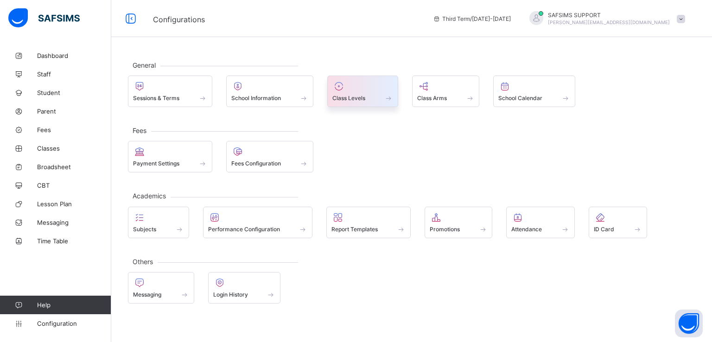
click at [362, 92] on span at bounding box center [363, 93] width 61 height 2
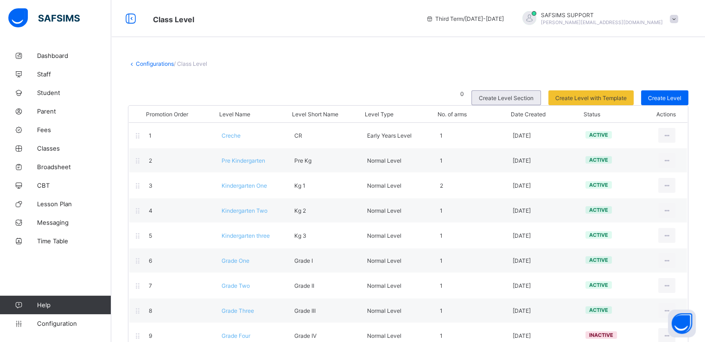
click at [506, 96] on span "Create Level Section" at bounding box center [506, 98] width 55 height 7
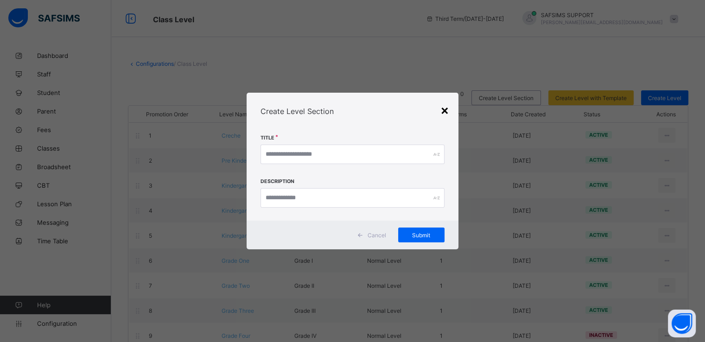
click at [446, 109] on div "×" at bounding box center [445, 110] width 9 height 16
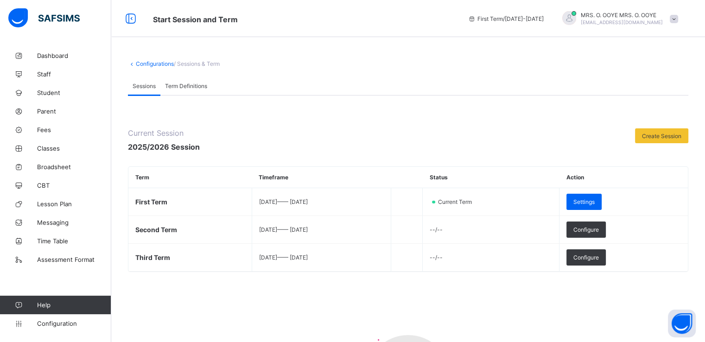
click at [595, 203] on span "Settings" at bounding box center [584, 201] width 21 height 7
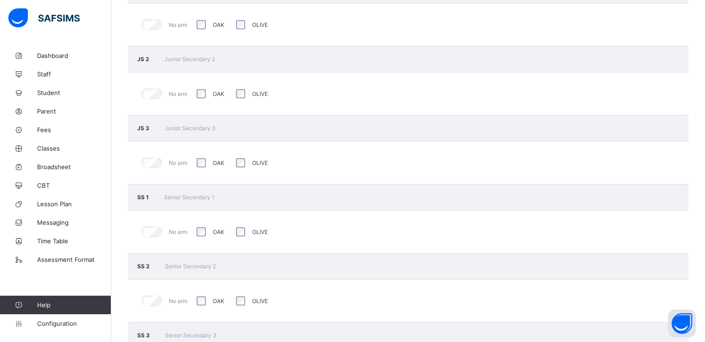
scroll to position [942, 0]
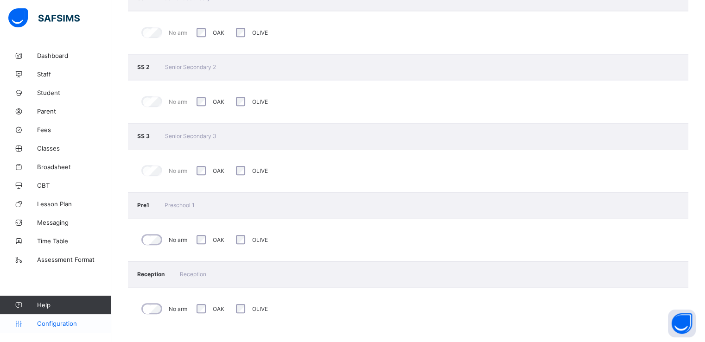
click at [51, 328] on link "Configuration" at bounding box center [55, 323] width 111 height 19
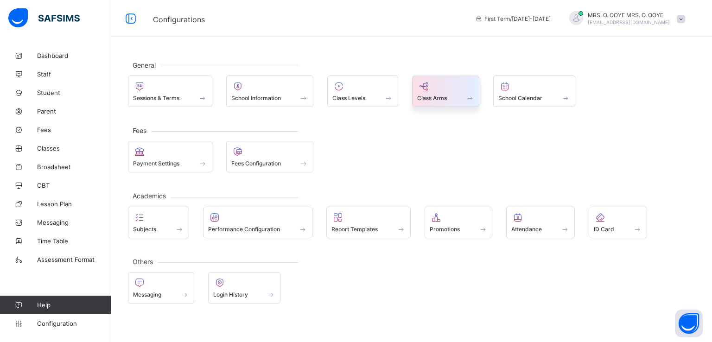
click at [444, 88] on div at bounding box center [446, 86] width 58 height 11
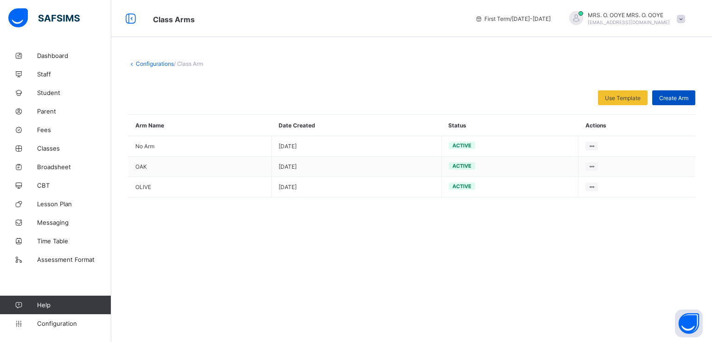
click at [677, 100] on span "Create Arm" at bounding box center [673, 98] width 29 height 7
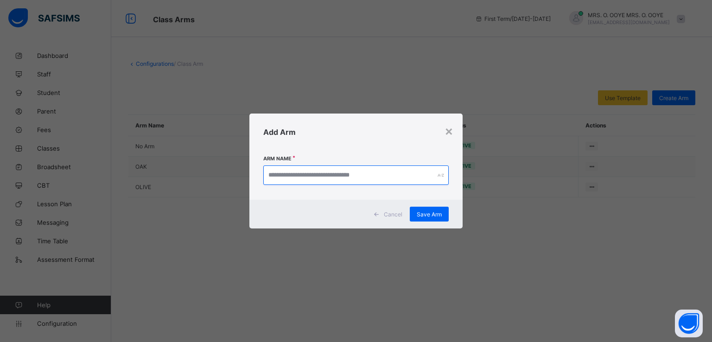
click at [341, 176] on input "text" at bounding box center [356, 175] width 186 height 19
type input "*"
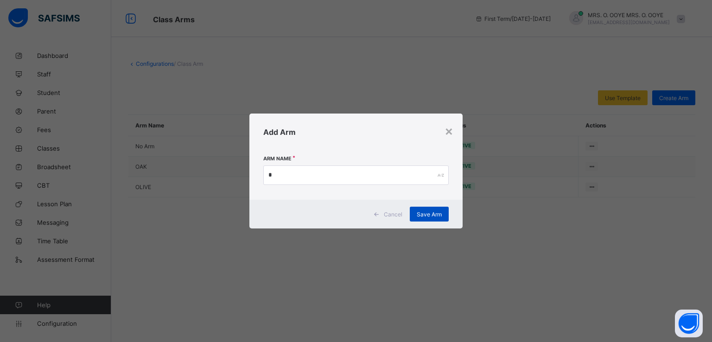
click at [432, 219] on div "Save Arm" at bounding box center [429, 214] width 39 height 15
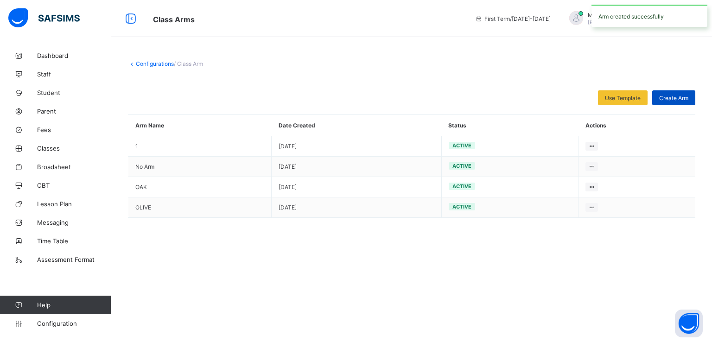
click at [669, 92] on div "Create Arm" at bounding box center [674, 97] width 43 height 15
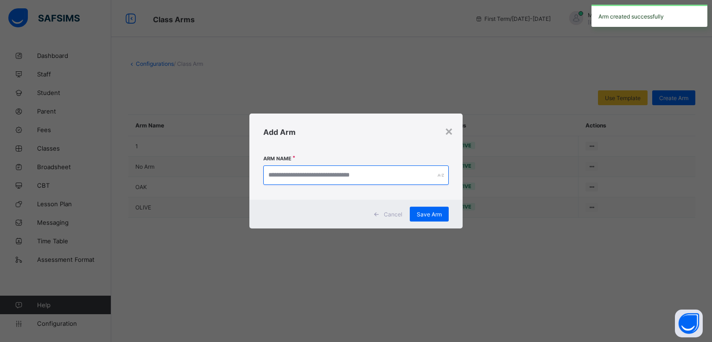
click at [319, 170] on input "text" at bounding box center [356, 175] width 186 height 19
type input "*"
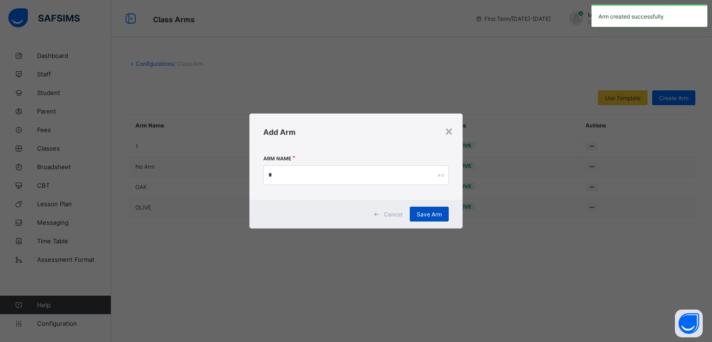
click at [430, 217] on span "Save Arm" at bounding box center [429, 214] width 25 height 7
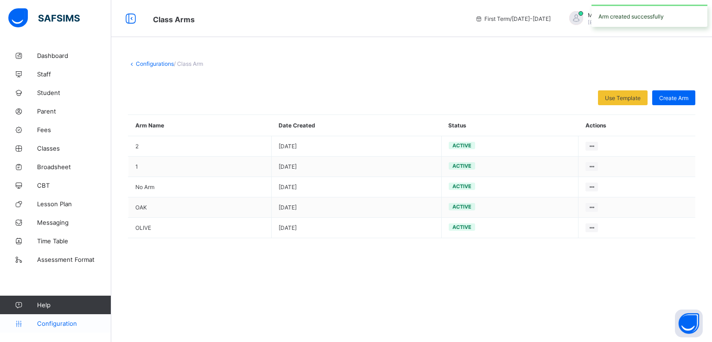
click at [43, 321] on span "Configuration" at bounding box center [74, 323] width 74 height 7
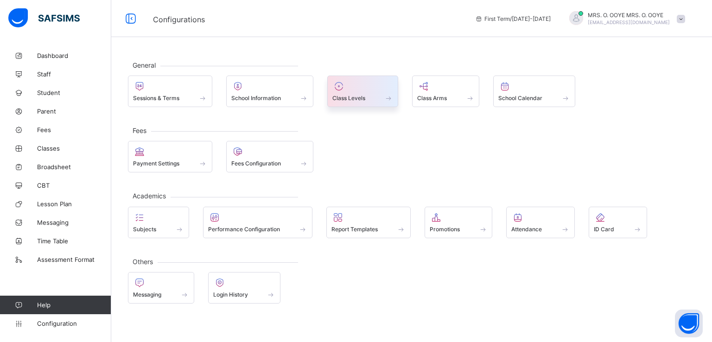
click at [346, 95] on span "Class Levels" at bounding box center [349, 98] width 33 height 7
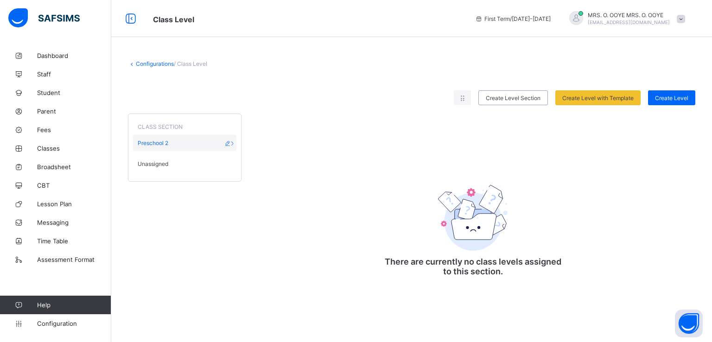
click at [155, 144] on span "Preschool 2" at bounding box center [153, 143] width 31 height 7
click at [515, 96] on span "Create Level Section" at bounding box center [513, 98] width 55 height 7
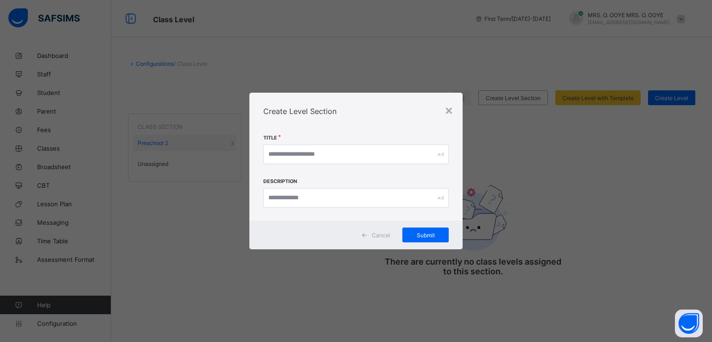
click at [377, 236] on span "Cancel" at bounding box center [381, 235] width 19 height 7
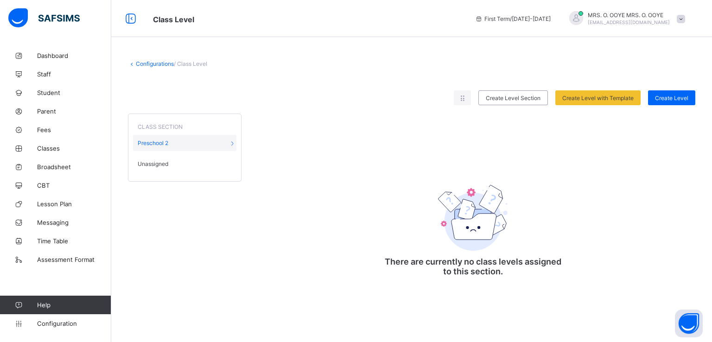
click at [158, 165] on span "Unassigned" at bounding box center [153, 163] width 31 height 7
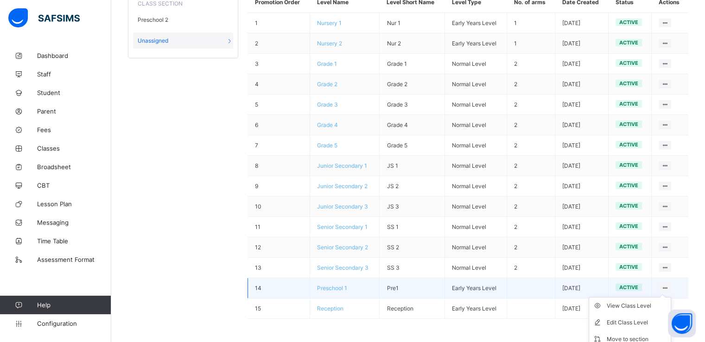
scroll to position [146, 0]
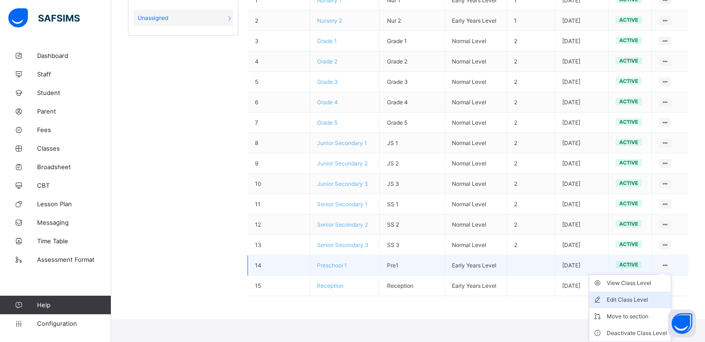
click at [631, 299] on div "Edit Class Level" at bounding box center [637, 299] width 60 height 9
type input "**********"
type input "****"
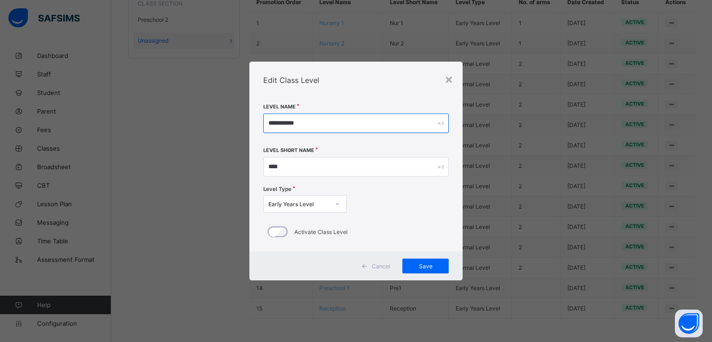
click at [319, 120] on input "**********" at bounding box center [356, 123] width 186 height 19
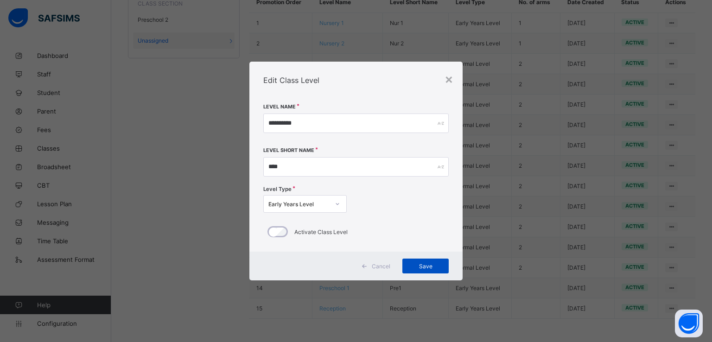
click at [420, 270] on div "Save" at bounding box center [426, 266] width 46 height 15
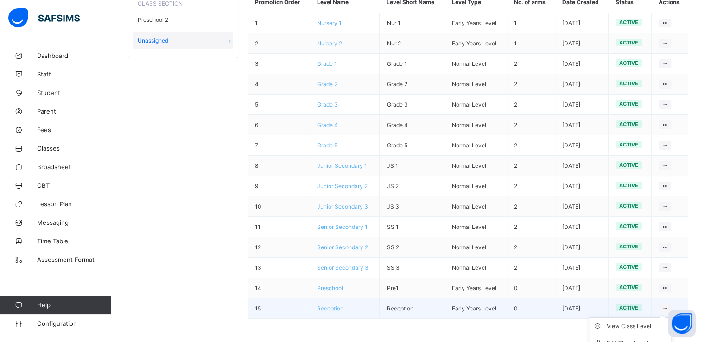
scroll to position [166, 0]
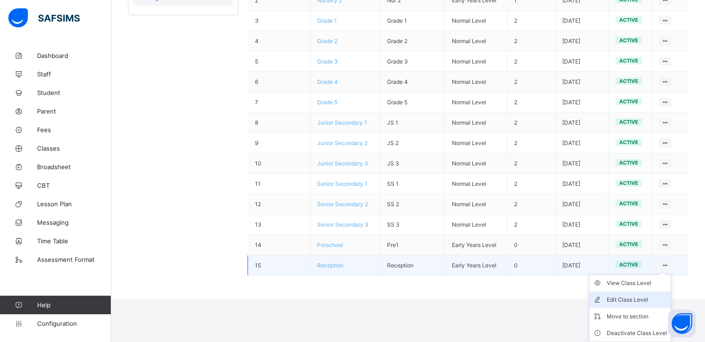
click at [627, 301] on div "Edit Class Level" at bounding box center [637, 299] width 60 height 9
type input "*********"
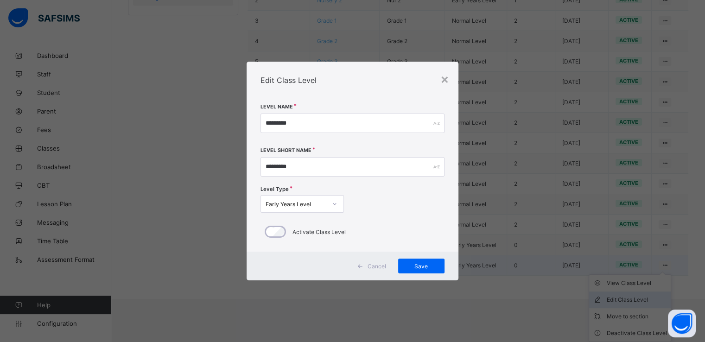
scroll to position [123, 0]
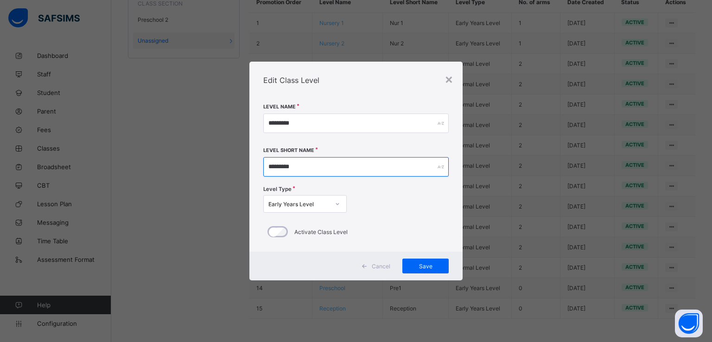
click at [300, 165] on input "*********" at bounding box center [356, 166] width 186 height 19
type input "***"
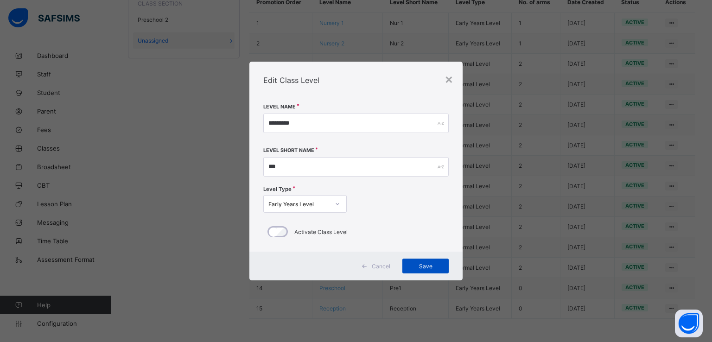
click at [416, 264] on span "Save" at bounding box center [426, 266] width 32 height 7
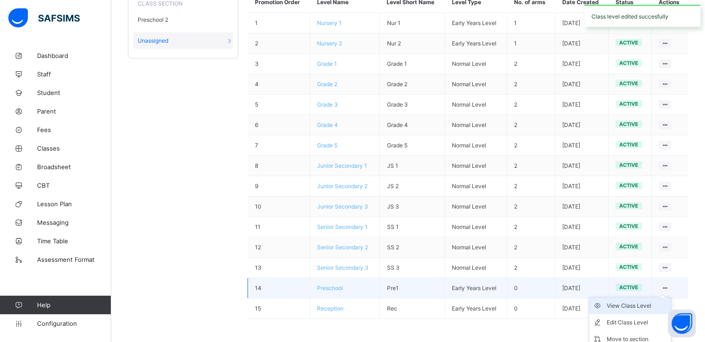
click at [644, 306] on div "View Class Level" at bounding box center [637, 305] width 60 height 9
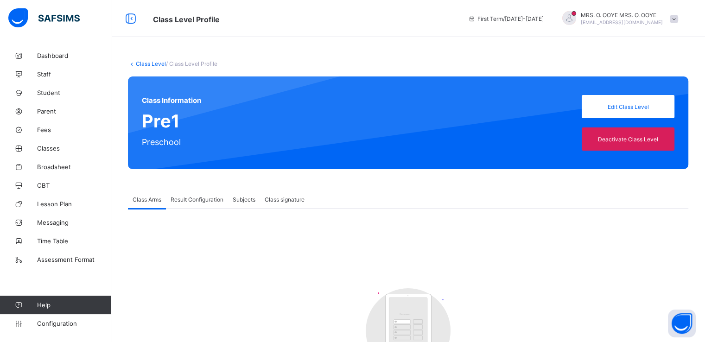
click at [144, 63] on link "Class Level" at bounding box center [151, 63] width 30 height 7
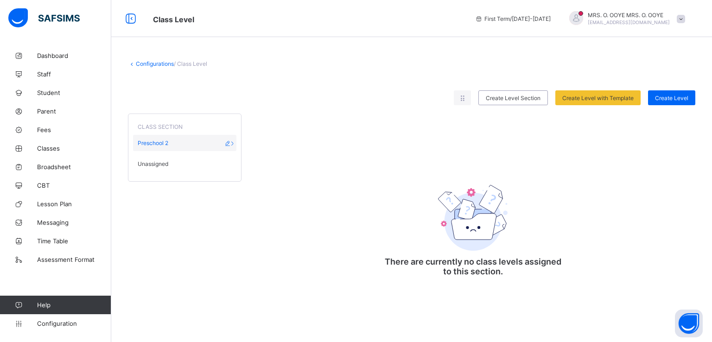
click at [231, 141] on icon at bounding box center [228, 143] width 8 height 7
type input "**********"
type input "*****"
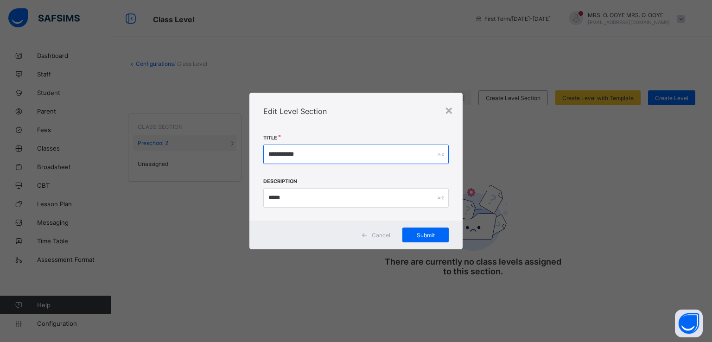
click at [406, 152] on input "**********" at bounding box center [356, 154] width 186 height 19
type input "*"
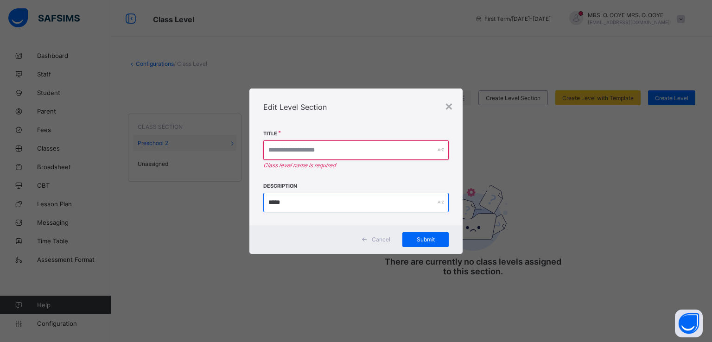
click at [343, 208] on input "*****" at bounding box center [356, 202] width 186 height 19
type input "*"
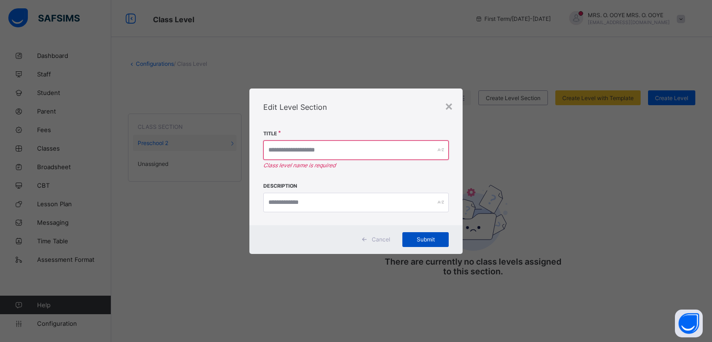
click at [423, 235] on div "Submit" at bounding box center [426, 239] width 46 height 15
click at [450, 102] on div "×" at bounding box center [449, 106] width 9 height 16
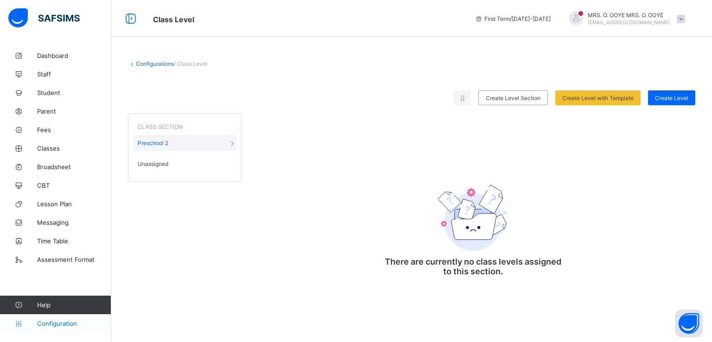
click at [70, 328] on link "Configuration" at bounding box center [55, 323] width 111 height 19
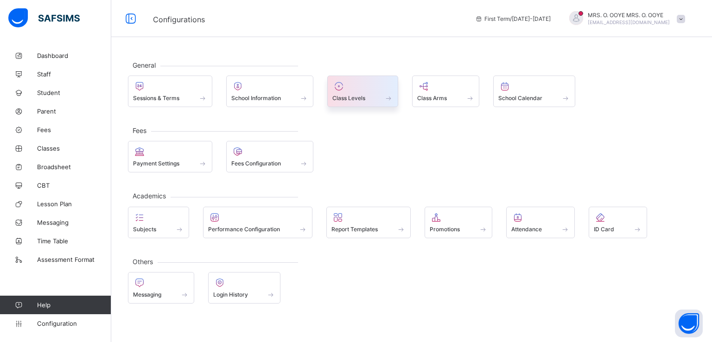
click at [341, 99] on span "Class Levels" at bounding box center [349, 98] width 33 height 7
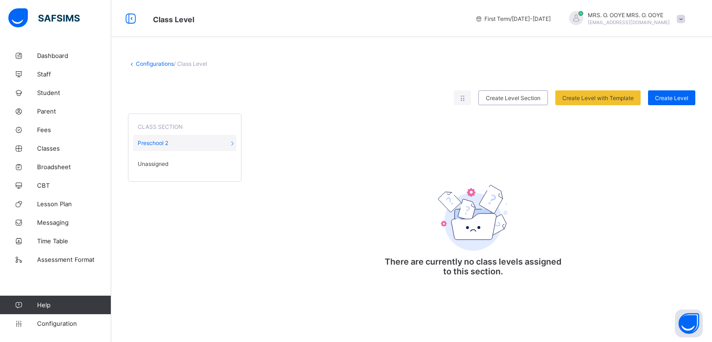
click at [143, 66] on link "Configurations" at bounding box center [155, 63] width 38 height 7
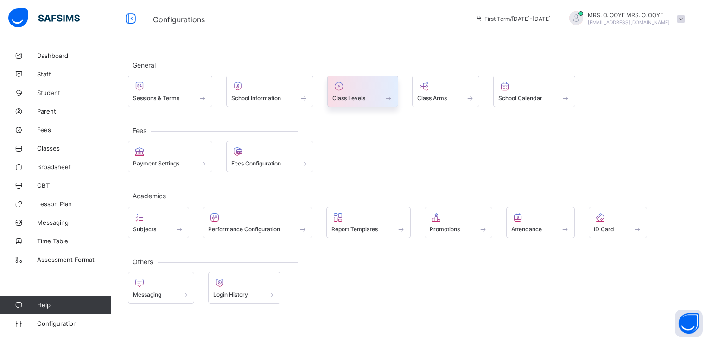
click at [365, 99] on span "Class Levels" at bounding box center [349, 98] width 33 height 7
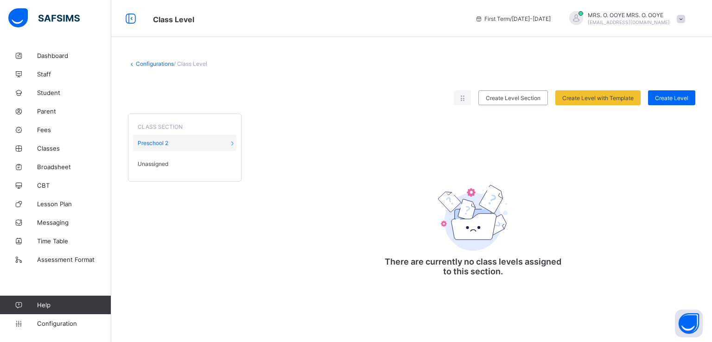
click at [171, 166] on div "Unassigned" at bounding box center [184, 164] width 103 height 16
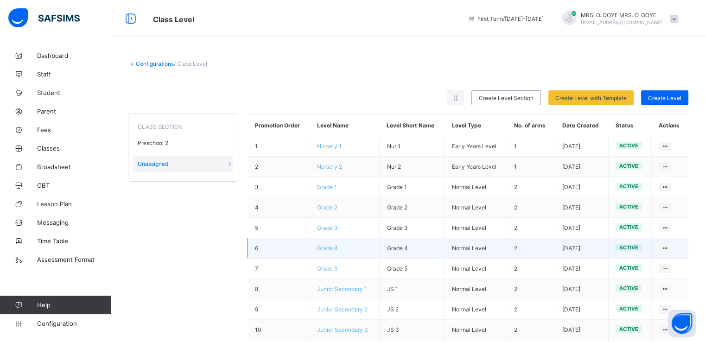
scroll to position [123, 0]
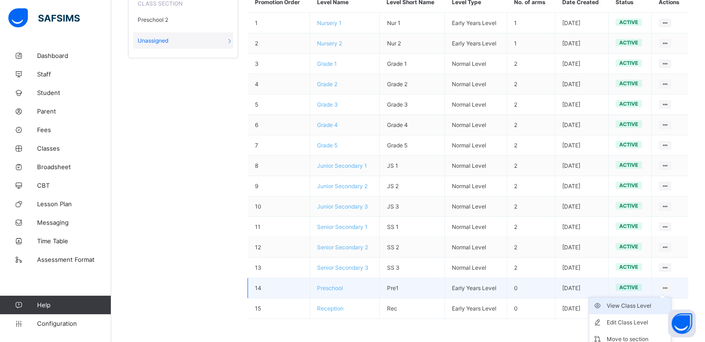
click at [649, 307] on div "View Class Level" at bounding box center [637, 305] width 60 height 9
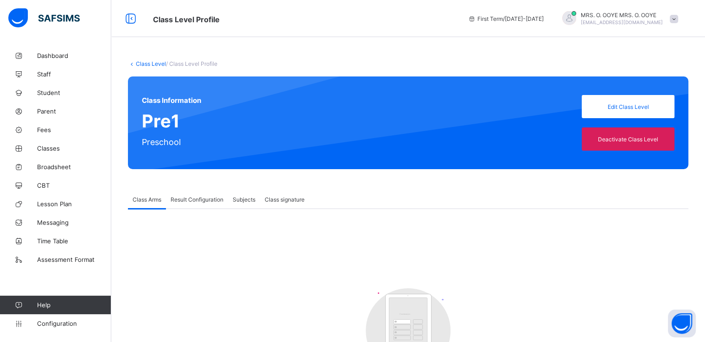
click at [141, 60] on div "Class Level / Class Level Profile Class Information Pre1 Preschool Edit Class L…" at bounding box center [408, 236] width 594 height 381
click at [142, 62] on link "Class Level" at bounding box center [151, 63] width 30 height 7
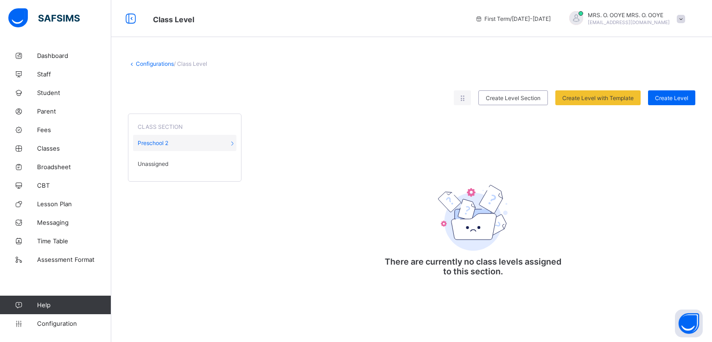
click at [172, 159] on div "Unassigned" at bounding box center [184, 164] width 103 height 16
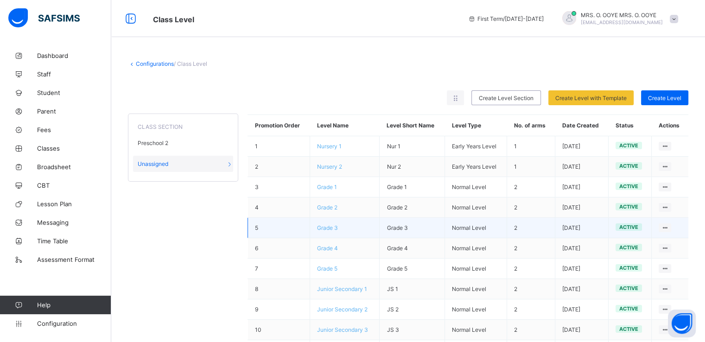
scroll to position [123, 0]
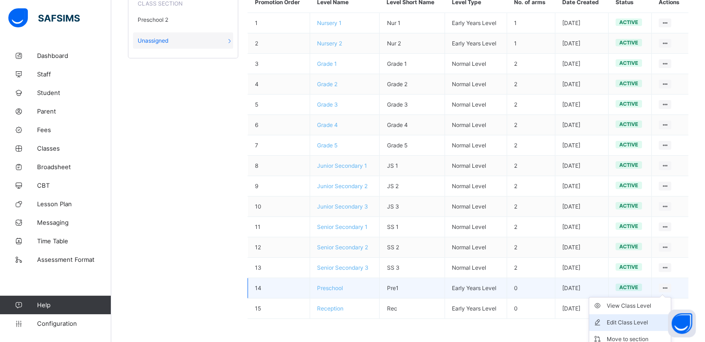
click at [637, 326] on div "Edit Class Level" at bounding box center [637, 322] width 60 height 9
type input "*********"
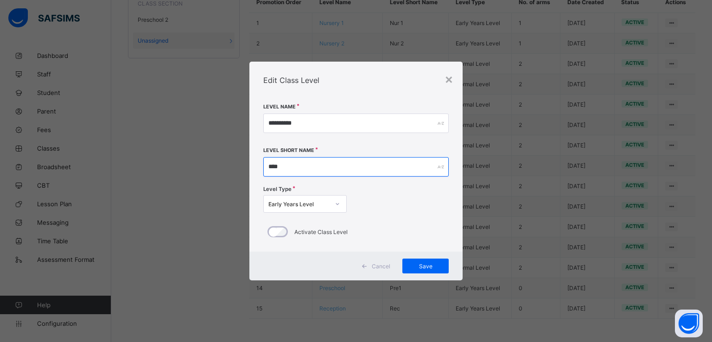
click at [304, 164] on input "****" at bounding box center [356, 166] width 186 height 19
type input "***"
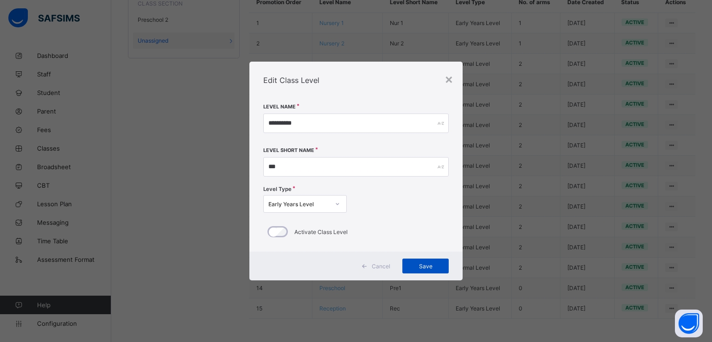
click at [424, 271] on div "Save" at bounding box center [426, 266] width 46 height 15
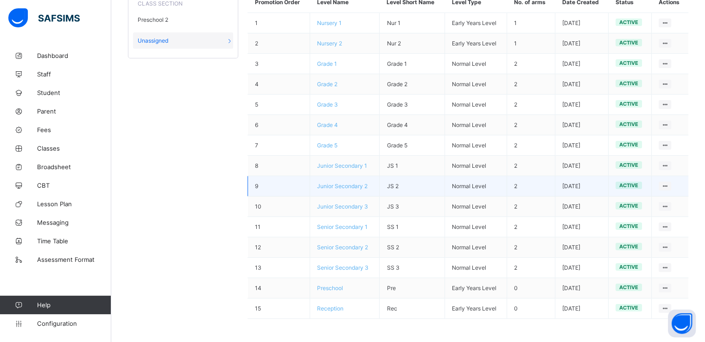
scroll to position [0, 0]
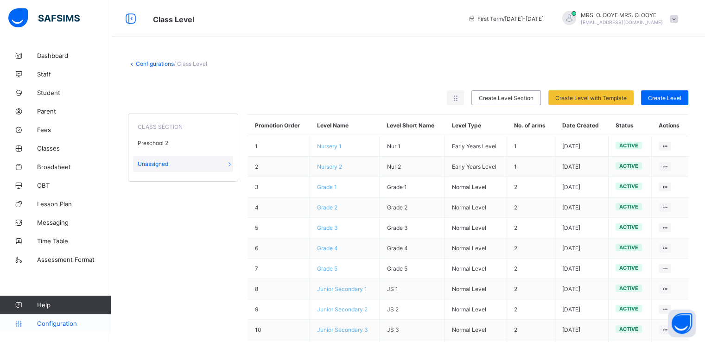
click at [61, 324] on span "Configuration" at bounding box center [74, 323] width 74 height 7
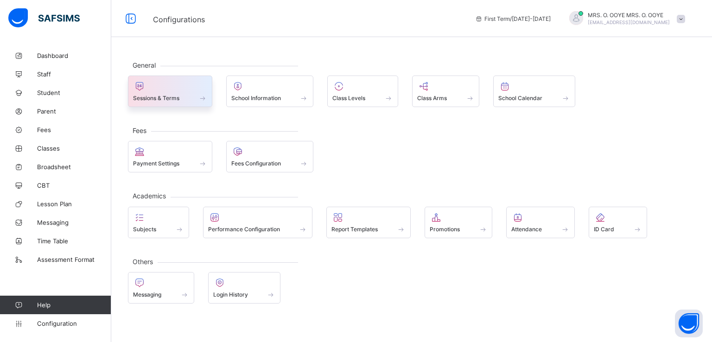
click at [161, 85] on div at bounding box center [170, 86] width 74 height 11
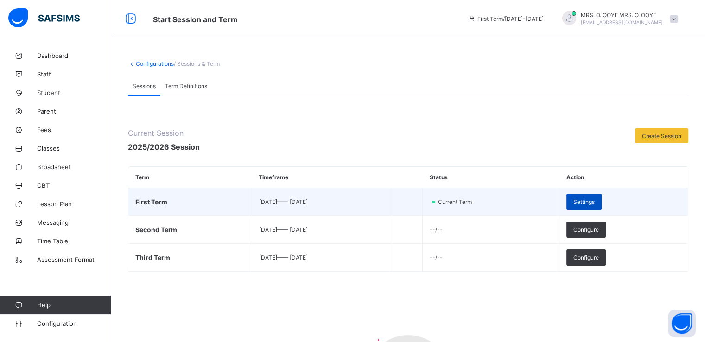
click at [595, 199] on span "Settings" at bounding box center [584, 201] width 21 height 7
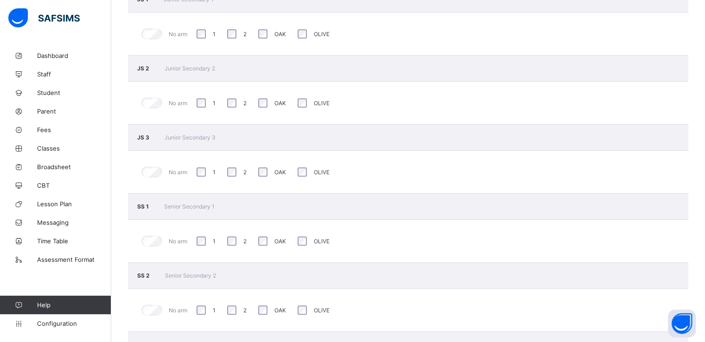
scroll to position [942, 0]
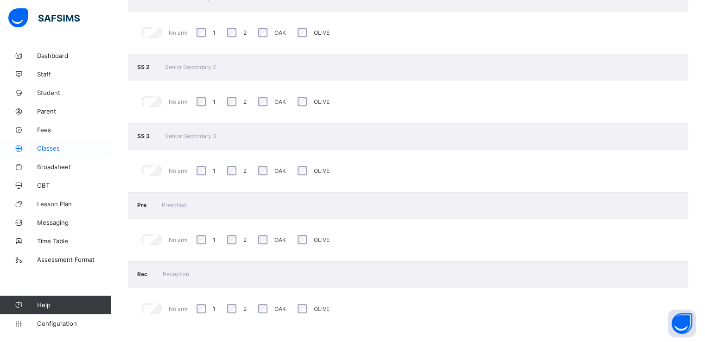
click at [46, 149] on span "Classes" at bounding box center [74, 148] width 74 height 7
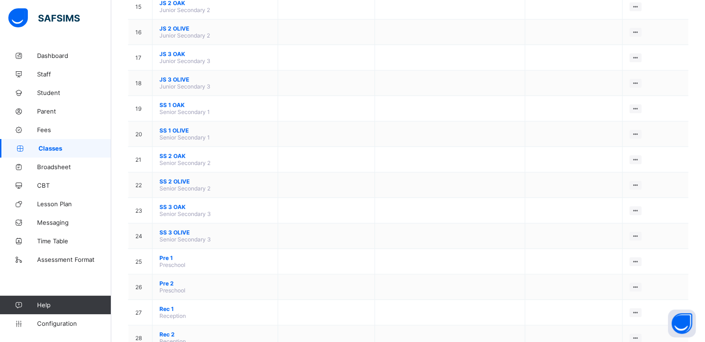
scroll to position [506, 0]
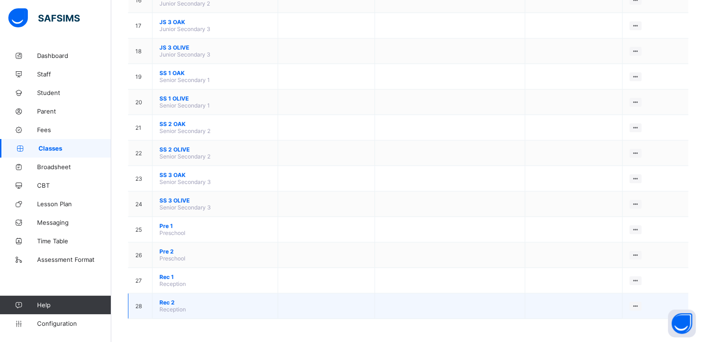
click at [160, 306] on span "Reception" at bounding box center [173, 309] width 26 height 7
click at [163, 301] on span "Rec 2" at bounding box center [215, 302] width 111 height 7
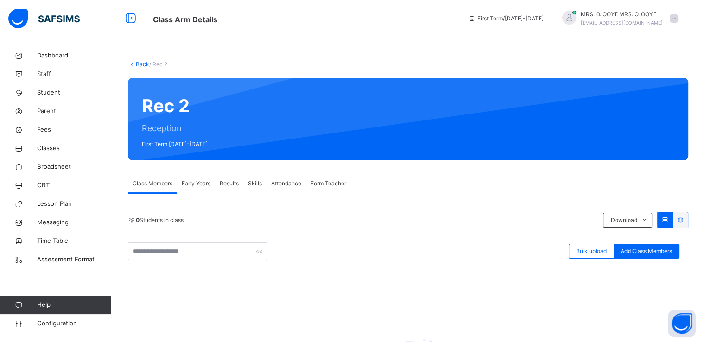
click at [192, 184] on span "Early Years" at bounding box center [196, 183] width 29 height 8
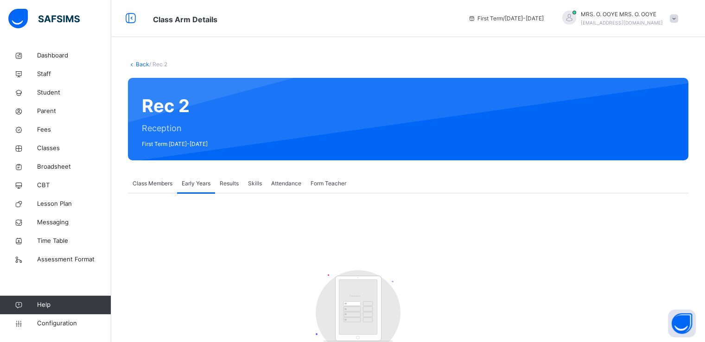
scroll to position [74, 0]
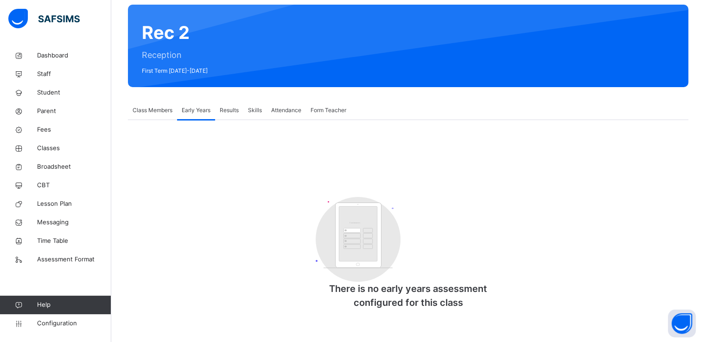
click at [150, 107] on span "Class Members" at bounding box center [153, 110] width 40 height 8
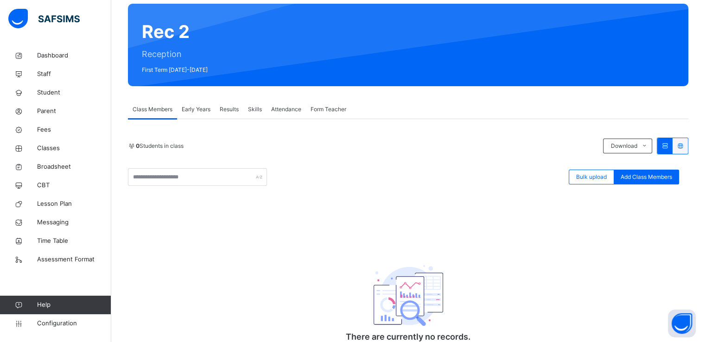
scroll to position [0, 0]
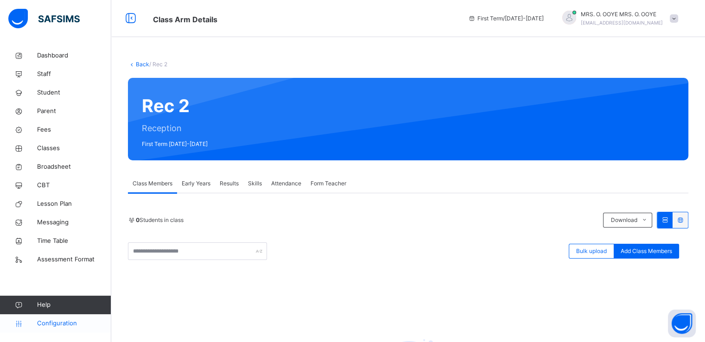
click at [52, 324] on span "Configuration" at bounding box center [74, 323] width 74 height 9
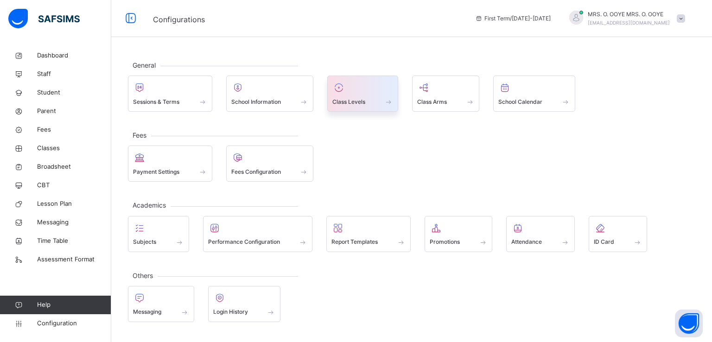
click at [364, 102] on span "Class Levels" at bounding box center [349, 102] width 33 height 8
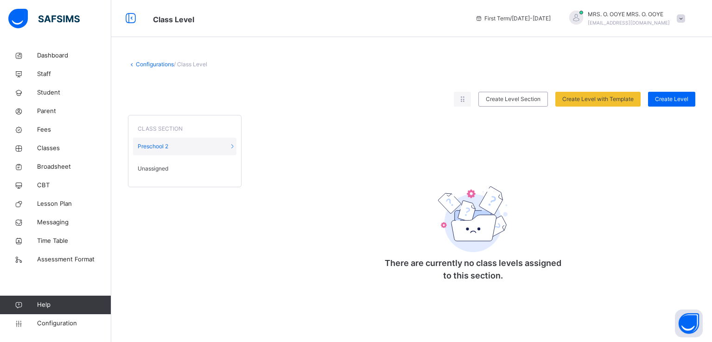
click at [161, 170] on span "Unassigned" at bounding box center [153, 169] width 31 height 8
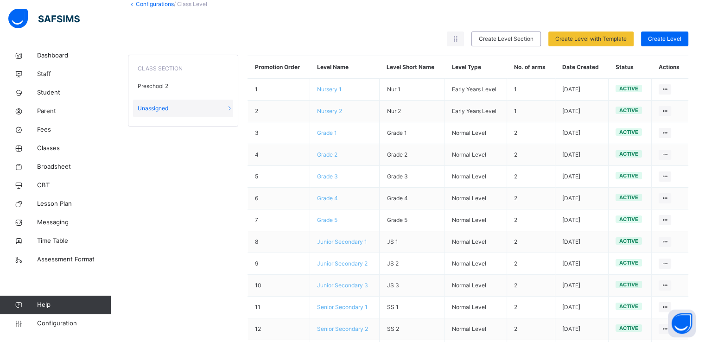
scroll to position [146, 0]
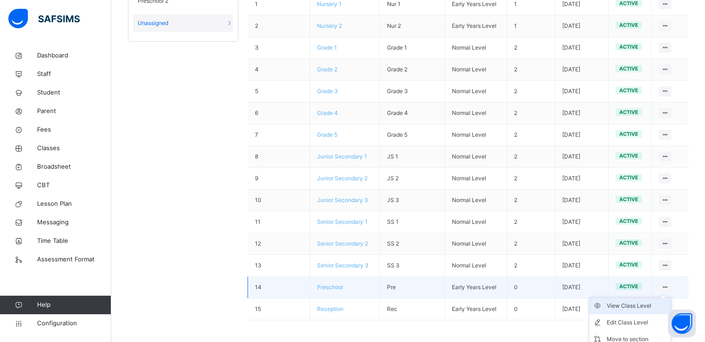
click at [647, 304] on div "View Class Level" at bounding box center [637, 305] width 60 height 9
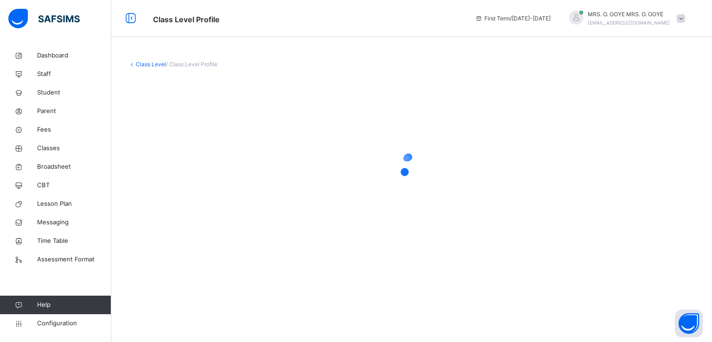
click at [144, 66] on link "Class Level" at bounding box center [151, 64] width 30 height 7
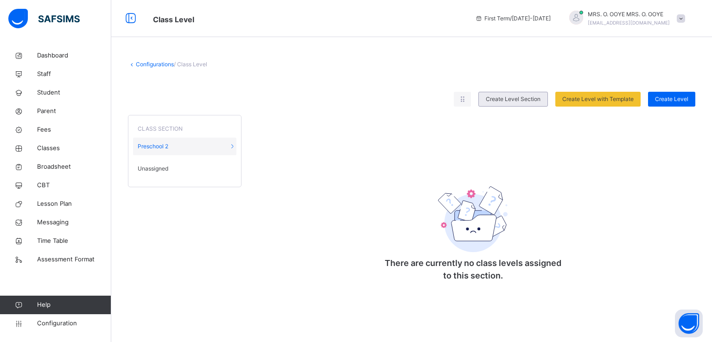
click at [507, 98] on span "Create Level Section" at bounding box center [513, 99] width 55 height 8
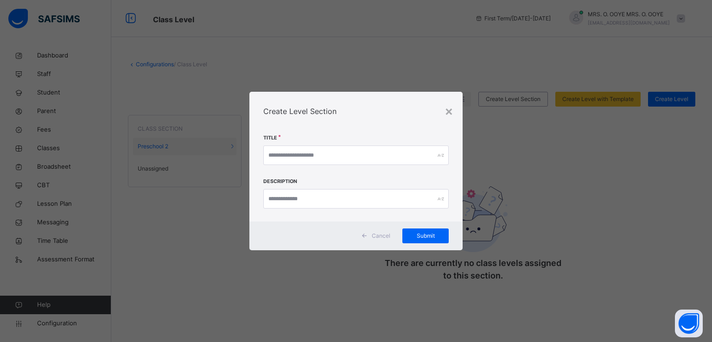
click at [377, 234] on span "Cancel" at bounding box center [381, 236] width 19 height 8
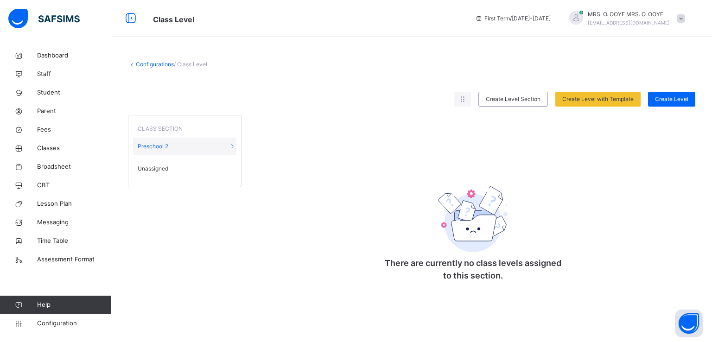
click at [144, 169] on span "Unassigned" at bounding box center [153, 169] width 31 height 8
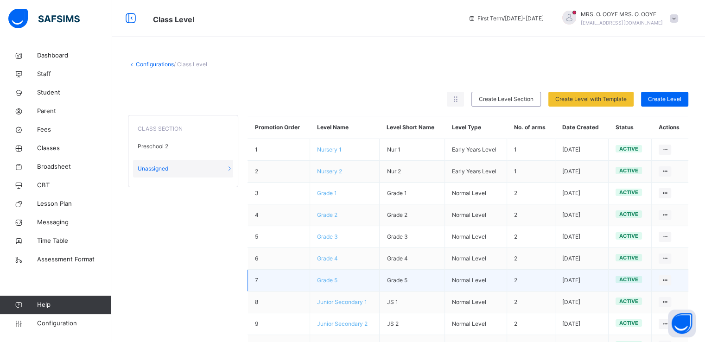
scroll to position [146, 0]
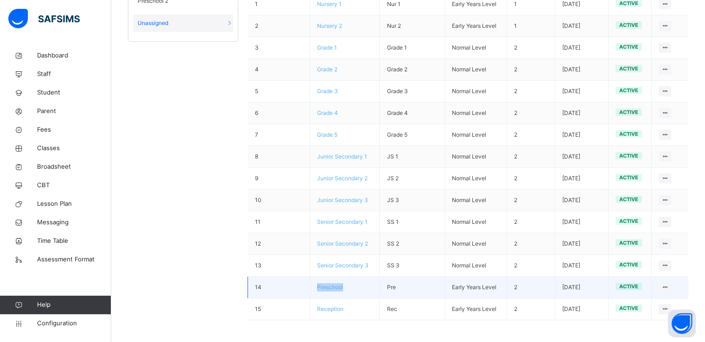
drag, startPoint x: 346, startPoint y: 282, endPoint x: 317, endPoint y: 285, distance: 29.8
click at [317, 285] on td "Preschool" at bounding box center [345, 288] width 70 height 22
copy span "Preschool"
click at [636, 321] on div "Edit Class Level" at bounding box center [637, 322] width 60 height 9
type input "*********"
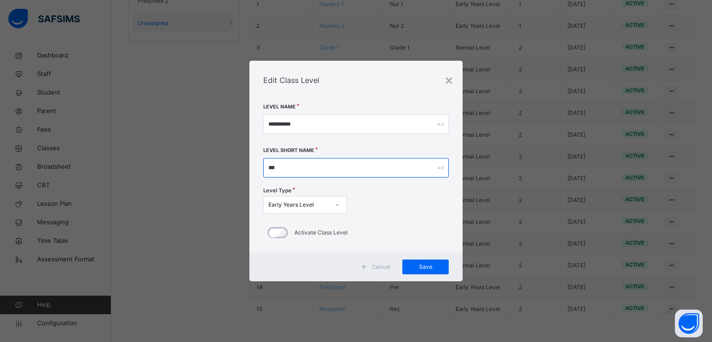
click at [312, 169] on input "***" at bounding box center [356, 167] width 186 height 19
paste input "******"
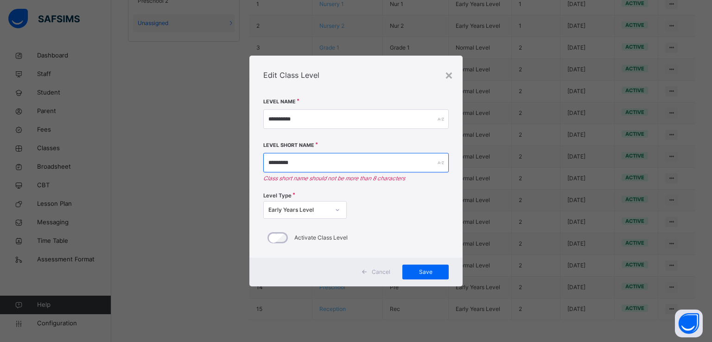
type input "*********"
click at [378, 275] on span "Cancel" at bounding box center [381, 272] width 19 height 8
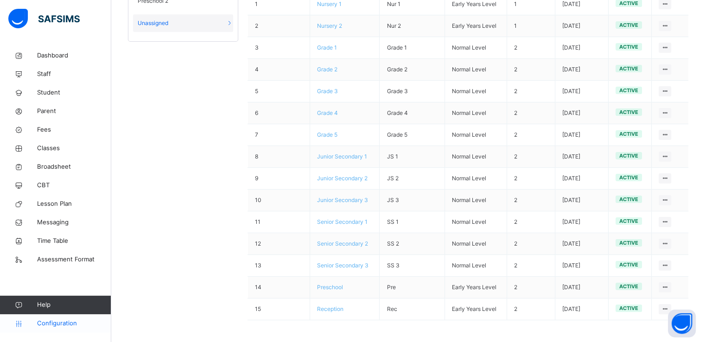
click at [52, 326] on span "Configuration" at bounding box center [74, 323] width 74 height 9
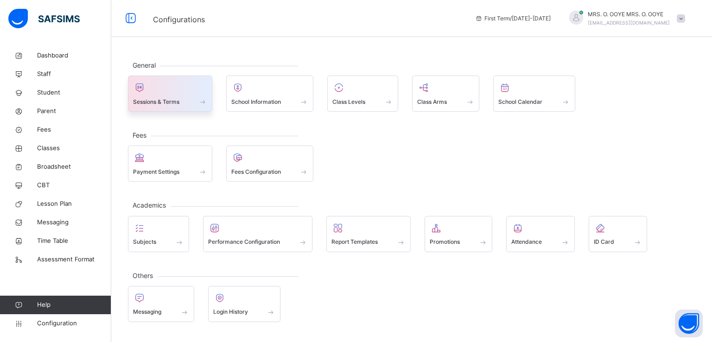
click at [178, 102] on span "Sessions & Terms" at bounding box center [156, 102] width 46 height 8
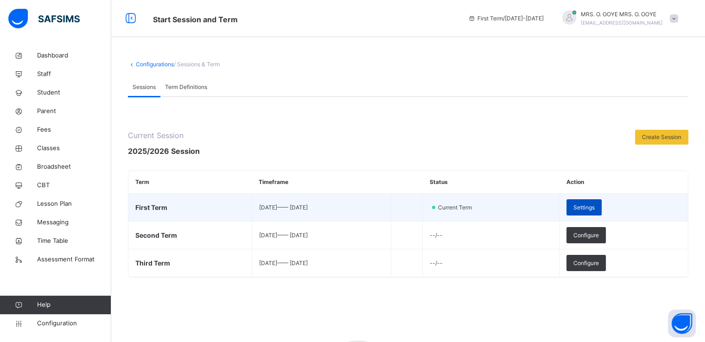
click at [595, 204] on span "Settings" at bounding box center [584, 208] width 21 height 8
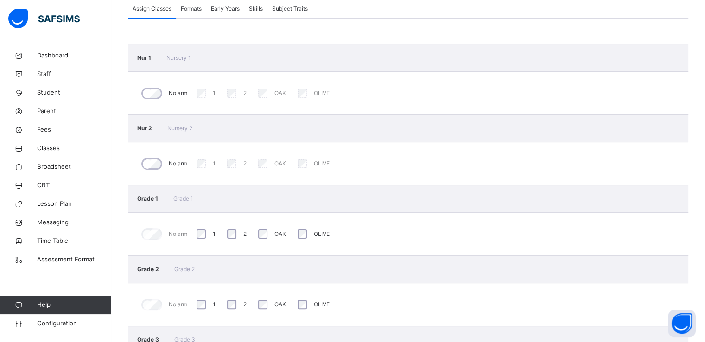
scroll to position [181, 0]
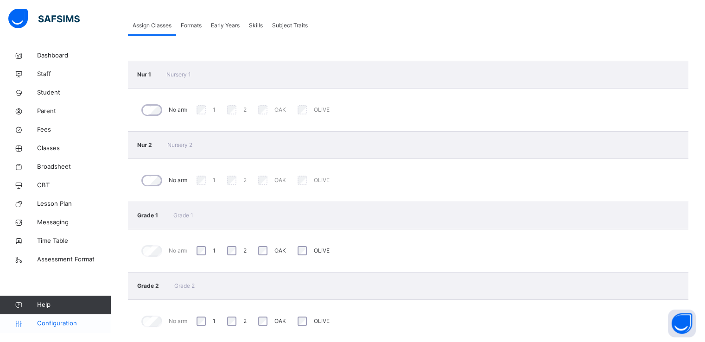
click at [46, 316] on link "Configuration" at bounding box center [55, 323] width 111 height 19
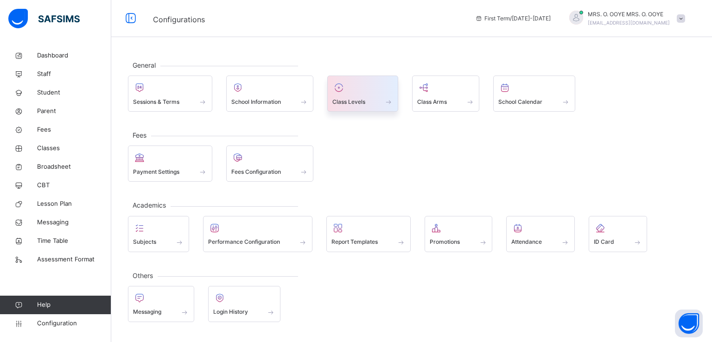
click at [369, 102] on div "Class Levels" at bounding box center [363, 102] width 61 height 10
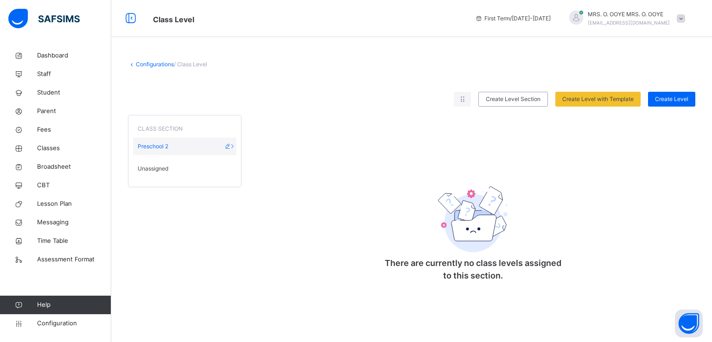
click at [230, 147] on icon at bounding box center [228, 146] width 8 height 7
type input "**********"
type input "*****"
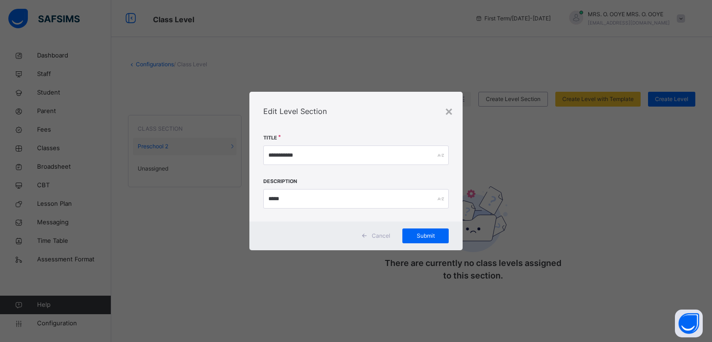
click at [373, 234] on span "Cancel" at bounding box center [381, 236] width 19 height 8
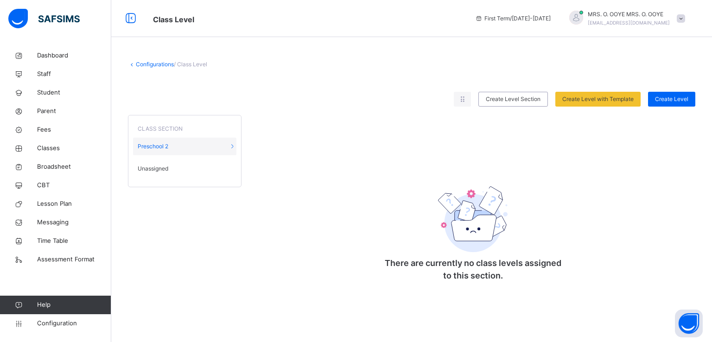
drag, startPoint x: 158, startPoint y: 169, endPoint x: 149, endPoint y: 168, distance: 9.3
click at [149, 168] on span "Unassigned" at bounding box center [153, 169] width 31 height 8
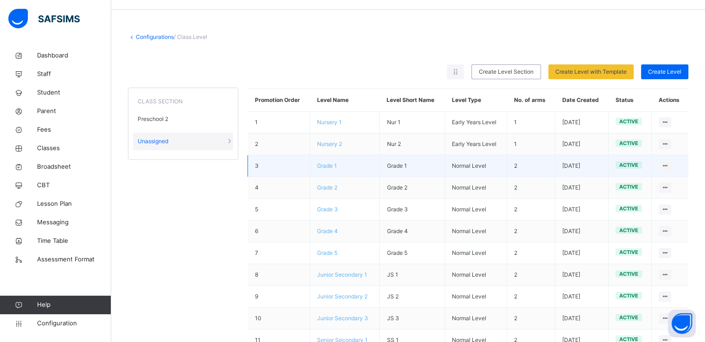
scroll to position [24, 0]
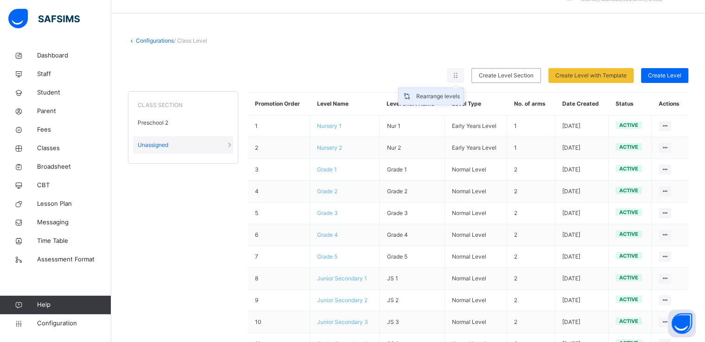
click at [447, 97] on div "Rearrange levels" at bounding box center [438, 96] width 44 height 9
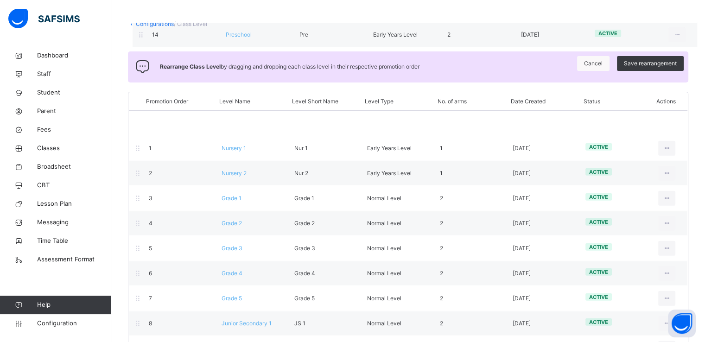
scroll to position [0, 0]
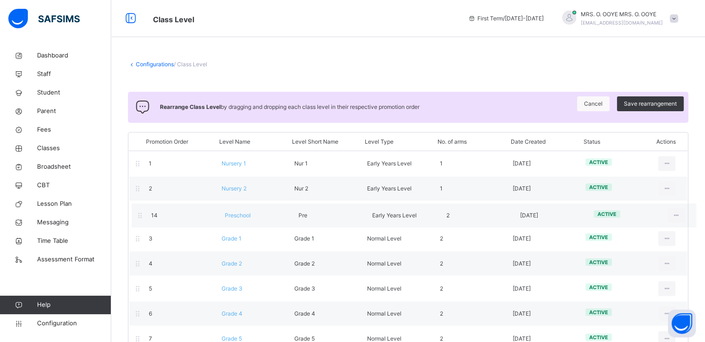
drag, startPoint x: 243, startPoint y: 294, endPoint x: 246, endPoint y: 211, distance: 83.1
click at [246, 211] on div "Promotion Order Level Name Level Short Name Level Type No. of arms Date Created…" at bounding box center [408, 317] width 561 height 370
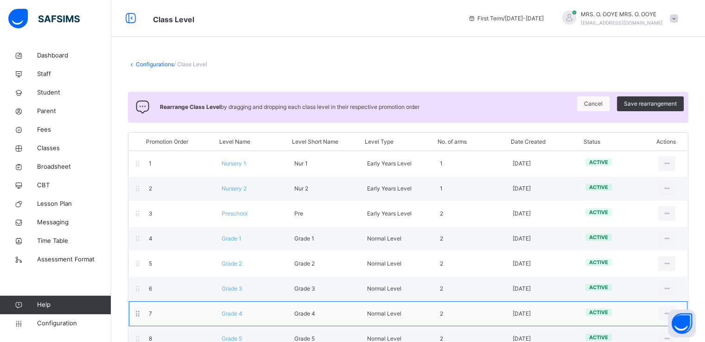
click at [269, 315] on div "Grade 4" at bounding box center [251, 314] width 73 height 8
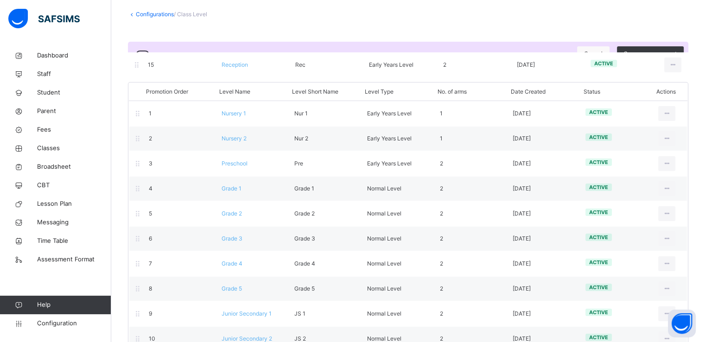
scroll to position [48, 0]
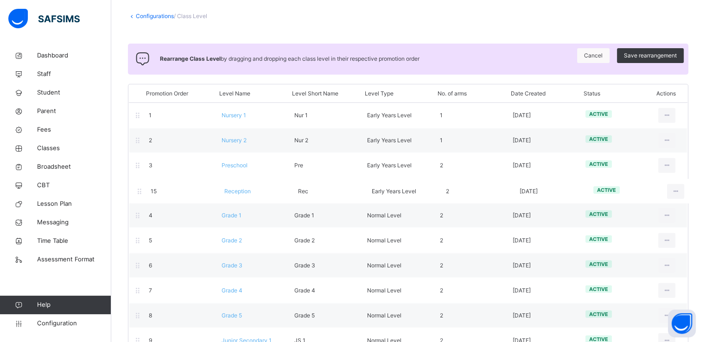
drag, startPoint x: 243, startPoint y: 317, endPoint x: 246, endPoint y: 184, distance: 133.1
click at [246, 184] on div "Promotion Order Level Name Level Short Name Level Type No. of arms Date Created…" at bounding box center [408, 269] width 561 height 371
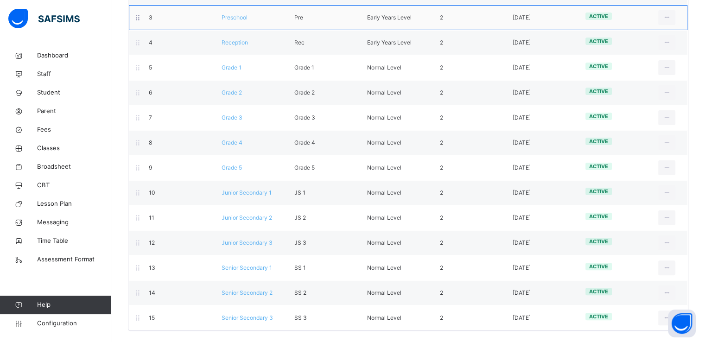
scroll to position [0, 0]
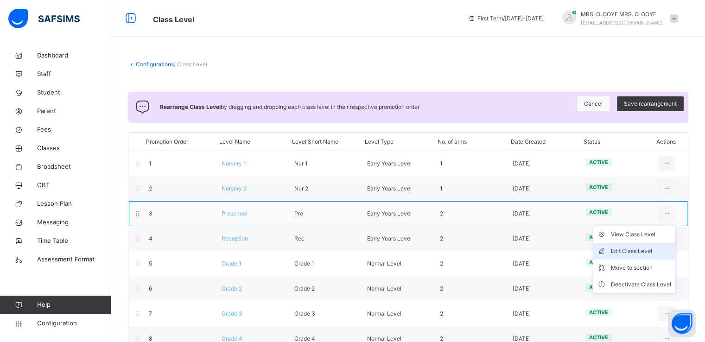
click at [622, 253] on div "Edit Class Level" at bounding box center [641, 251] width 60 height 9
type input "*********"
type input "***"
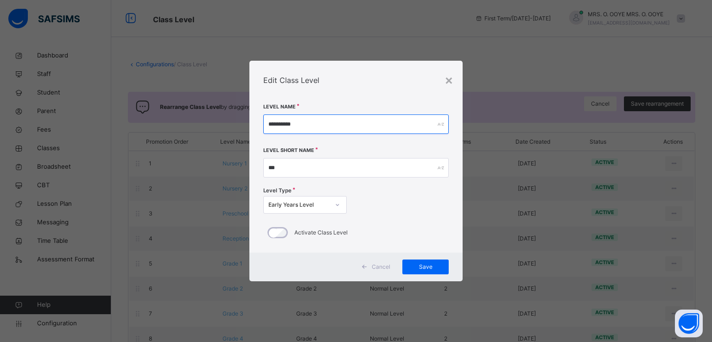
click at [319, 125] on input "*********" at bounding box center [356, 124] width 186 height 19
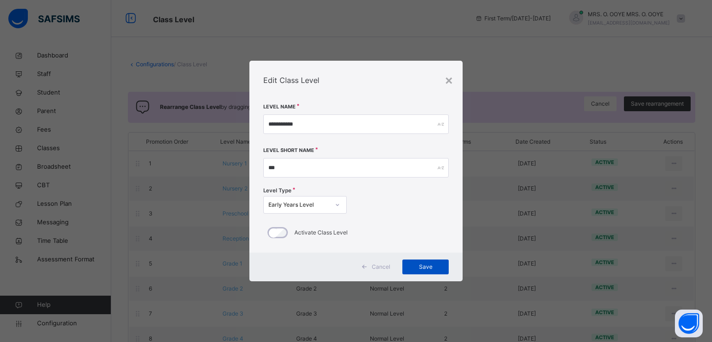
click at [421, 267] on span "Save" at bounding box center [426, 267] width 32 height 8
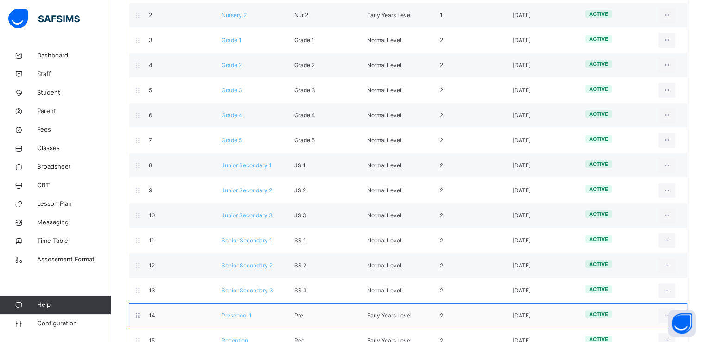
scroll to position [171, 0]
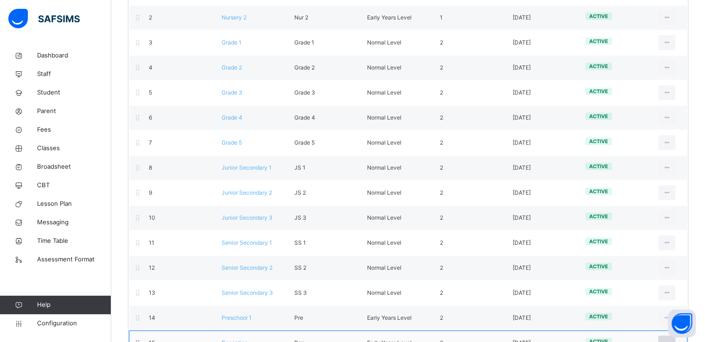
click at [671, 340] on icon at bounding box center [667, 343] width 8 height 8
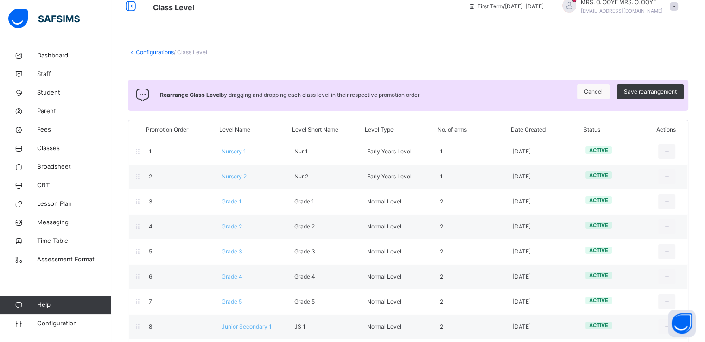
scroll to position [12, 0]
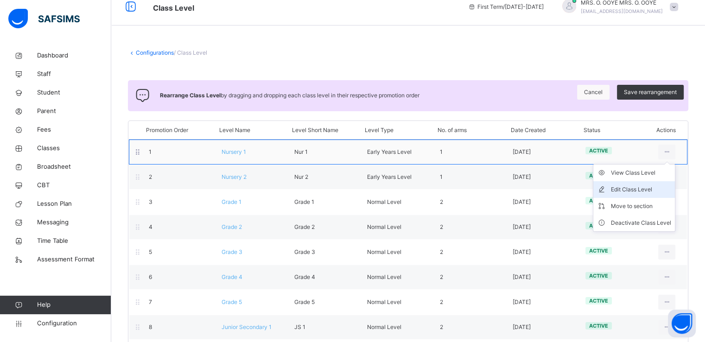
click at [640, 190] on div "Edit Class Level" at bounding box center [641, 189] width 60 height 9
type input "*********"
type input "*****"
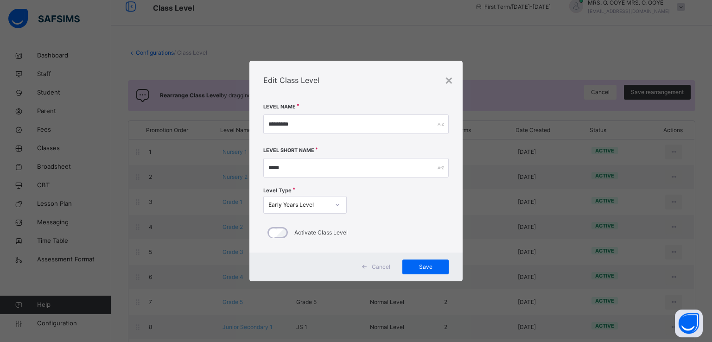
click at [379, 268] on span "Cancel" at bounding box center [381, 267] width 19 height 8
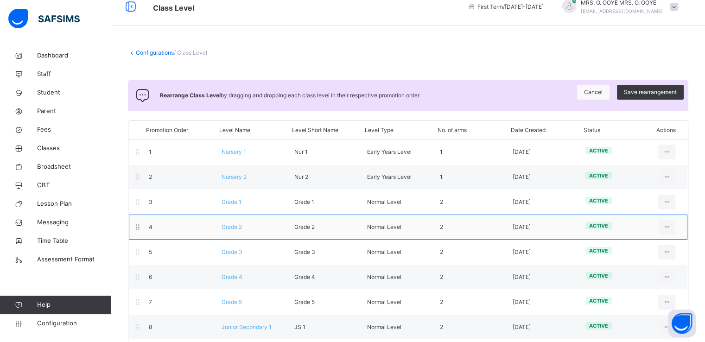
scroll to position [196, 0]
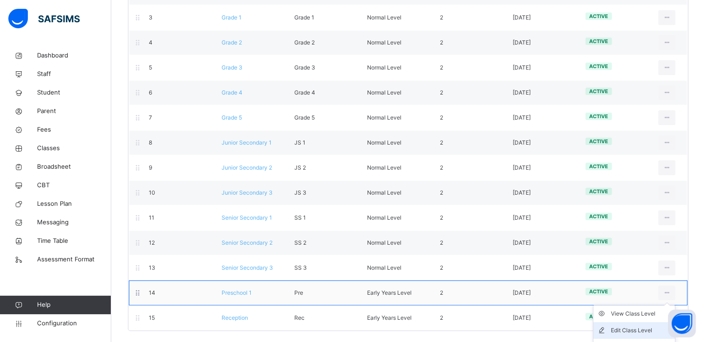
click at [631, 327] on div "Edit Class Level" at bounding box center [641, 330] width 60 height 9
type input "**********"
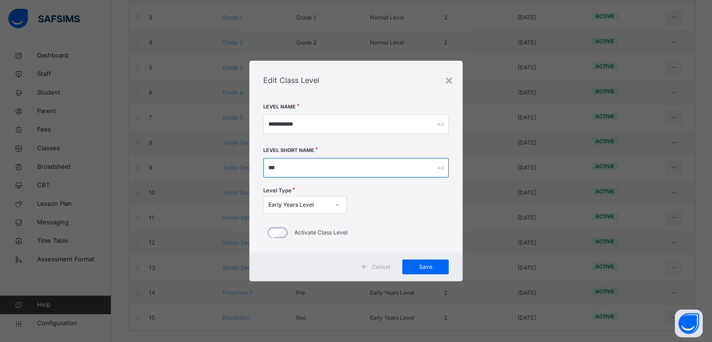
click at [297, 169] on input "***" at bounding box center [356, 167] width 186 height 19
type input "*****"
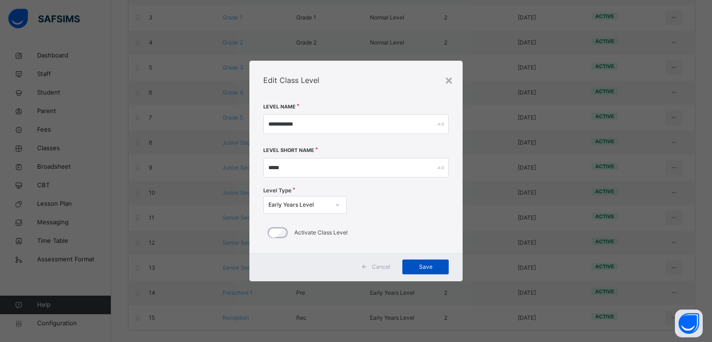
click at [421, 268] on span "Save" at bounding box center [426, 267] width 32 height 8
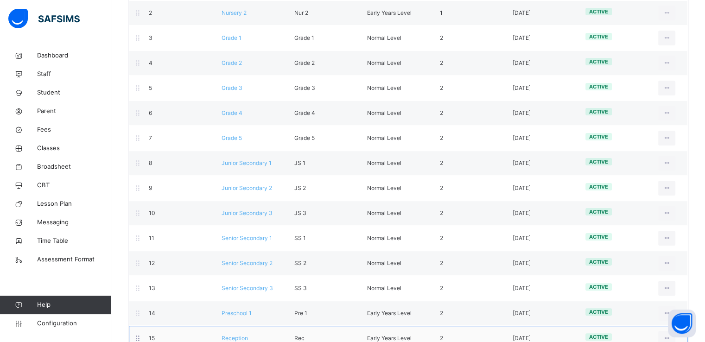
scroll to position [166, 0]
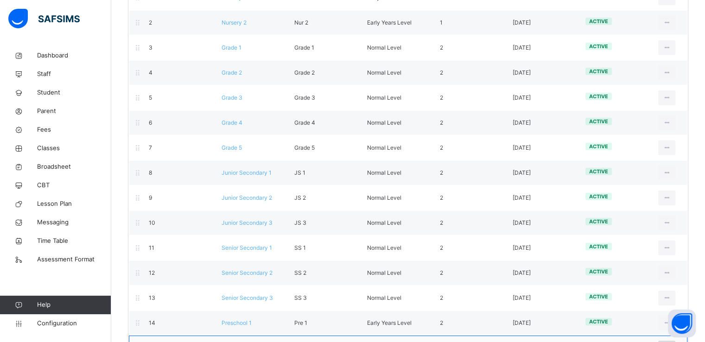
click at [671, 342] on icon at bounding box center [667, 348] width 8 height 8
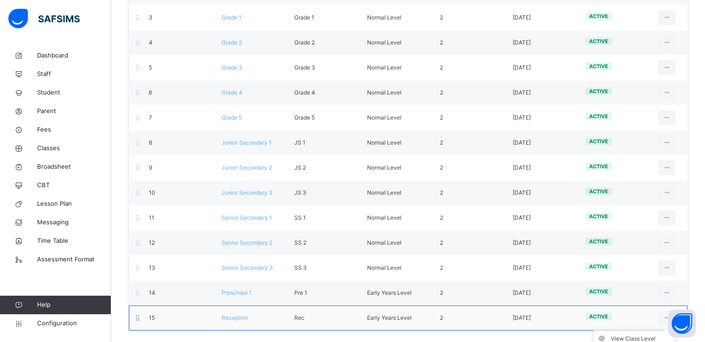
scroll to position [249, 0]
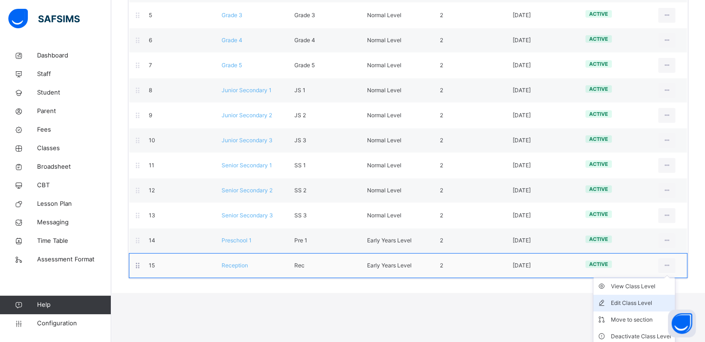
click at [625, 300] on div "Edit Class Level" at bounding box center [641, 303] width 60 height 9
type input "*********"
type input "***"
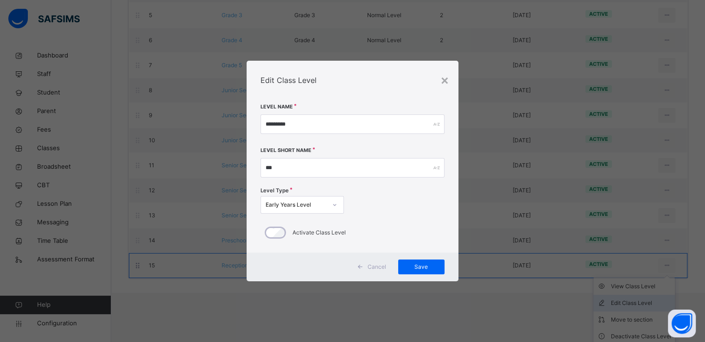
scroll to position [196, 0]
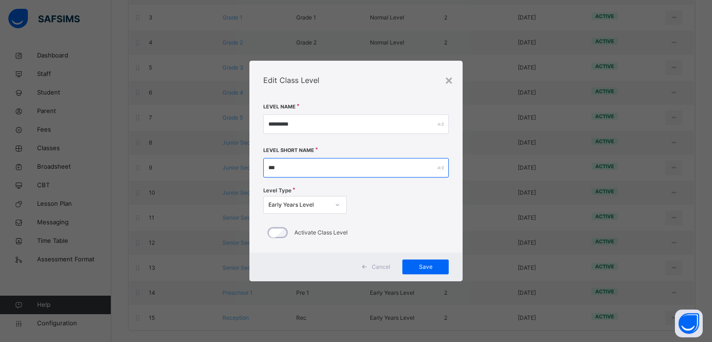
click at [289, 165] on input "***" at bounding box center [356, 167] width 186 height 19
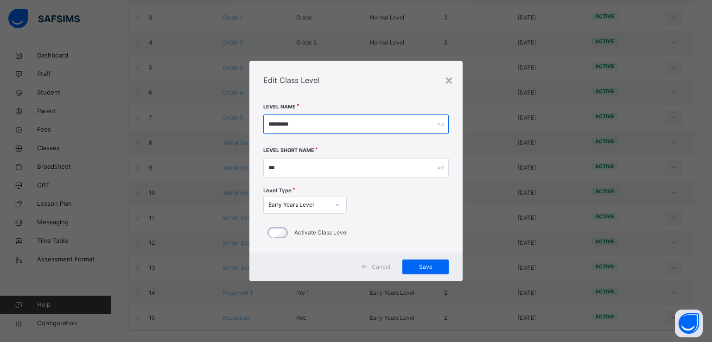
click at [302, 125] on input "*********" at bounding box center [356, 124] width 186 height 19
type input "**********"
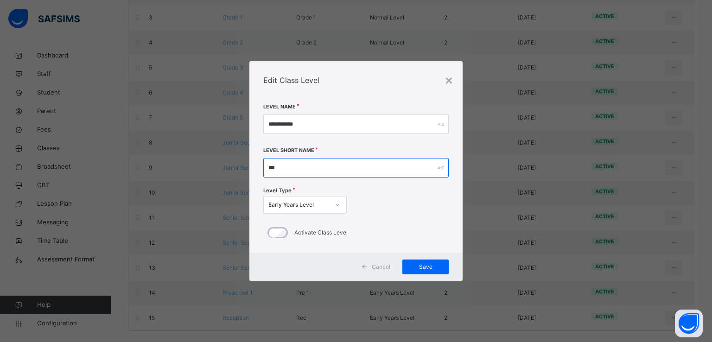
click at [294, 175] on input "***" at bounding box center [356, 167] width 186 height 19
type input "*****"
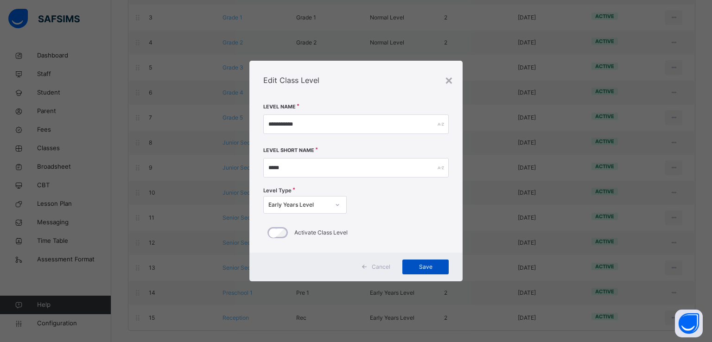
click at [423, 269] on span "Save" at bounding box center [426, 267] width 32 height 8
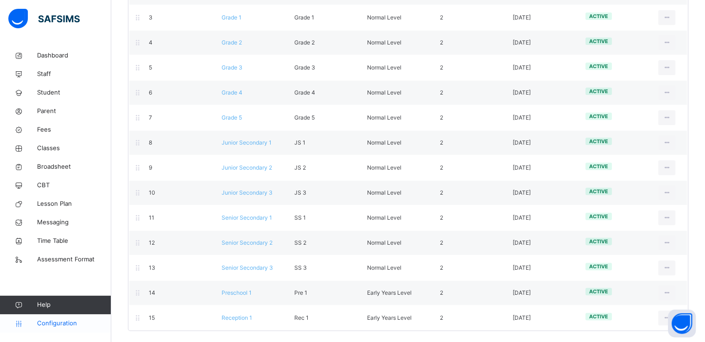
click at [64, 319] on span "Configuration" at bounding box center [74, 323] width 74 height 9
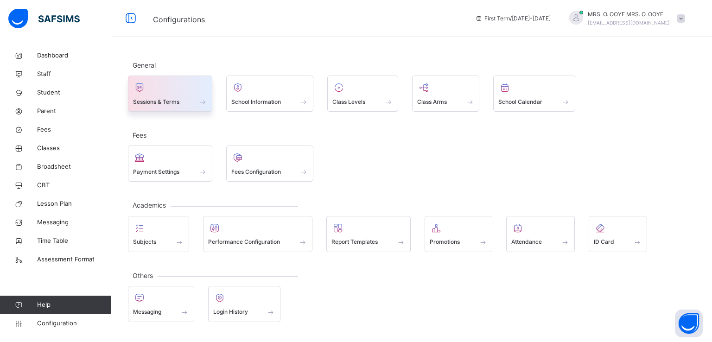
click at [169, 98] on span "Sessions & Terms" at bounding box center [156, 102] width 46 height 8
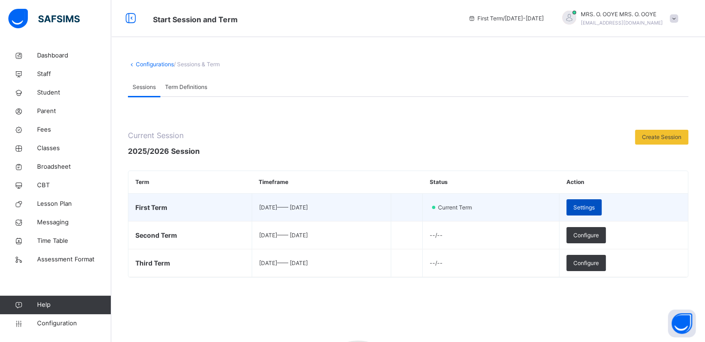
click at [595, 212] on div "Settings" at bounding box center [584, 207] width 35 height 16
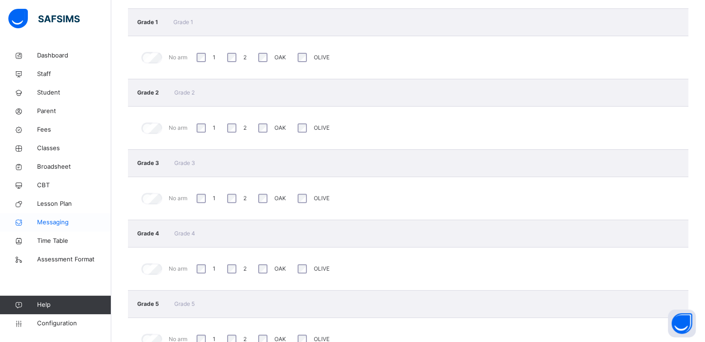
scroll to position [378, 0]
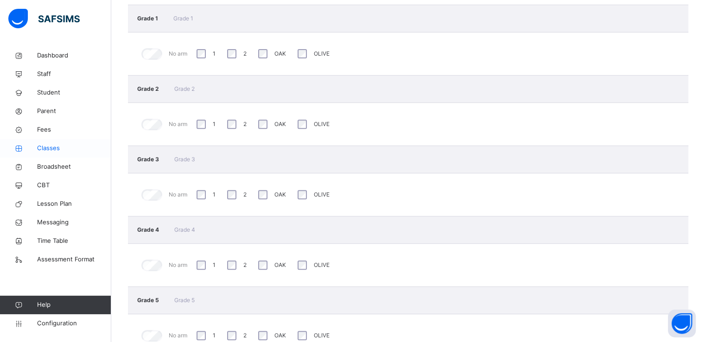
click at [55, 149] on span "Classes" at bounding box center [74, 148] width 74 height 9
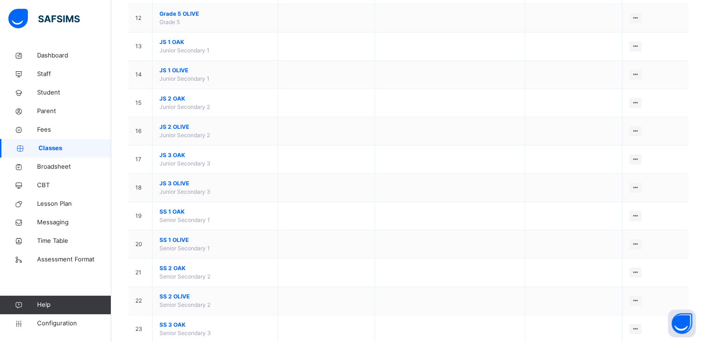
scroll to position [525, 0]
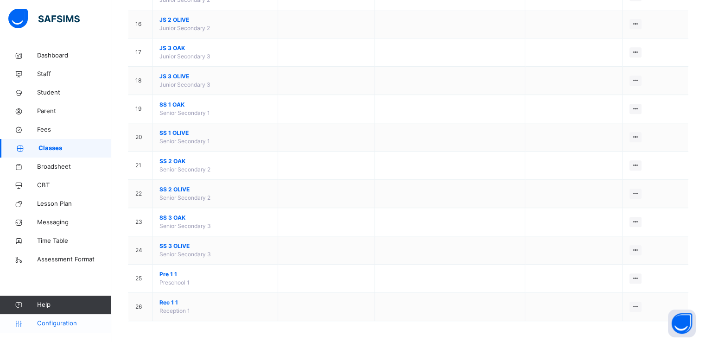
click at [63, 324] on span "Configuration" at bounding box center [74, 323] width 74 height 9
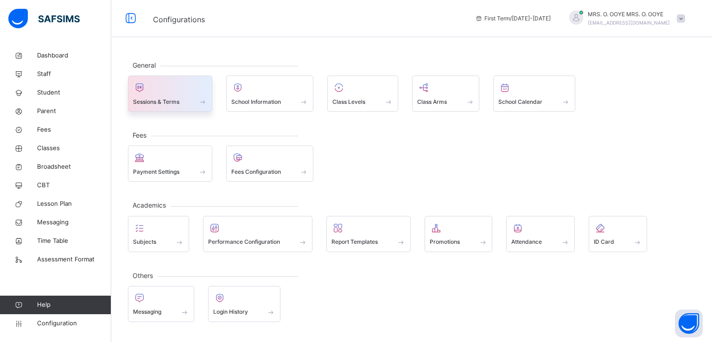
click at [167, 102] on span "Sessions & Terms" at bounding box center [156, 102] width 46 height 8
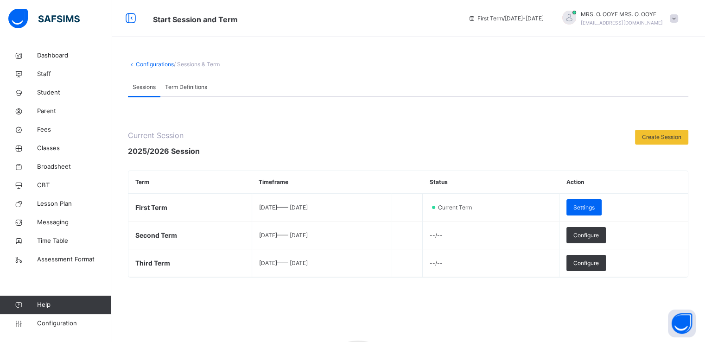
scroll to position [145, 0]
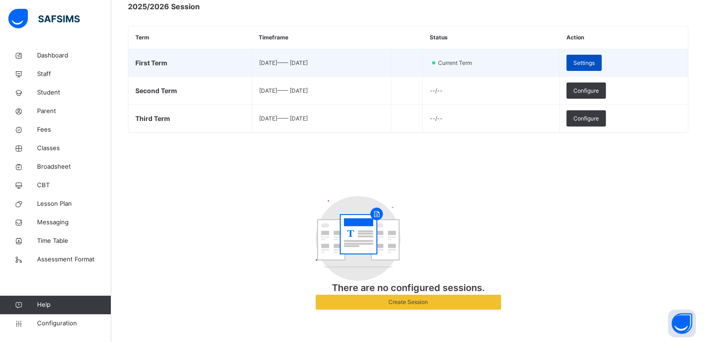
click at [595, 59] on span "Settings" at bounding box center [584, 63] width 21 height 8
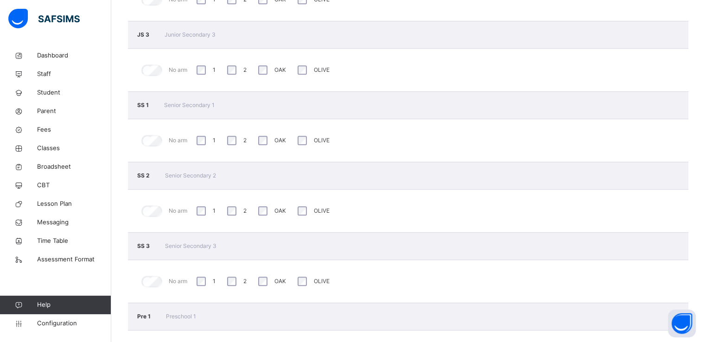
scroll to position [968, 0]
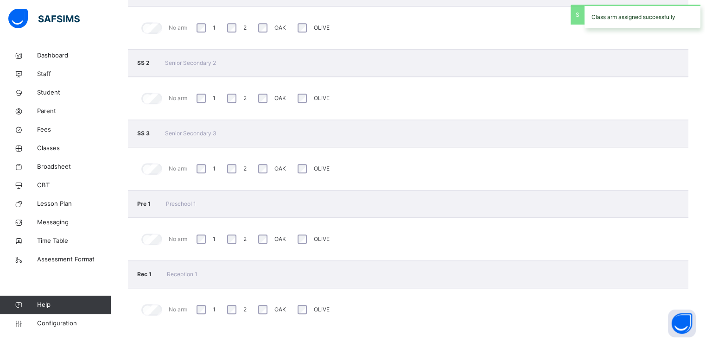
click at [230, 313] on div "2" at bounding box center [236, 310] width 22 height 14
click at [53, 147] on span "Classes" at bounding box center [74, 148] width 74 height 9
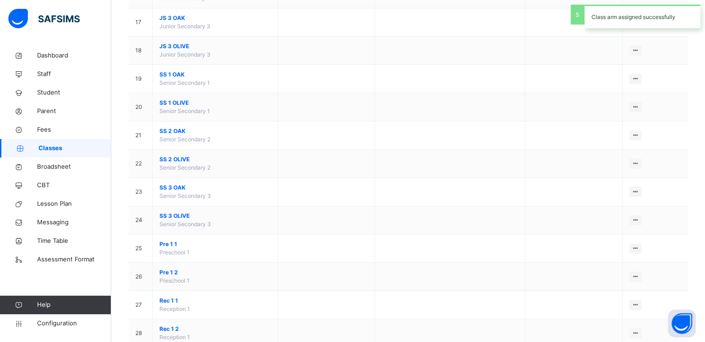
scroll to position [581, 0]
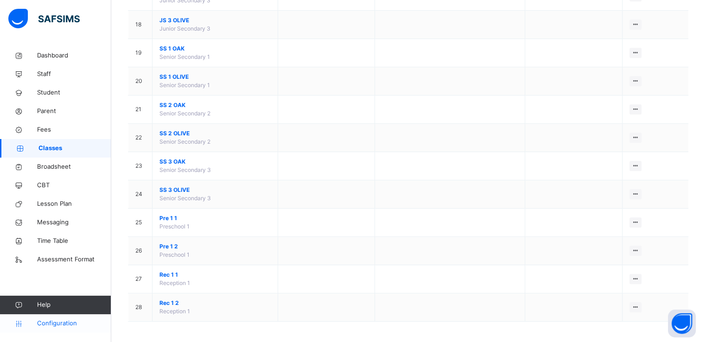
click at [48, 327] on span "Configuration" at bounding box center [74, 323] width 74 height 9
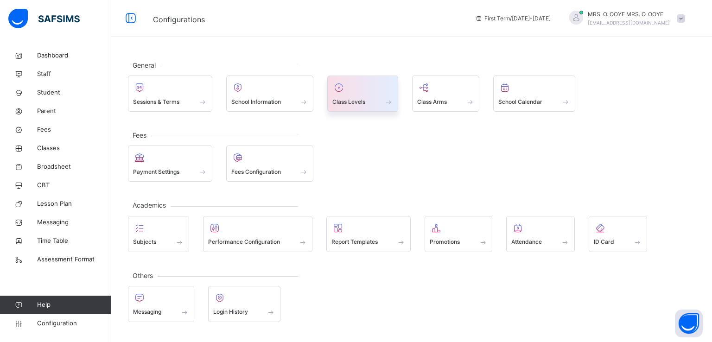
click at [355, 99] on span "Class Levels" at bounding box center [349, 102] width 33 height 8
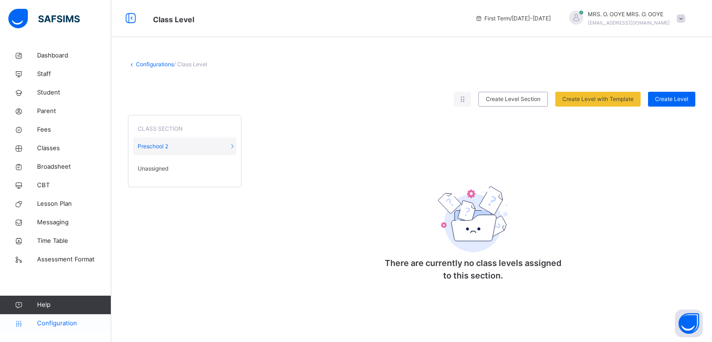
click at [56, 322] on span "Configuration" at bounding box center [74, 323] width 74 height 9
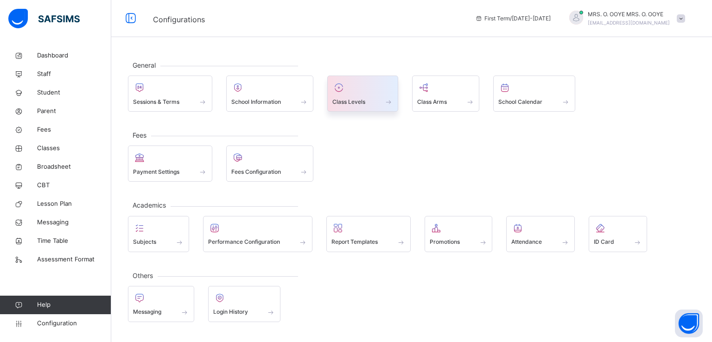
click at [353, 101] on span "Class Levels" at bounding box center [349, 102] width 33 height 8
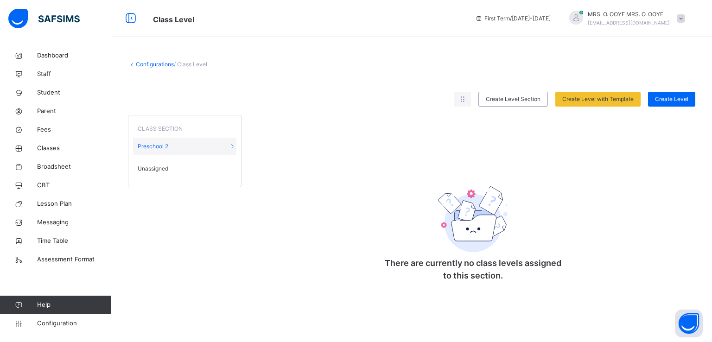
click at [154, 169] on span "Unassigned" at bounding box center [153, 169] width 31 height 8
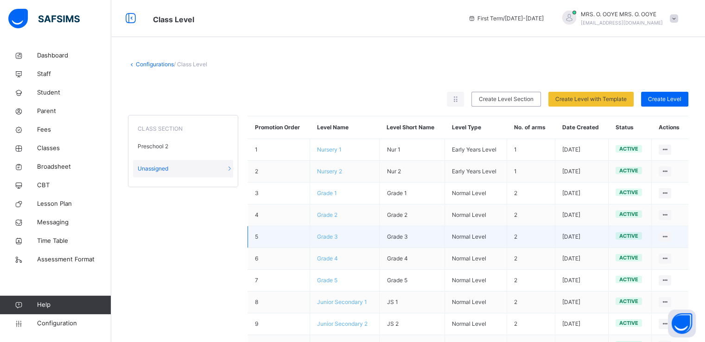
scroll to position [146, 0]
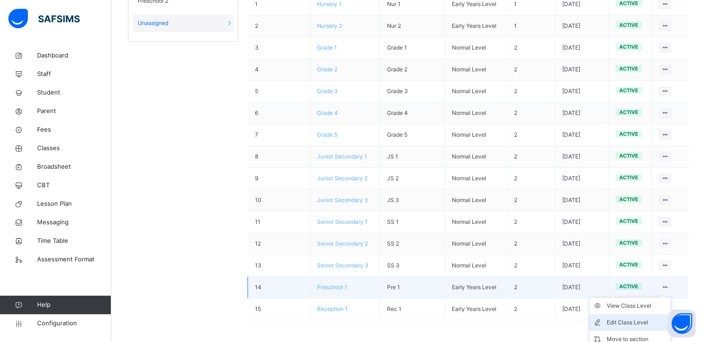
click at [634, 320] on div "Edit Class Level" at bounding box center [637, 322] width 60 height 9
type input "**********"
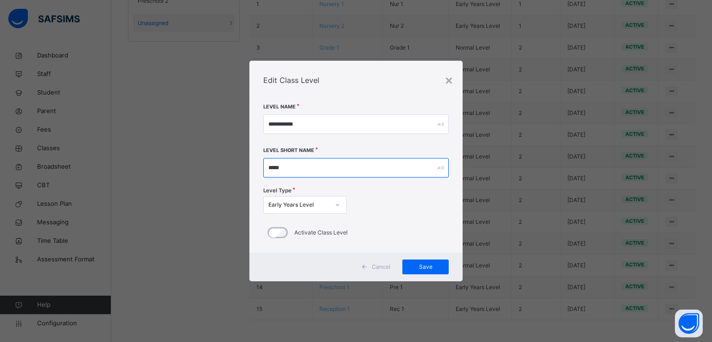
click at [302, 169] on input "*****" at bounding box center [356, 167] width 186 height 19
type input "***"
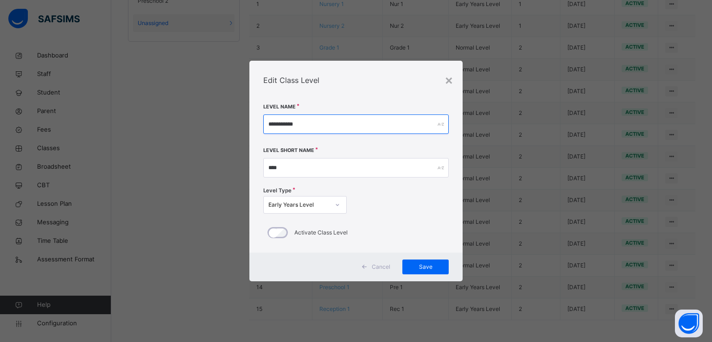
click at [305, 125] on input "**********" at bounding box center [356, 124] width 186 height 19
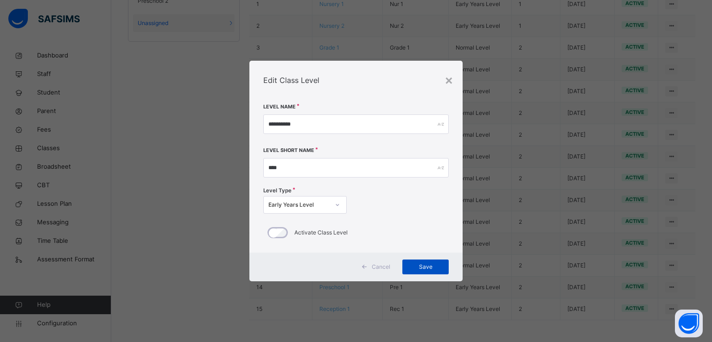
click at [421, 267] on span "Save" at bounding box center [426, 267] width 32 height 8
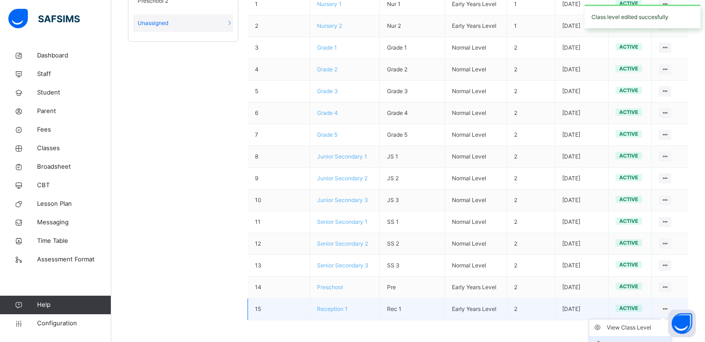
click at [653, 336] on li "Edit Class Level" at bounding box center [630, 344] width 82 height 17
type input "**********"
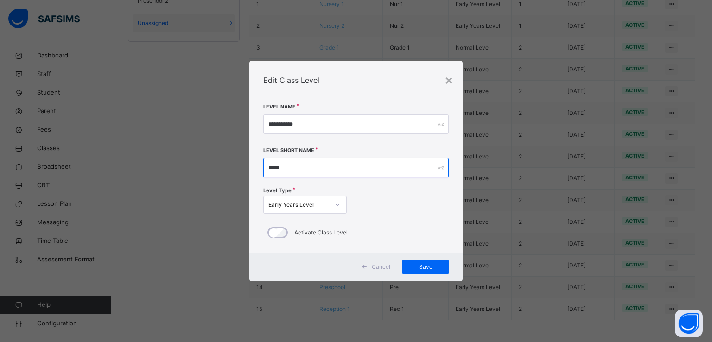
click at [321, 170] on input "*****" at bounding box center [356, 167] width 186 height 19
type input "***"
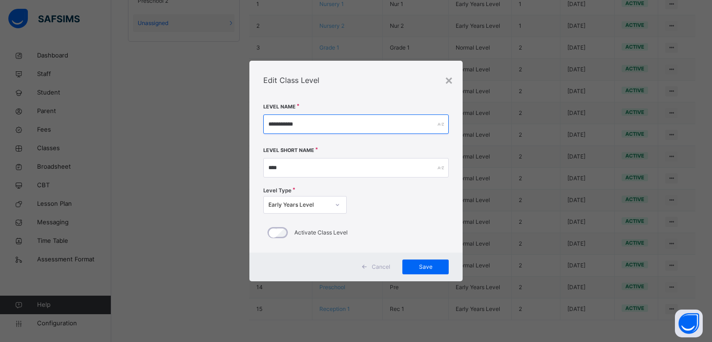
click at [313, 123] on input "**********" at bounding box center [356, 124] width 186 height 19
type input "*********"
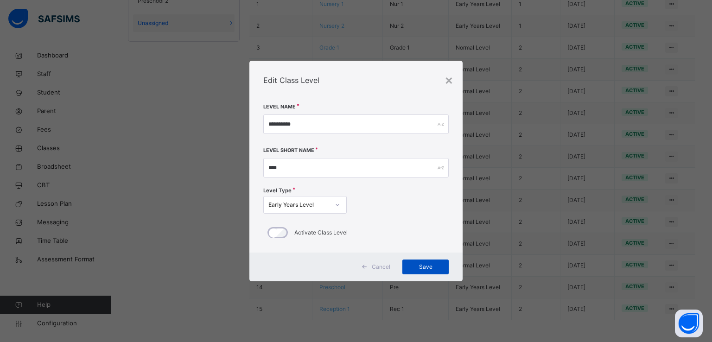
click at [420, 266] on span "Save" at bounding box center [426, 267] width 32 height 8
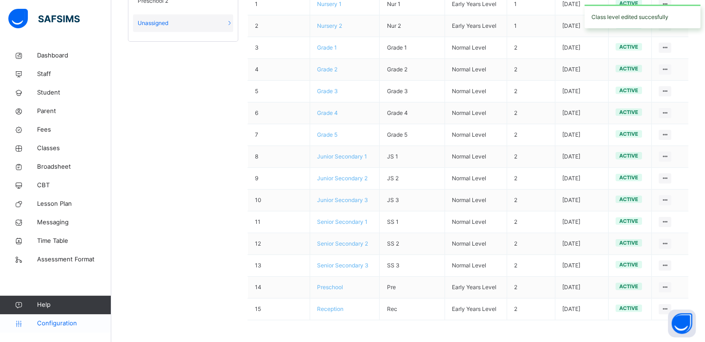
click at [48, 326] on span "Configuration" at bounding box center [74, 323] width 74 height 9
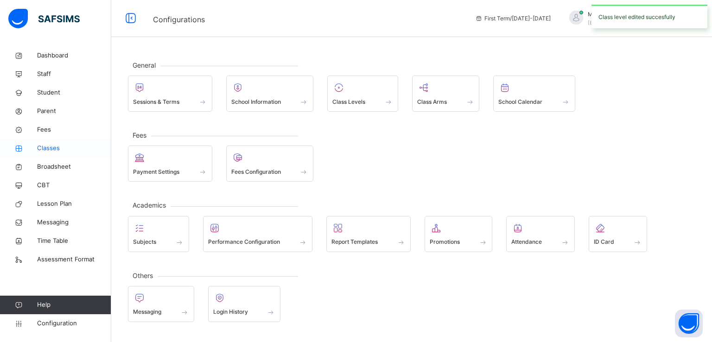
click at [51, 144] on span "Classes" at bounding box center [74, 148] width 74 height 9
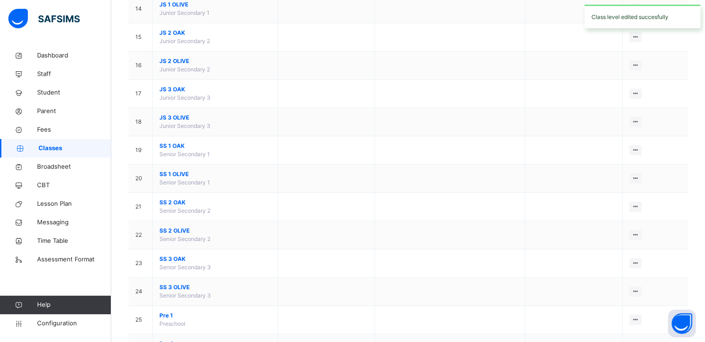
scroll to position [581, 0]
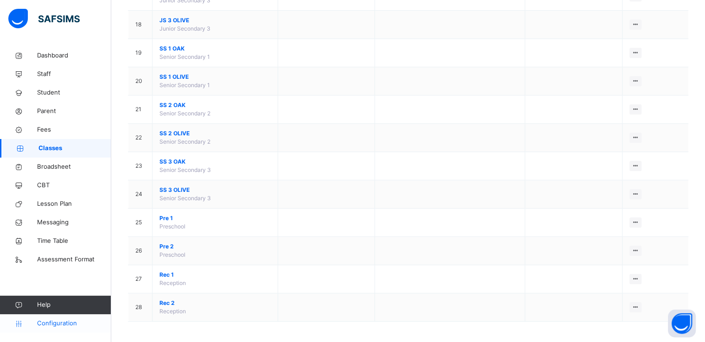
click at [58, 326] on span "Configuration" at bounding box center [74, 323] width 74 height 9
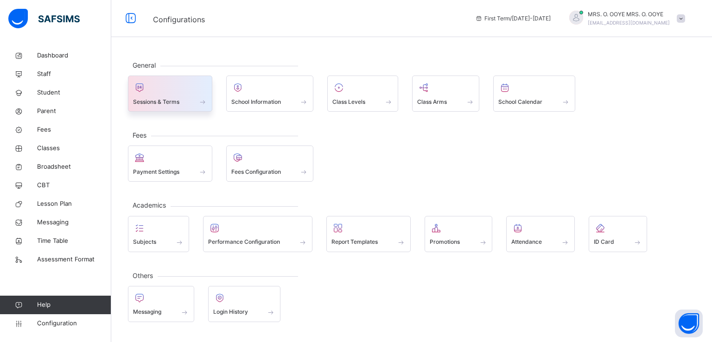
click at [167, 95] on span at bounding box center [170, 96] width 74 height 2
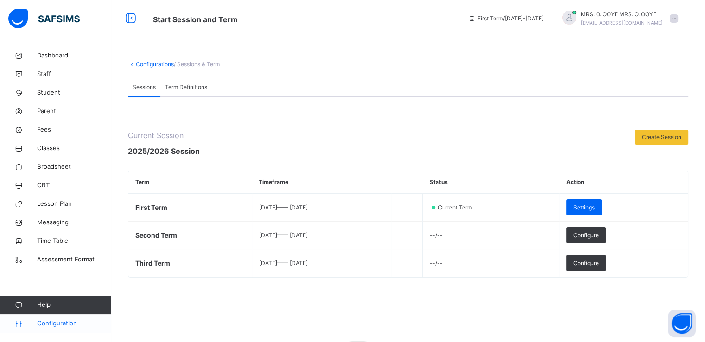
click at [48, 322] on span "Configuration" at bounding box center [74, 323] width 74 height 9
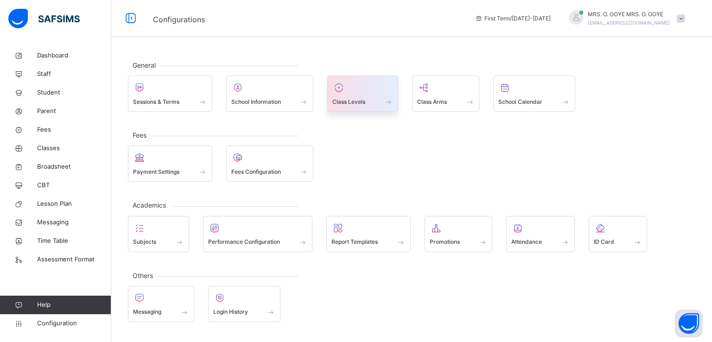
click at [360, 108] on div "Class Levels" at bounding box center [362, 94] width 71 height 36
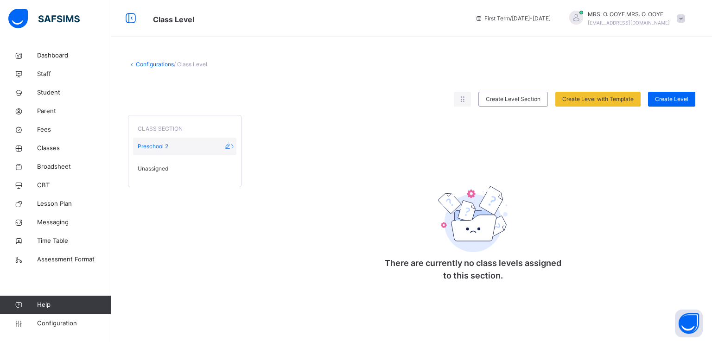
click at [232, 143] on icon at bounding box center [233, 146] width 8 height 7
click at [228, 145] on icon at bounding box center [228, 146] width 8 height 7
type input "**********"
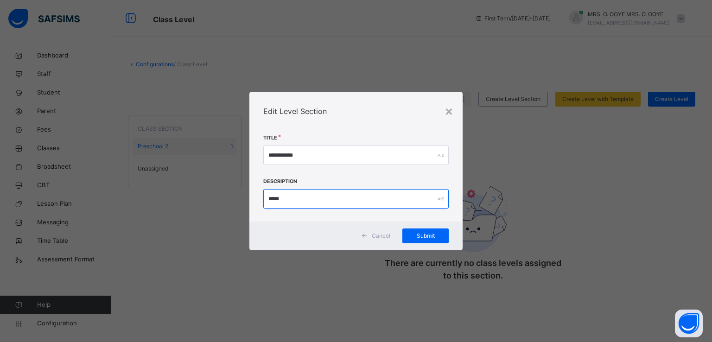
click at [347, 197] on input "*****" at bounding box center [356, 198] width 186 height 19
type input "*"
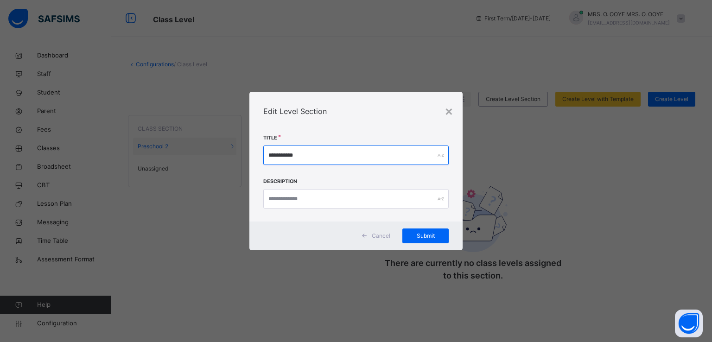
click at [307, 151] on input "**********" at bounding box center [356, 155] width 186 height 19
type input "*"
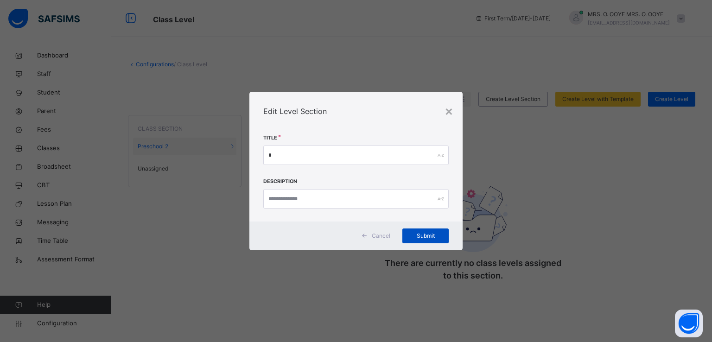
click at [421, 236] on span "Submit" at bounding box center [426, 236] width 32 height 8
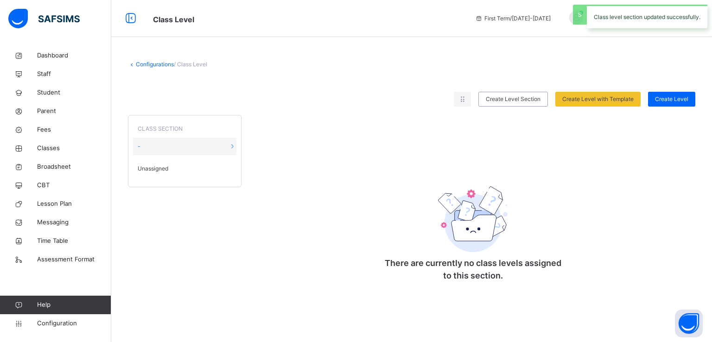
click at [157, 167] on span "Unassigned" at bounding box center [153, 169] width 31 height 8
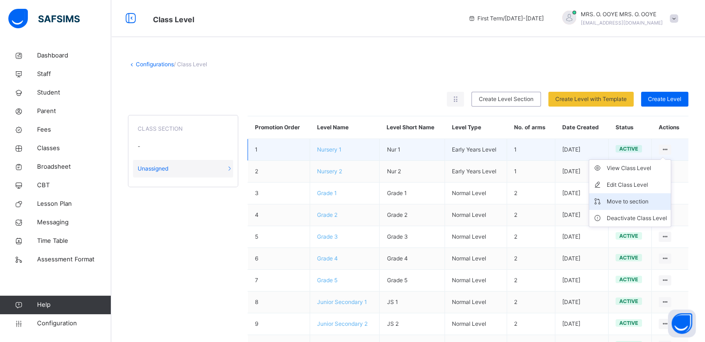
click at [628, 201] on div "Move to section" at bounding box center [637, 201] width 60 height 9
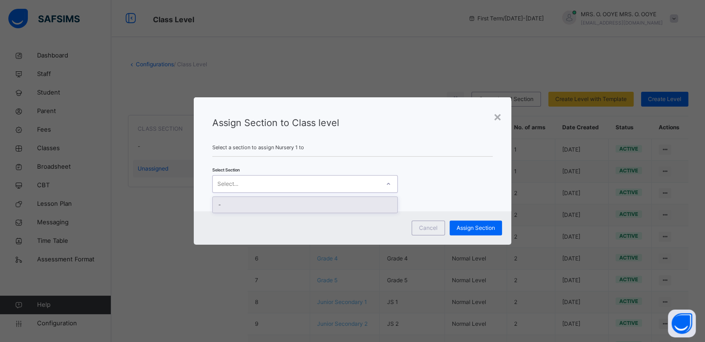
click at [386, 185] on icon at bounding box center [389, 183] width 6 height 9
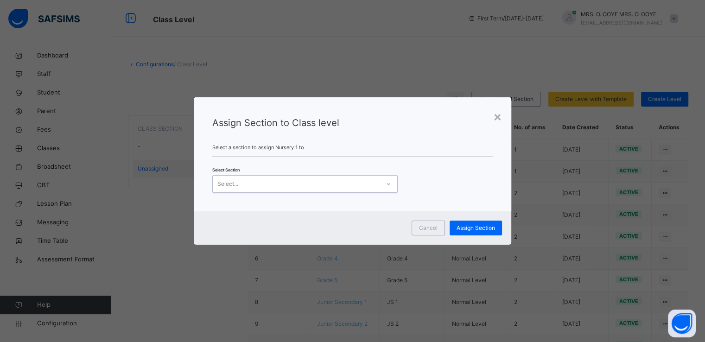
click at [386, 182] on icon at bounding box center [389, 183] width 6 height 9
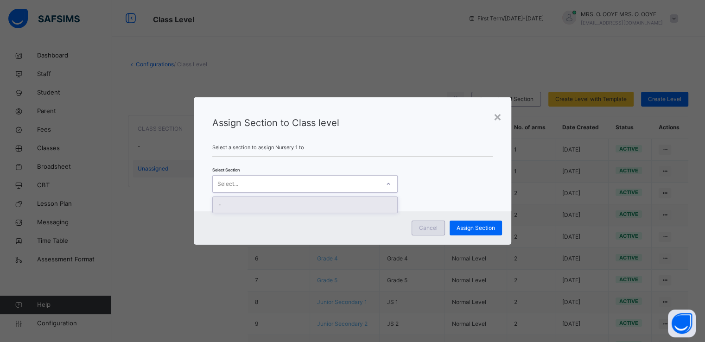
click at [427, 224] on span "Cancel" at bounding box center [428, 228] width 19 height 8
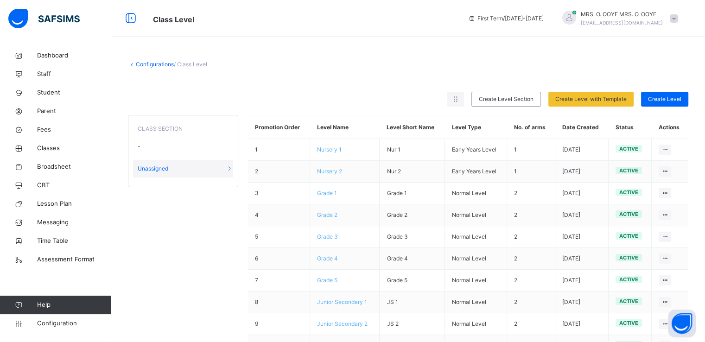
click at [232, 168] on icon at bounding box center [229, 168] width 8 height 7
click at [460, 101] on icon at bounding box center [456, 99] width 8 height 8
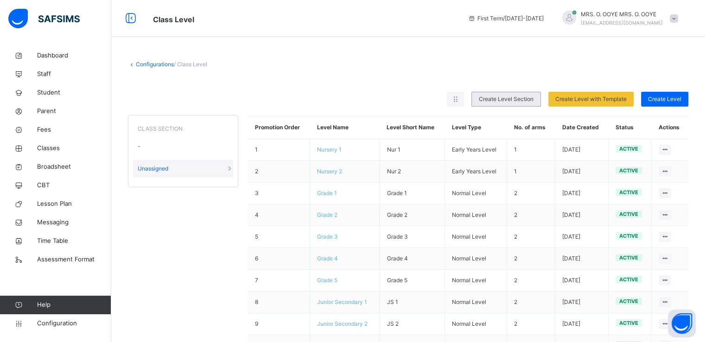
click at [516, 99] on span "Create Level Section" at bounding box center [506, 99] width 55 height 8
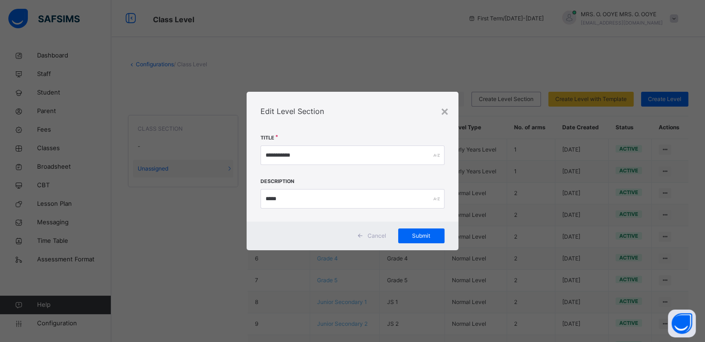
click at [373, 234] on span "Cancel" at bounding box center [377, 236] width 19 height 8
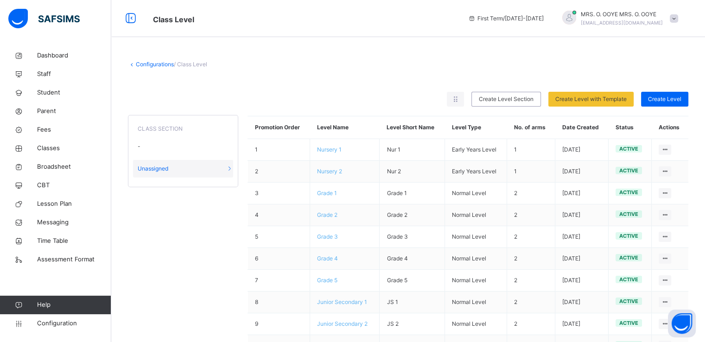
click at [153, 167] on span "Unassigned" at bounding box center [153, 169] width 31 height 8
click at [144, 145] on div "-" at bounding box center [183, 147] width 100 height 18
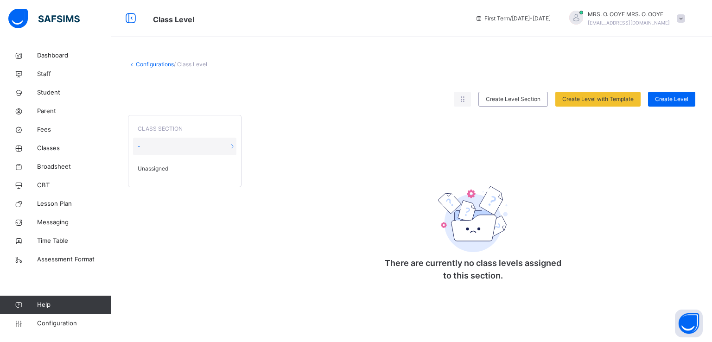
click at [154, 170] on span "Unassigned" at bounding box center [153, 169] width 31 height 8
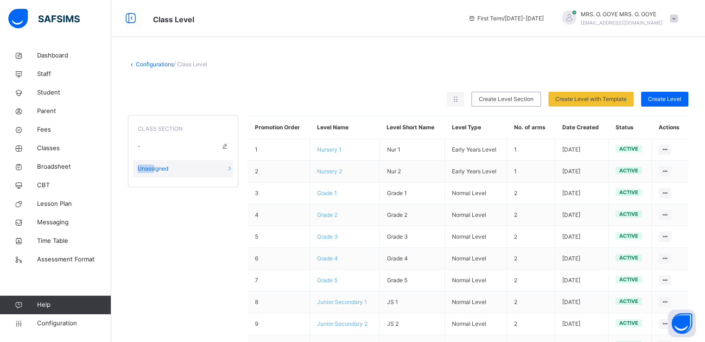
drag, startPoint x: 154, startPoint y: 170, endPoint x: 148, endPoint y: 138, distance: 32.5
click at [148, 138] on div "CLASS SECTION - Unassigned" at bounding box center [183, 151] width 110 height 72
click at [172, 175] on div "Unassigned" at bounding box center [183, 169] width 100 height 18
click at [140, 62] on link "Configurations" at bounding box center [155, 64] width 38 height 7
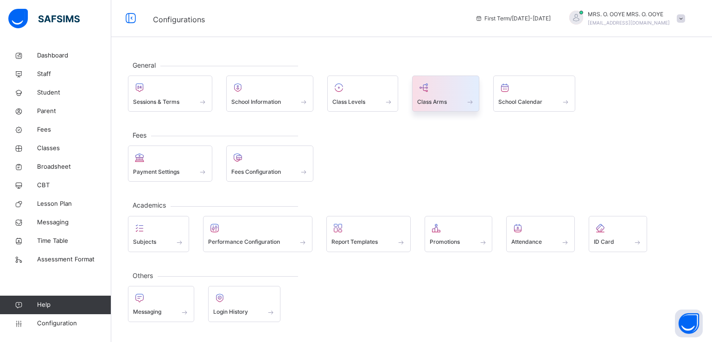
click at [445, 103] on span "Class Arms" at bounding box center [432, 102] width 30 height 8
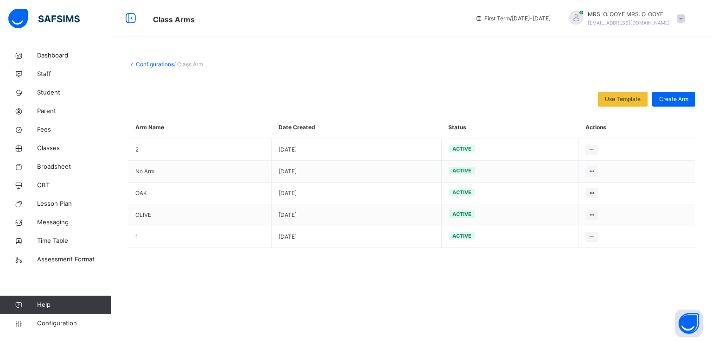
click at [141, 67] on link "Configurations" at bounding box center [155, 64] width 38 height 7
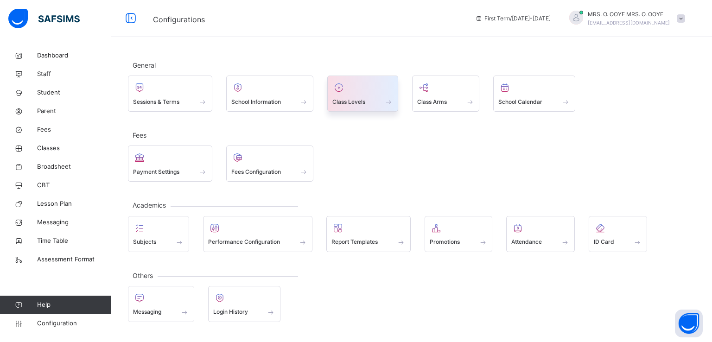
click at [373, 91] on div at bounding box center [363, 88] width 61 height 14
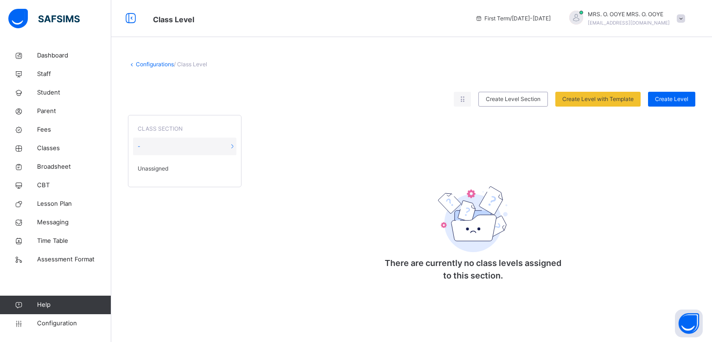
click at [154, 166] on span "Unassigned" at bounding box center [153, 169] width 31 height 8
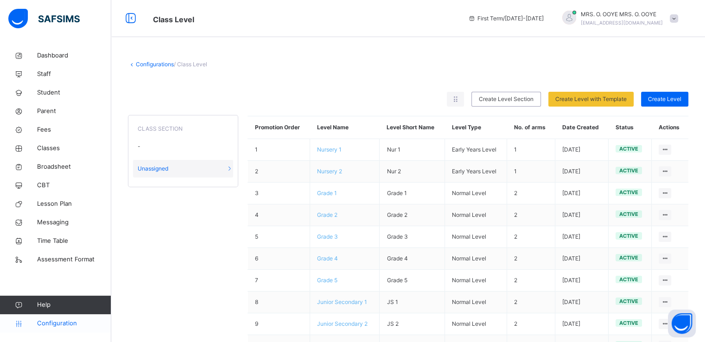
click at [51, 326] on span "Configuration" at bounding box center [74, 323] width 74 height 9
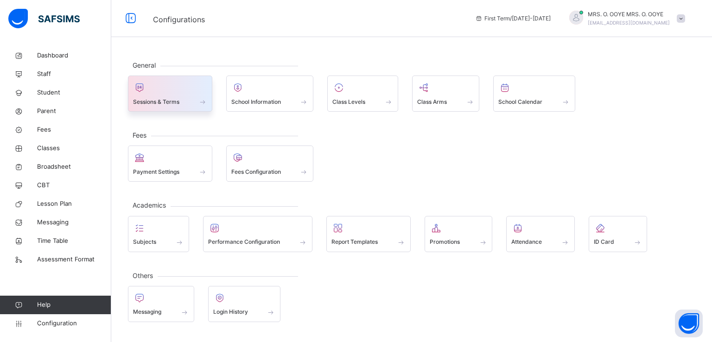
click at [164, 89] on div at bounding box center [170, 88] width 74 height 14
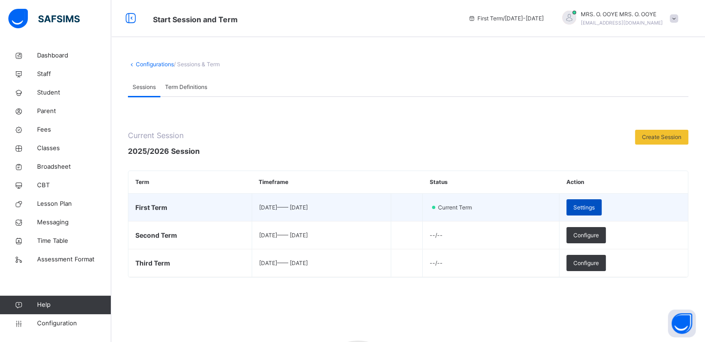
click at [595, 208] on span "Settings" at bounding box center [584, 208] width 21 height 8
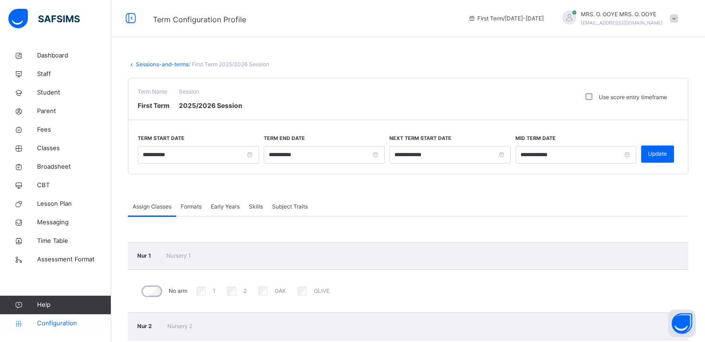
click at [52, 321] on span "Configuration" at bounding box center [74, 323] width 74 height 9
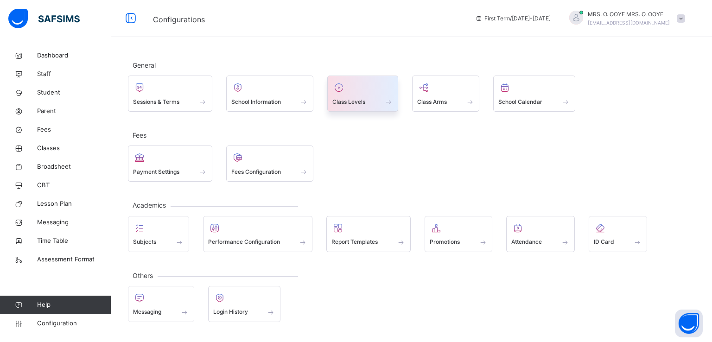
click at [357, 103] on span "Class Levels" at bounding box center [349, 102] width 33 height 8
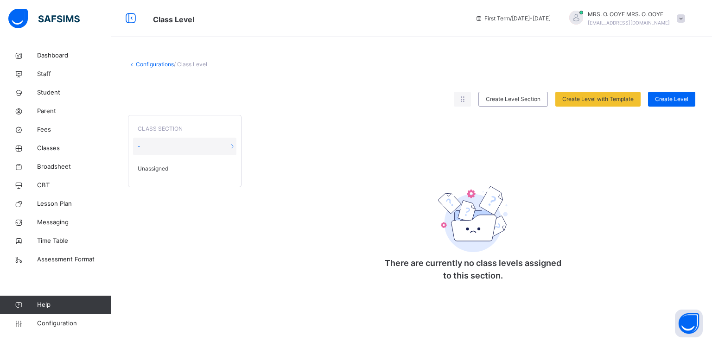
click at [152, 168] on span "Unassigned" at bounding box center [153, 169] width 31 height 8
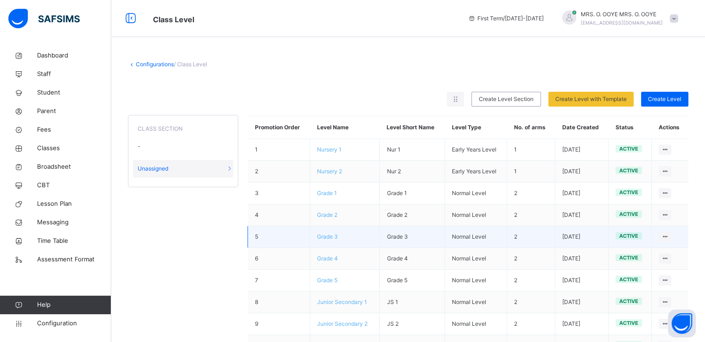
scroll to position [146, 0]
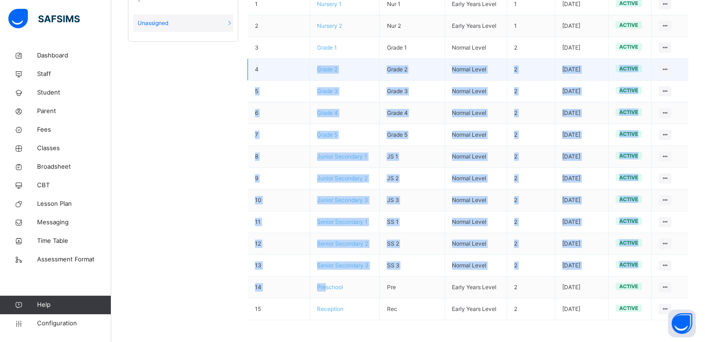
drag, startPoint x: 330, startPoint y: 286, endPoint x: 317, endPoint y: 77, distance: 210.0
click at [317, 77] on tbody "1 Nursery 1 Nur 1 Early Years Level 1 2025-08-11 active View Class Level Edit C…" at bounding box center [468, 157] width 441 height 327
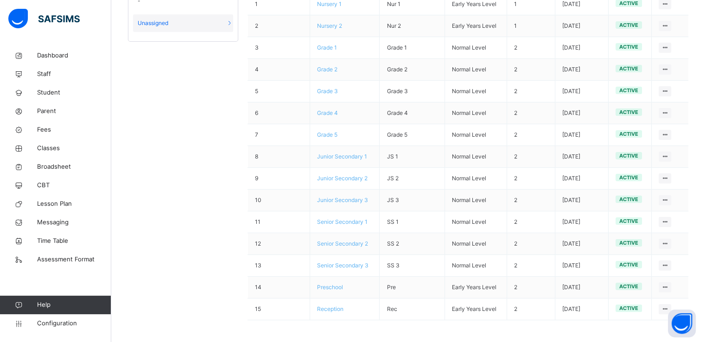
click at [206, 188] on div "CLASS SECTION - Unassigned Promotion Order Level Name Level Short Name Level Ty…" at bounding box center [408, 145] width 561 height 369
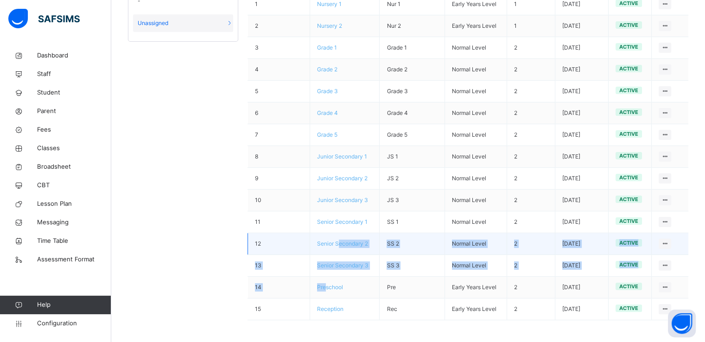
drag, startPoint x: 329, startPoint y: 284, endPoint x: 341, endPoint y: 249, distance: 37.3
click at [341, 249] on tbody "1 Nursery 1 Nur 1 Early Years Level 1 2025-08-11 active View Class Level Edit C…" at bounding box center [468, 157] width 441 height 327
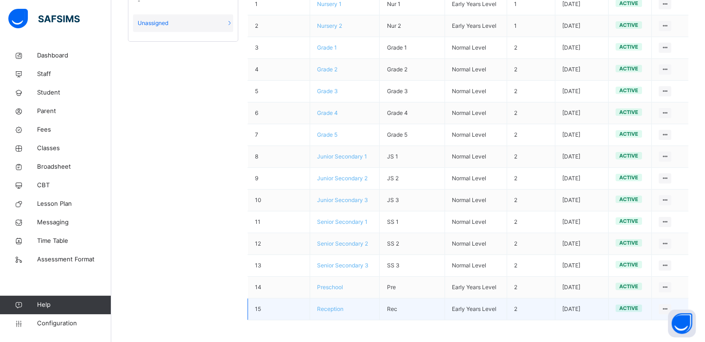
click at [332, 307] on span "Reception" at bounding box center [330, 309] width 26 height 7
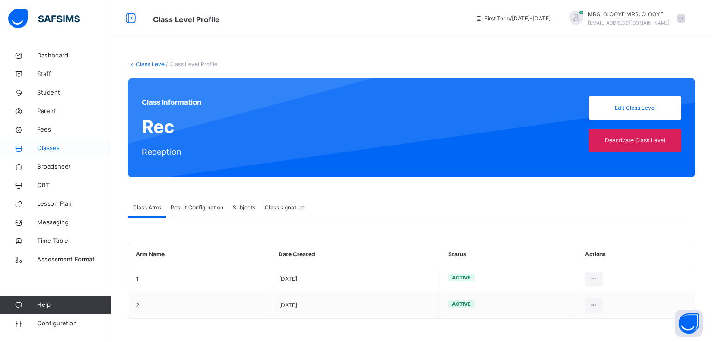
click at [50, 147] on span "Classes" at bounding box center [74, 148] width 74 height 9
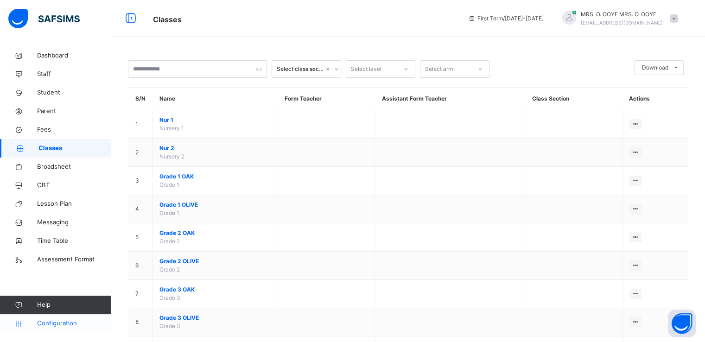
click at [63, 327] on span "Configuration" at bounding box center [74, 323] width 74 height 9
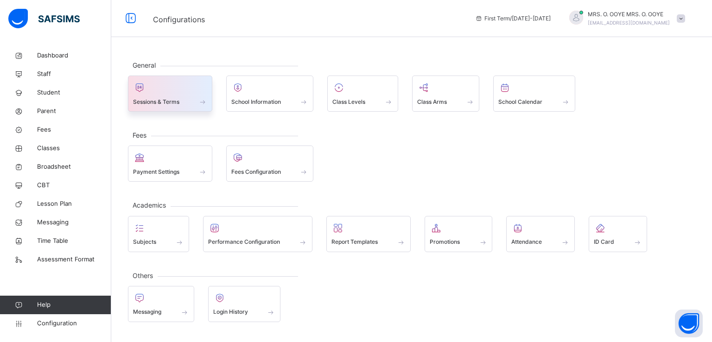
click at [167, 88] on div at bounding box center [170, 88] width 74 height 14
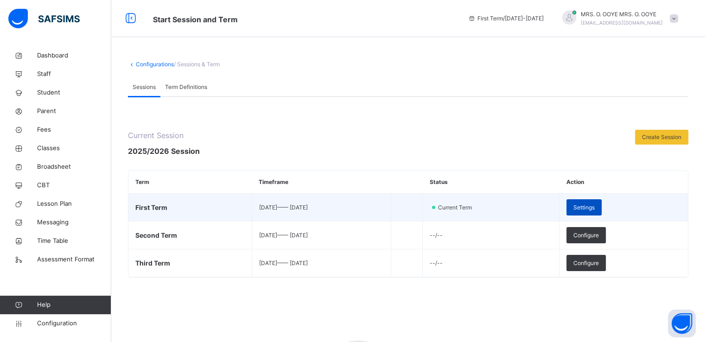
click at [592, 206] on div "Settings" at bounding box center [584, 207] width 35 height 16
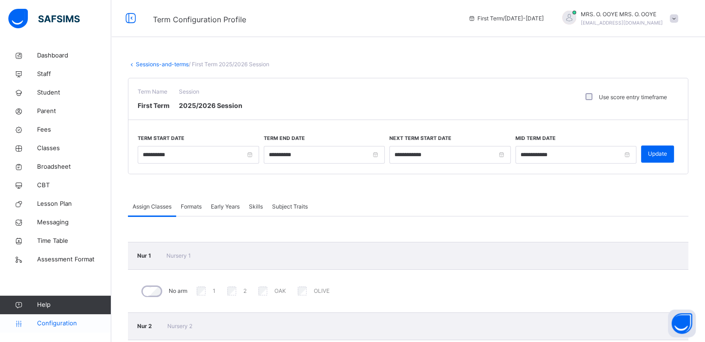
click at [49, 328] on link "Configuration" at bounding box center [55, 323] width 111 height 19
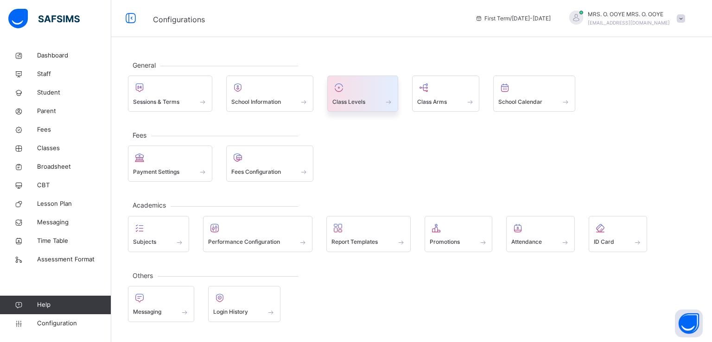
click at [363, 90] on div at bounding box center [363, 88] width 61 height 14
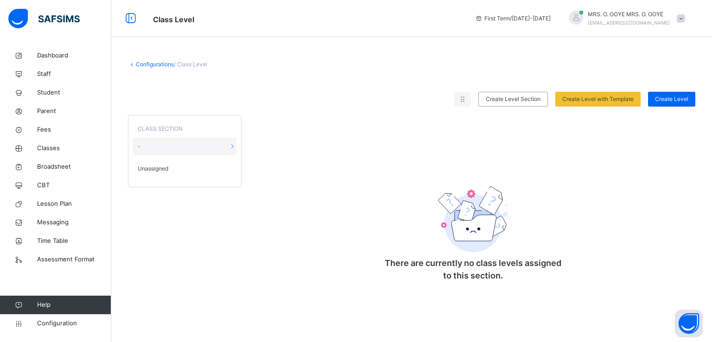
click at [158, 168] on span "Unassigned" at bounding box center [153, 169] width 31 height 8
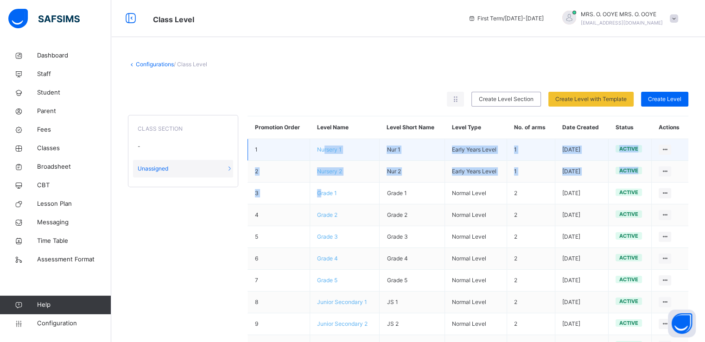
drag, startPoint x: 324, startPoint y: 189, endPoint x: 327, endPoint y: 153, distance: 36.2
click at [327, 153] on tbody "1 Nursery 1 Nur 1 Early Years Level 1 2025-08-11 active View Class Level Edit C…" at bounding box center [468, 302] width 441 height 327
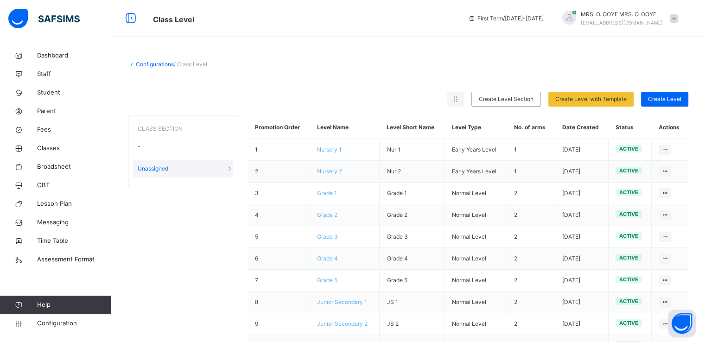
click at [197, 224] on div "CLASS SECTION - Unassigned Promotion Order Level Name Level Short Name Level Ty…" at bounding box center [408, 291] width 561 height 369
click at [458, 99] on div at bounding box center [455, 99] width 17 height 15
click at [443, 121] on div "Rearrange levels" at bounding box center [438, 119] width 44 height 9
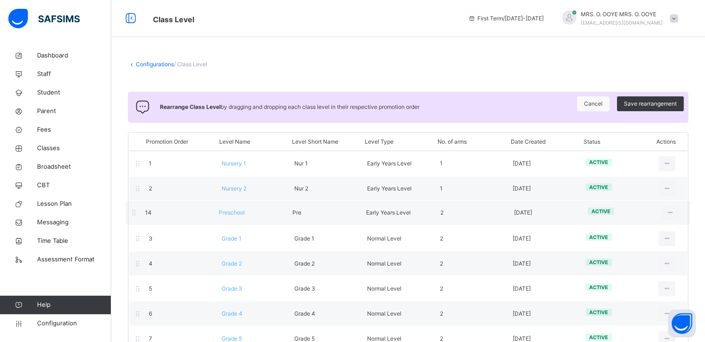
drag, startPoint x: 299, startPoint y: 292, endPoint x: 295, endPoint y: 209, distance: 83.1
click at [295, 209] on div "Promotion Order Level Name Level Short Name Level Type No. of arms Date Created…" at bounding box center [408, 317] width 561 height 370
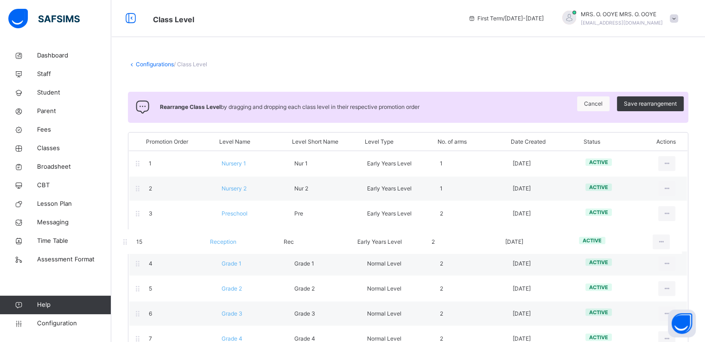
drag, startPoint x: 275, startPoint y: 316, endPoint x: 263, endPoint y: 239, distance: 77.5
click at [263, 239] on div "Promotion Order Level Name Level Short Name Level Type No. of arms Date Created…" at bounding box center [408, 317] width 561 height 371
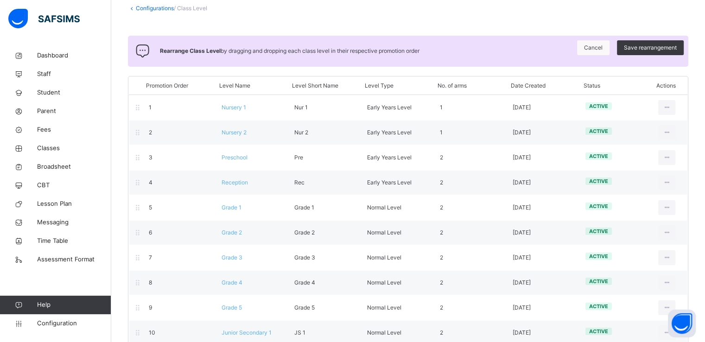
scroll to position [55, 0]
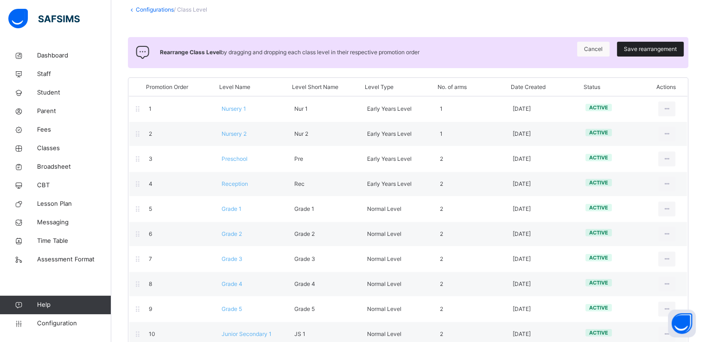
click at [650, 49] on span "Save rearrangement" at bounding box center [650, 49] width 53 height 8
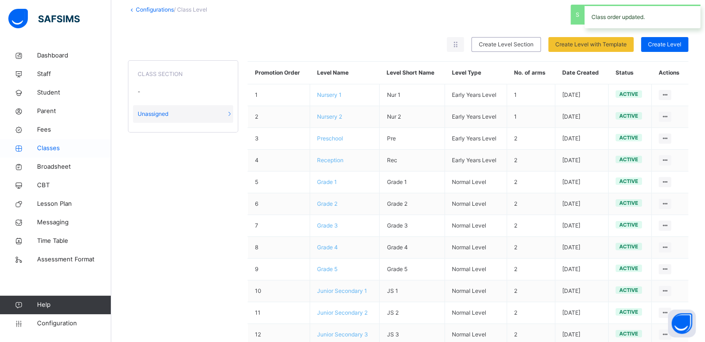
click at [46, 156] on link "Classes" at bounding box center [55, 148] width 111 height 19
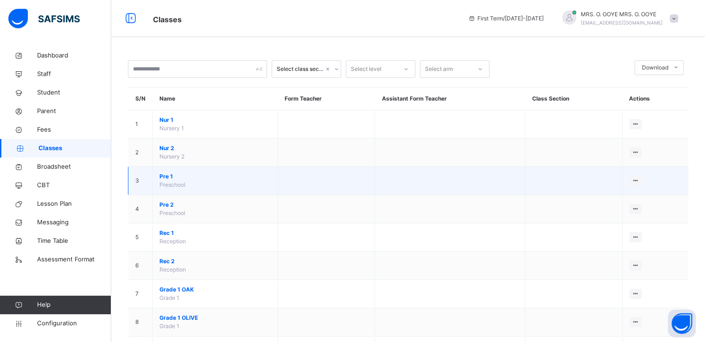
click at [162, 175] on span "Pre 1" at bounding box center [215, 177] width 111 height 8
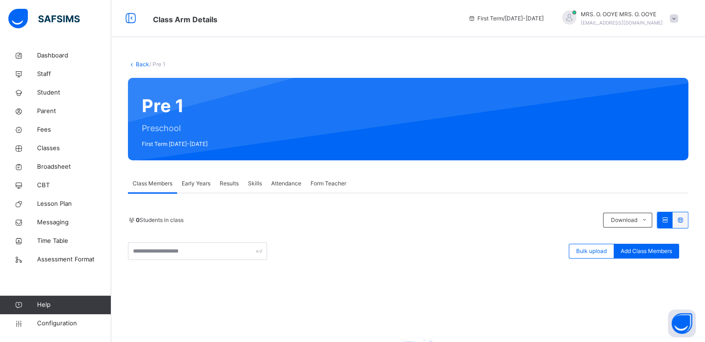
click at [192, 185] on span "Early Years" at bounding box center [196, 183] width 29 height 8
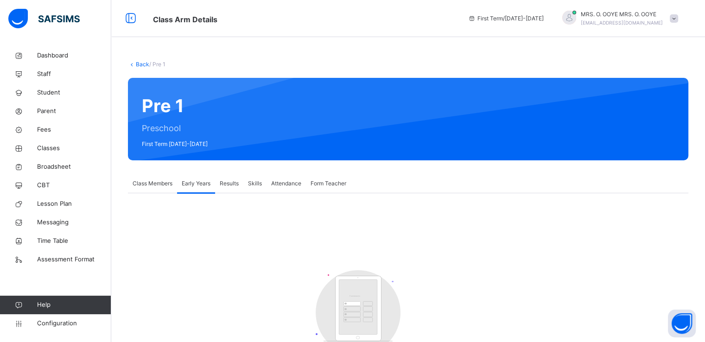
scroll to position [74, 0]
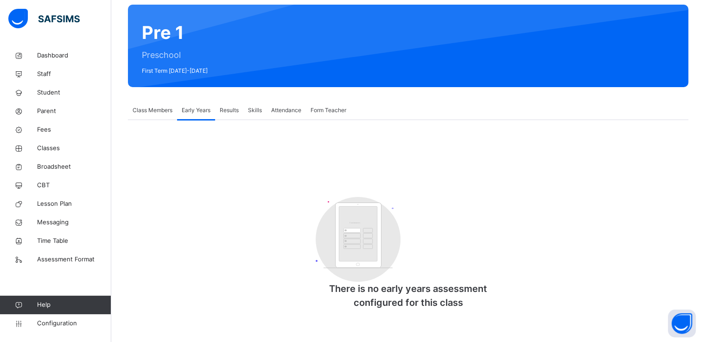
click at [226, 107] on span "Results" at bounding box center [229, 110] width 19 height 8
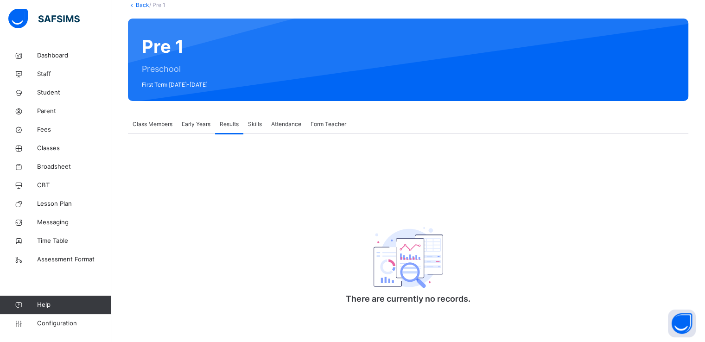
scroll to position [60, 0]
click at [250, 125] on span "Skills" at bounding box center [255, 124] width 14 height 8
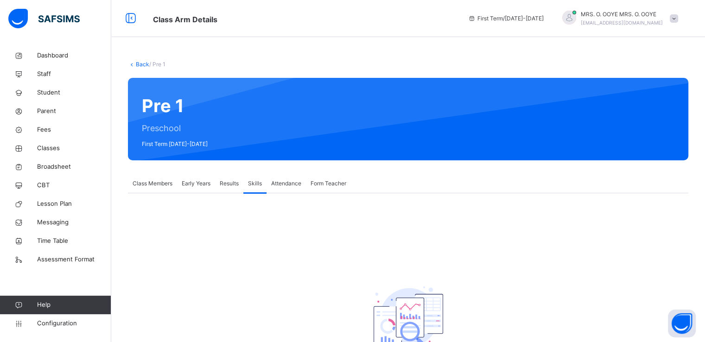
click at [139, 64] on link "Back" at bounding box center [142, 64] width 13 height 7
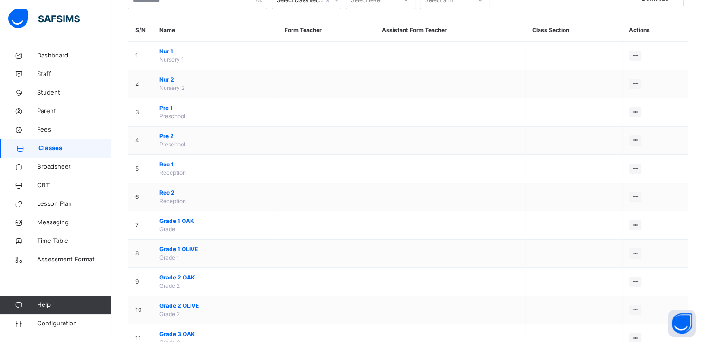
scroll to position [69, 0]
click at [56, 324] on span "Configuration" at bounding box center [74, 323] width 74 height 9
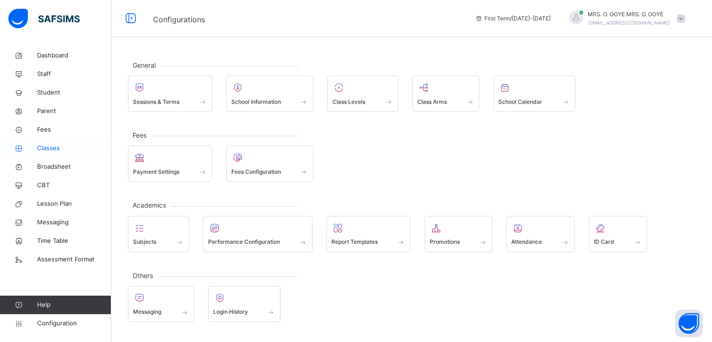
click at [54, 148] on span "Classes" at bounding box center [74, 148] width 74 height 9
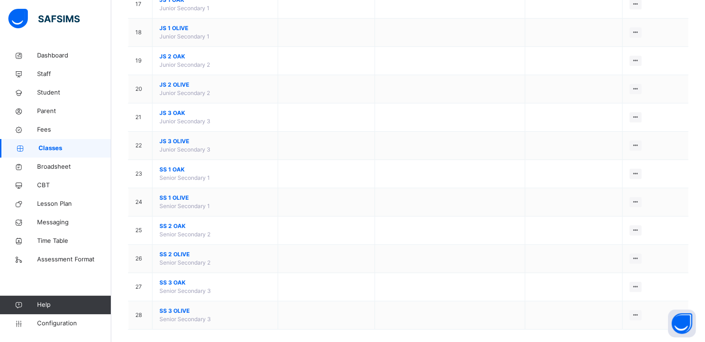
scroll to position [581, 0]
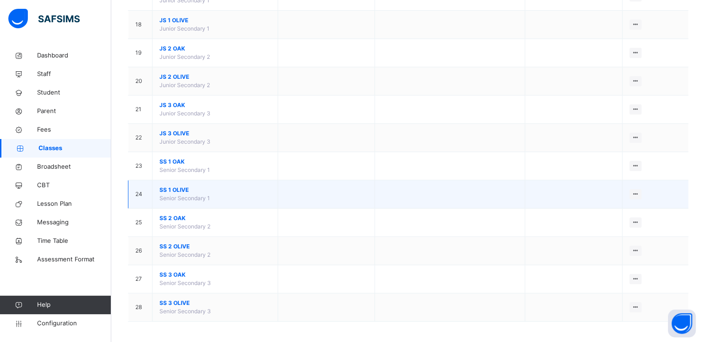
click at [179, 186] on span "SS 1 OLIVE" at bounding box center [215, 190] width 111 height 8
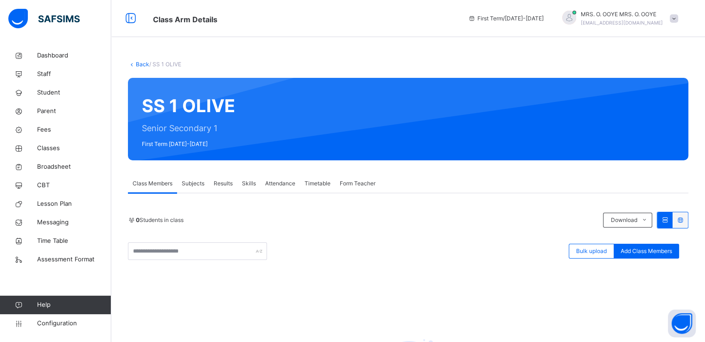
click at [196, 181] on span "Subjects" at bounding box center [193, 183] width 23 height 8
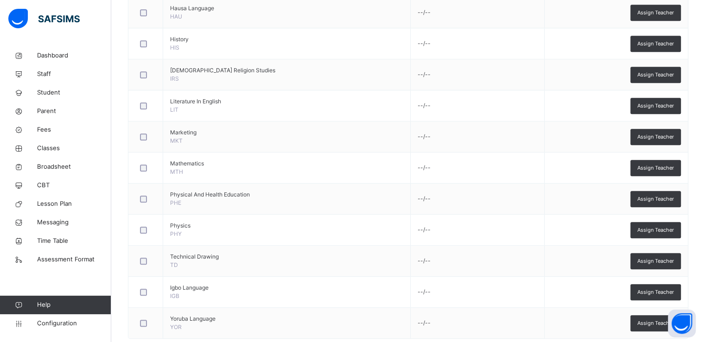
scroll to position [752, 0]
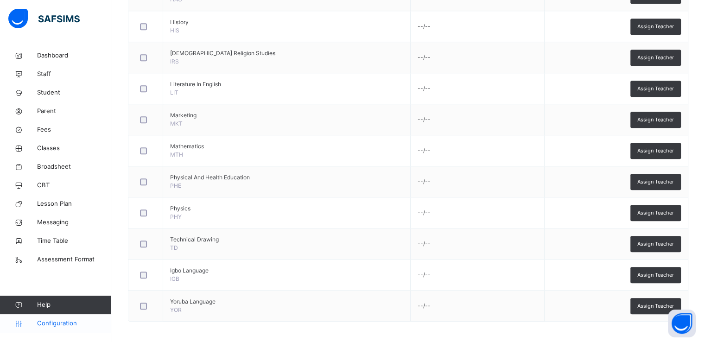
click at [46, 318] on link "Configuration" at bounding box center [55, 323] width 111 height 19
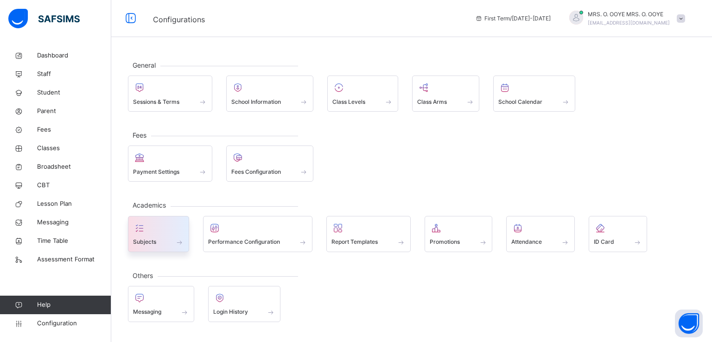
click at [158, 239] on div "Subjects" at bounding box center [158, 242] width 51 height 10
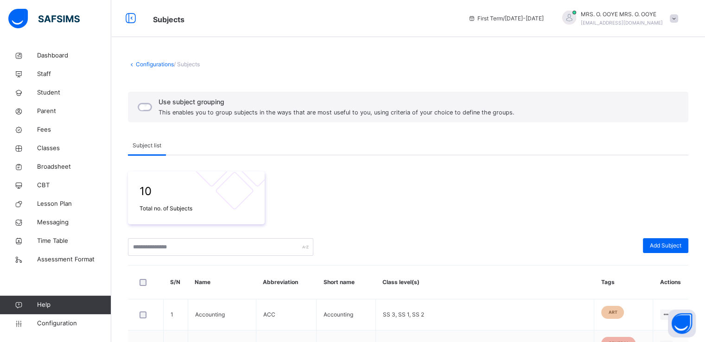
click at [141, 62] on link "Configurations" at bounding box center [155, 64] width 38 height 7
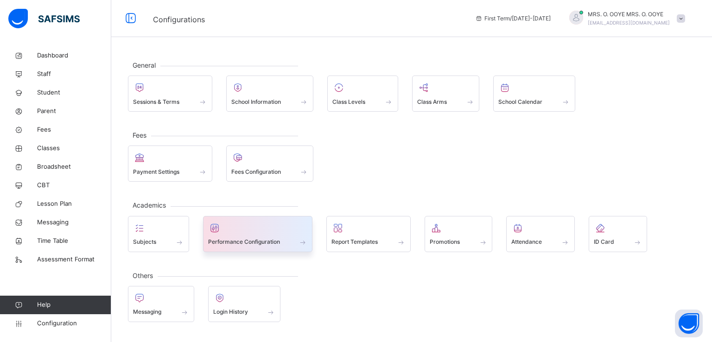
click at [231, 240] on span "Performance Configuration" at bounding box center [244, 242] width 72 height 8
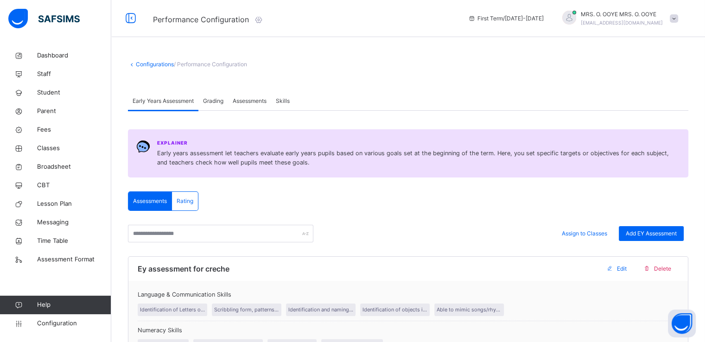
click at [215, 103] on span "Grading" at bounding box center [213, 101] width 20 height 8
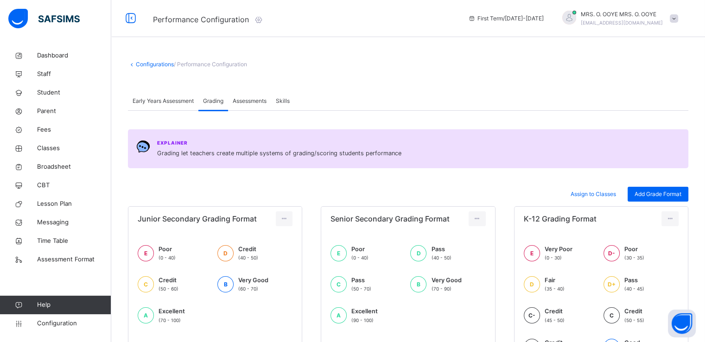
scroll to position [132, 0]
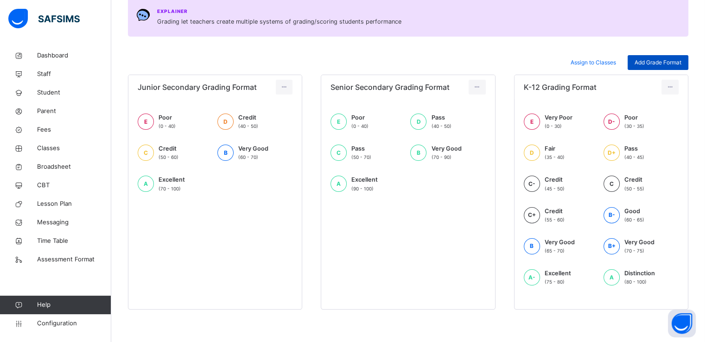
click at [659, 62] on span "Add Grade Format" at bounding box center [658, 62] width 47 height 8
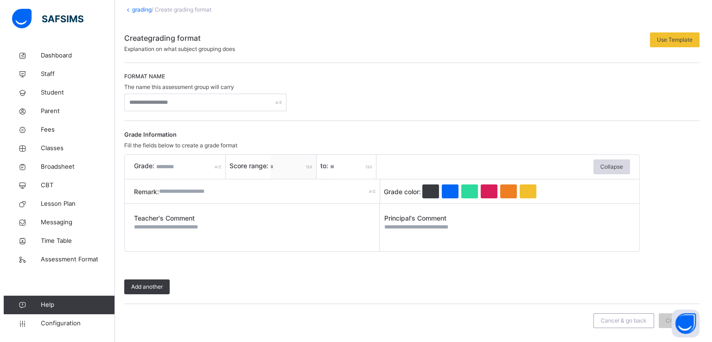
scroll to position [45, 0]
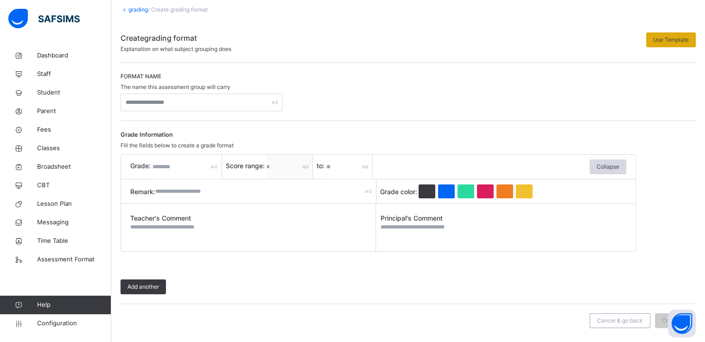
click at [671, 39] on span "Use Template" at bounding box center [671, 40] width 36 height 8
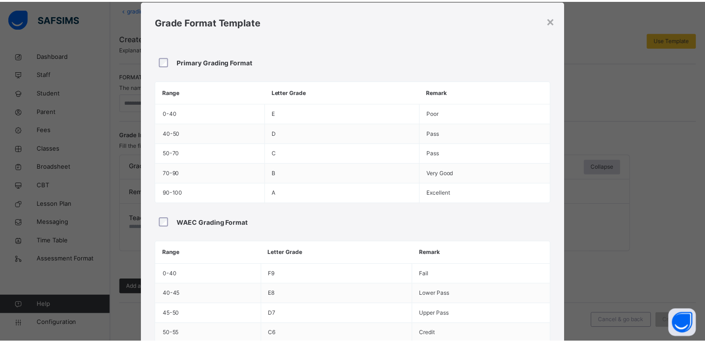
scroll to position [22, 0]
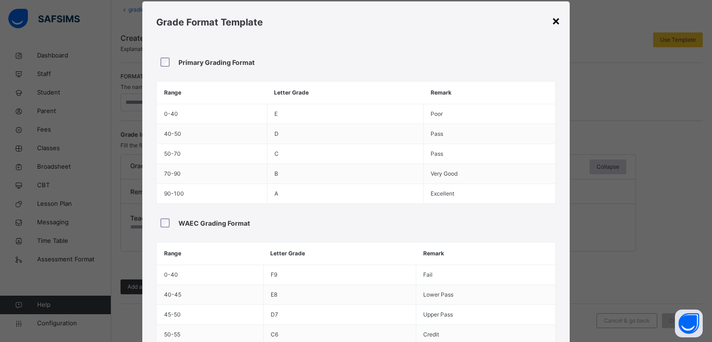
click at [553, 20] on div "×" at bounding box center [556, 20] width 9 height 19
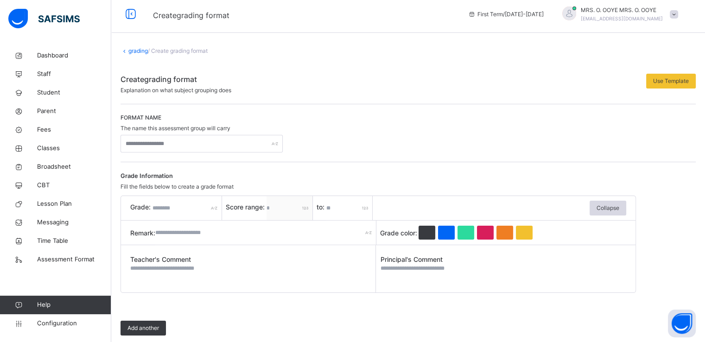
scroll to position [0, 0]
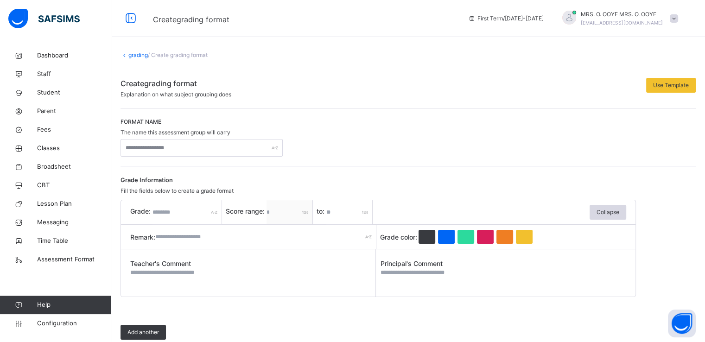
click at [128, 55] on link "grading" at bounding box center [137, 54] width 19 height 7
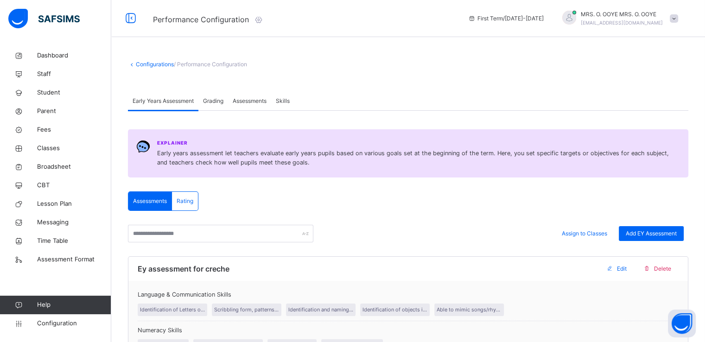
click at [217, 105] on span "Grading" at bounding box center [213, 101] width 20 height 8
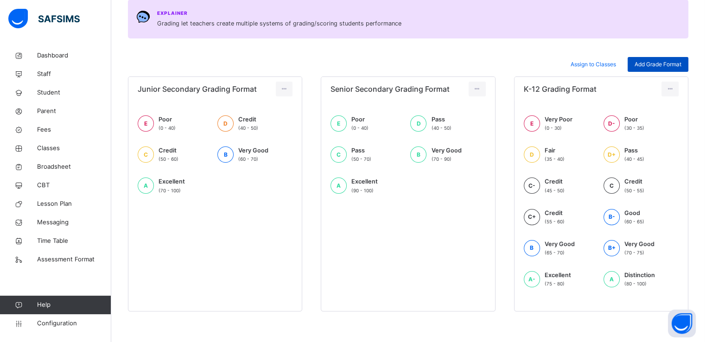
scroll to position [132, 0]
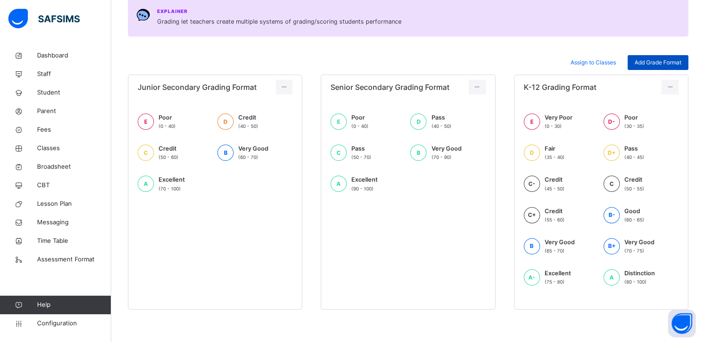
click at [656, 65] on span "Add Grade Format" at bounding box center [658, 62] width 47 height 8
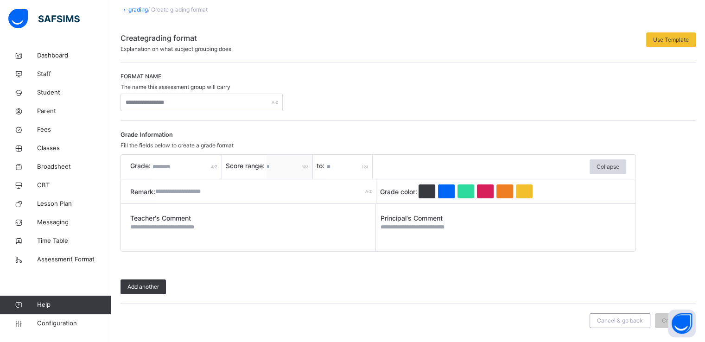
scroll to position [45, 0]
click at [176, 164] on input "text" at bounding box center [188, 167] width 70 height 24
type input "*"
click at [341, 167] on input "*" at bounding box center [350, 167] width 46 height 24
type input "*"
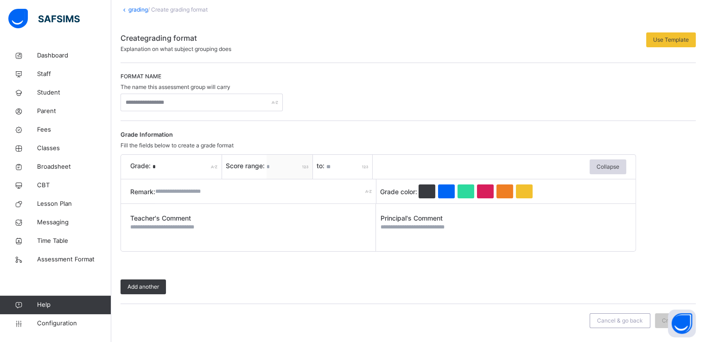
type input "**"
click at [213, 192] on input "text" at bounding box center [265, 191] width 221 height 24
type input "****"
click at [198, 101] on input "text" at bounding box center [202, 103] width 162 height 18
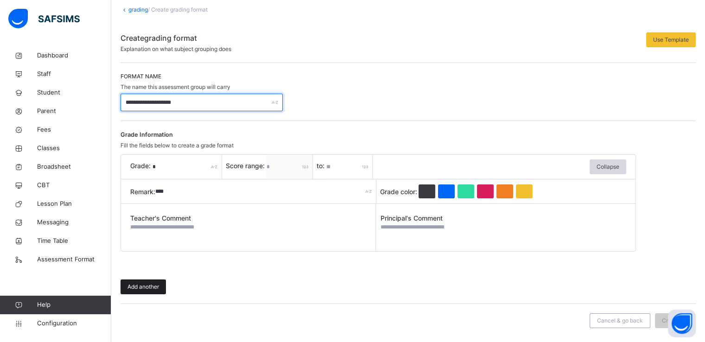
type input "**********"
click at [141, 284] on span "Add another" at bounding box center [144, 287] width 32 height 8
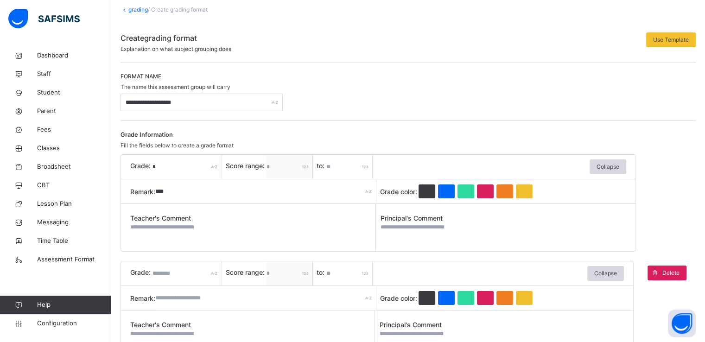
scroll to position [152, 0]
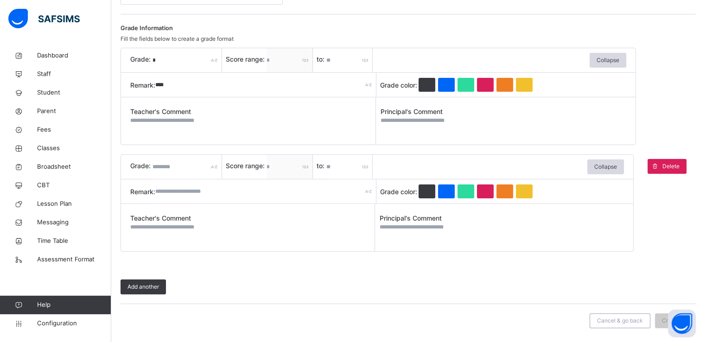
click at [340, 166] on input "*" at bounding box center [350, 167] width 46 height 24
type input "**"
click at [397, 164] on div "Grade: Score range: ** to: ** Collapse" at bounding box center [377, 167] width 494 height 24
click at [169, 191] on input "text" at bounding box center [265, 191] width 221 height 24
type input "**********"
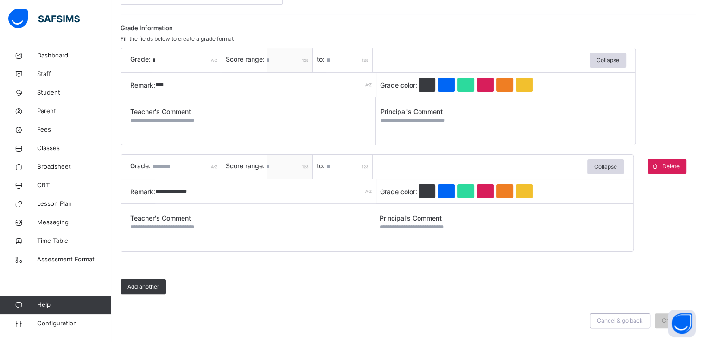
click at [171, 230] on textarea at bounding box center [252, 231] width 244 height 17
type textarea "*"
click at [163, 170] on input "text" at bounding box center [188, 167] width 70 height 24
type input "*"
click at [143, 289] on span "Add another" at bounding box center [144, 287] width 32 height 8
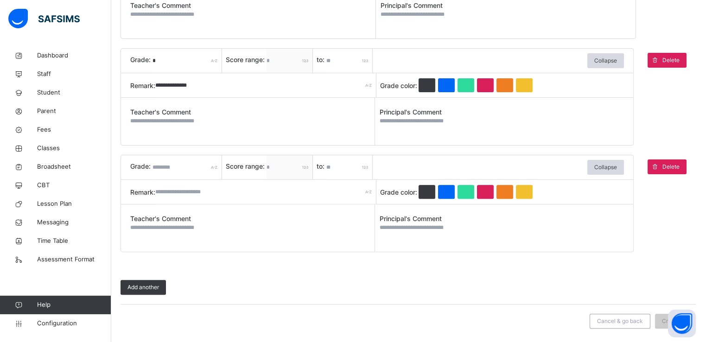
scroll to position [258, 0]
click at [163, 169] on input "text" at bounding box center [188, 168] width 70 height 24
type input "*"
click at [338, 171] on input "*" at bounding box center [350, 168] width 46 height 24
type input "**"
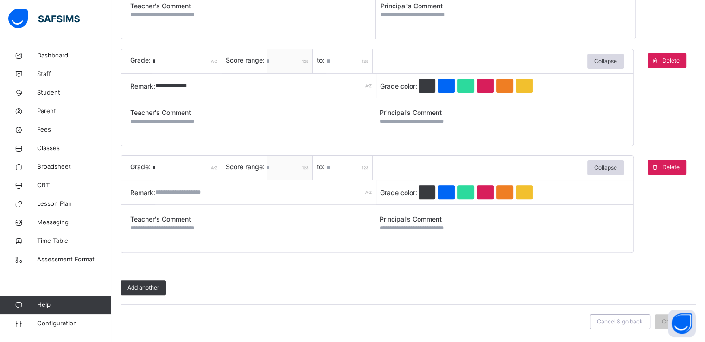
click at [177, 187] on input "text" at bounding box center [265, 192] width 221 height 24
type input "*******"
click at [175, 227] on textarea at bounding box center [252, 232] width 244 height 17
click at [155, 188] on span "Remark:" at bounding box center [142, 193] width 25 height 10
click at [214, 224] on textarea at bounding box center [252, 232] width 244 height 17
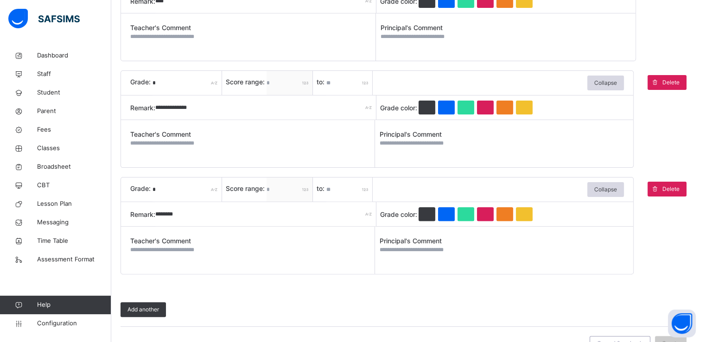
scroll to position [258, 0]
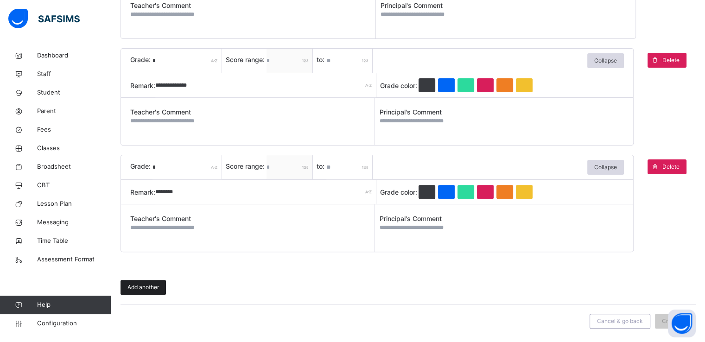
click at [145, 287] on span "Add another" at bounding box center [144, 287] width 32 height 8
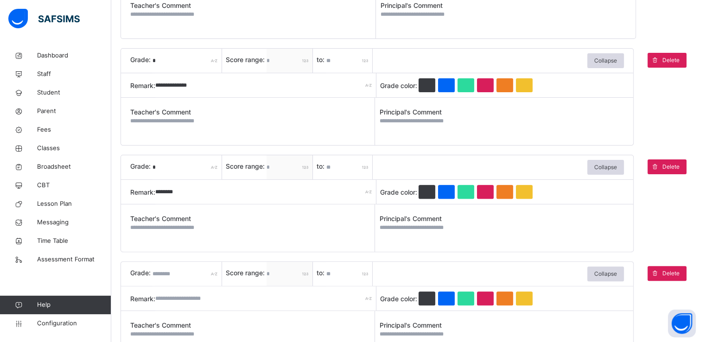
scroll to position [365, 0]
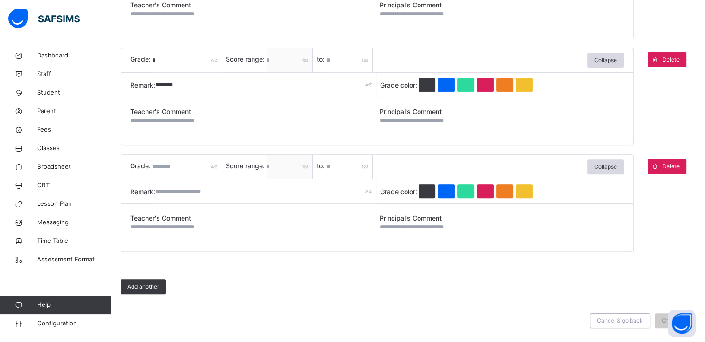
click at [179, 170] on input "text" at bounding box center [188, 167] width 70 height 24
type input "*"
click at [346, 168] on input "*" at bounding box center [350, 167] width 46 height 24
click at [177, 195] on input "text" at bounding box center [265, 191] width 221 height 24
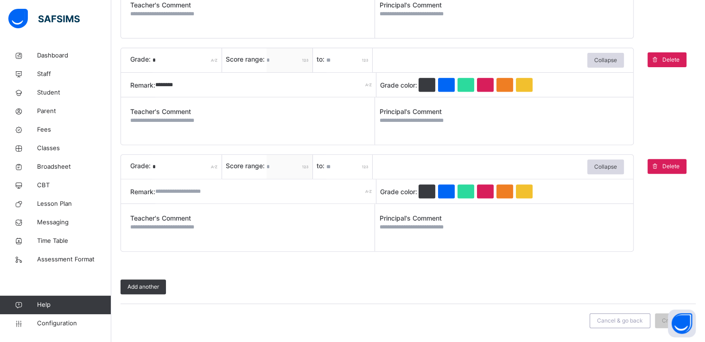
click at [339, 167] on input "**" at bounding box center [350, 167] width 46 height 24
type input "*"
type input "**"
click at [165, 192] on input "text" at bounding box center [265, 191] width 221 height 24
type input "**********"
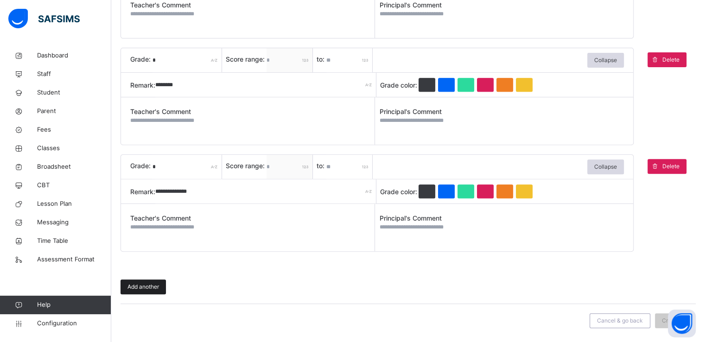
click at [146, 281] on div "Add another" at bounding box center [143, 287] width 45 height 15
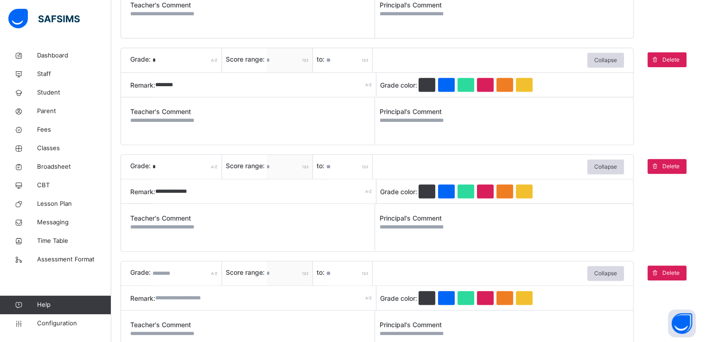
scroll to position [472, 0]
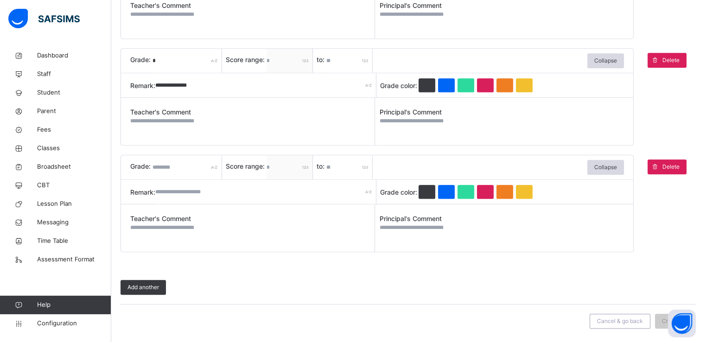
click at [166, 166] on input "text" at bounding box center [188, 167] width 70 height 24
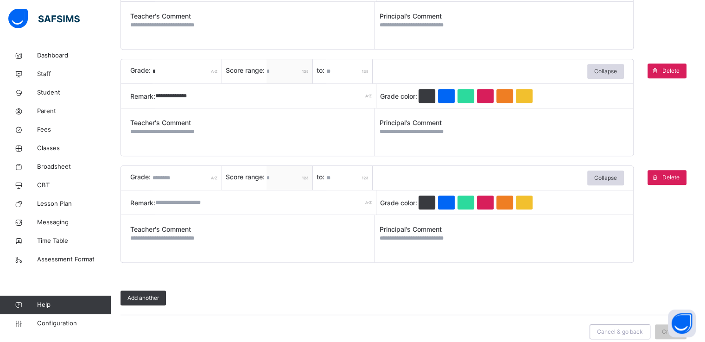
scroll to position [461, 0]
type input "**"
click at [335, 176] on input "*" at bounding box center [350, 178] width 46 height 24
type input "**"
click at [178, 204] on input "text" at bounding box center [265, 203] width 221 height 24
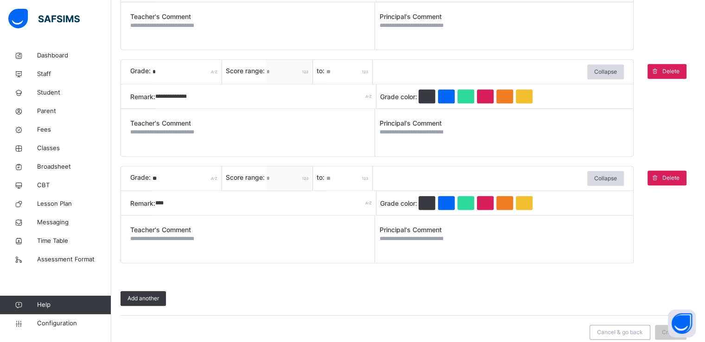
scroll to position [472, 0]
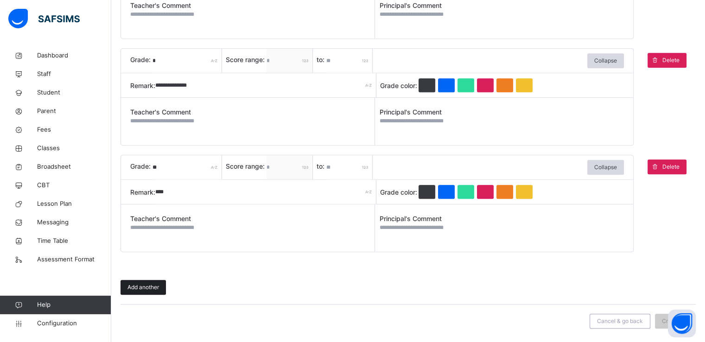
type input "****"
click at [143, 285] on span "Add another" at bounding box center [144, 287] width 32 height 8
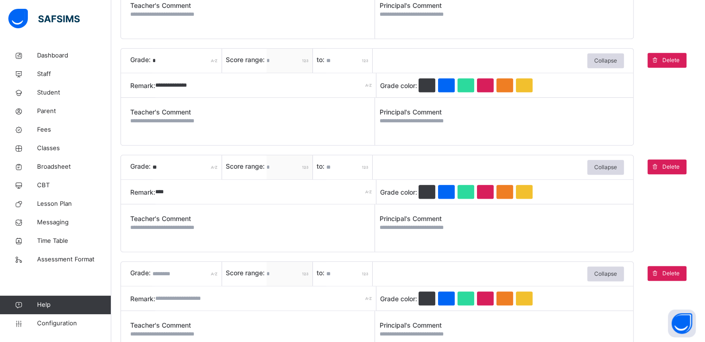
scroll to position [578, 0]
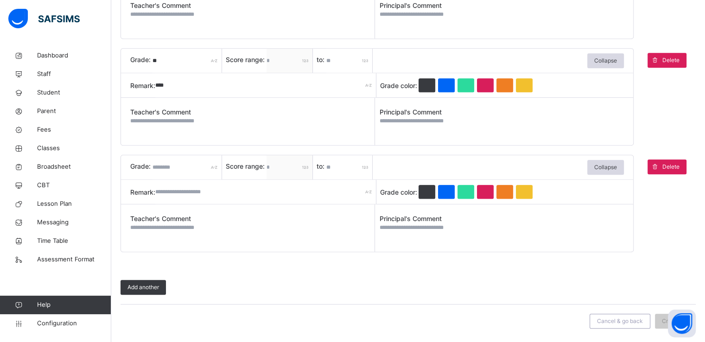
click at [177, 166] on input "text" at bounding box center [188, 167] width 70 height 24
click at [340, 166] on input "*" at bounding box center [350, 167] width 46 height 24
type input "**"
click at [173, 168] on input "text" at bounding box center [188, 167] width 70 height 24
type input "*"
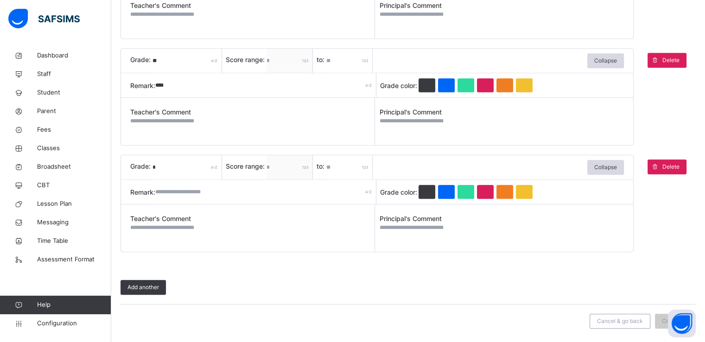
click at [160, 193] on input "text" at bounding box center [265, 192] width 221 height 24
type input "*********"
click at [140, 291] on div "Add another" at bounding box center [143, 287] width 45 height 15
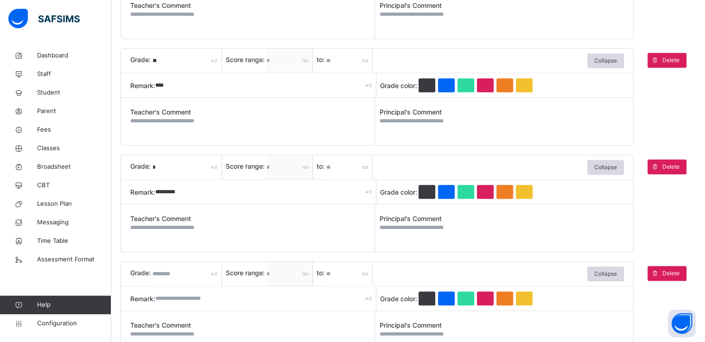
scroll to position [685, 0]
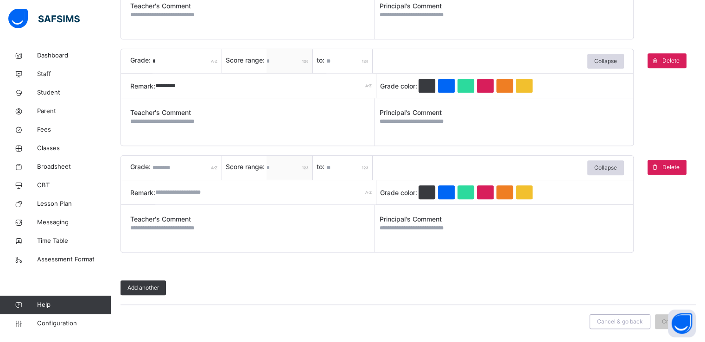
click at [173, 166] on input "text" at bounding box center [188, 168] width 70 height 24
type input "**"
click at [341, 166] on input "*" at bounding box center [350, 168] width 46 height 24
type input "***"
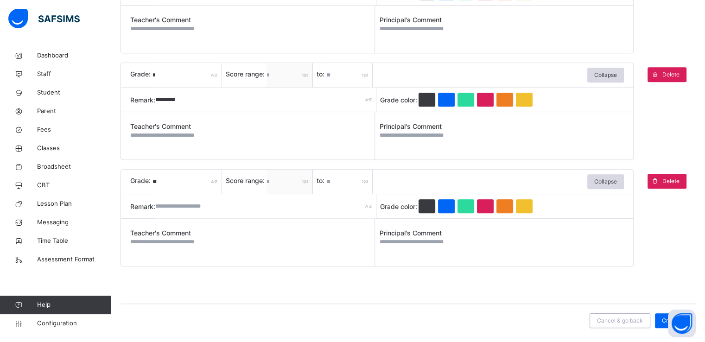
scroll to position [670, 0]
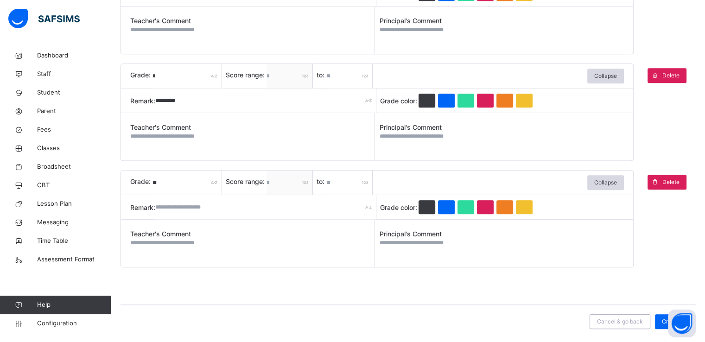
click at [182, 189] on div "Grade: ** Score range: ** to: *** Collapse Remark: Grade color: Teacher's Comme…" at bounding box center [377, 218] width 513 height 97
type input "*********"
click at [666, 320] on div "Create" at bounding box center [671, 321] width 32 height 15
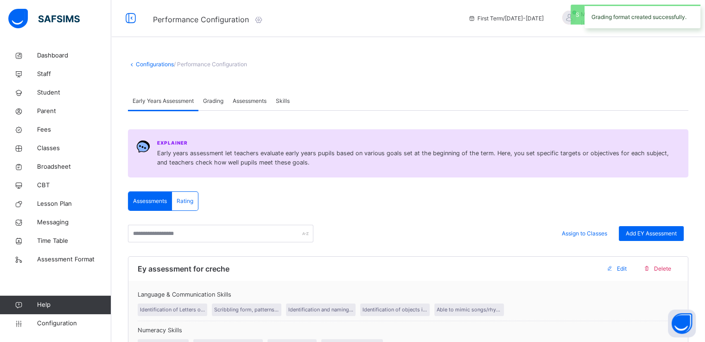
click at [215, 104] on span "Grading" at bounding box center [213, 101] width 20 height 8
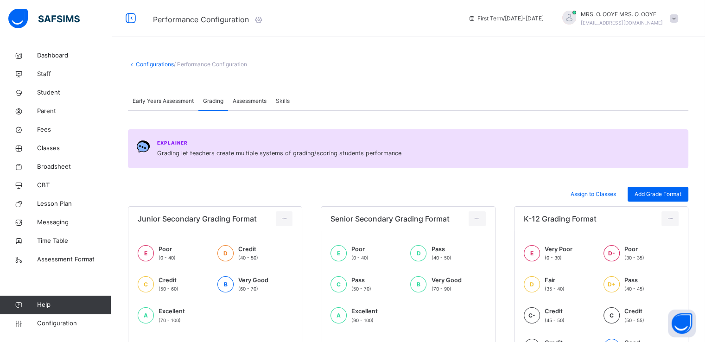
click at [158, 65] on link "Configurations" at bounding box center [155, 64] width 38 height 7
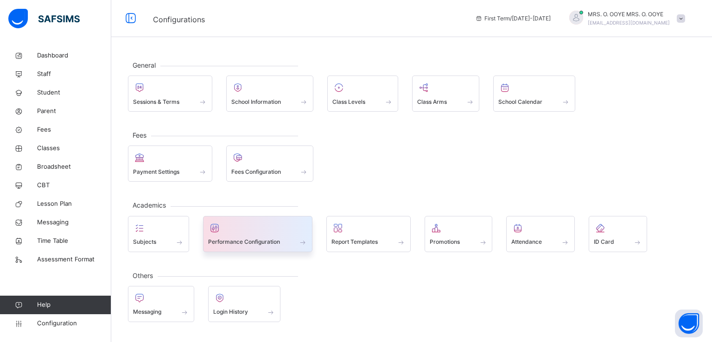
click at [256, 244] on span "Performance Configuration" at bounding box center [244, 242] width 72 height 8
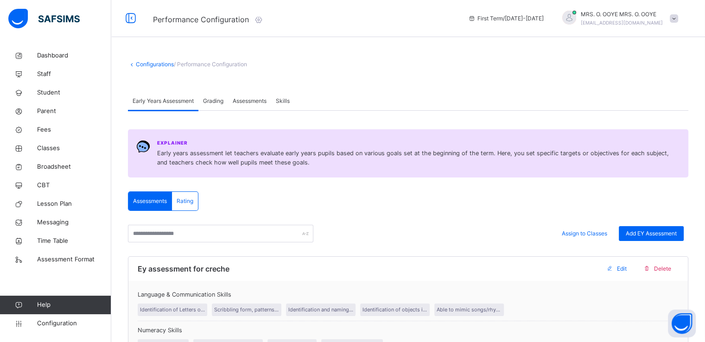
click at [214, 97] on span "Grading" at bounding box center [213, 101] width 20 height 8
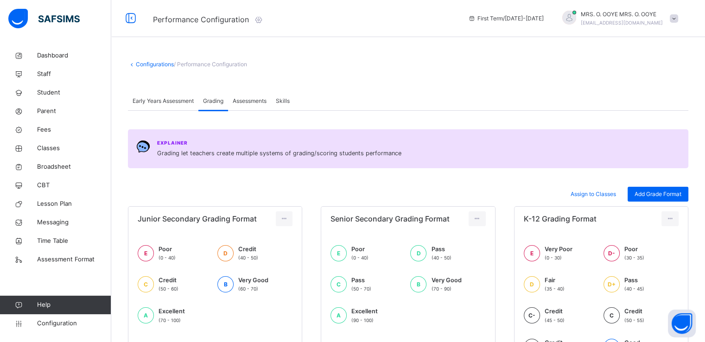
click at [254, 95] on div "Assessments" at bounding box center [249, 101] width 43 height 19
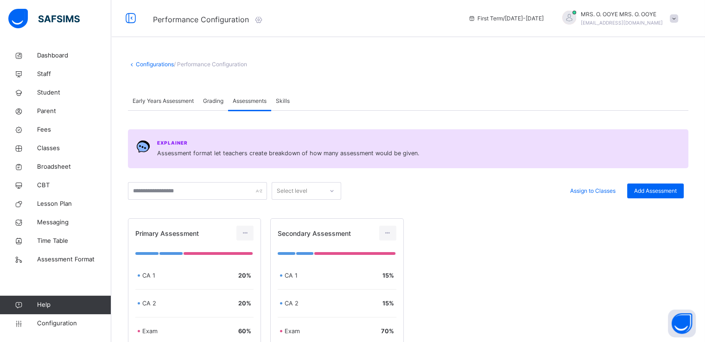
scroll to position [80, 0]
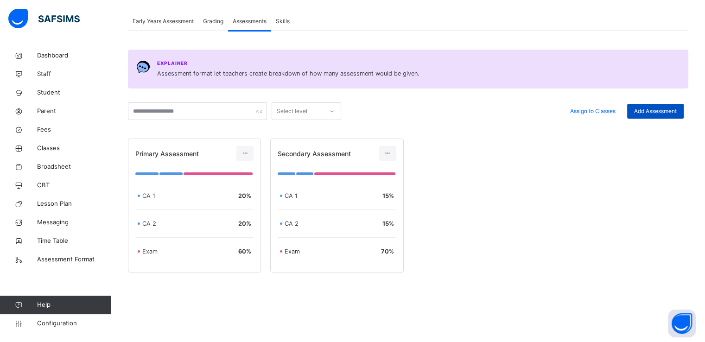
click at [661, 108] on span "Add Assessment" at bounding box center [655, 111] width 43 height 8
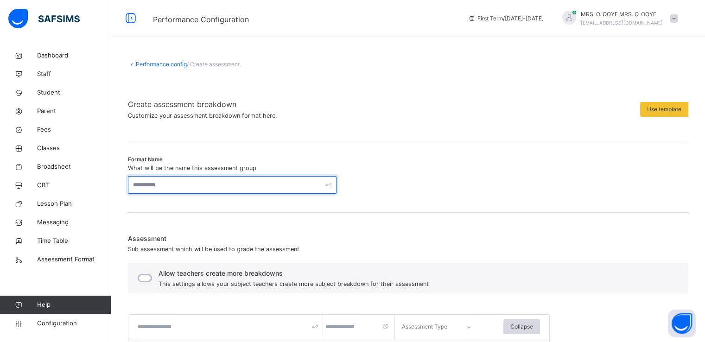
click at [212, 182] on input "text" at bounding box center [232, 185] width 209 height 18
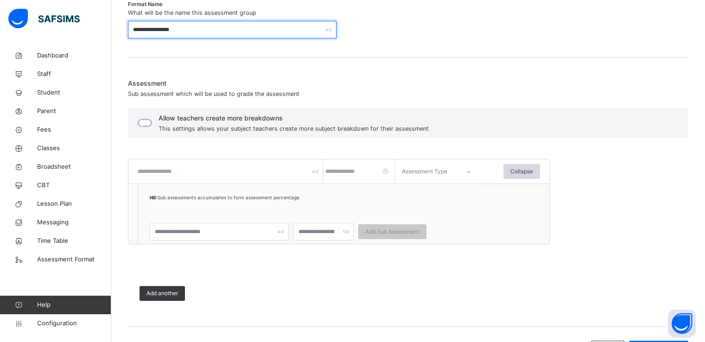
scroll to position [158, 0]
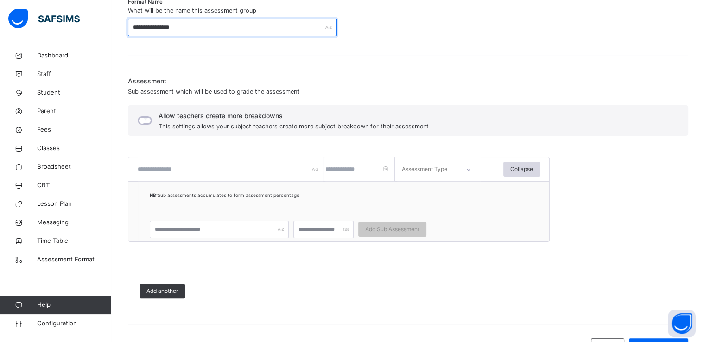
type input "**********"
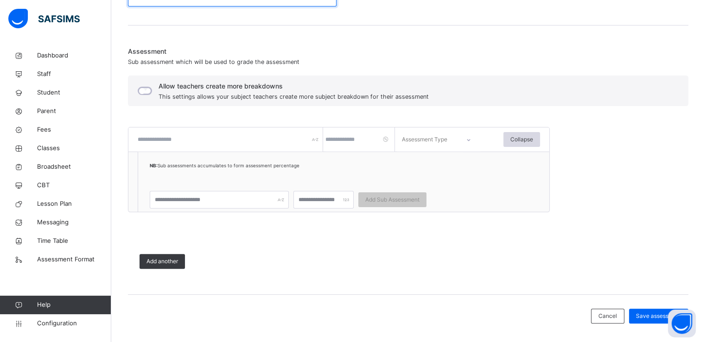
scroll to position [197, 0]
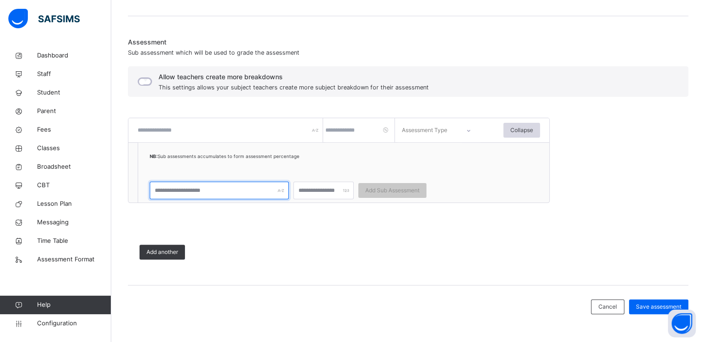
click at [205, 189] on input "text" at bounding box center [219, 191] width 139 height 18
paste input "**********"
type input "**********"
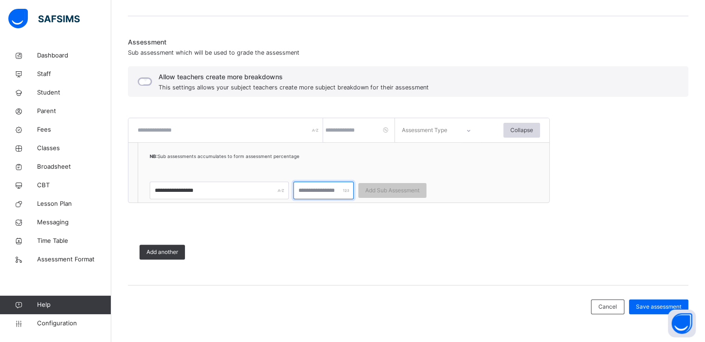
click at [319, 189] on input "number" at bounding box center [324, 191] width 60 height 18
type input "**"
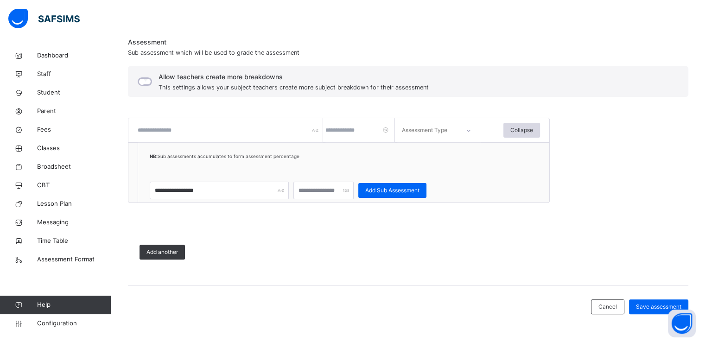
click at [239, 131] on input "text" at bounding box center [231, 130] width 186 height 24
paste input "**********"
type input "**********"
click at [364, 130] on input "number" at bounding box center [361, 130] width 70 height 24
type input "**"
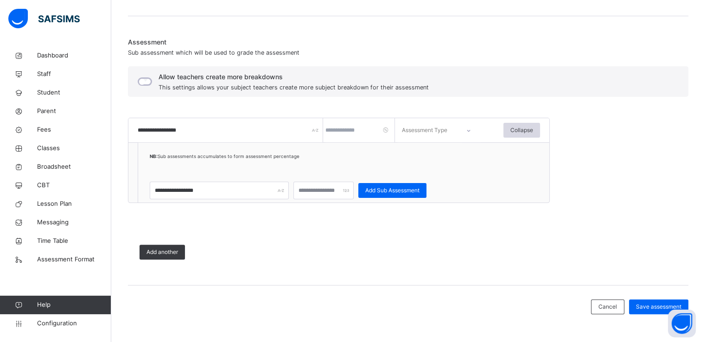
click at [467, 128] on icon at bounding box center [469, 130] width 6 height 9
click at [430, 155] on div "CA" at bounding box center [439, 157] width 83 height 20
click at [159, 250] on span "Add another" at bounding box center [163, 252] width 32 height 8
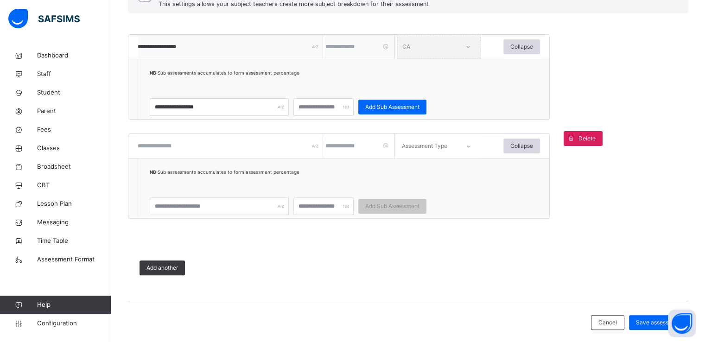
scroll to position [279, 0]
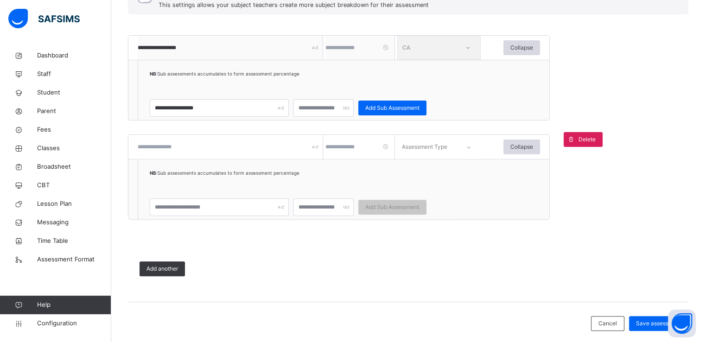
click at [220, 145] on input "text" at bounding box center [231, 147] width 186 height 24
paste input "**********"
type input "**********"
click at [210, 211] on input "text" at bounding box center [219, 207] width 139 height 18
paste input "**********"
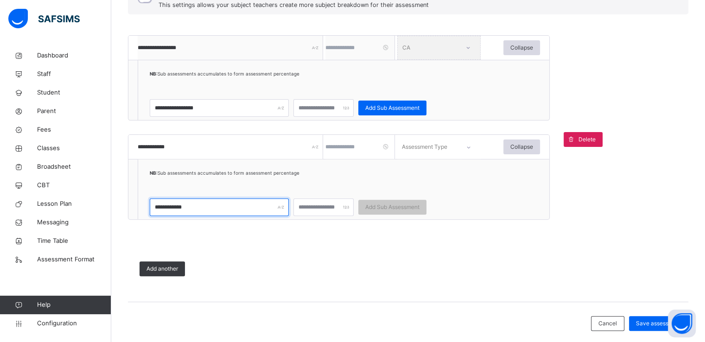
type input "**********"
click at [355, 150] on input "number" at bounding box center [361, 147] width 70 height 24
type input "**"
click at [328, 208] on input "number" at bounding box center [324, 207] width 60 height 18
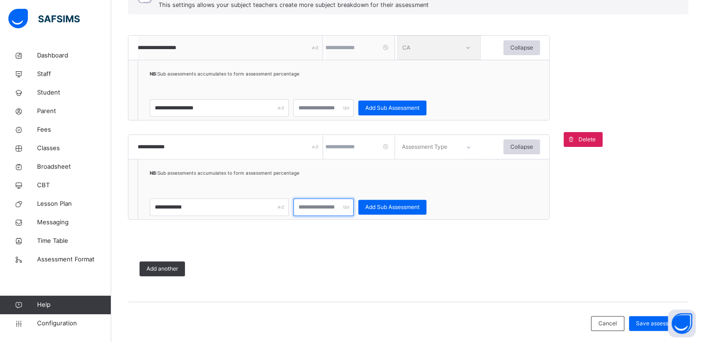
type input "**"
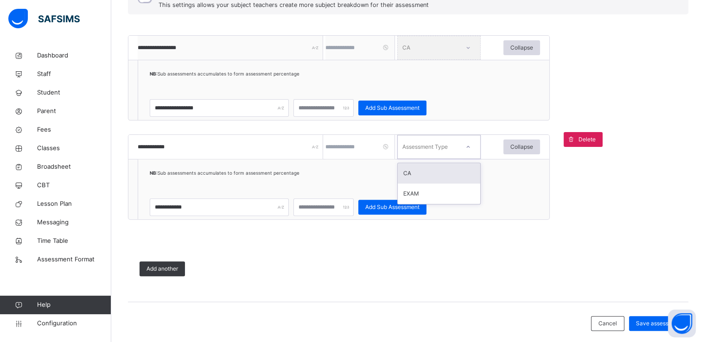
click at [465, 147] on div at bounding box center [468, 146] width 22 height 21
click at [423, 172] on div "CA" at bounding box center [439, 173] width 83 height 20
click at [157, 269] on span "Add another" at bounding box center [163, 269] width 32 height 8
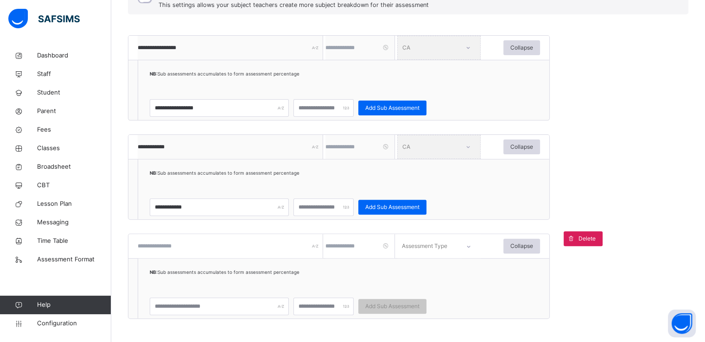
scroll to position [395, 0]
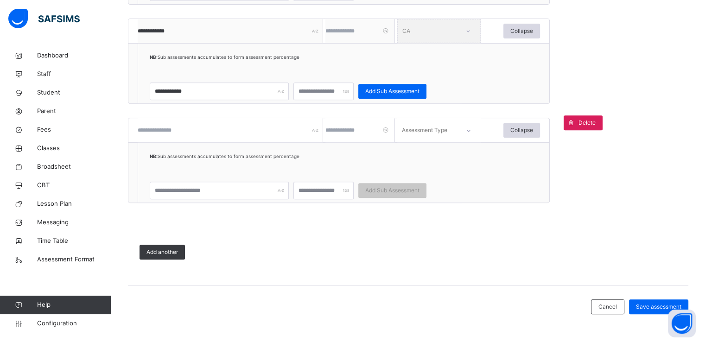
click at [204, 132] on input "text" at bounding box center [231, 130] width 186 height 24
type input "**********"
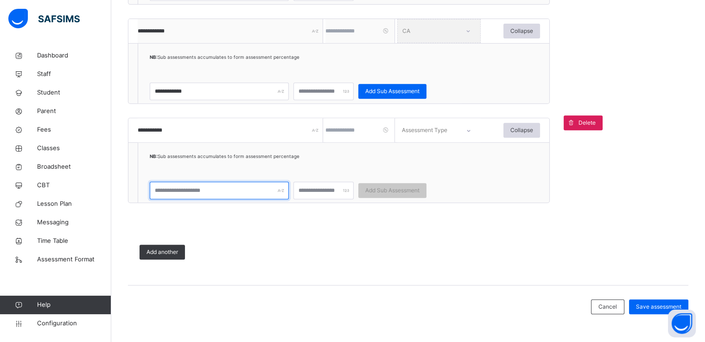
click at [202, 193] on input "text" at bounding box center [219, 191] width 139 height 18
type input "****"
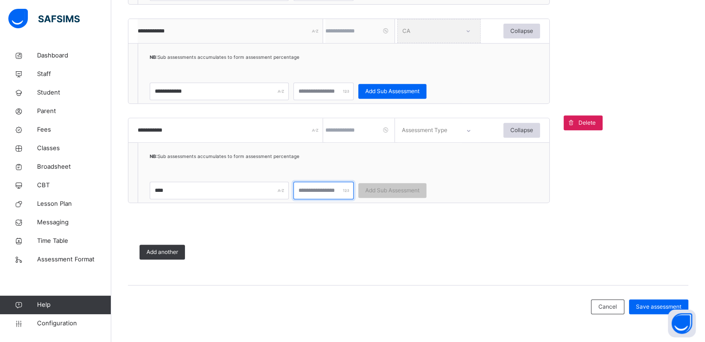
click at [323, 192] on input "number" at bounding box center [324, 191] width 60 height 18
click at [351, 130] on input "number" at bounding box center [361, 130] width 70 height 24
type input "**"
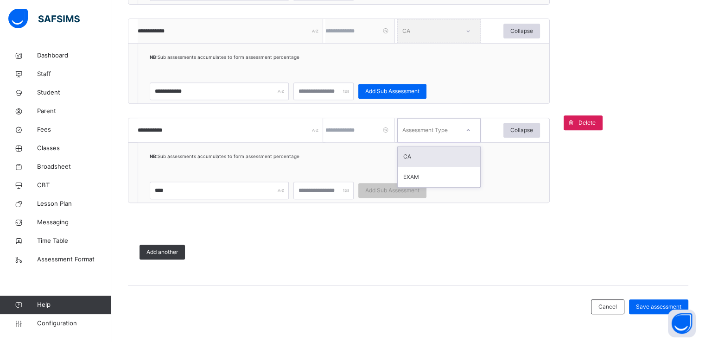
click at [465, 133] on div at bounding box center [468, 130] width 22 height 21
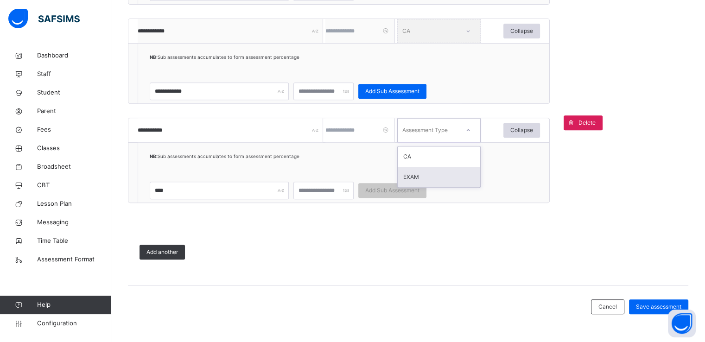
click at [416, 175] on div "EXAM" at bounding box center [439, 177] width 83 height 20
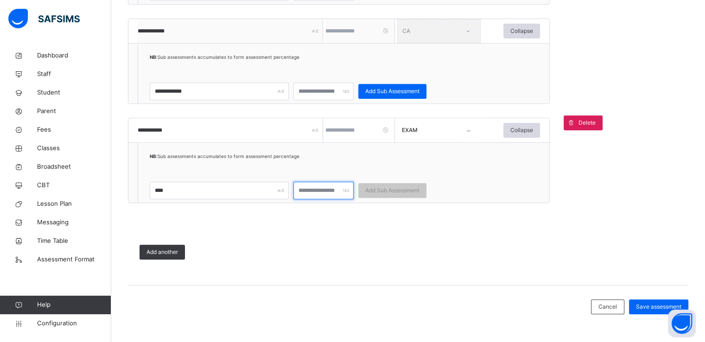
click at [330, 193] on input "number" at bounding box center [324, 191] width 60 height 18
type input "**"
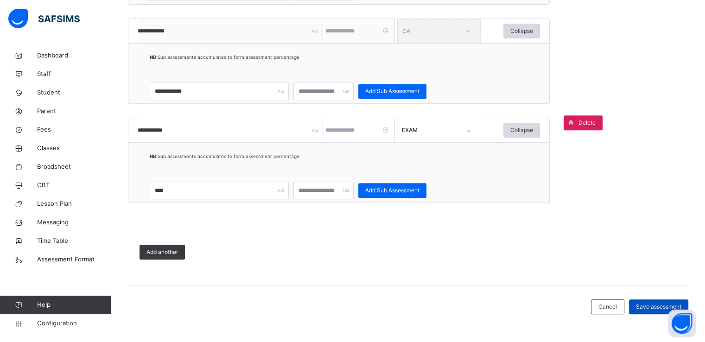
click at [651, 307] on span "Save assessment" at bounding box center [658, 307] width 45 height 8
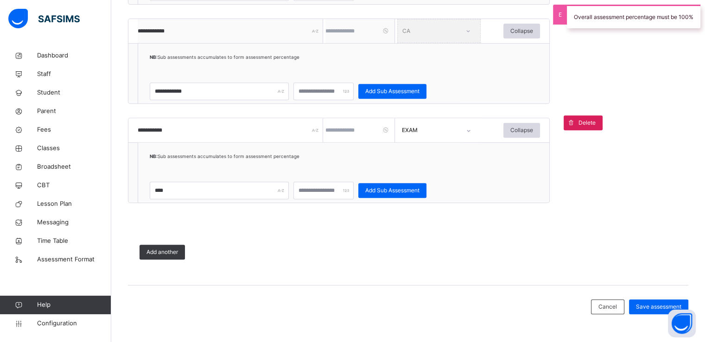
click at [275, 240] on div "Add another" at bounding box center [355, 252] width 455 height 38
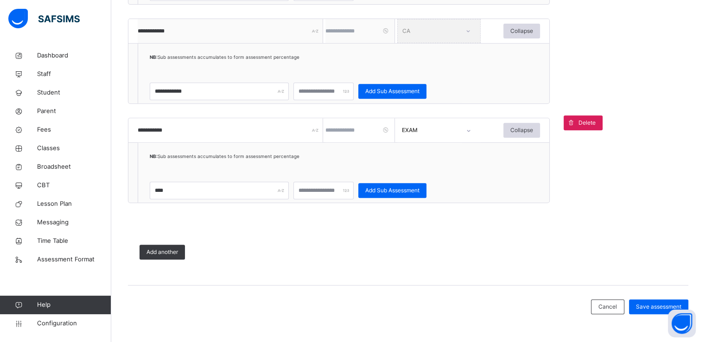
drag, startPoint x: 265, startPoint y: 235, endPoint x: 237, endPoint y: 246, distance: 29.7
click at [237, 246] on div "Add another" at bounding box center [355, 252] width 455 height 38
click at [478, 173] on div "**********" at bounding box center [339, 160] width 422 height 85
click at [652, 309] on span "Save assessment" at bounding box center [658, 307] width 45 height 8
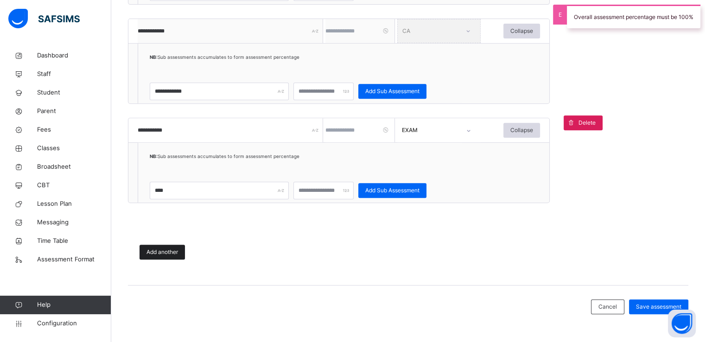
click at [165, 251] on span "Add another" at bounding box center [163, 252] width 32 height 8
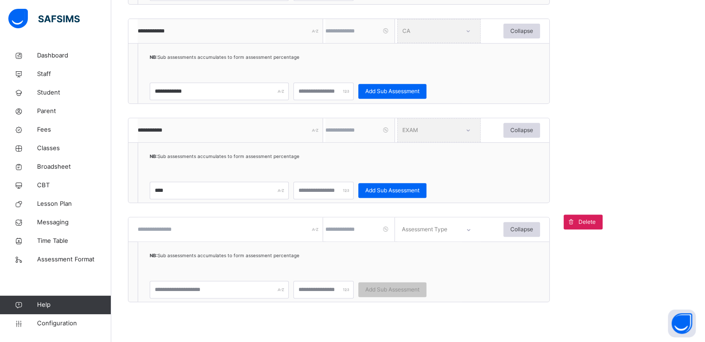
scroll to position [494, 0]
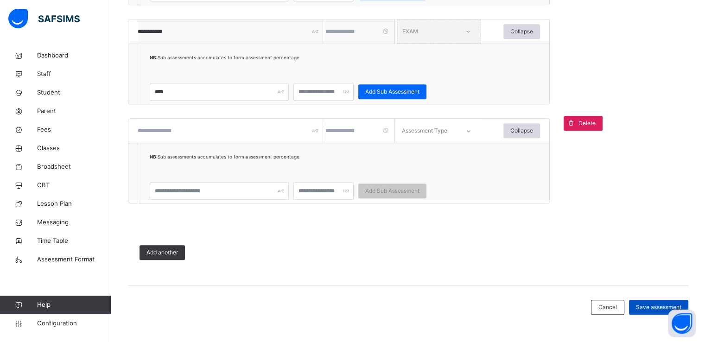
click at [649, 306] on span "Save assessment" at bounding box center [658, 307] width 45 height 8
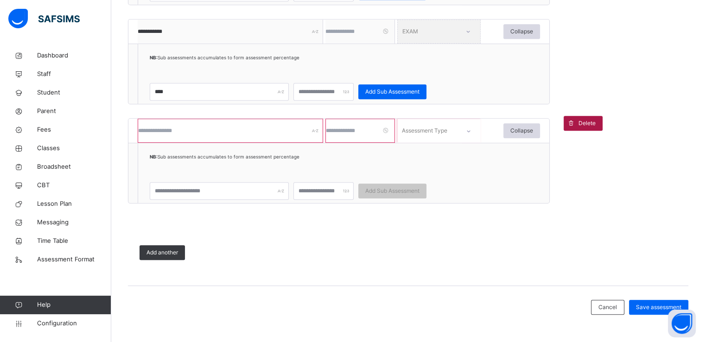
click at [592, 122] on span "Delete" at bounding box center [587, 123] width 17 height 8
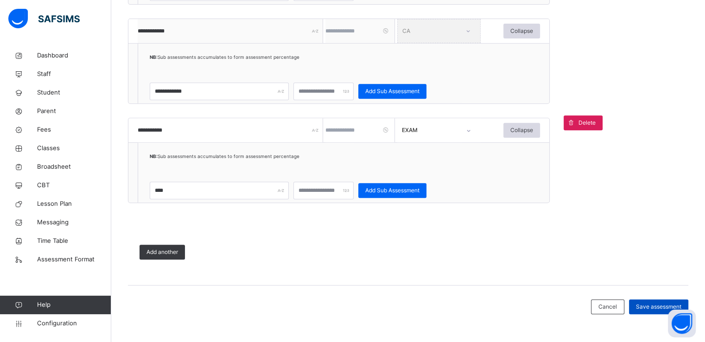
click at [653, 308] on span "Save assessment" at bounding box center [658, 307] width 45 height 8
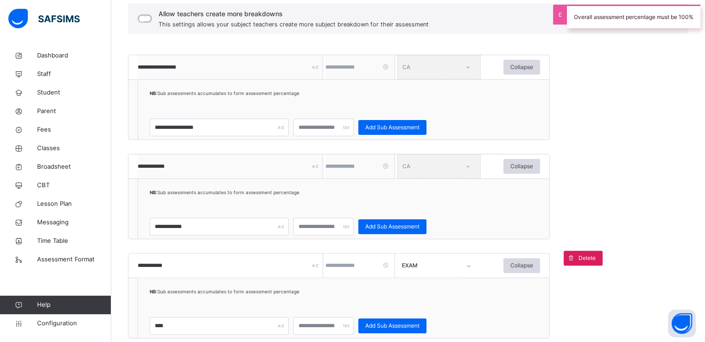
scroll to position [260, 0]
click at [311, 230] on input "**" at bounding box center [324, 227] width 60 height 18
type input "*"
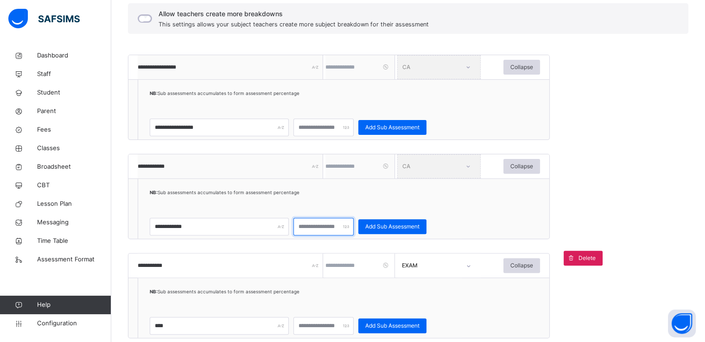
type input "**"
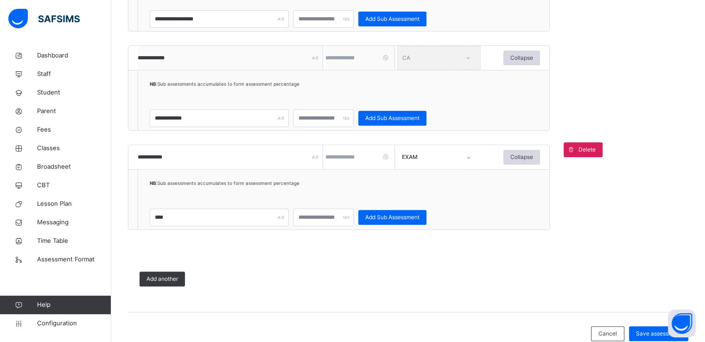
scroll to position [369, 0]
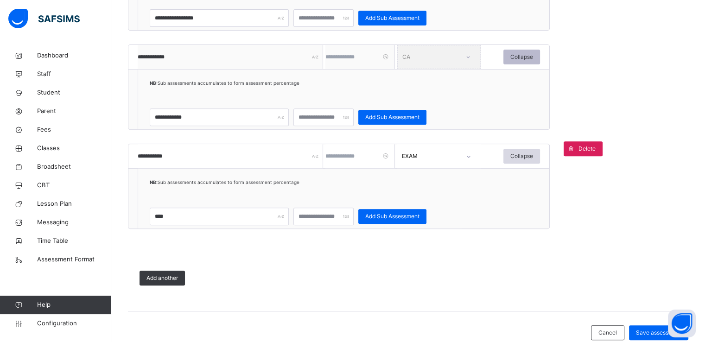
click at [519, 58] on span "Collapse" at bounding box center [522, 57] width 23 height 8
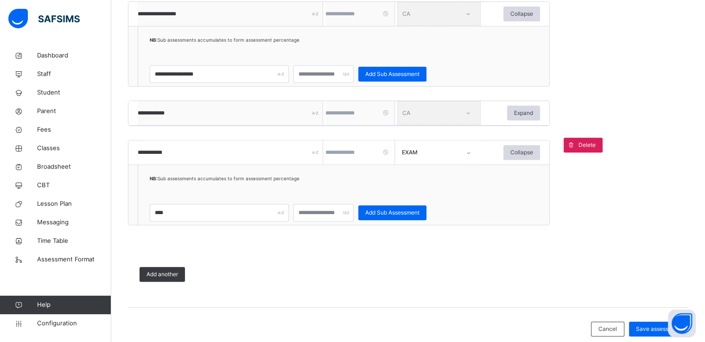
scroll to position [310, 0]
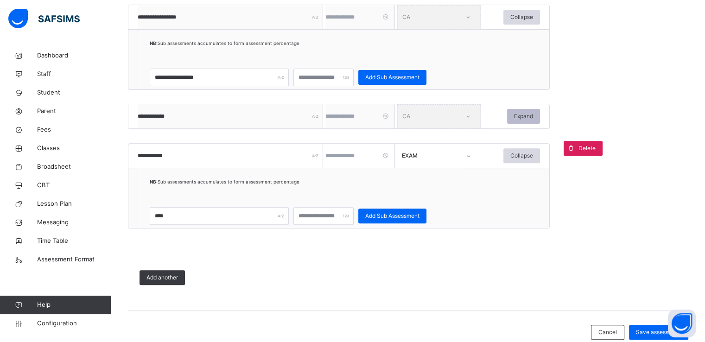
click at [520, 118] on span "Expand" at bounding box center [523, 116] width 19 height 8
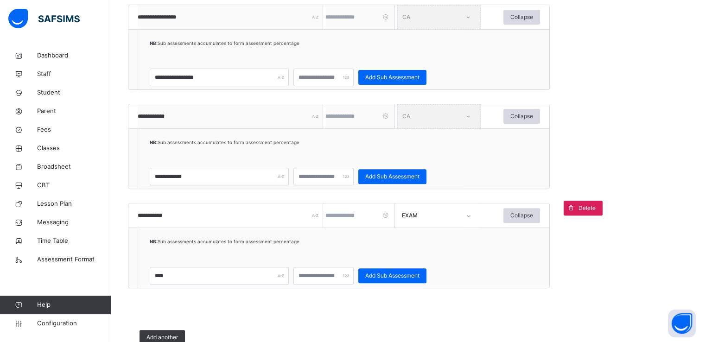
click at [484, 130] on div "**********" at bounding box center [339, 146] width 422 height 85
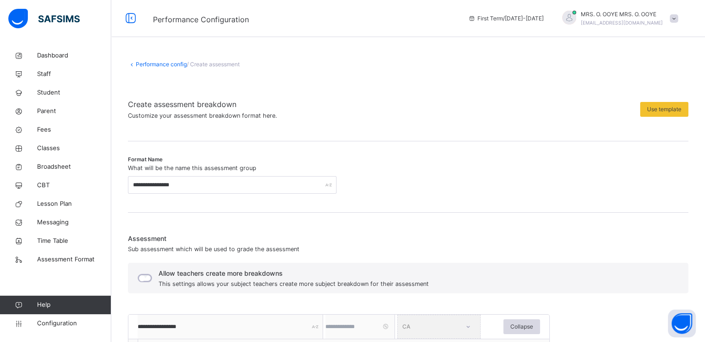
scroll to position [395, 0]
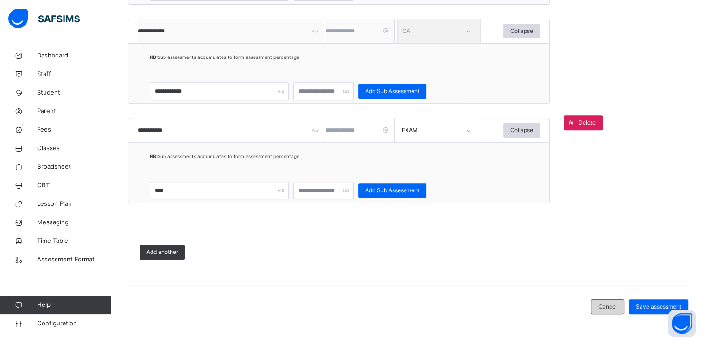
click at [615, 308] on span "Cancel" at bounding box center [608, 307] width 19 height 8
click at [619, 300] on div "Cancel" at bounding box center [607, 307] width 33 height 15
click at [620, 300] on div "Cancel" at bounding box center [607, 307] width 33 height 15
click at [611, 310] on span "Cancel" at bounding box center [608, 307] width 19 height 8
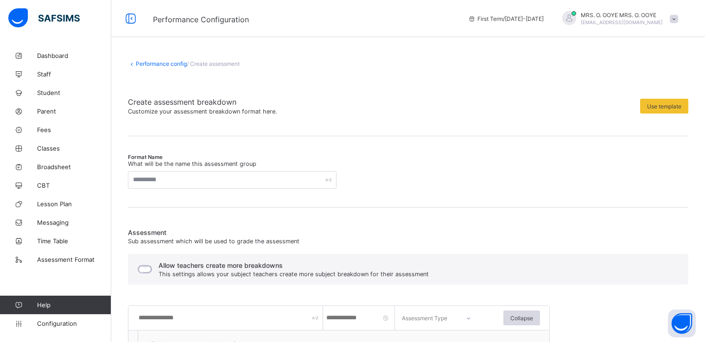
scroll to position [166, 0]
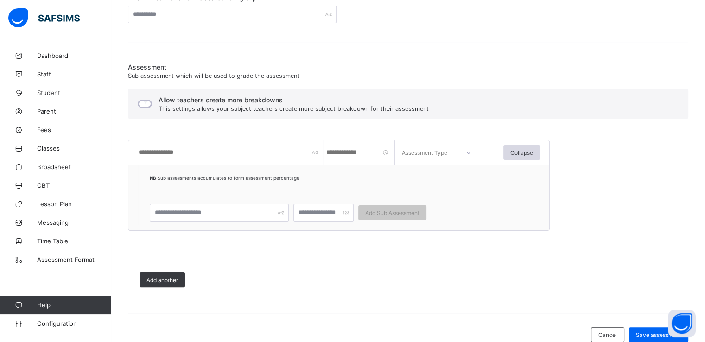
type input "**********"
click at [353, 158] on input "number" at bounding box center [361, 153] width 70 height 24
type input "**"
click at [466, 155] on div at bounding box center [468, 152] width 22 height 21
click at [421, 179] on div "CA" at bounding box center [439, 179] width 83 height 20
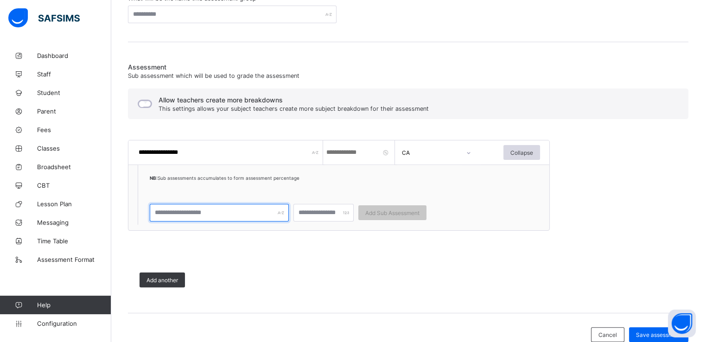
click at [224, 213] on input "text" at bounding box center [219, 213] width 139 height 18
click at [166, 152] on input "**********" at bounding box center [231, 153] width 186 height 24
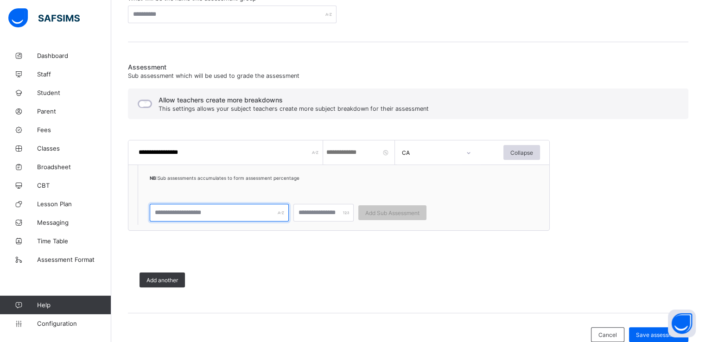
click at [178, 210] on input "text" at bounding box center [219, 213] width 139 height 18
paste input "**********"
type input "**********"
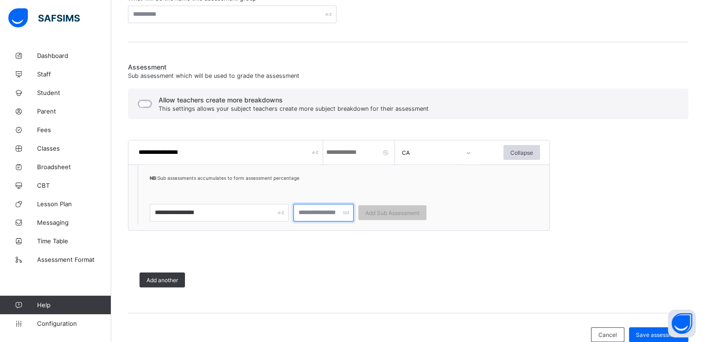
click at [325, 213] on input "number" at bounding box center [324, 213] width 60 height 18
type input "**"
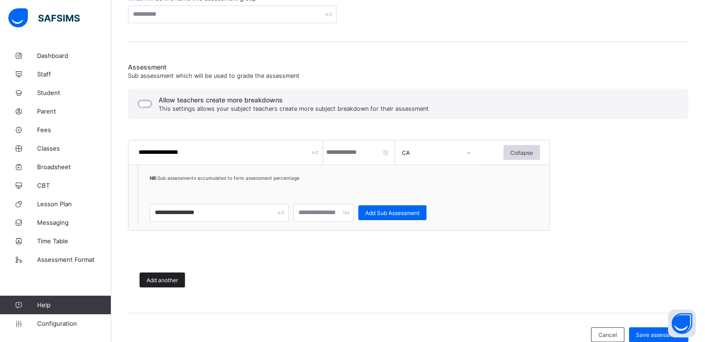
click at [178, 277] on span "Add another" at bounding box center [163, 280] width 32 height 7
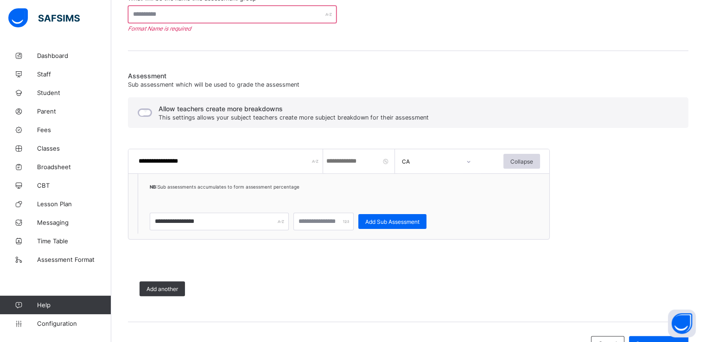
scroll to position [202, 0]
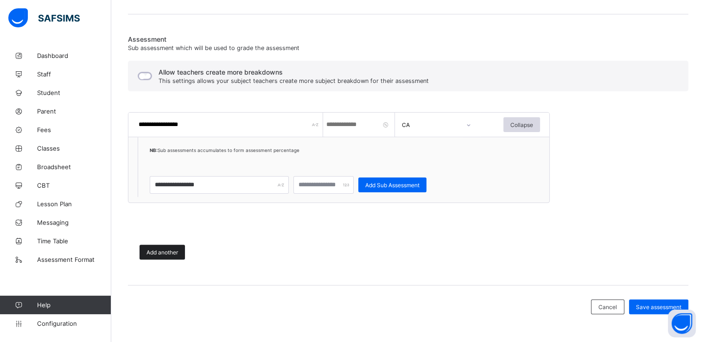
click at [156, 251] on span "Add another" at bounding box center [163, 252] width 32 height 7
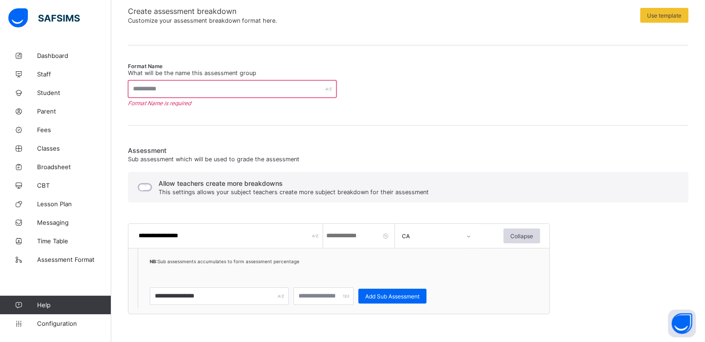
scroll to position [91, 0]
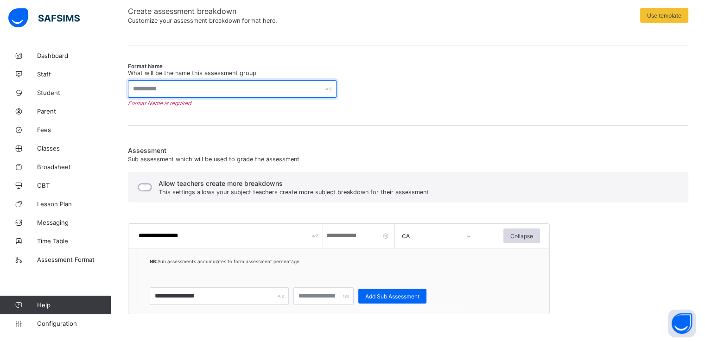
click at [232, 85] on input "text" at bounding box center [232, 89] width 209 height 18
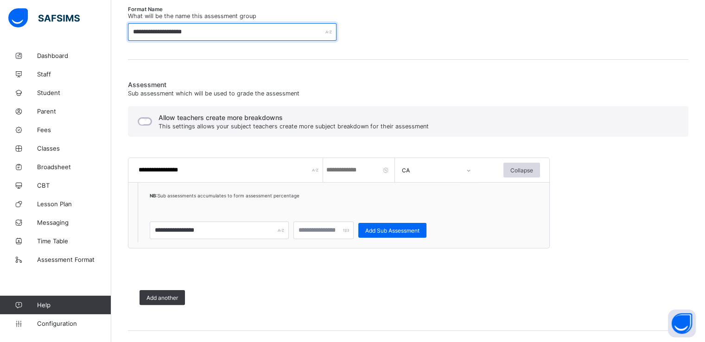
scroll to position [193, 0]
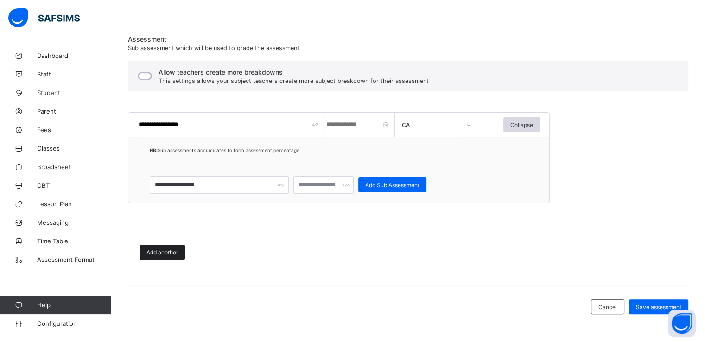
type input "**********"
click at [156, 250] on span "Add another" at bounding box center [163, 252] width 32 height 7
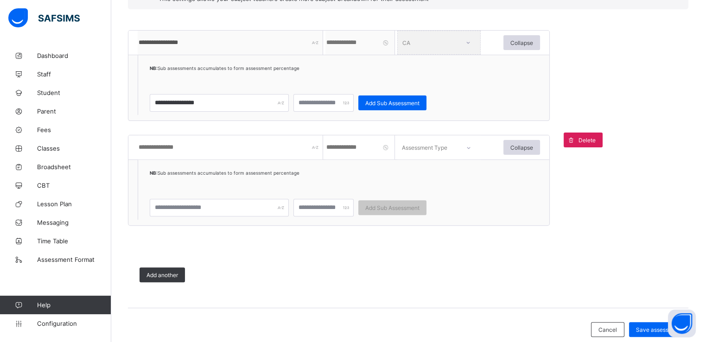
scroll to position [298, 0]
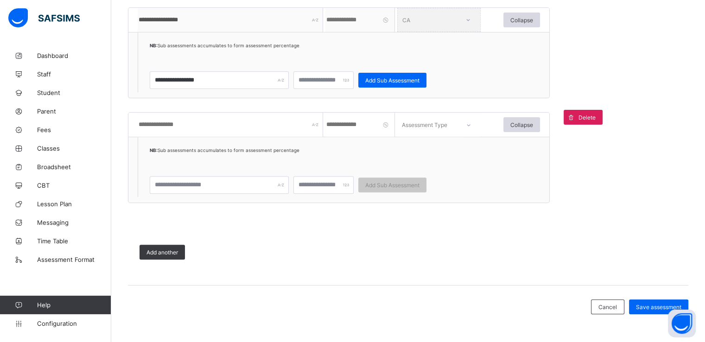
click at [206, 123] on input "text" at bounding box center [231, 125] width 186 height 24
type input "**********"
click at [363, 129] on input "number" at bounding box center [361, 125] width 70 height 24
type input "**"
click at [469, 126] on icon at bounding box center [469, 125] width 6 height 9
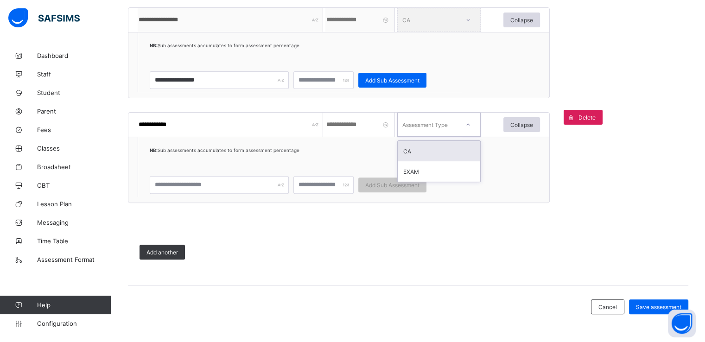
click at [429, 153] on div "CA" at bounding box center [439, 151] width 83 height 20
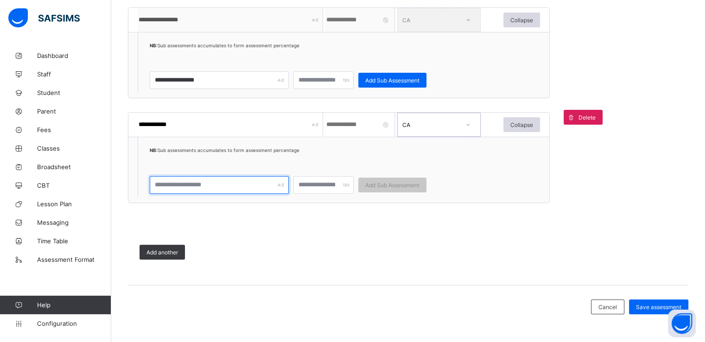
click at [195, 184] on input "text" at bounding box center [219, 185] width 139 height 18
click at [154, 120] on input "**********" at bounding box center [231, 125] width 186 height 24
click at [191, 186] on input "text" at bounding box center [219, 185] width 139 height 18
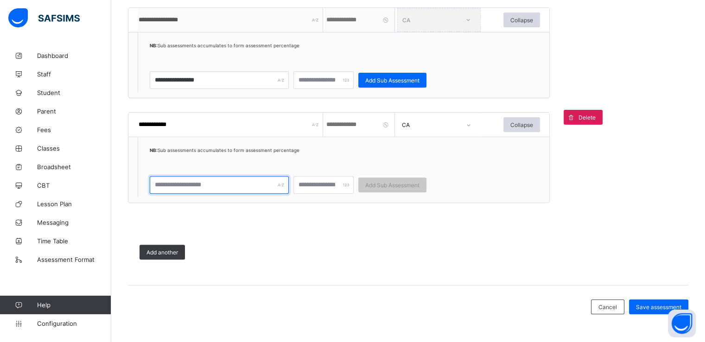
paste input "**********"
type input "**********"
click at [327, 180] on input "number" at bounding box center [324, 185] width 60 height 18
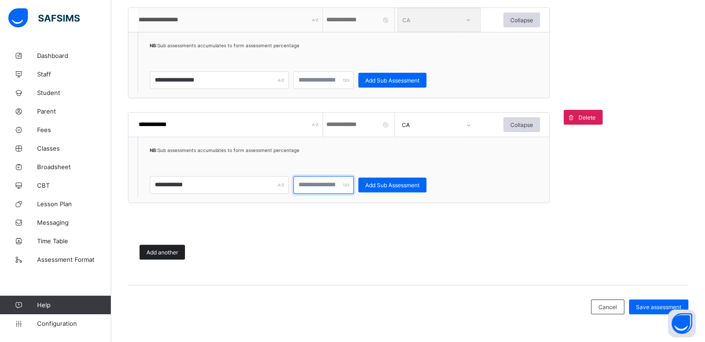
type input "**"
click at [171, 250] on span "Add another" at bounding box center [163, 252] width 32 height 7
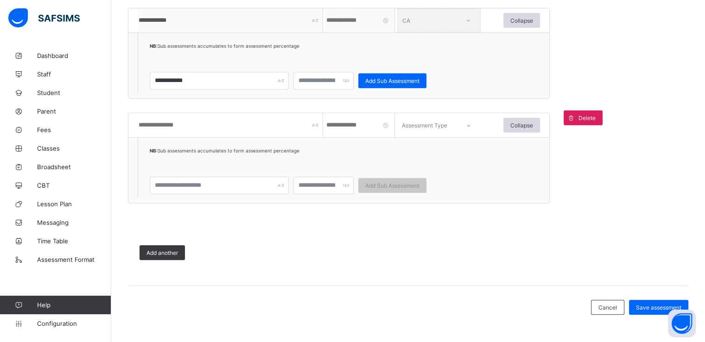
scroll to position [403, 0]
click at [200, 183] on input "text" at bounding box center [219, 186] width 139 height 18
click at [199, 130] on input "text" at bounding box center [231, 125] width 186 height 24
type input "**********"
click at [365, 130] on input "number" at bounding box center [361, 125] width 70 height 24
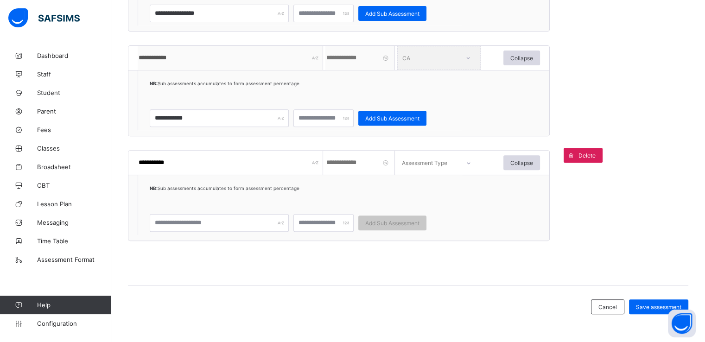
scroll to position [365, 0]
type input "**"
click at [470, 162] on icon at bounding box center [468, 163] width 3 height 2
click at [411, 210] on div "EXAM" at bounding box center [439, 209] width 83 height 20
click at [235, 224] on input "text" at bounding box center [219, 223] width 139 height 18
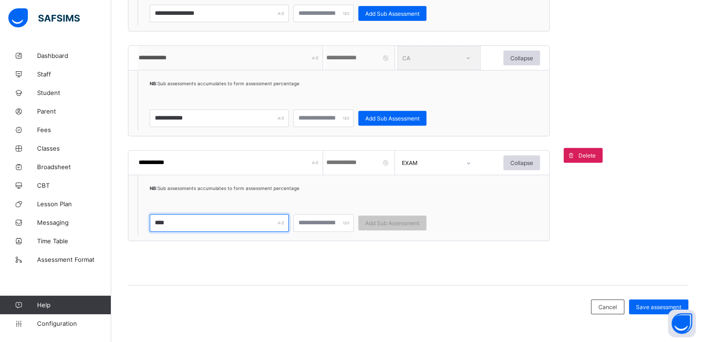
type input "****"
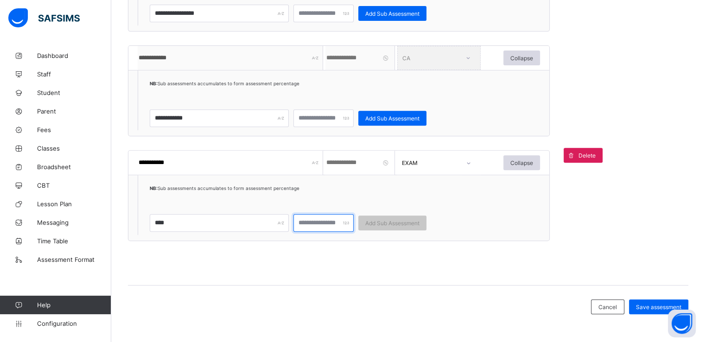
click at [323, 224] on input "number" at bounding box center [324, 223] width 60 height 18
type input "**"
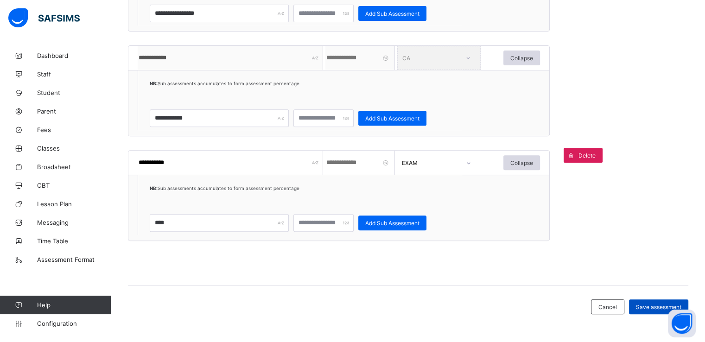
click at [653, 305] on span "Save assessment" at bounding box center [658, 307] width 45 height 7
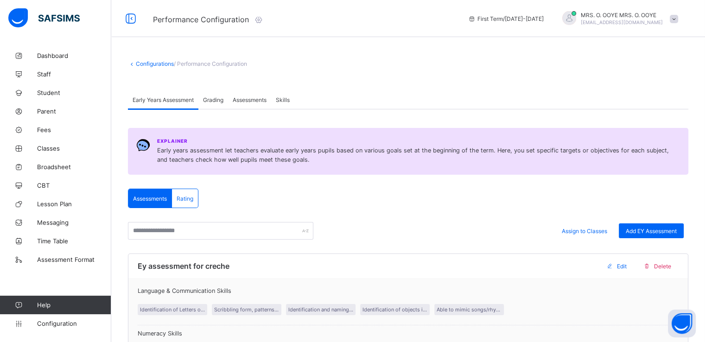
click at [242, 101] on span "Assessments" at bounding box center [250, 99] width 34 height 7
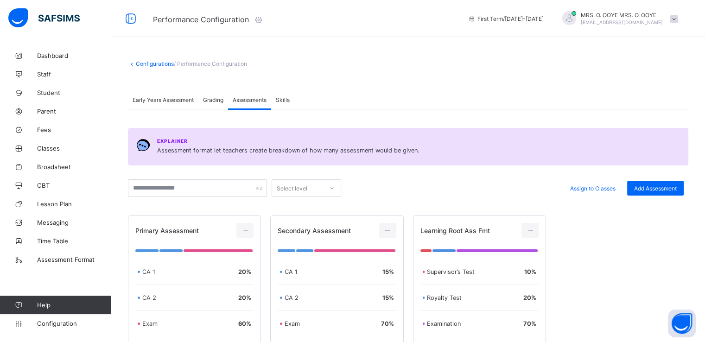
scroll to position [72, 0]
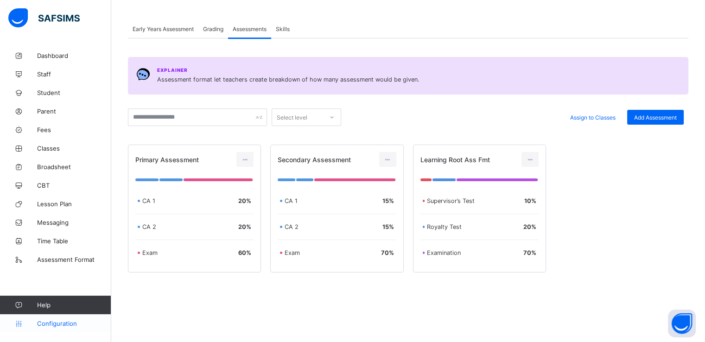
click at [56, 327] on link "Configuration" at bounding box center [55, 323] width 111 height 19
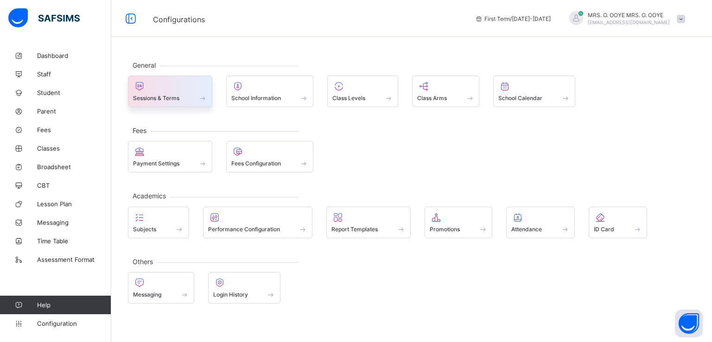
click at [174, 88] on div at bounding box center [170, 86] width 74 height 11
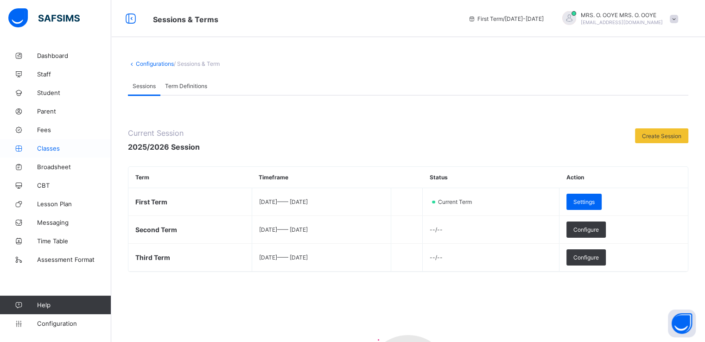
click at [45, 147] on span "Classes" at bounding box center [74, 148] width 74 height 7
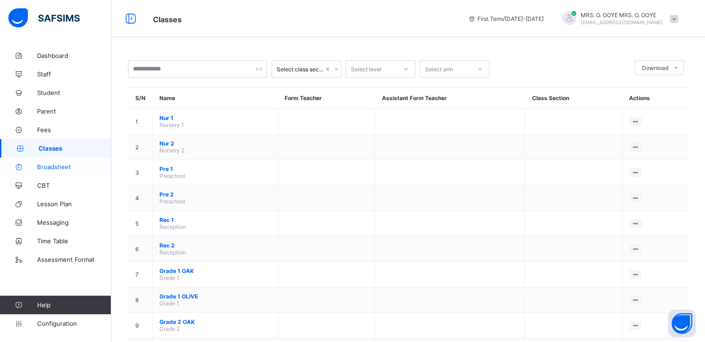
click at [53, 165] on span "Broadsheet" at bounding box center [74, 166] width 74 height 7
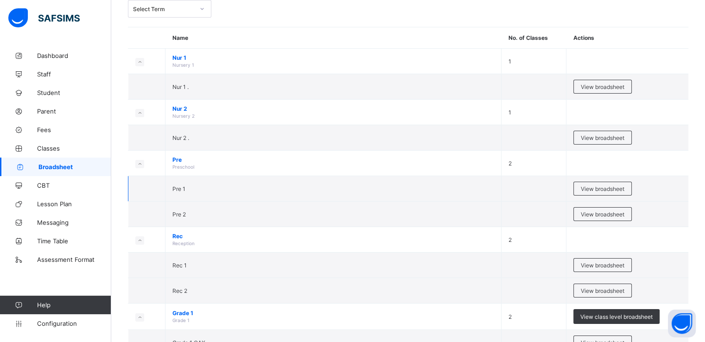
scroll to position [56, 0]
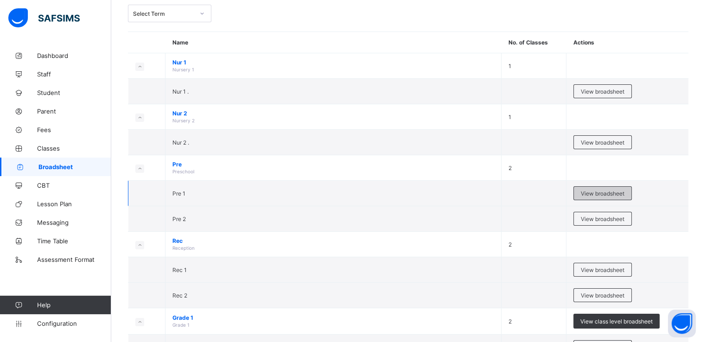
click at [603, 192] on span "View broadsheet" at bounding box center [603, 193] width 44 height 7
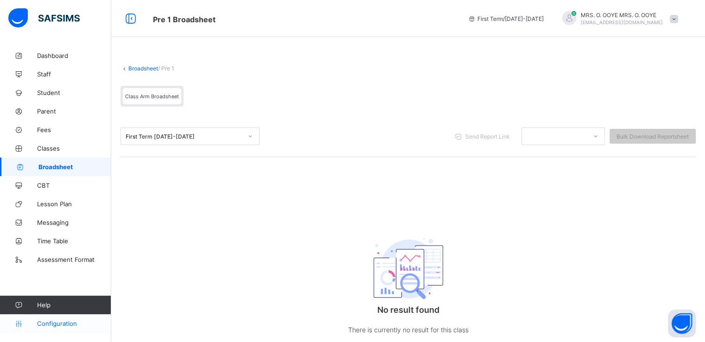
click at [58, 323] on span "Configuration" at bounding box center [74, 323] width 74 height 7
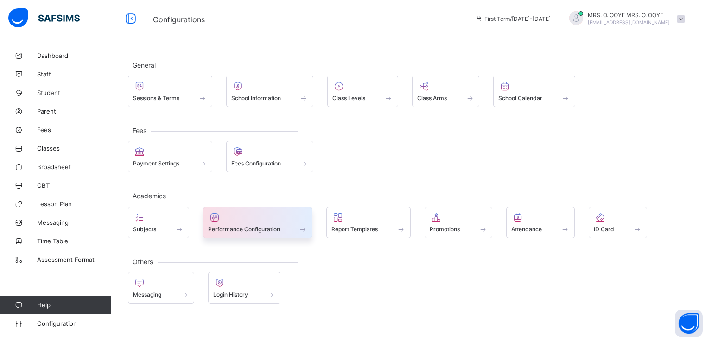
click at [271, 226] on span "Performance Configuration" at bounding box center [244, 229] width 72 height 7
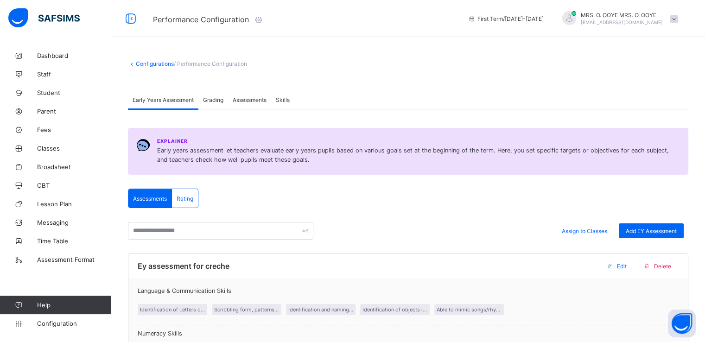
click at [284, 100] on span "Skills" at bounding box center [283, 99] width 14 height 7
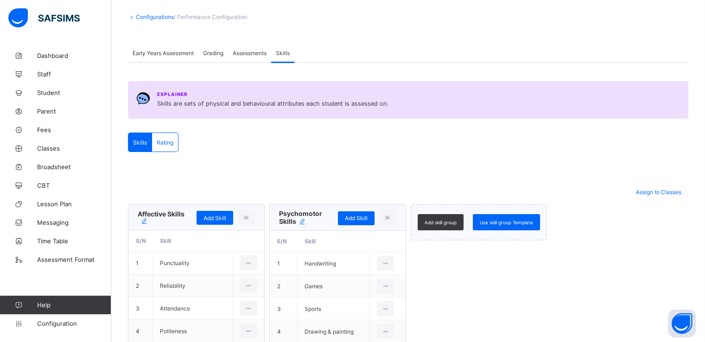
scroll to position [46, 0]
click at [164, 143] on span "Rating" at bounding box center [165, 143] width 17 height 7
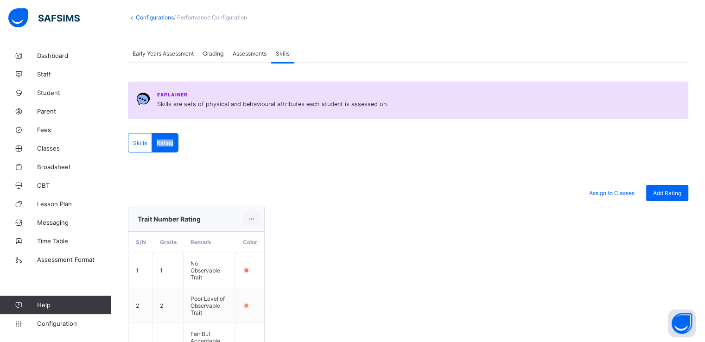
click at [164, 143] on span "Rating" at bounding box center [165, 143] width 17 height 7
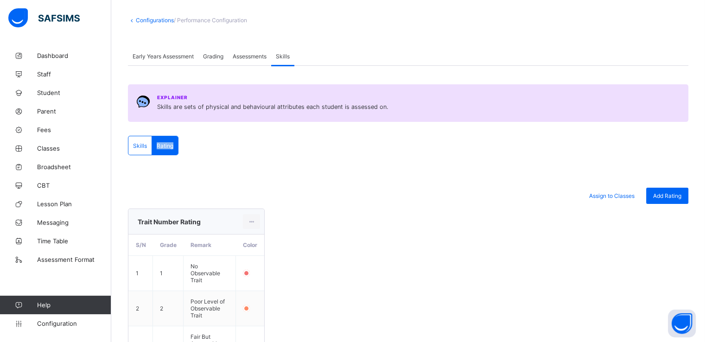
scroll to position [43, 0]
click at [136, 146] on span "Skills" at bounding box center [140, 146] width 14 height 7
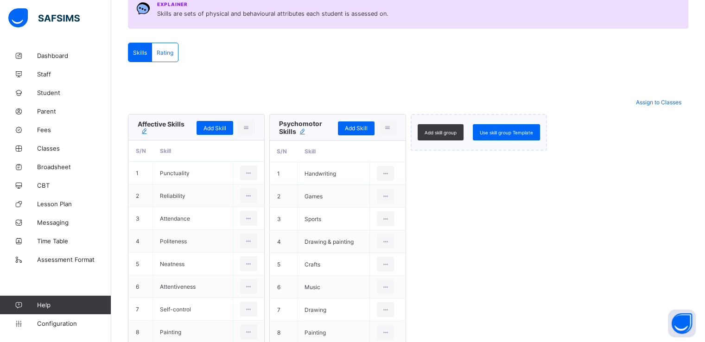
scroll to position [136, 0]
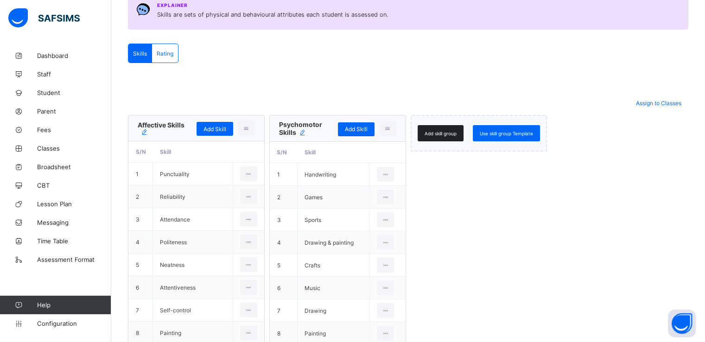
click at [437, 132] on span "Add skill group" at bounding box center [441, 134] width 32 height 6
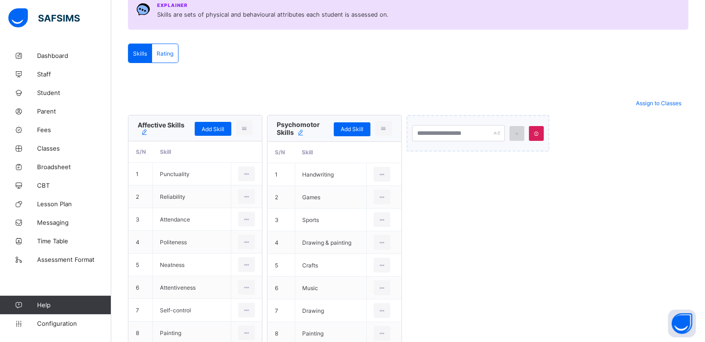
click at [520, 131] on icon at bounding box center [517, 134] width 6 height 6
click at [450, 134] on input "text" at bounding box center [458, 133] width 93 height 16
click at [653, 102] on span "Assign to Classes" at bounding box center [658, 103] width 45 height 7
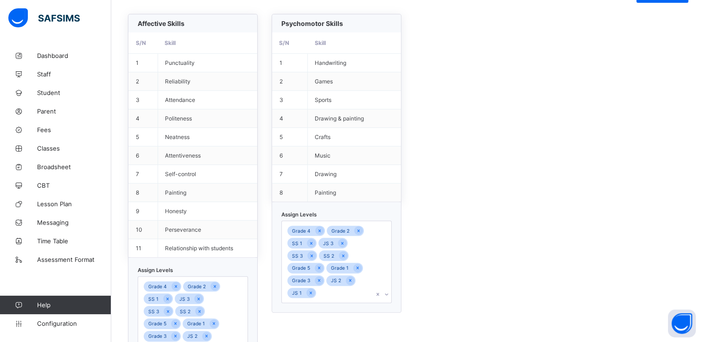
scroll to position [274, 0]
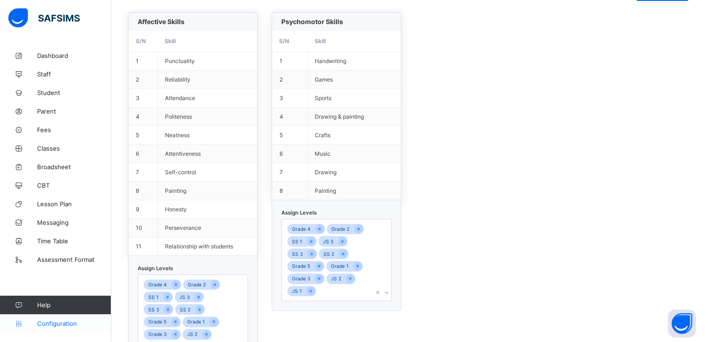
click at [58, 327] on span "Configuration" at bounding box center [74, 323] width 74 height 7
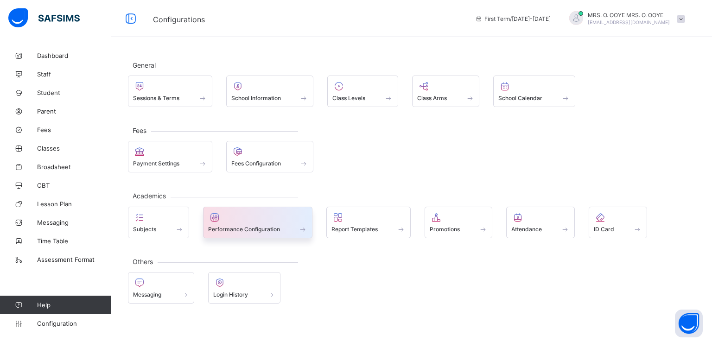
click at [260, 223] on span at bounding box center [258, 224] width 100 height 2
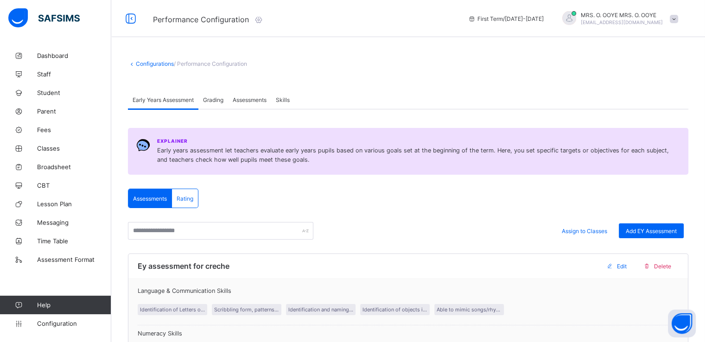
click at [284, 101] on span "Skills" at bounding box center [283, 99] width 14 height 7
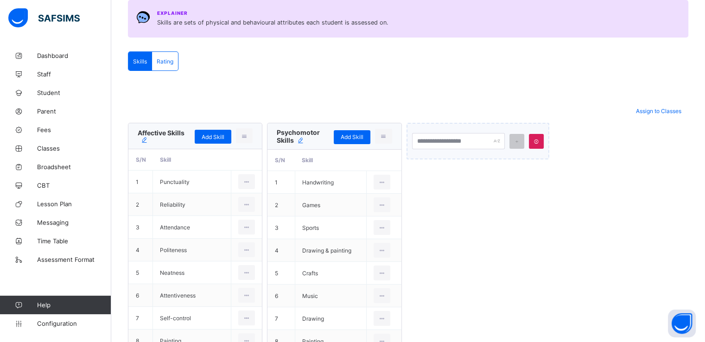
scroll to position [127, 0]
click at [161, 67] on div "Rating" at bounding box center [165, 62] width 26 height 19
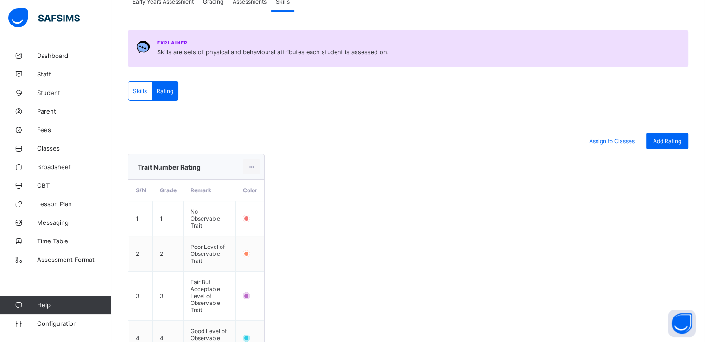
scroll to position [98, 0]
click at [141, 94] on span "Skills" at bounding box center [140, 91] width 14 height 7
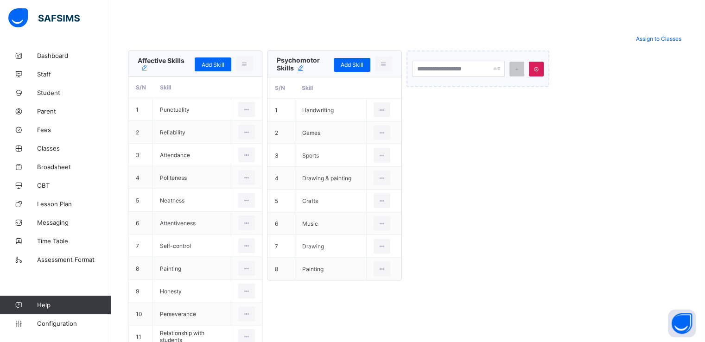
scroll to position [198, 0]
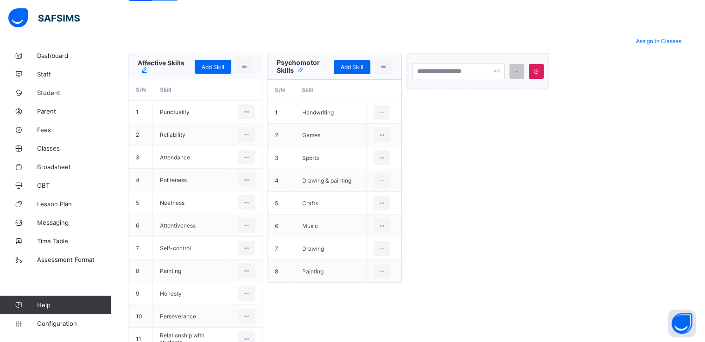
click at [143, 70] on icon at bounding box center [144, 70] width 8 height 7
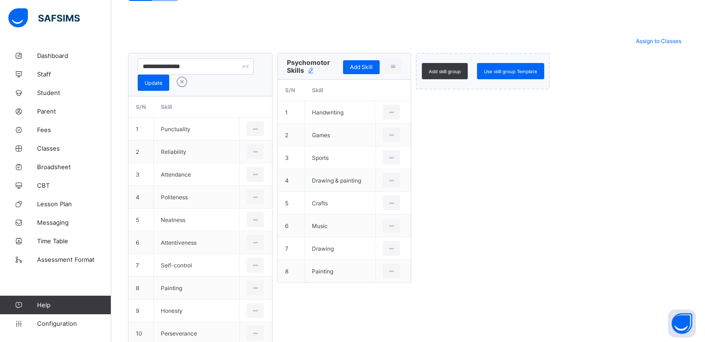
click at [240, 87] on div "**********" at bounding box center [198, 74] width 121 height 32
click at [180, 82] on icon at bounding box center [182, 82] width 16 height 14
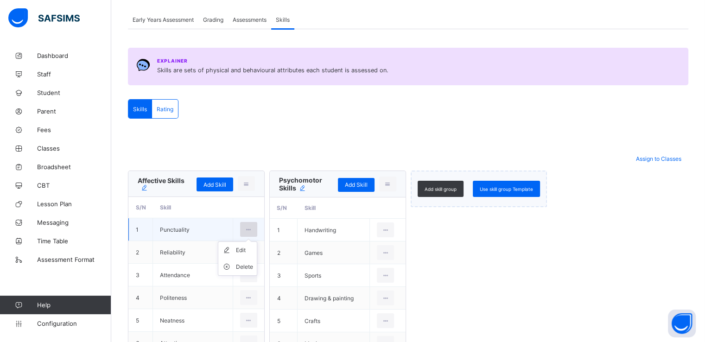
scroll to position [79, 0]
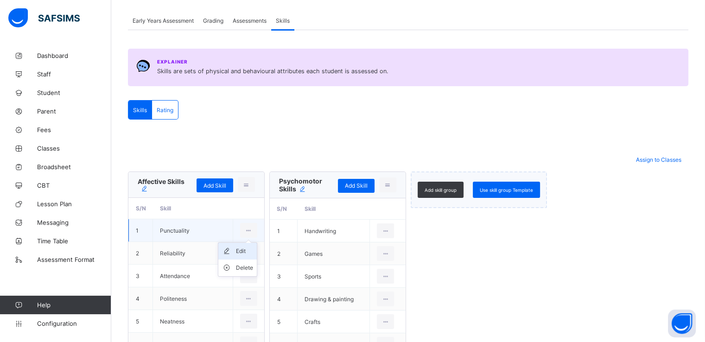
click at [240, 251] on div "Edit" at bounding box center [244, 251] width 17 height 9
click at [196, 230] on input "**********" at bounding box center [185, 230] width 51 height 15
type input "*"
paste input "*******"
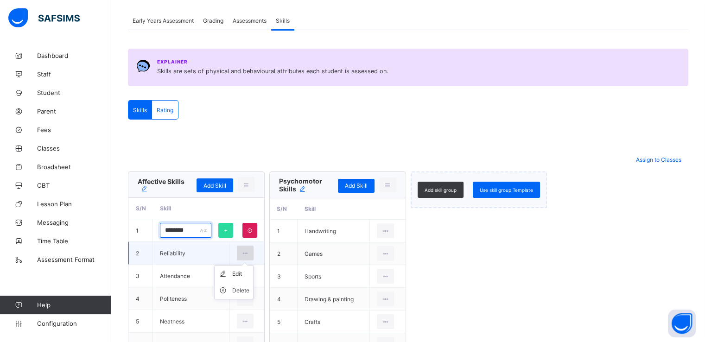
type input "*******"
click at [245, 254] on icon at bounding box center [246, 253] width 8 height 7
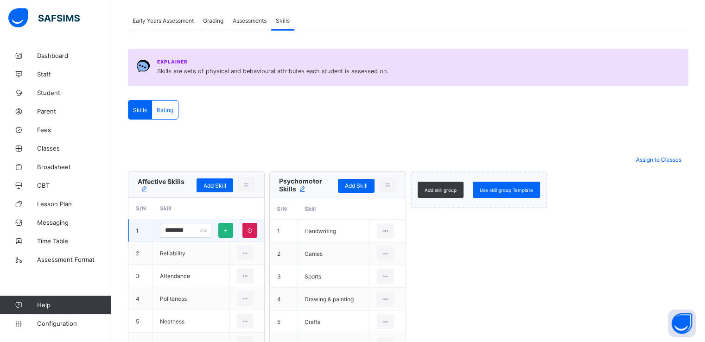
click at [228, 228] on icon at bounding box center [226, 231] width 6 height 6
click at [242, 273] on div "Edit" at bounding box center [244, 273] width 17 height 9
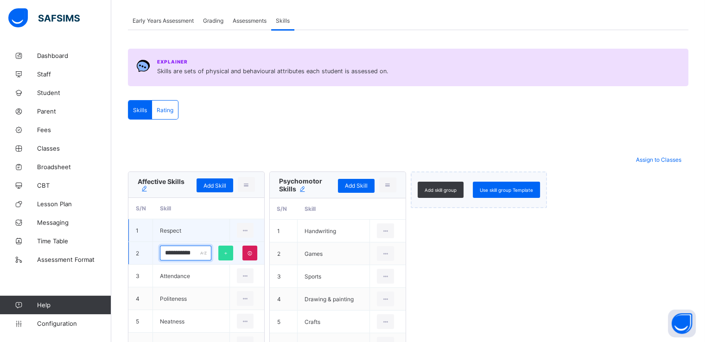
click at [191, 251] on input "**********" at bounding box center [185, 253] width 51 height 15
paste input "text"
type input "*******"
click at [225, 250] on icon at bounding box center [226, 253] width 6 height 6
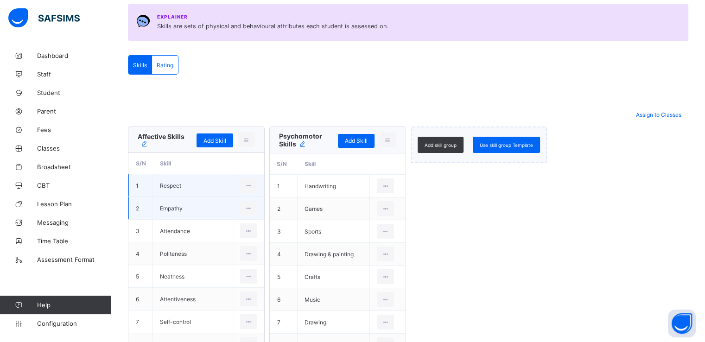
scroll to position [123, 0]
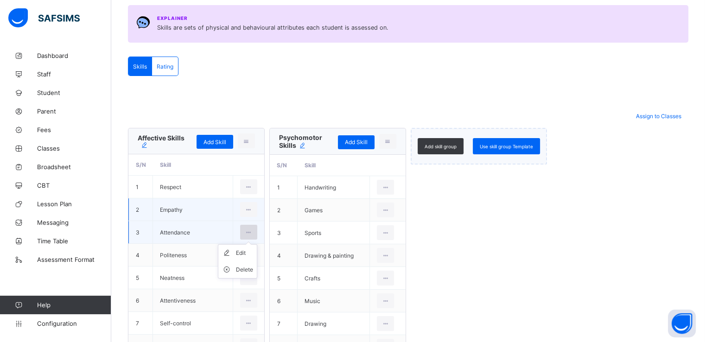
click at [250, 231] on icon at bounding box center [249, 232] width 8 height 7
click at [245, 254] on div "Edit" at bounding box center [244, 253] width 17 height 9
click at [198, 232] on input "**********" at bounding box center [185, 232] width 51 height 15
paste input "*****"
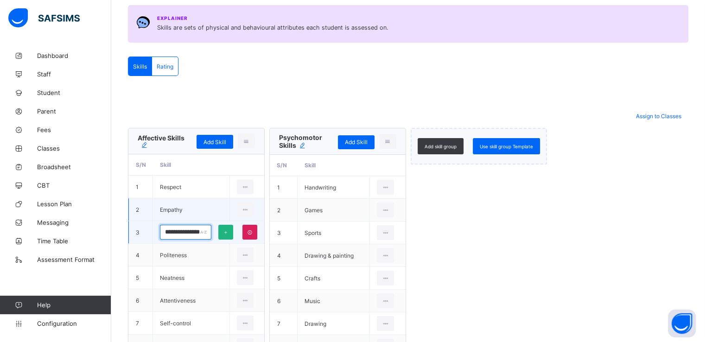
type input "**********"
click at [227, 232] on icon at bounding box center [226, 233] width 6 height 6
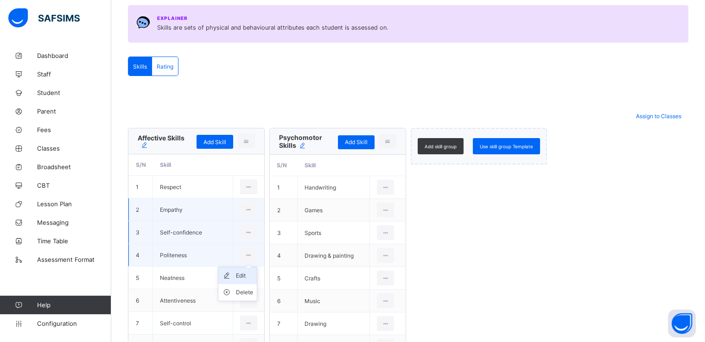
click at [241, 275] on div "Edit" at bounding box center [244, 275] width 17 height 9
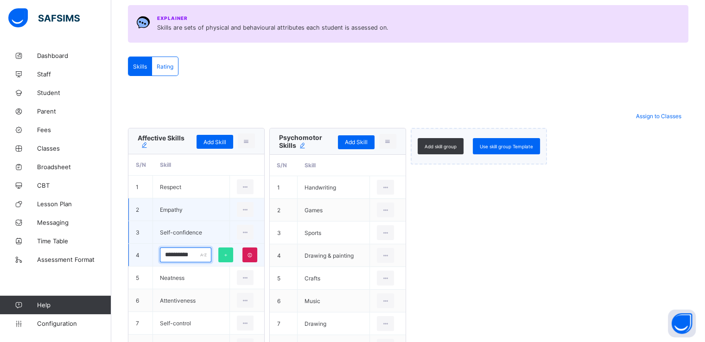
click at [195, 255] on input "**********" at bounding box center [185, 255] width 51 height 15
paste input "****"
type input "**********"
click at [225, 255] on icon at bounding box center [226, 255] width 6 height 6
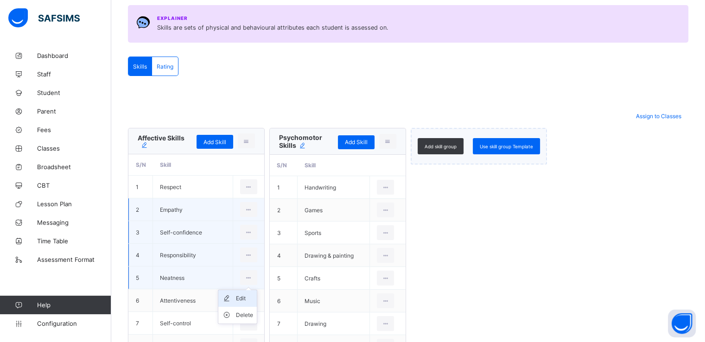
click at [239, 300] on div "Edit" at bounding box center [244, 298] width 17 height 9
click at [197, 276] on input "********" at bounding box center [185, 277] width 51 height 15
paste input "****"
type input "**********"
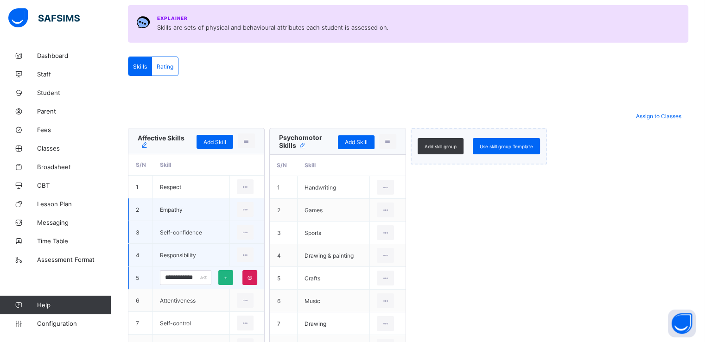
click at [223, 278] on div at bounding box center [225, 277] width 15 height 15
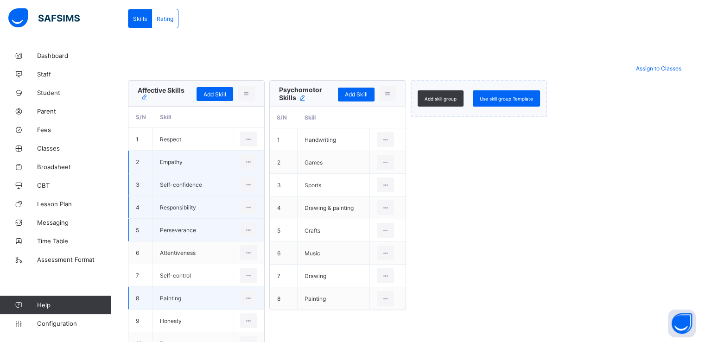
scroll to position [256, 0]
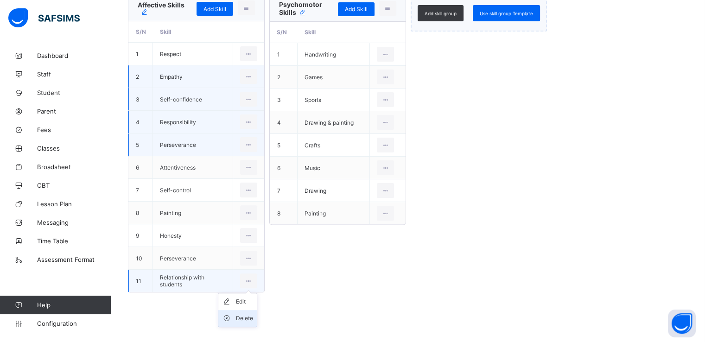
click at [239, 318] on div "Delete" at bounding box center [244, 318] width 17 height 9
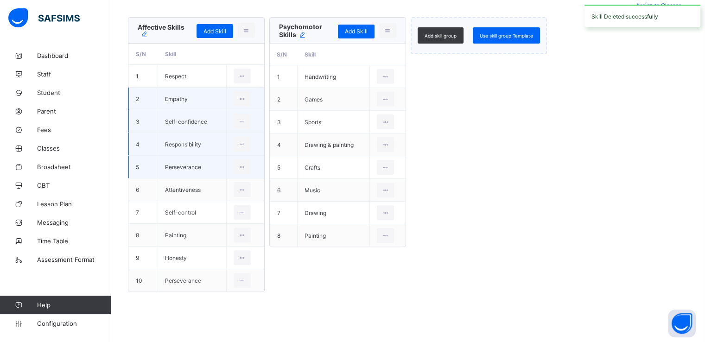
click at [248, 314] on div "Explainer Skills are sets of physical and behavioural attributes each student i…" at bounding box center [408, 103] width 561 height 454
click at [242, 315] on div "Delete" at bounding box center [238, 318] width 17 height 9
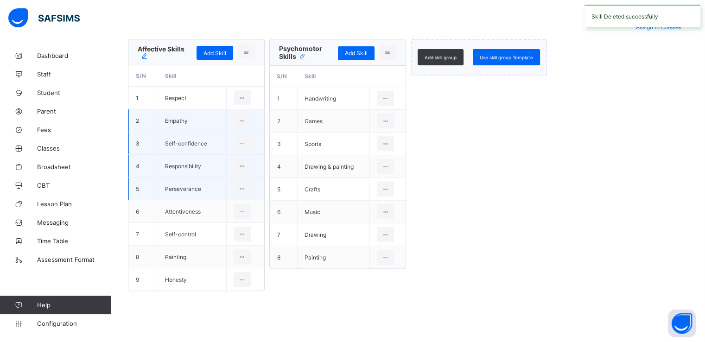
scroll to position [211, 0]
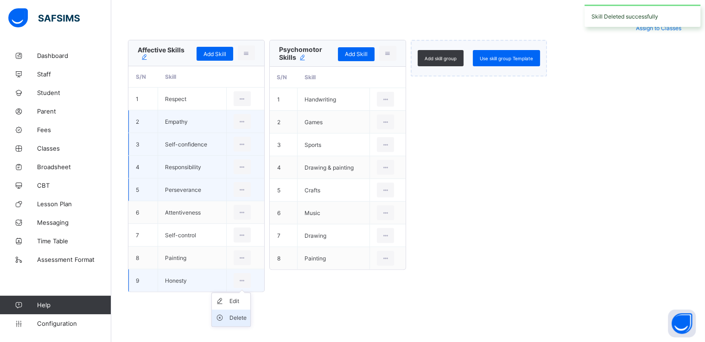
click at [237, 317] on div "Delete" at bounding box center [238, 318] width 17 height 9
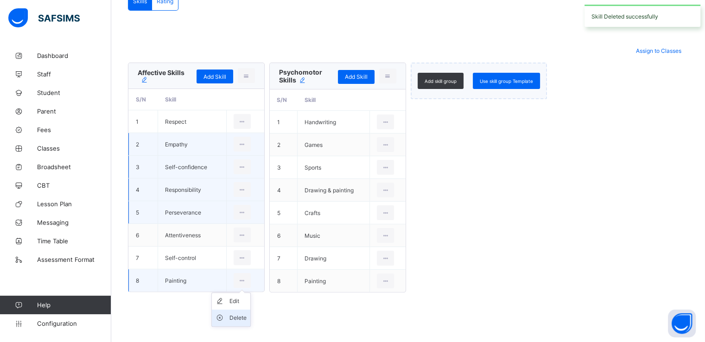
click at [237, 315] on div "Delete" at bounding box center [238, 318] width 17 height 9
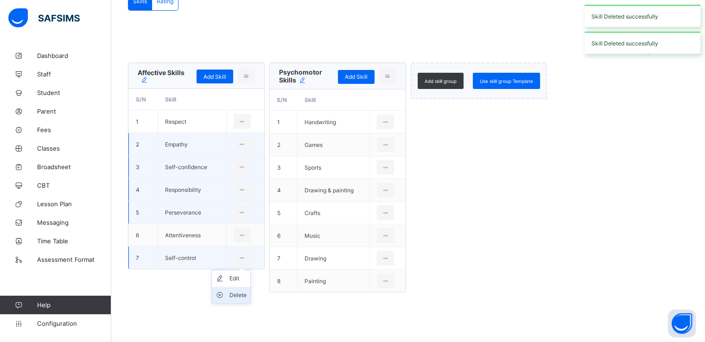
click at [236, 295] on div "Delete" at bounding box center [238, 295] width 17 height 9
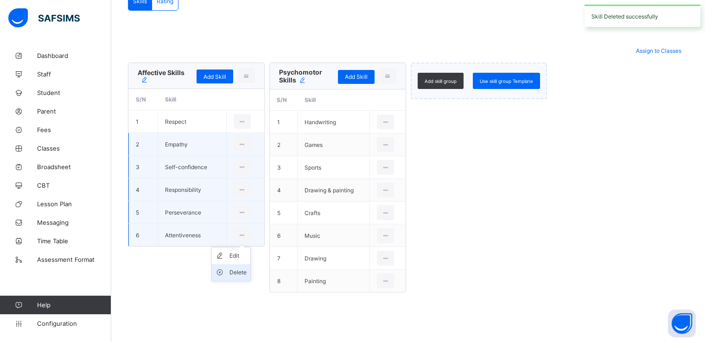
click at [237, 273] on div "Delete" at bounding box center [238, 272] width 17 height 9
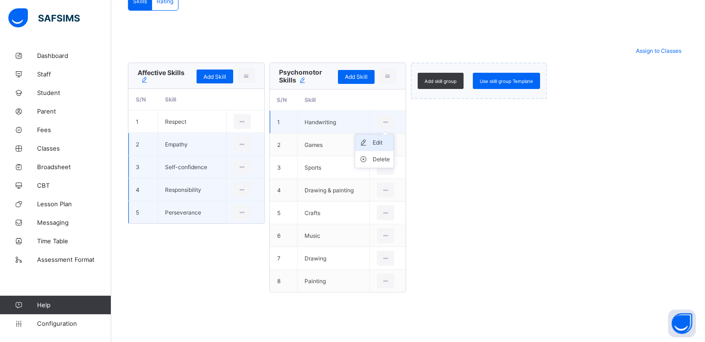
click at [377, 142] on div "Edit" at bounding box center [381, 142] width 17 height 9
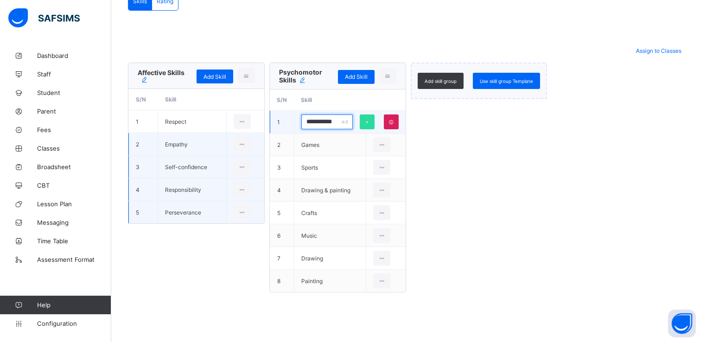
click at [325, 123] on input "**********" at bounding box center [326, 122] width 51 height 15
paste input "*"
type input "**********"
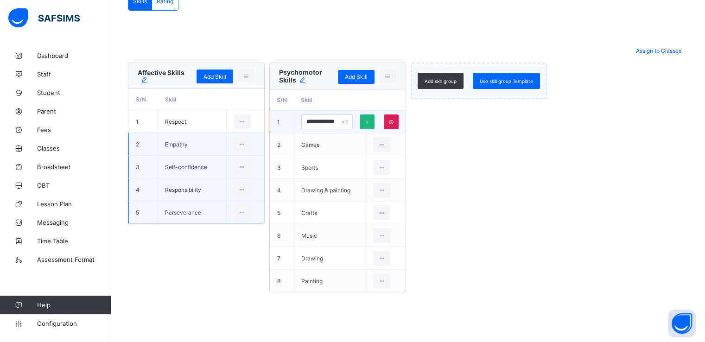
click at [369, 124] on div at bounding box center [367, 122] width 15 height 15
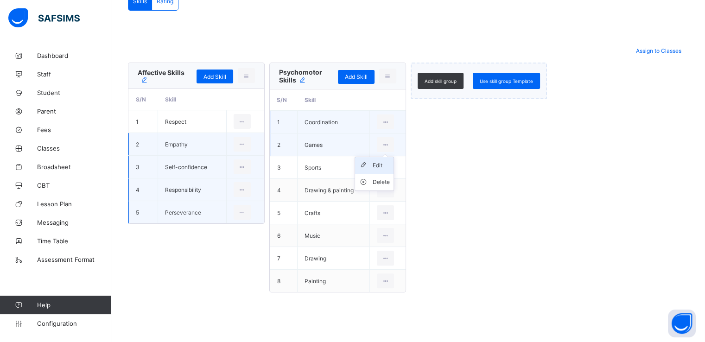
click at [380, 167] on div "Edit" at bounding box center [381, 165] width 17 height 9
click at [334, 139] on input "*****" at bounding box center [326, 144] width 51 height 15
paste input "**********"
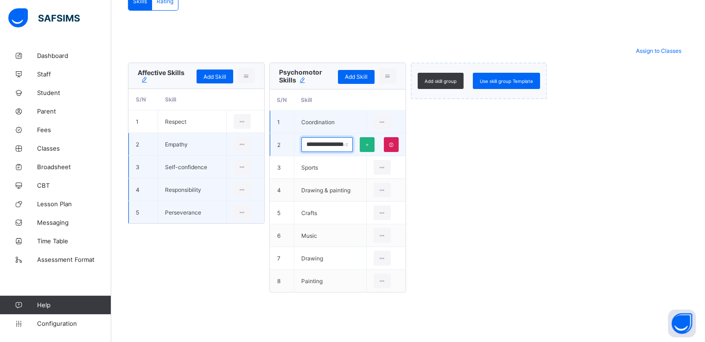
type input "**********"
click at [369, 147] on div at bounding box center [367, 144] width 15 height 15
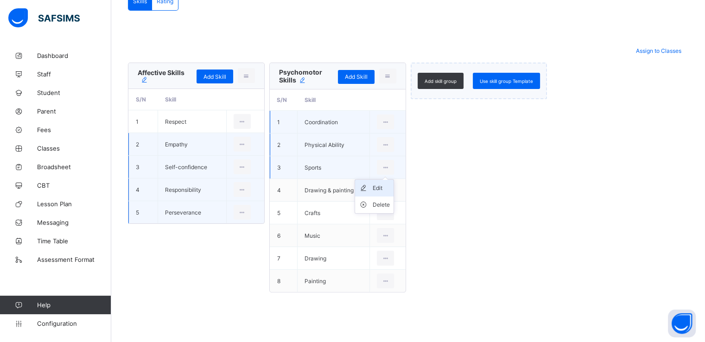
click at [378, 187] on div "Edit" at bounding box center [381, 188] width 17 height 9
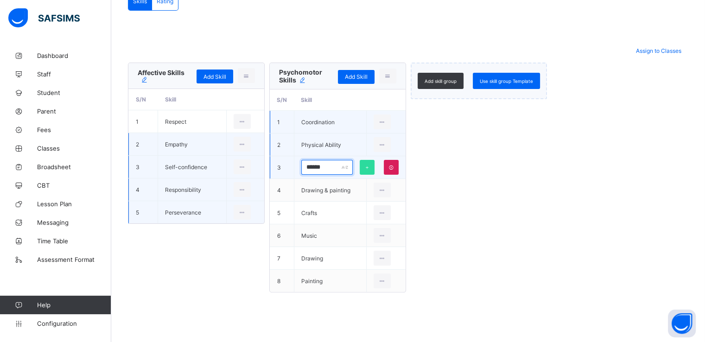
click at [331, 169] on input "******" at bounding box center [326, 167] width 51 height 15
paste input "**********"
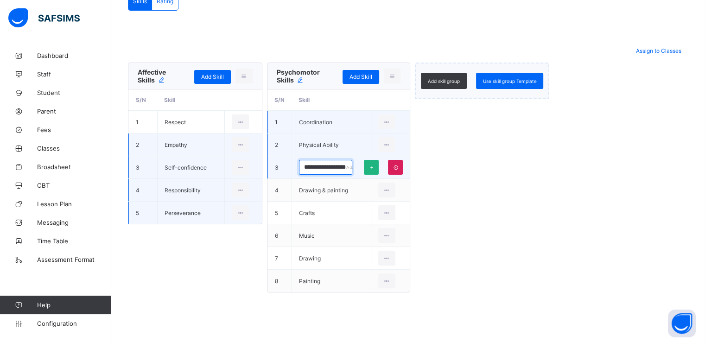
type input "**********"
click at [372, 169] on div at bounding box center [371, 167] width 15 height 15
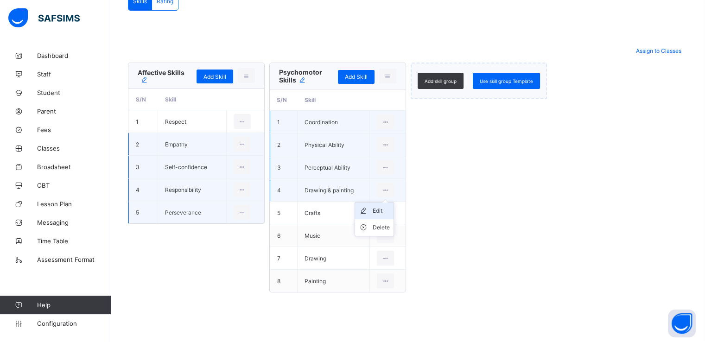
click at [379, 207] on div "Edit" at bounding box center [381, 210] width 17 height 9
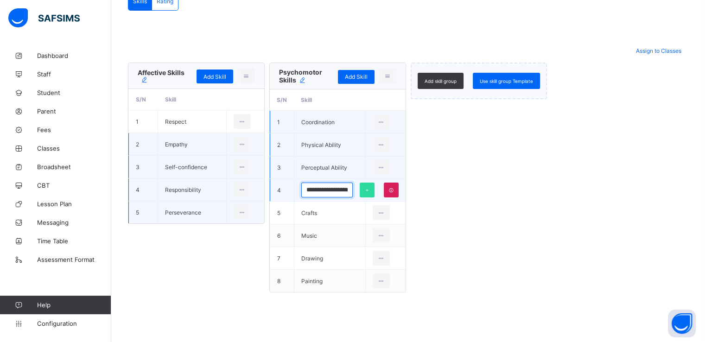
click at [328, 192] on input "**********" at bounding box center [326, 190] width 51 height 15
paste input "text"
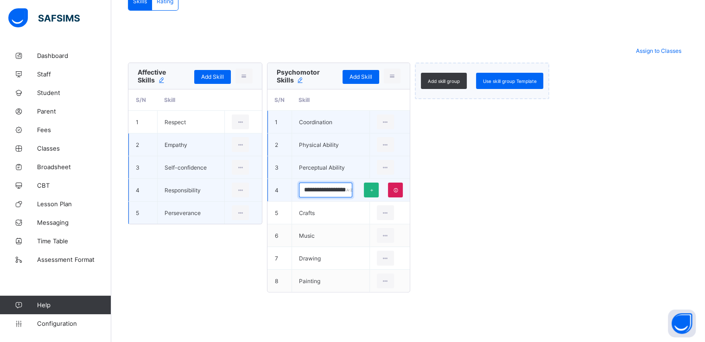
type input "**********"
click at [371, 190] on icon at bounding box center [371, 190] width 6 height 6
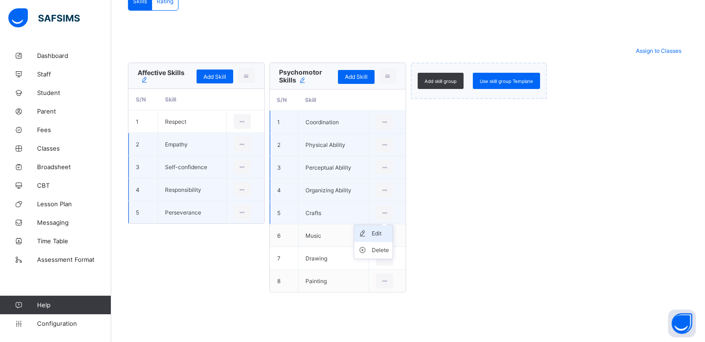
click at [378, 232] on div "Edit" at bounding box center [380, 233] width 17 height 9
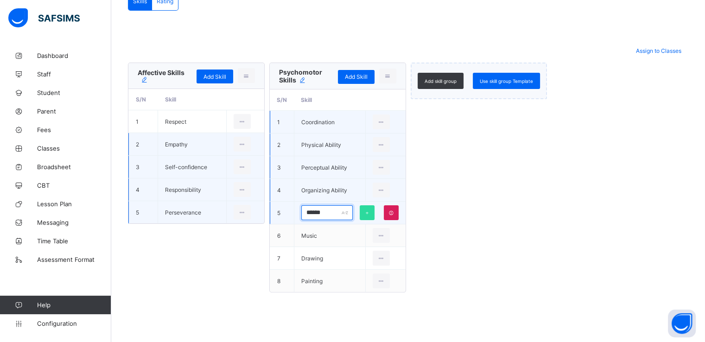
click at [320, 212] on input "******" at bounding box center [326, 212] width 51 height 15
paste input "****"
type input "**********"
click at [371, 212] on icon at bounding box center [367, 213] width 6 height 6
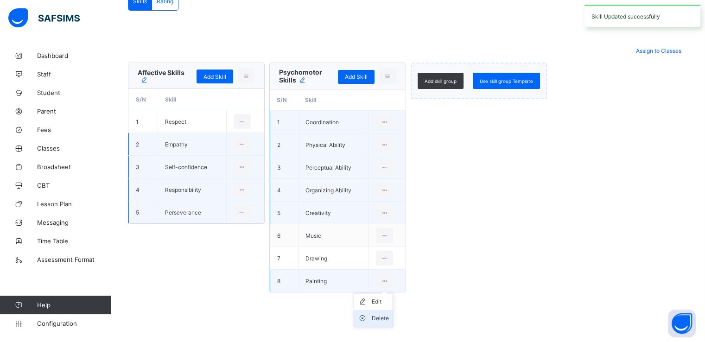
click at [377, 315] on div "Delete" at bounding box center [380, 318] width 17 height 9
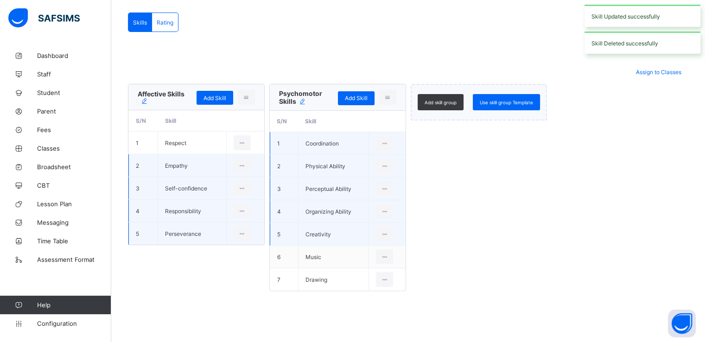
scroll to position [166, 0]
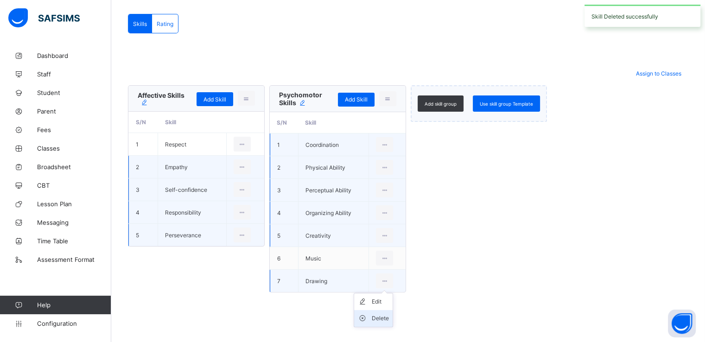
click at [378, 318] on div "Delete" at bounding box center [380, 318] width 17 height 9
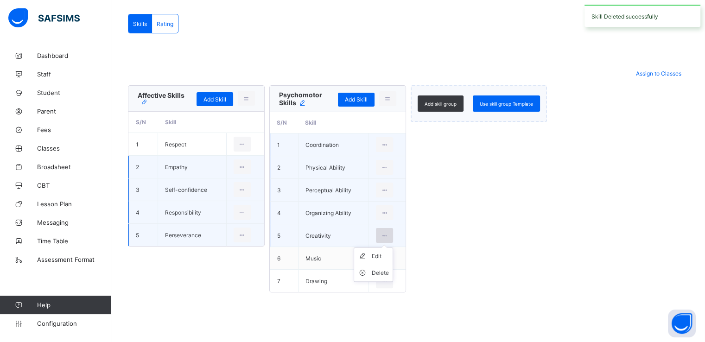
scroll to position [143, 0]
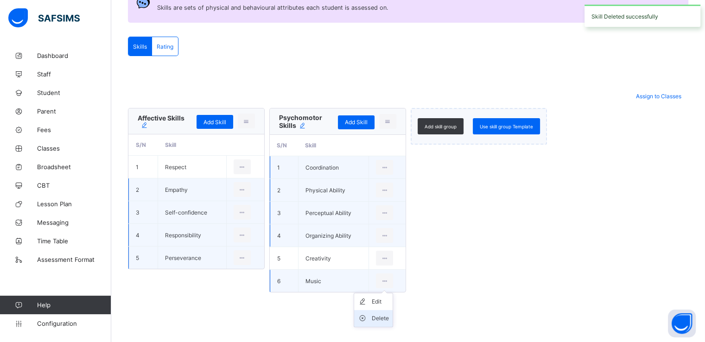
click at [378, 316] on div "Delete" at bounding box center [380, 318] width 17 height 9
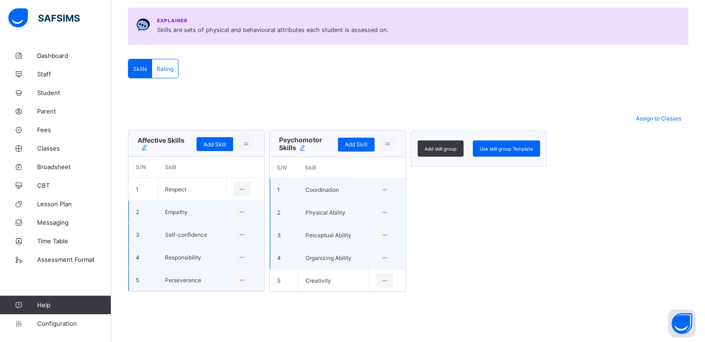
scroll to position [0, 0]
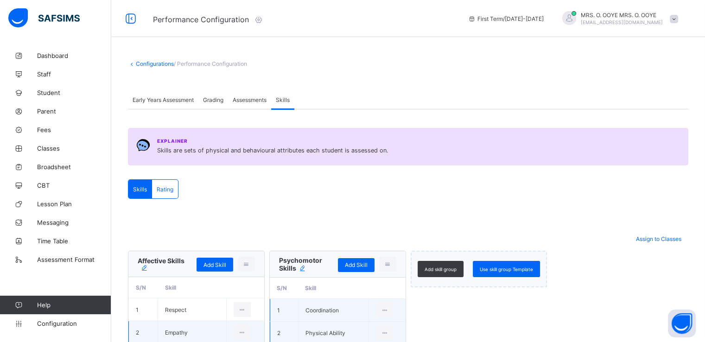
click at [167, 181] on div "Rating" at bounding box center [165, 189] width 26 height 19
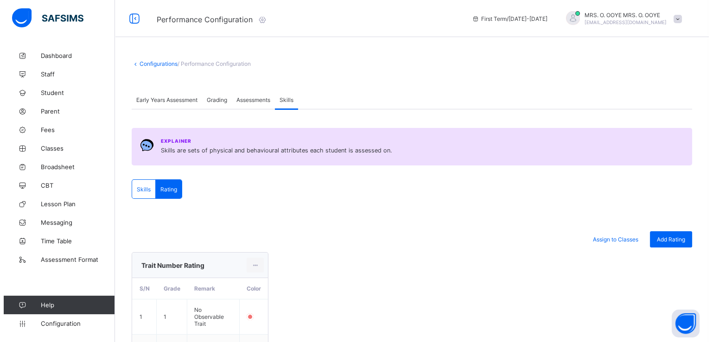
scroll to position [199, 0]
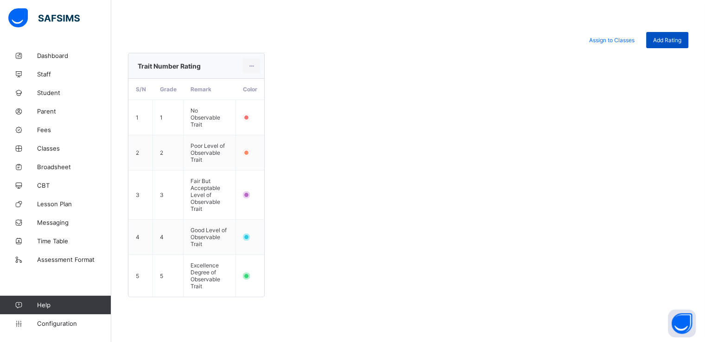
click at [673, 41] on span "Add Rating" at bounding box center [667, 40] width 28 height 7
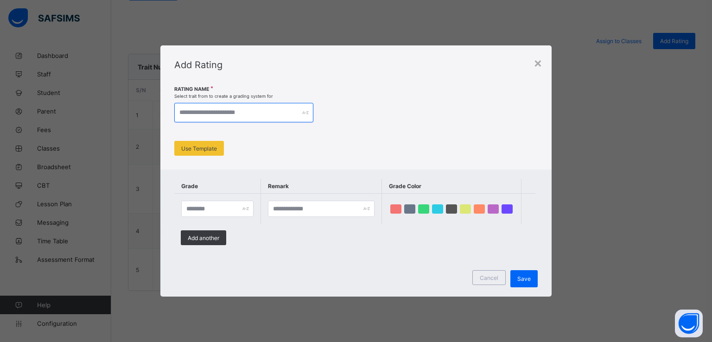
click at [262, 109] on input "text" at bounding box center [243, 112] width 139 height 19
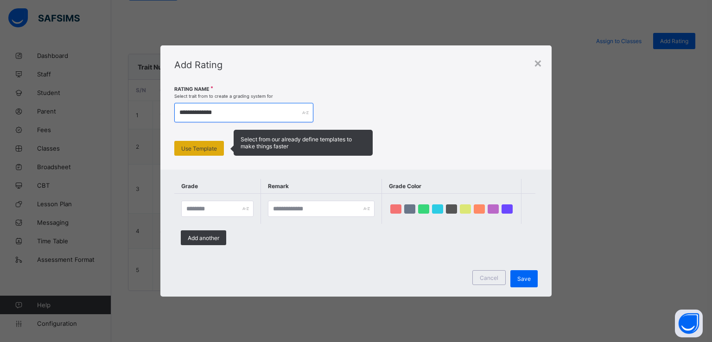
type input "**********"
click at [186, 145] on span "Use Template" at bounding box center [199, 148] width 36 height 7
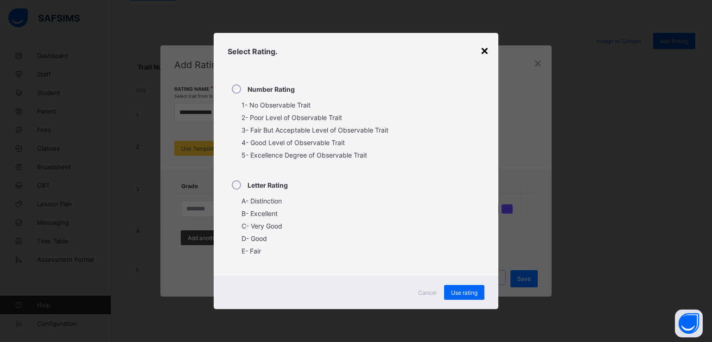
click at [485, 51] on div "×" at bounding box center [484, 50] width 9 height 16
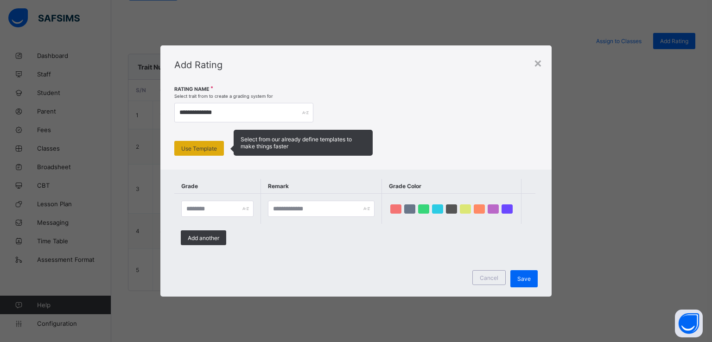
click at [195, 145] on span "Use Template" at bounding box center [199, 148] width 36 height 7
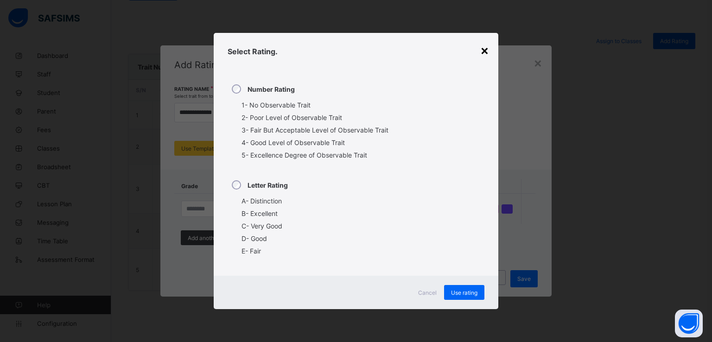
click at [483, 51] on div "×" at bounding box center [484, 50] width 9 height 16
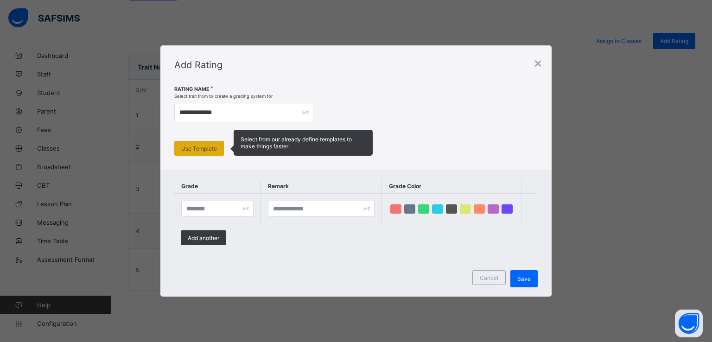
click at [213, 145] on span "Use Template" at bounding box center [199, 148] width 36 height 7
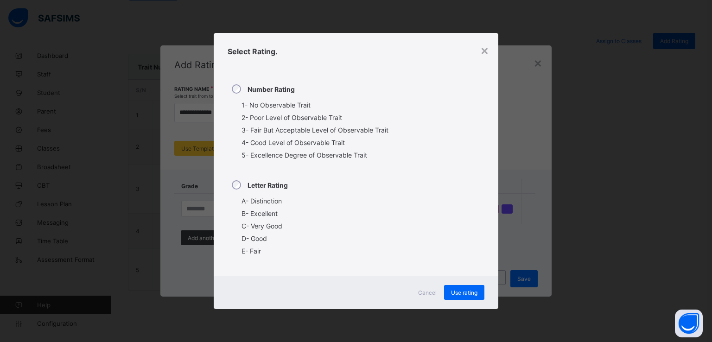
click at [235, 180] on div "Letter Rating" at bounding box center [259, 184] width 63 height 19
click at [462, 292] on span "Use rating" at bounding box center [464, 292] width 26 height 7
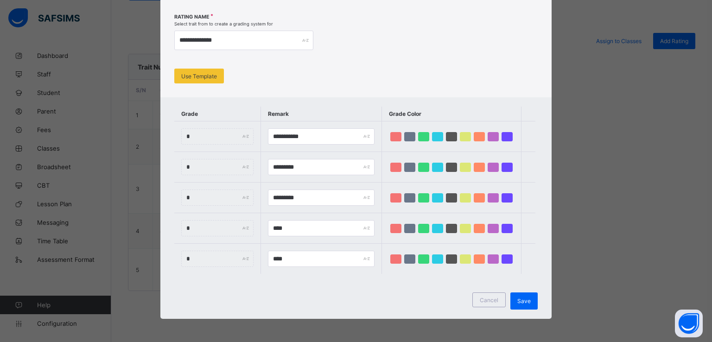
scroll to position [89, 0]
click at [310, 128] on input "**********" at bounding box center [321, 136] width 107 height 16
type input "*"
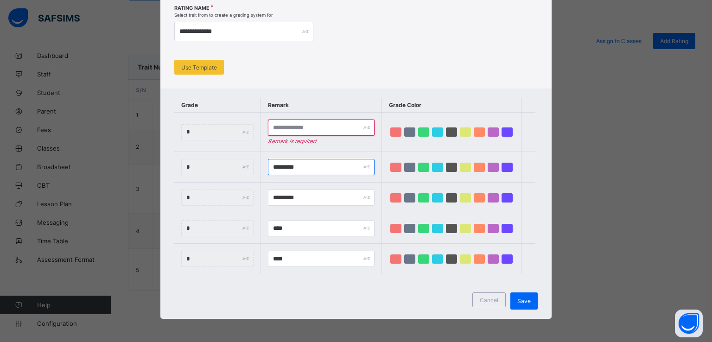
click at [286, 159] on input "*********" at bounding box center [321, 167] width 107 height 16
click at [296, 120] on input "text" at bounding box center [321, 128] width 107 height 16
paste input "*********"
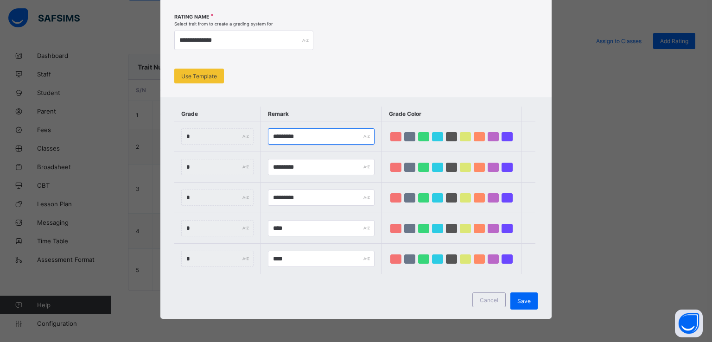
type input "*********"
click at [292, 159] on input "*********" at bounding box center [321, 167] width 107 height 16
paste input "text"
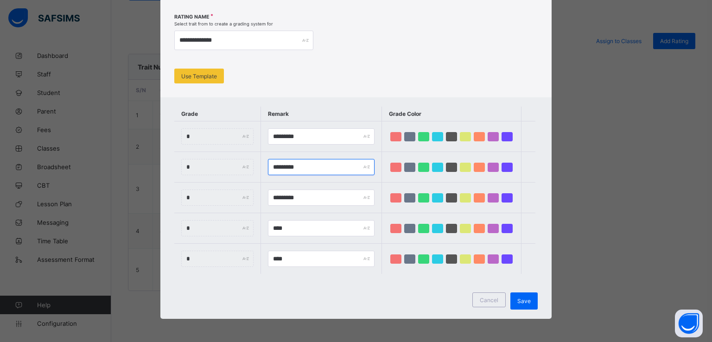
type input "*********"
click at [296, 190] on input "*********" at bounding box center [321, 198] width 107 height 16
click at [293, 190] on input "*********" at bounding box center [321, 198] width 107 height 16
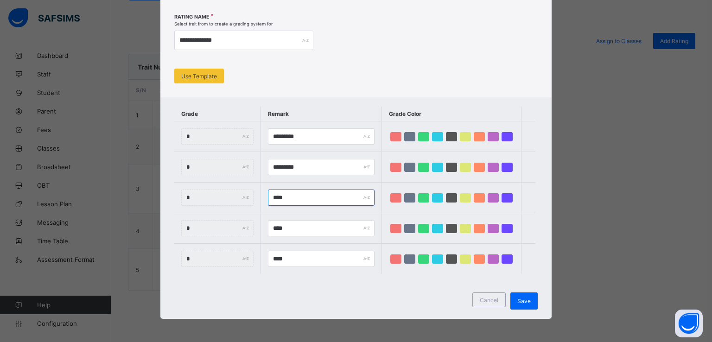
type input "****"
click at [295, 220] on input "****" at bounding box center [321, 228] width 107 height 16
type input "*"
type input "****"
click at [295, 256] on input "****" at bounding box center [321, 259] width 107 height 16
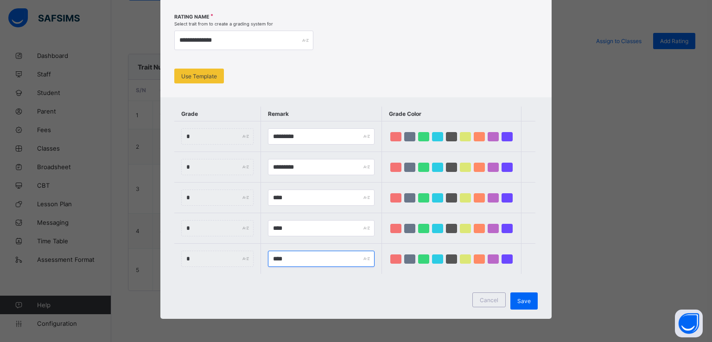
type input "****"
click at [436, 291] on div "Cancel Save" at bounding box center [356, 301] width 392 height 36
click at [521, 304] on span "Save" at bounding box center [524, 301] width 13 height 7
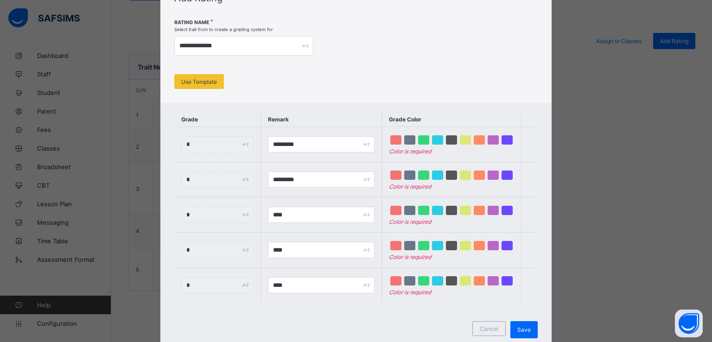
scroll to position [40, 0]
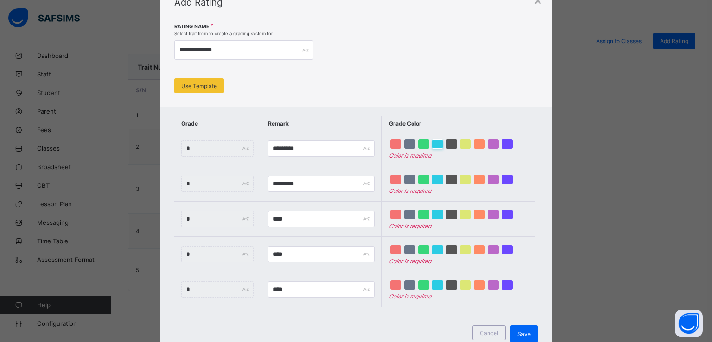
click at [443, 146] on div at bounding box center [437, 144] width 11 height 9
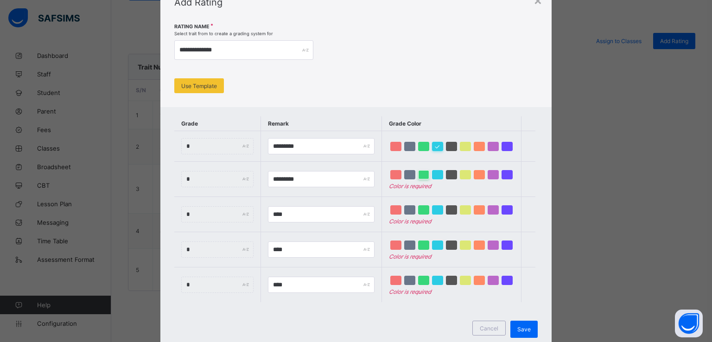
click at [428, 179] on div at bounding box center [423, 174] width 11 height 9
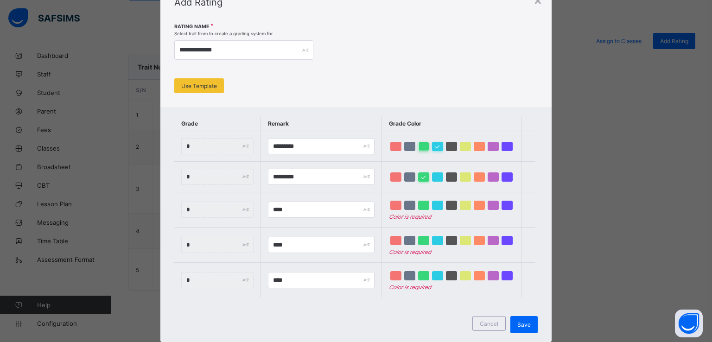
click at [428, 144] on div at bounding box center [423, 146] width 11 height 9
click at [440, 182] on div at bounding box center [437, 177] width 11 height 9
click at [502, 151] on div at bounding box center [507, 146] width 11 height 9
click at [499, 182] on div at bounding box center [493, 177] width 11 height 9
click at [485, 210] on div at bounding box center [479, 205] width 11 height 9
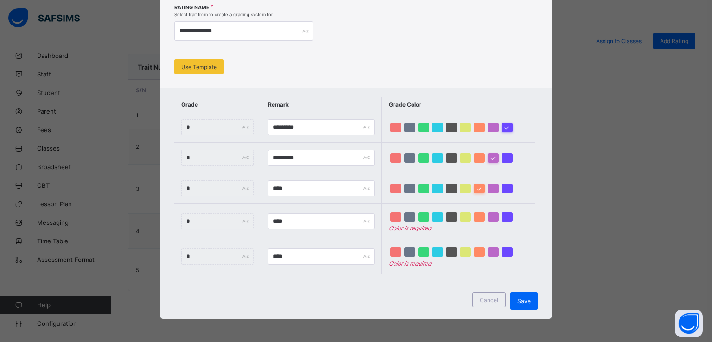
scroll to position [98, 0]
click at [465, 212] on div at bounding box center [465, 216] width 11 height 9
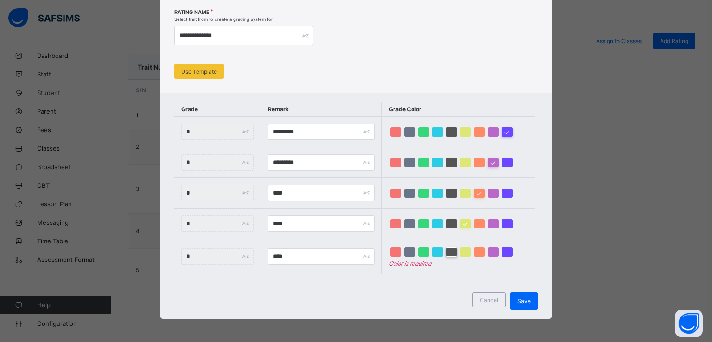
click at [453, 248] on div at bounding box center [451, 252] width 11 height 9
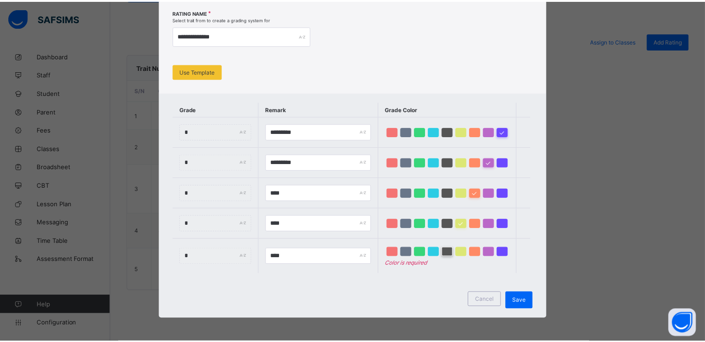
scroll to position [89, 0]
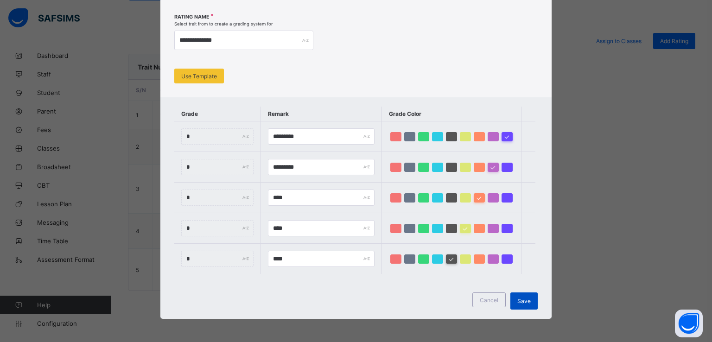
click at [522, 300] on span "Save" at bounding box center [524, 301] width 13 height 7
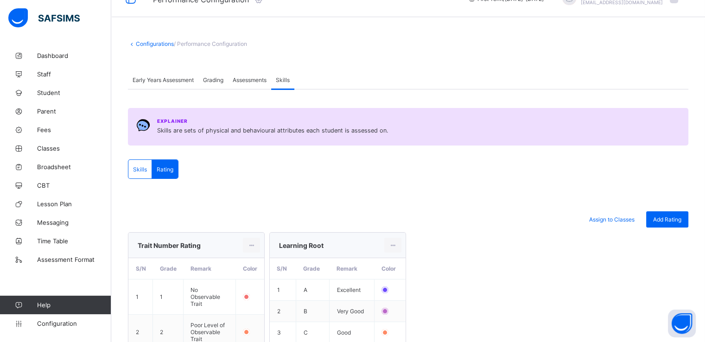
scroll to position [13, 0]
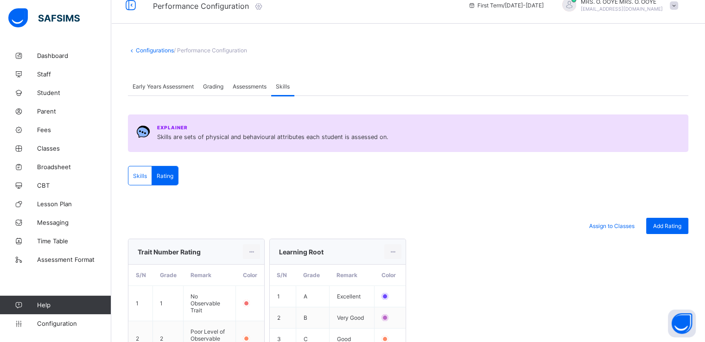
click at [250, 90] on div "Assessments" at bounding box center [249, 86] width 43 height 19
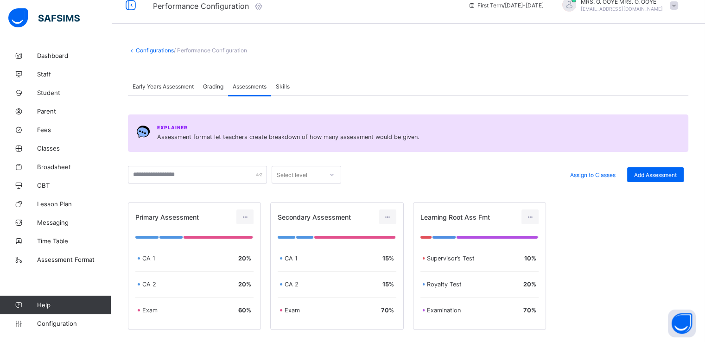
click at [207, 90] on span "Grading" at bounding box center [213, 86] width 20 height 7
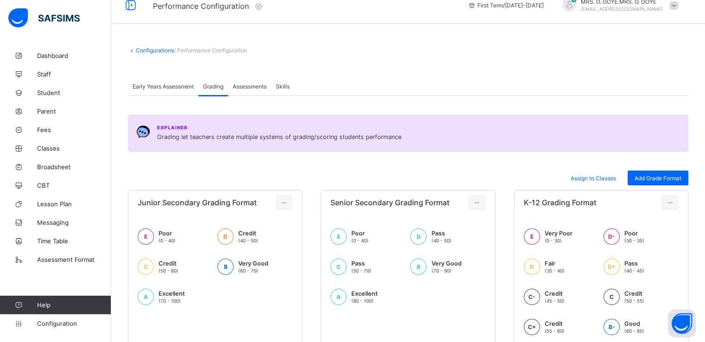
click at [249, 91] on div "Assessments" at bounding box center [249, 86] width 43 height 19
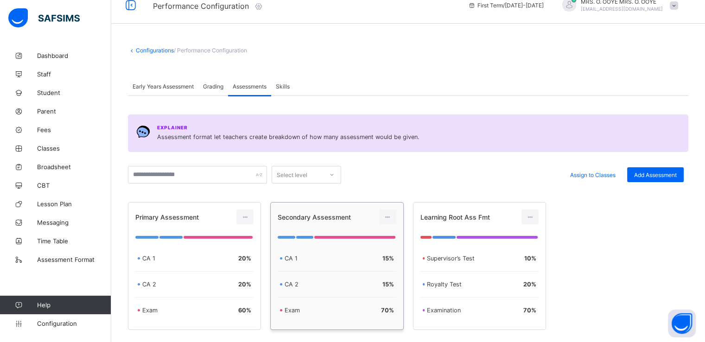
scroll to position [72, 0]
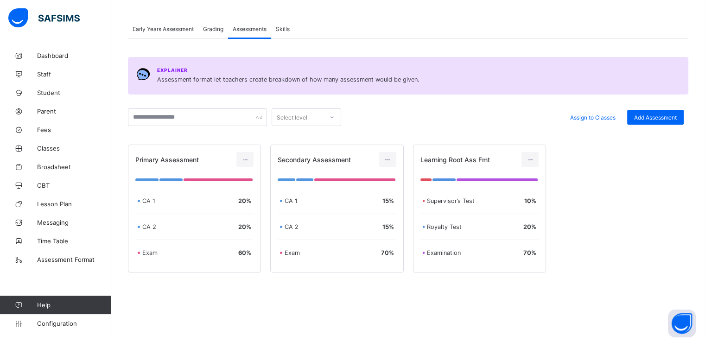
click at [163, 30] on span "Early Years Assessment" at bounding box center [163, 29] width 61 height 7
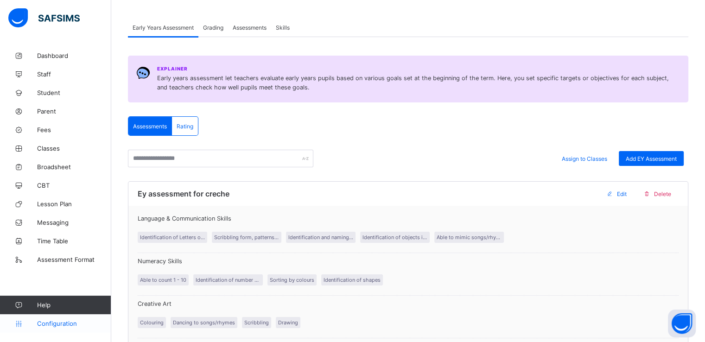
click at [46, 325] on span "Configuration" at bounding box center [74, 323] width 74 height 7
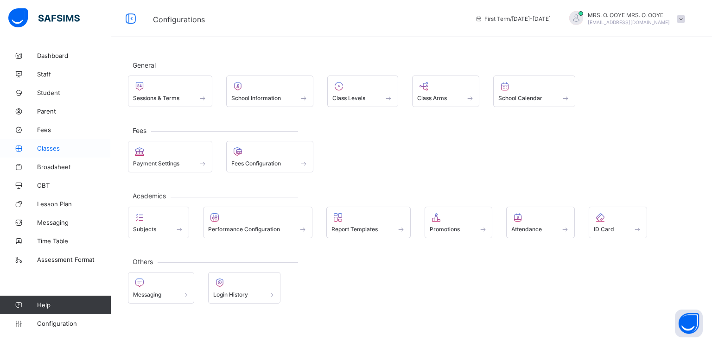
click at [48, 148] on span "Classes" at bounding box center [74, 148] width 74 height 7
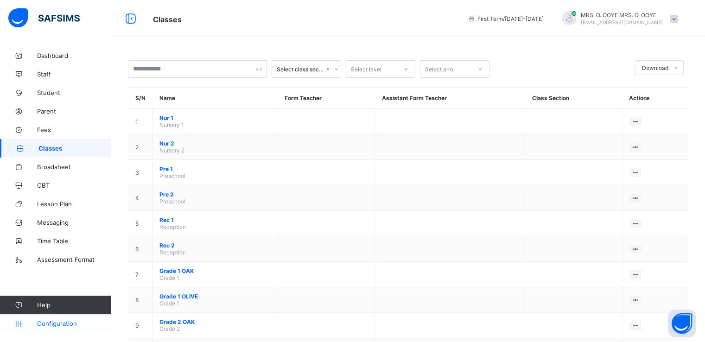
click at [67, 318] on link "Configuration" at bounding box center [55, 323] width 111 height 19
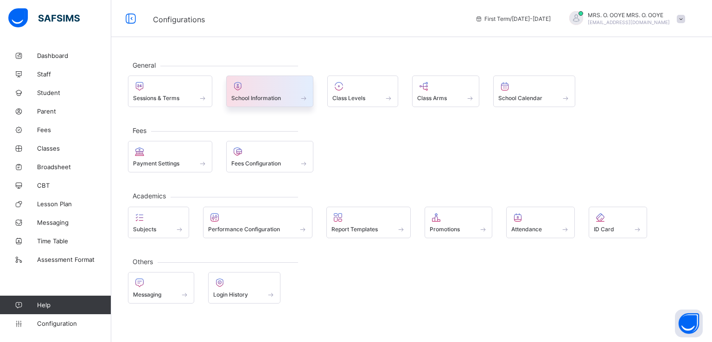
click at [275, 97] on span "School Information" at bounding box center [256, 98] width 50 height 7
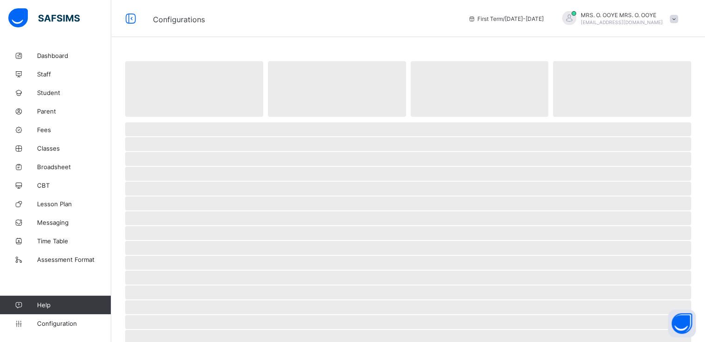
select select "**"
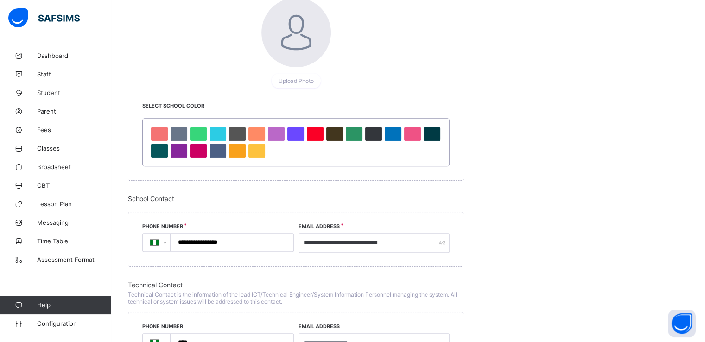
scroll to position [518, 0]
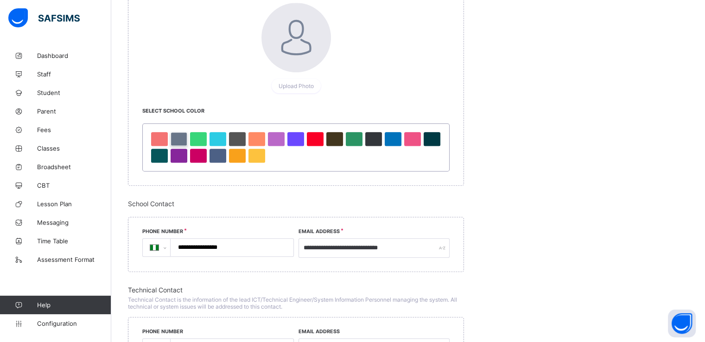
click at [183, 140] on div at bounding box center [179, 139] width 17 height 14
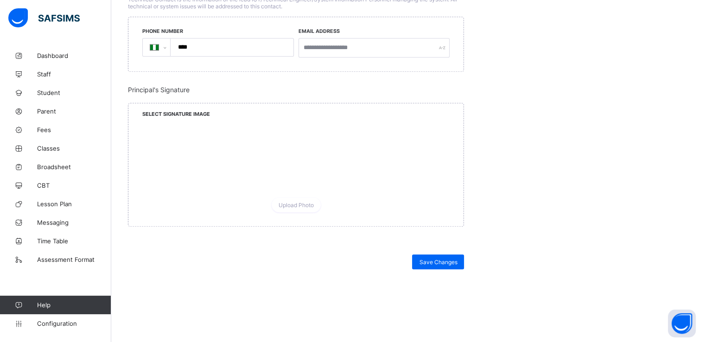
scroll to position [852, 0]
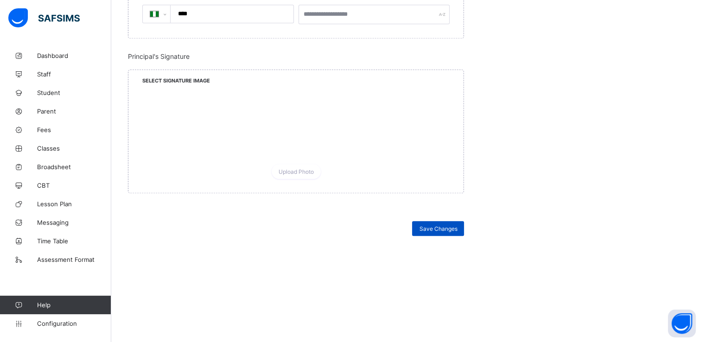
click at [428, 233] on div "Save Changes" at bounding box center [438, 228] width 52 height 15
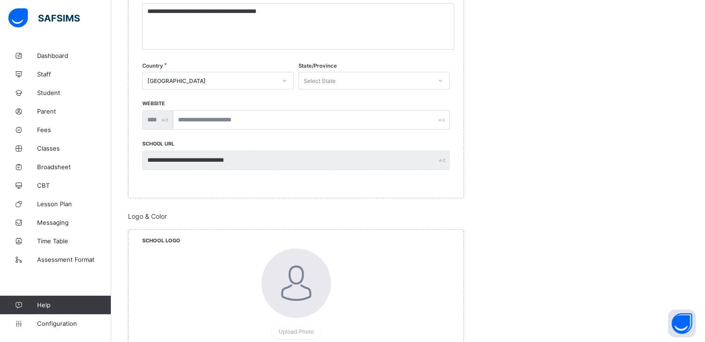
scroll to position [0, 0]
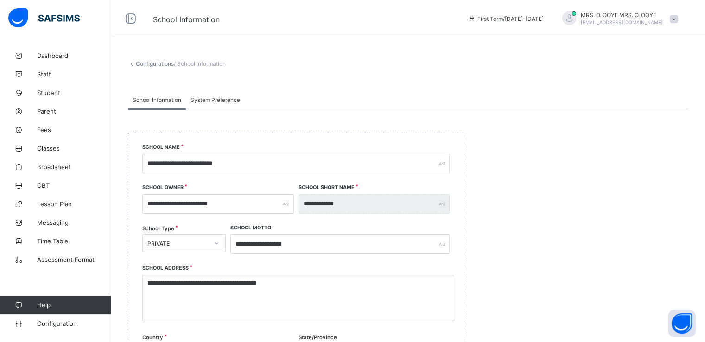
click at [679, 17] on span at bounding box center [674, 19] width 8 height 8
click at [648, 106] on span "Logout" at bounding box center [648, 107] width 61 height 11
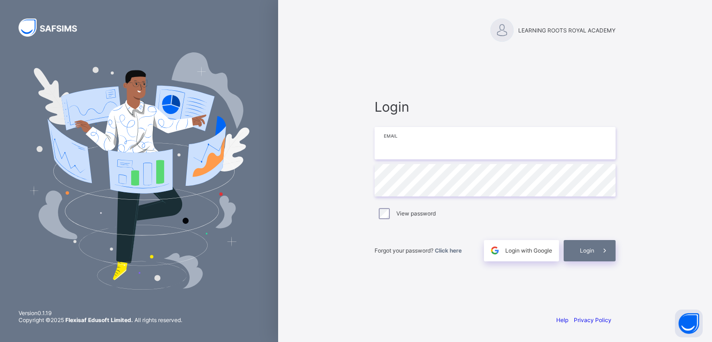
type input "**********"
click at [584, 253] on span "Login" at bounding box center [587, 250] width 14 height 7
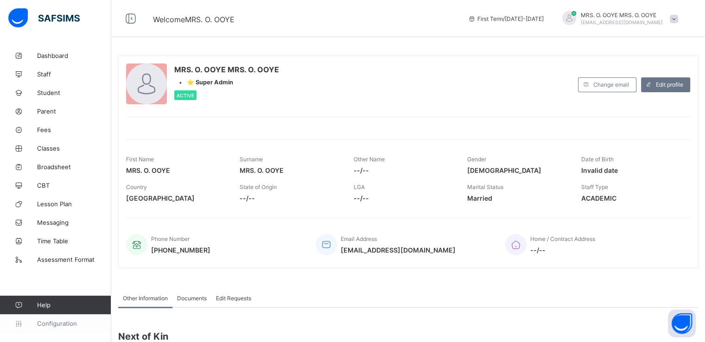
click at [48, 326] on span "Configuration" at bounding box center [74, 323] width 74 height 7
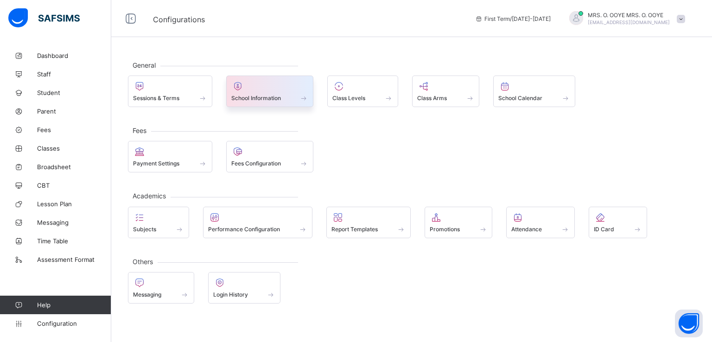
click at [271, 93] on span at bounding box center [269, 93] width 77 height 2
select select "**"
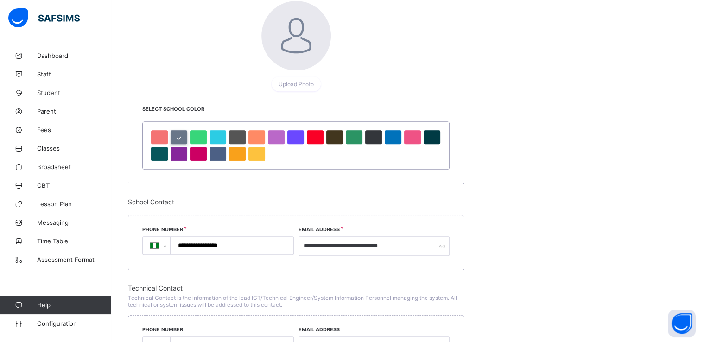
scroll to position [521, 0]
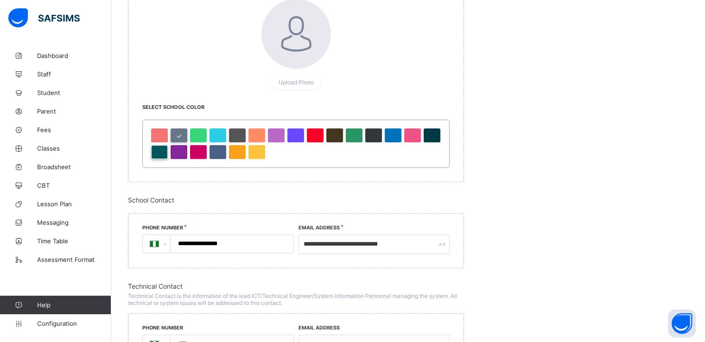
click at [163, 149] on div at bounding box center [159, 152] width 17 height 14
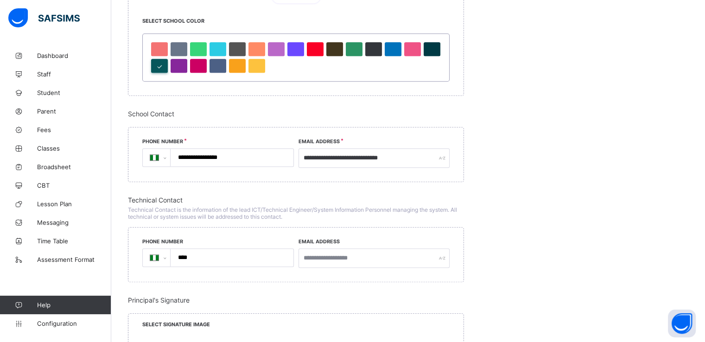
scroll to position [852, 0]
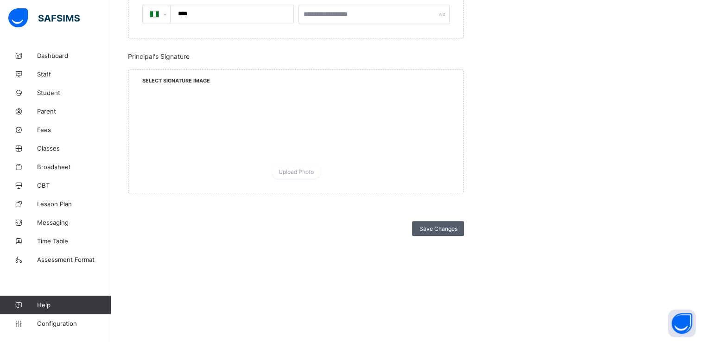
click at [432, 229] on span "Save Changes" at bounding box center [438, 228] width 38 height 7
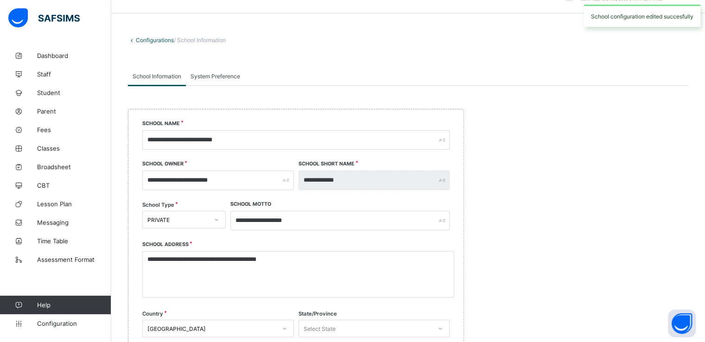
scroll to position [0, 0]
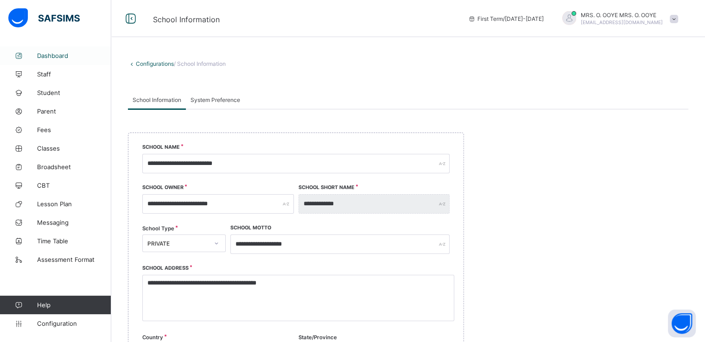
click at [50, 51] on link "Dashboard" at bounding box center [55, 55] width 111 height 19
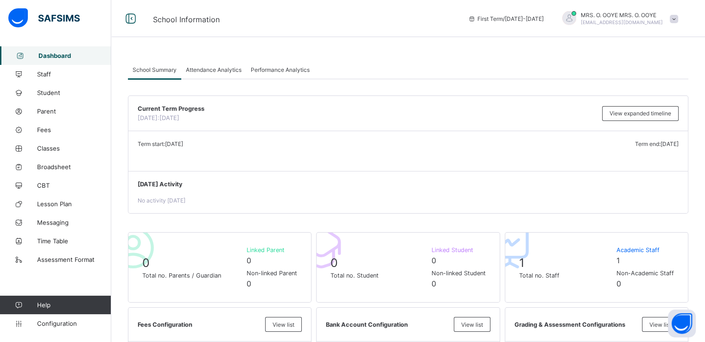
click at [679, 19] on span at bounding box center [674, 19] width 8 height 8
click at [643, 109] on span "Logout" at bounding box center [648, 107] width 61 height 11
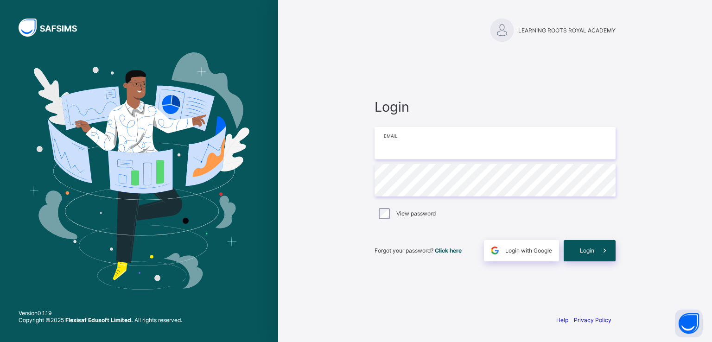
type input "**********"
click at [589, 251] on span "Login" at bounding box center [587, 250] width 14 height 7
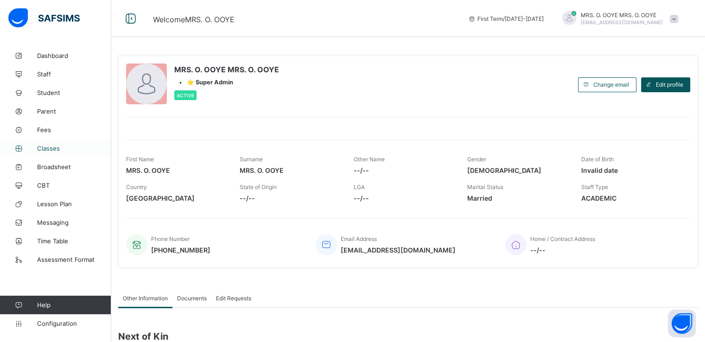
click at [48, 143] on link "Classes" at bounding box center [55, 148] width 111 height 19
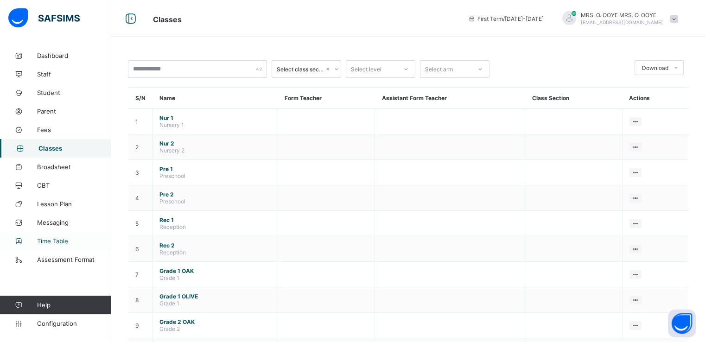
click at [54, 238] on span "Time Table" at bounding box center [74, 240] width 74 height 7
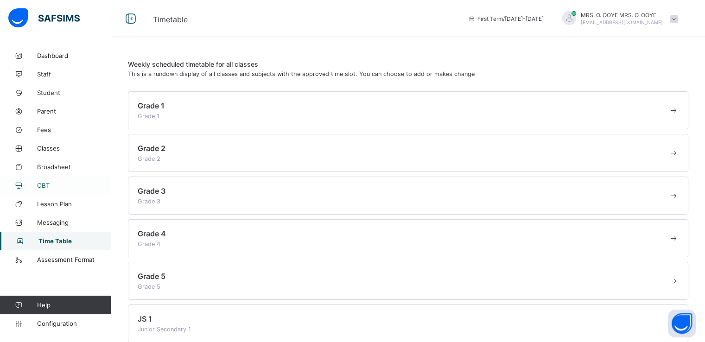
click at [50, 184] on span "CBT" at bounding box center [74, 185] width 74 height 7
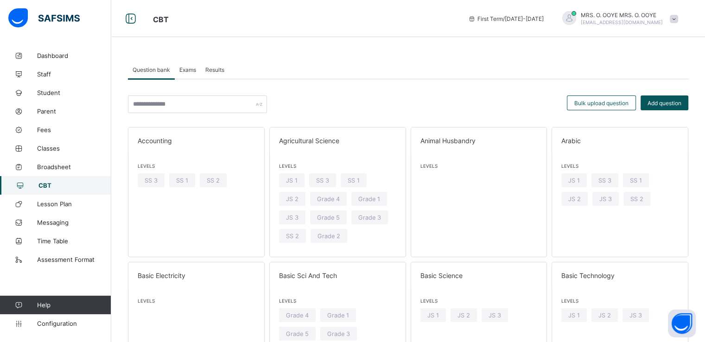
click at [219, 72] on span "Results" at bounding box center [214, 69] width 19 height 7
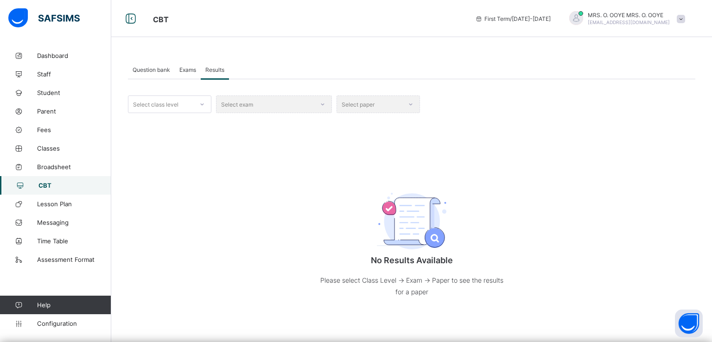
click at [188, 67] on span "Exams" at bounding box center [187, 69] width 17 height 7
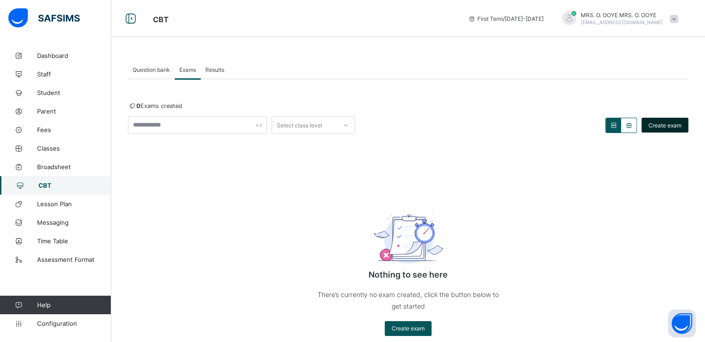
click at [676, 127] on span "Create exam" at bounding box center [665, 125] width 33 height 7
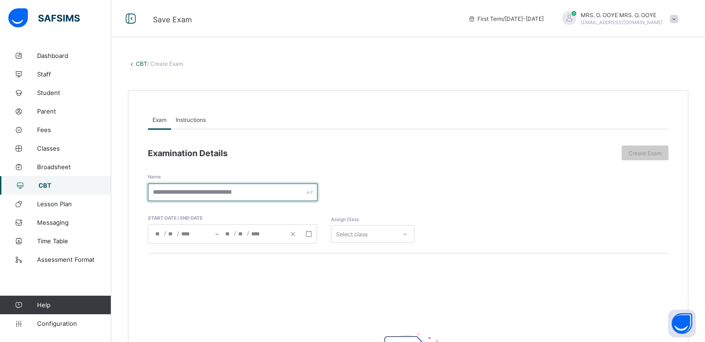
click at [245, 188] on input "text" at bounding box center [233, 193] width 170 height 18
click at [193, 116] on span "Instructions" at bounding box center [191, 119] width 30 height 7
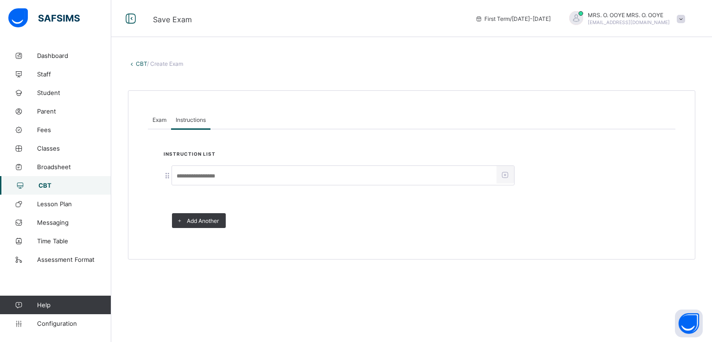
click at [152, 117] on div "Exam" at bounding box center [159, 119] width 23 height 19
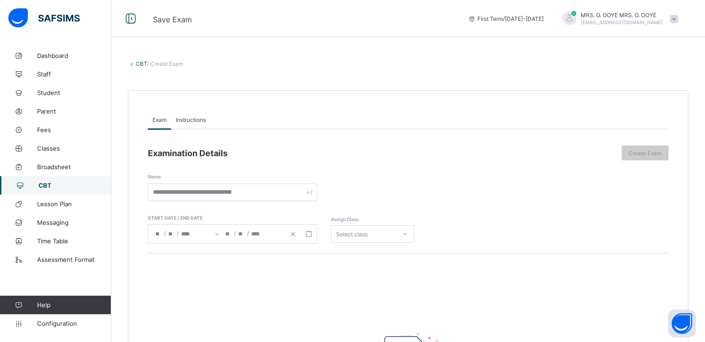
click at [141, 65] on link "CBT" at bounding box center [141, 63] width 11 height 7
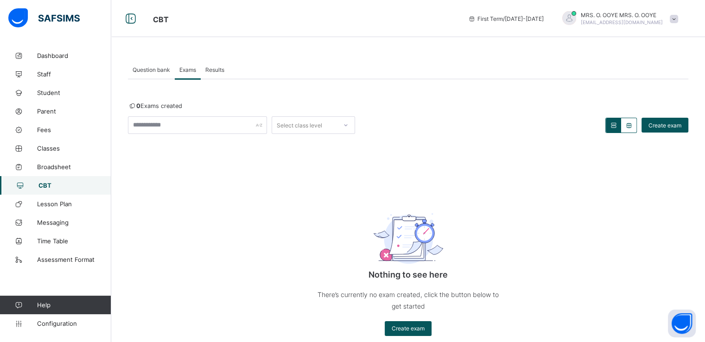
click at [152, 71] on span "Question bank" at bounding box center [152, 69] width 38 height 7
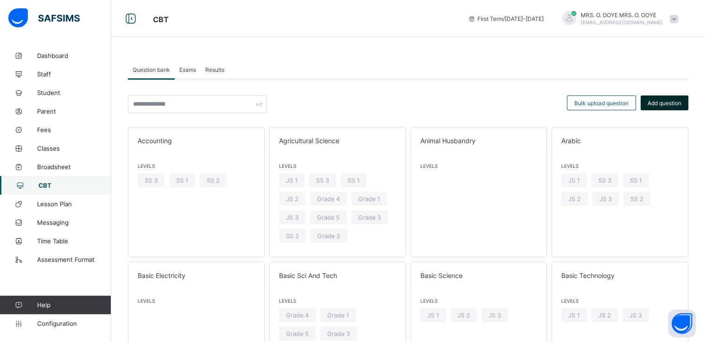
click at [664, 100] on span "Add question" at bounding box center [665, 103] width 34 height 7
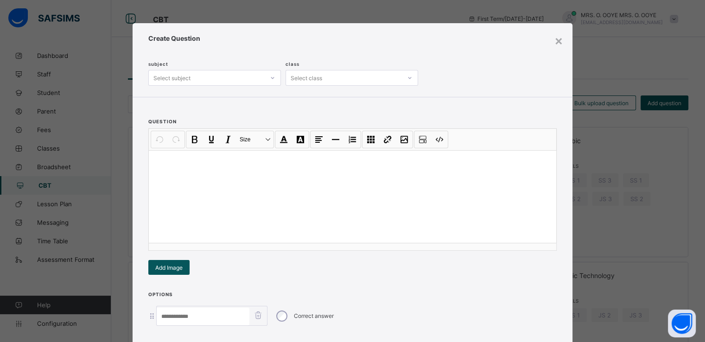
click at [301, 78] on div "Select class" at bounding box center [307, 78] width 32 height 16
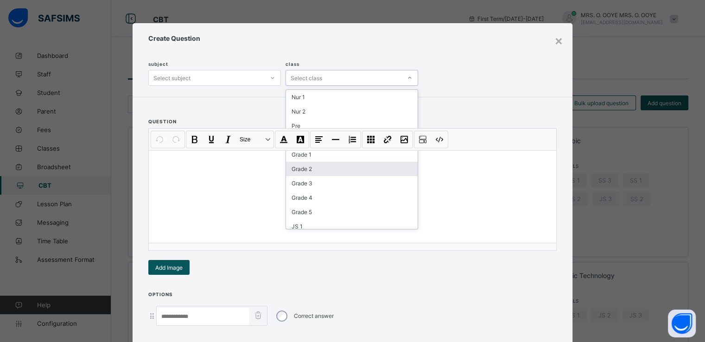
click at [299, 175] on div "Grade 2" at bounding box center [352, 169] width 132 height 14
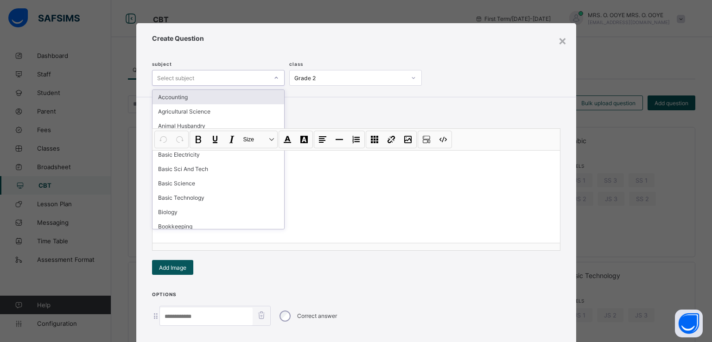
click at [223, 79] on div "Select subject" at bounding box center [211, 77] width 116 height 13
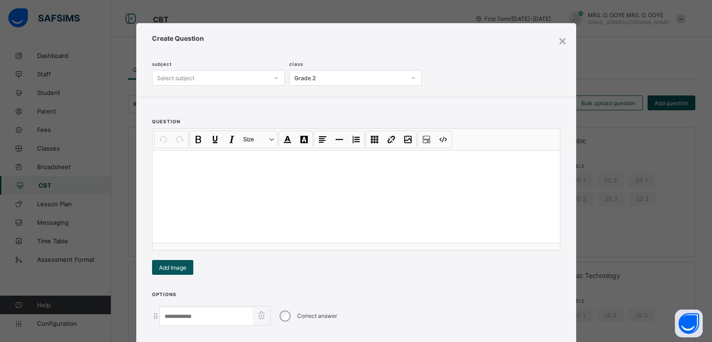
click at [349, 47] on div "subject Select subject class Grade 2" at bounding box center [355, 64] width 406 height 44
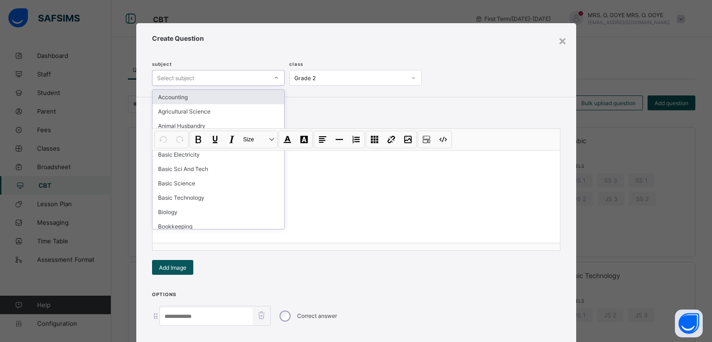
click at [255, 78] on div "Select subject" at bounding box center [211, 77] width 116 height 13
click at [347, 75] on div "Grade 2" at bounding box center [351, 78] width 112 height 7
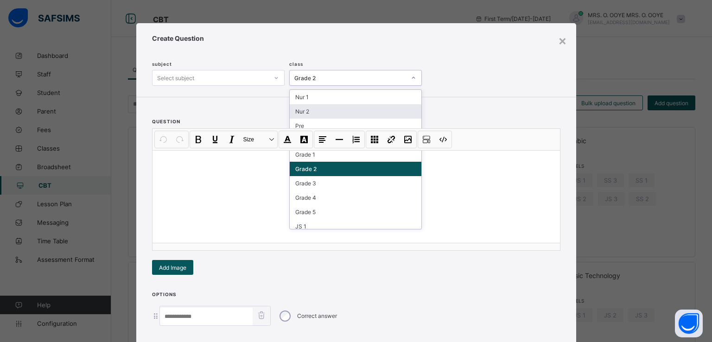
click at [318, 110] on div "Nur 2" at bounding box center [356, 111] width 132 height 14
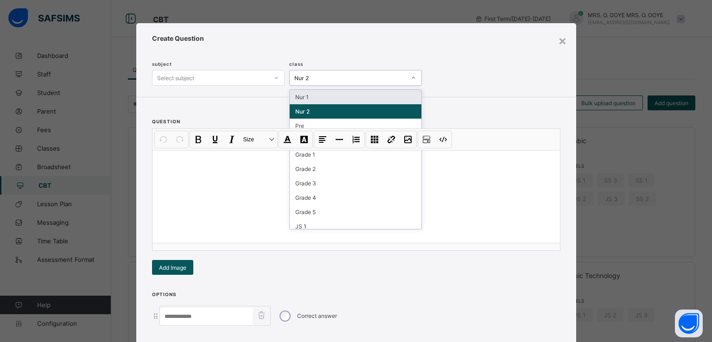
click at [340, 78] on div "Nur 2" at bounding box center [351, 78] width 112 height 7
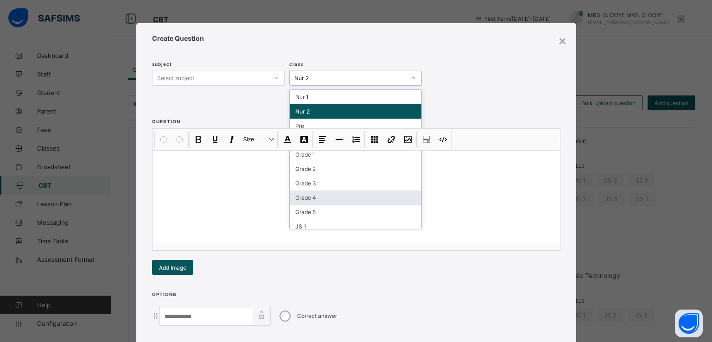
click at [312, 204] on div "Grade 4" at bounding box center [356, 198] width 132 height 14
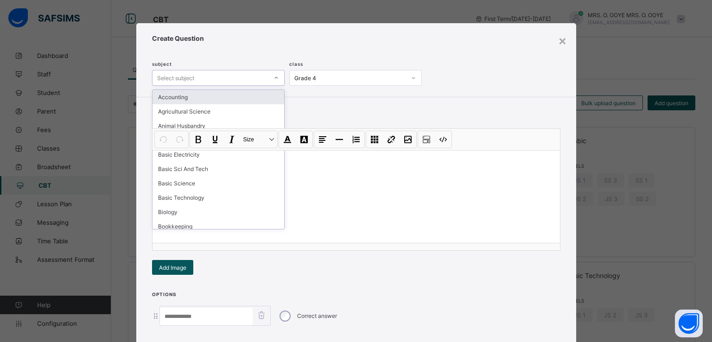
click at [265, 71] on div "Select subject" at bounding box center [211, 77] width 116 height 13
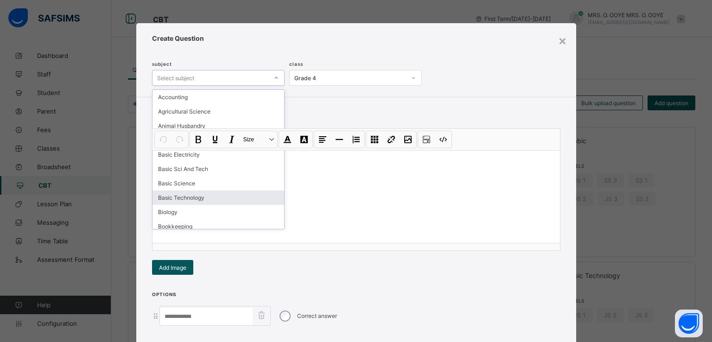
click at [187, 199] on div "Basic Technology" at bounding box center [219, 198] width 132 height 14
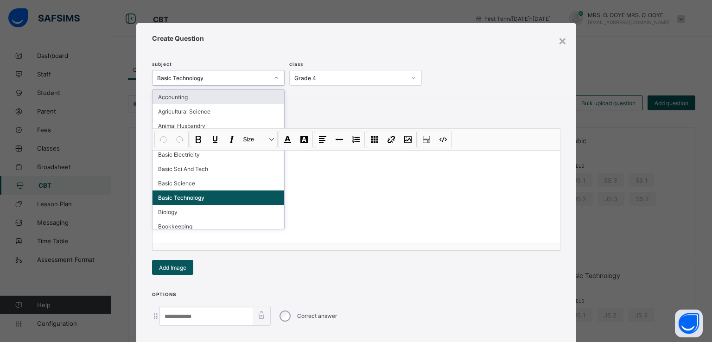
click at [282, 76] on div at bounding box center [277, 77] width 16 height 15
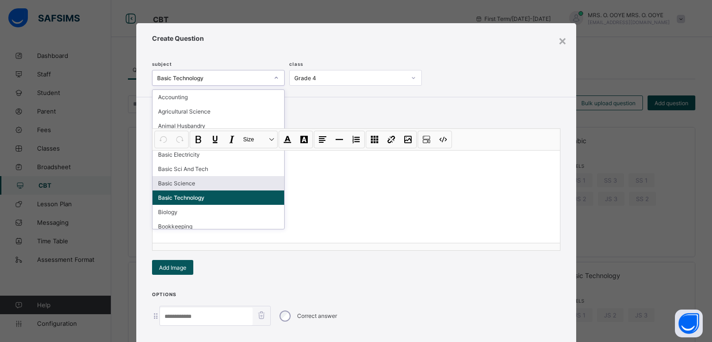
click at [174, 184] on div "Basic Science" at bounding box center [219, 183] width 132 height 14
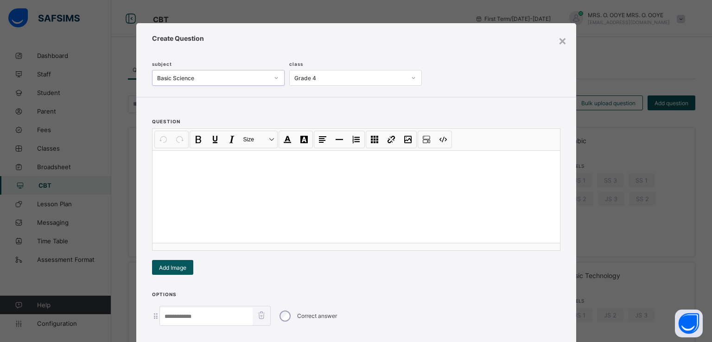
scroll to position [97, 0]
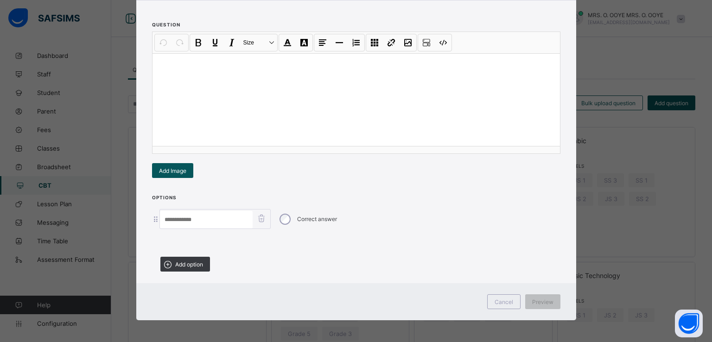
click at [215, 219] on input at bounding box center [206, 220] width 93 height 18
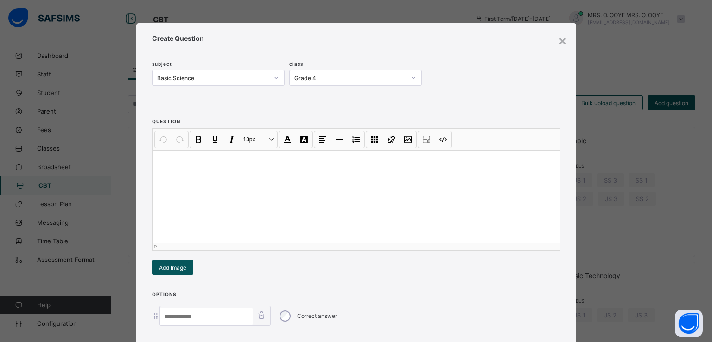
click at [237, 166] on div at bounding box center [357, 196] width 408 height 93
click at [559, 39] on div "×" at bounding box center [562, 40] width 9 height 16
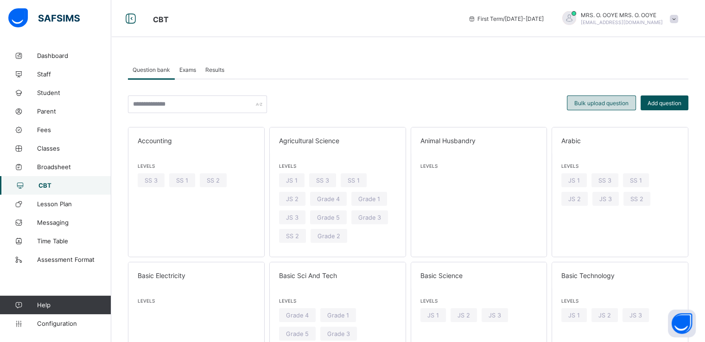
click at [593, 104] on span "Bulk upload question" at bounding box center [602, 103] width 54 height 7
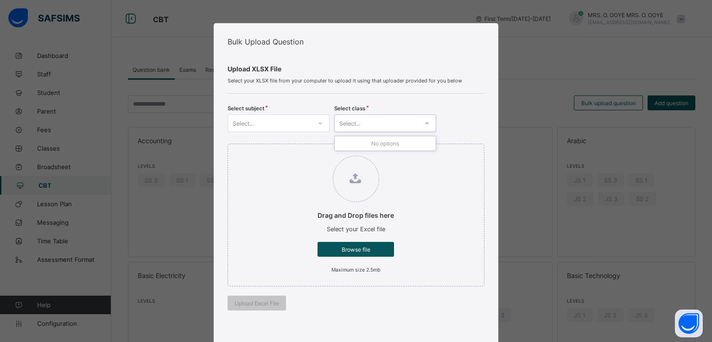
click at [407, 123] on div "Select..." at bounding box center [376, 123] width 83 height 13
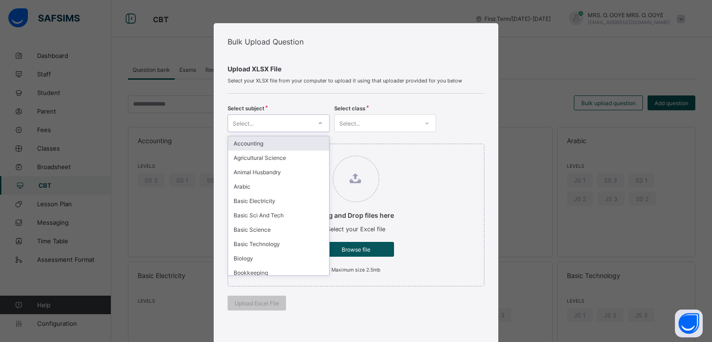
click at [299, 117] on div "Select..." at bounding box center [269, 123] width 83 height 13
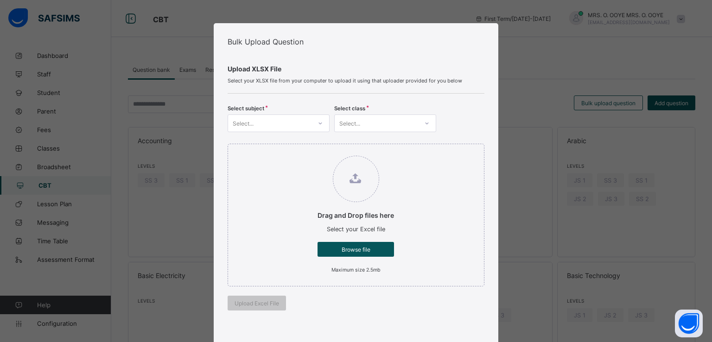
click at [431, 180] on div "Drag and Drop files here Select your Excel file Browse file Maximum size 2.5mb" at bounding box center [356, 215] width 257 height 143
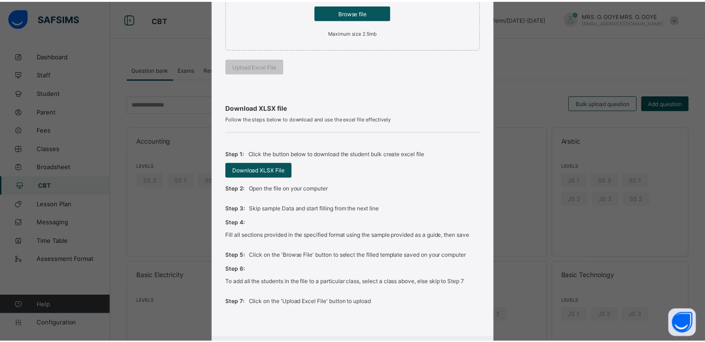
scroll to position [289, 0]
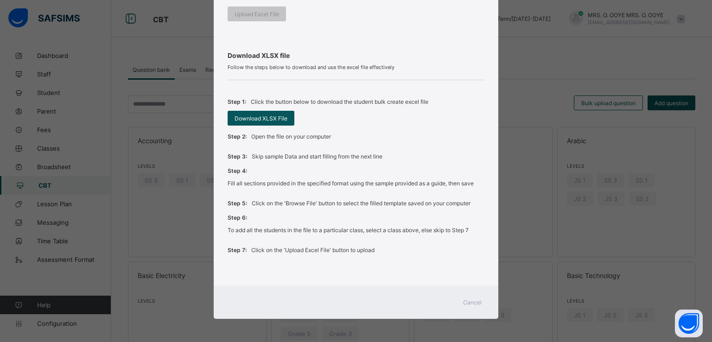
click at [461, 299] on div "Cancel" at bounding box center [472, 302] width 33 height 15
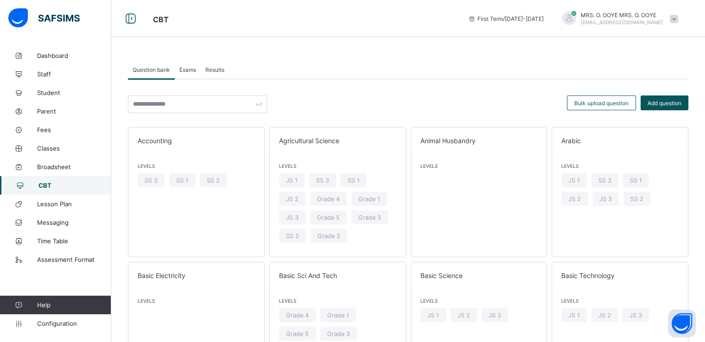
click at [679, 21] on span at bounding box center [674, 19] width 8 height 8
click at [654, 103] on span "Logout" at bounding box center [648, 107] width 61 height 11
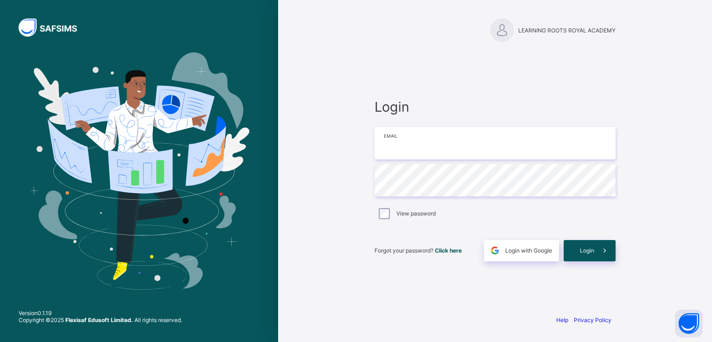
type input "**********"
click at [581, 250] on span "Login" at bounding box center [587, 250] width 14 height 7
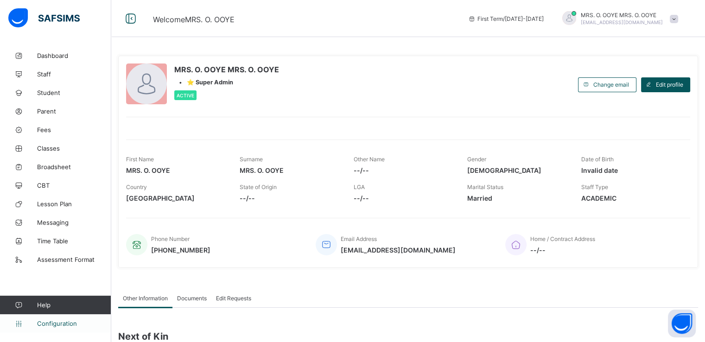
click at [54, 325] on span "Configuration" at bounding box center [74, 323] width 74 height 7
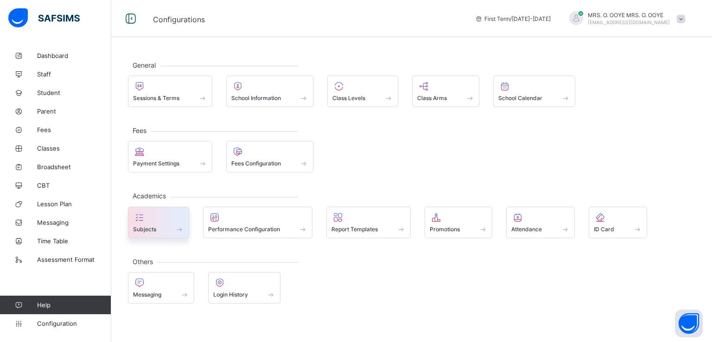
click at [165, 225] on div "Subjects" at bounding box center [158, 229] width 51 height 8
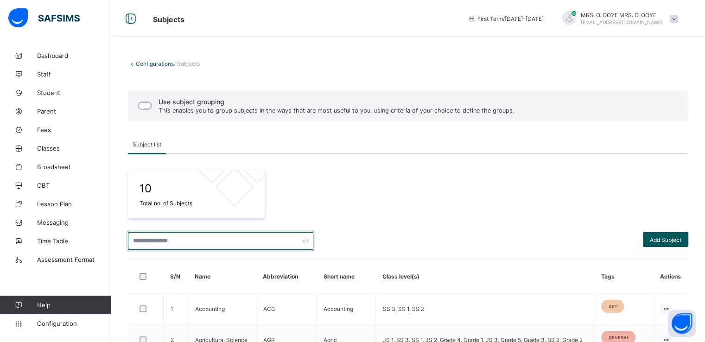
click at [194, 244] on input "text" at bounding box center [221, 241] width 186 height 18
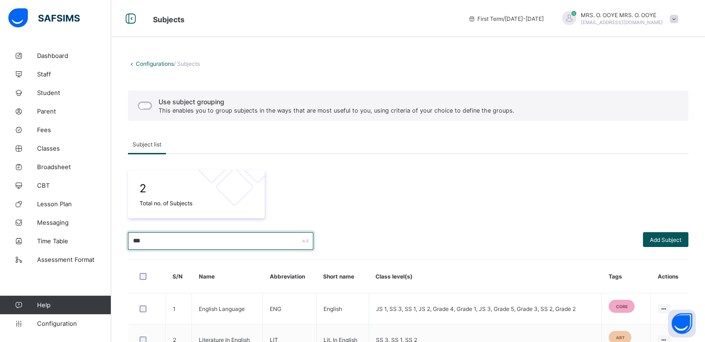
scroll to position [55, 0]
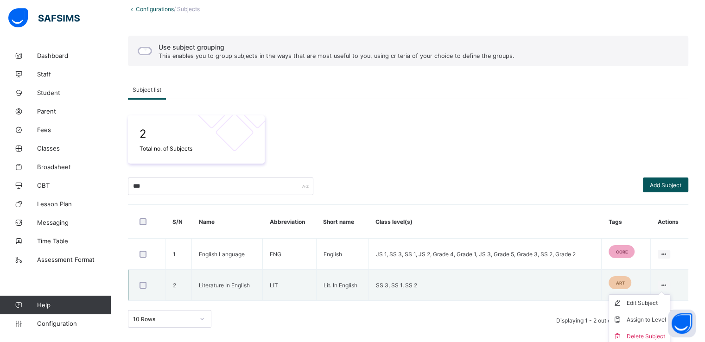
click at [670, 295] on ul "Edit Subject Assign to Level Delete Subject" at bounding box center [640, 320] width 62 height 51
click at [642, 303] on div "Edit Subject" at bounding box center [646, 303] width 39 height 9
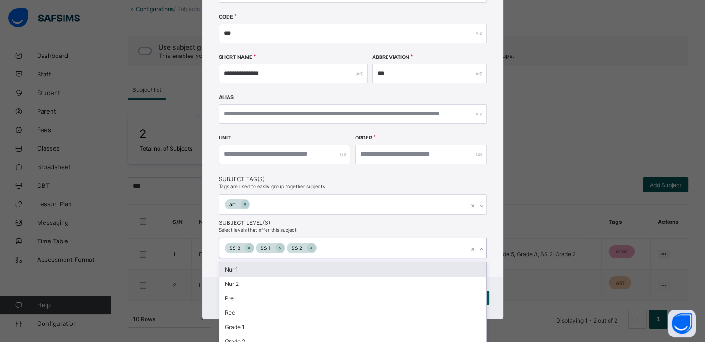
scroll to position [155, 0]
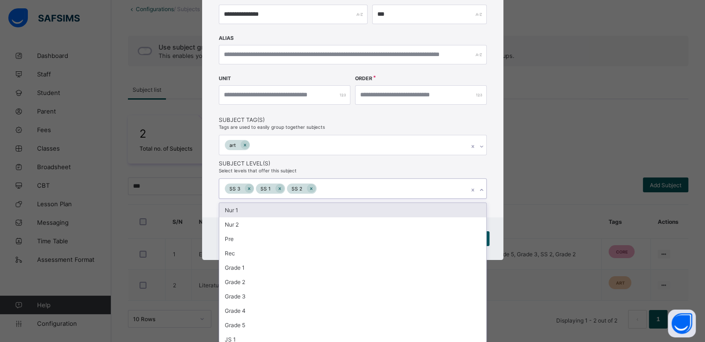
click at [477, 199] on div "option Nur 1 focused, 1 of 15. 12 results available. Use Up and Down to choose …" at bounding box center [353, 189] width 268 height 20
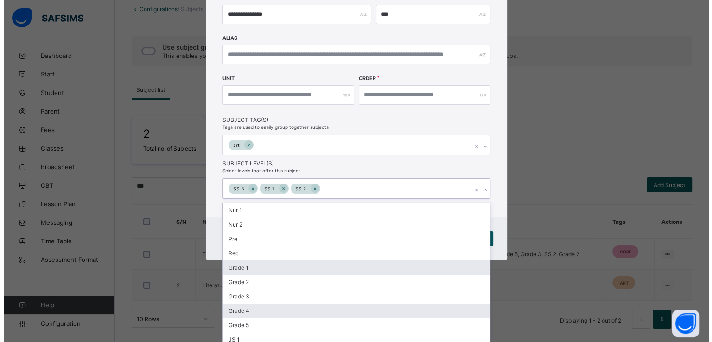
scroll to position [34, 0]
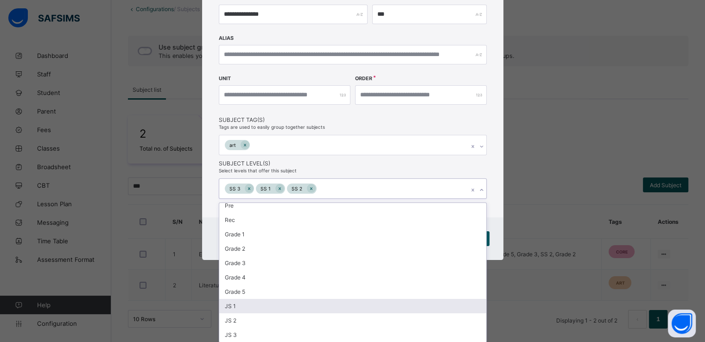
click at [237, 305] on div "JS 1" at bounding box center [352, 306] width 267 height 14
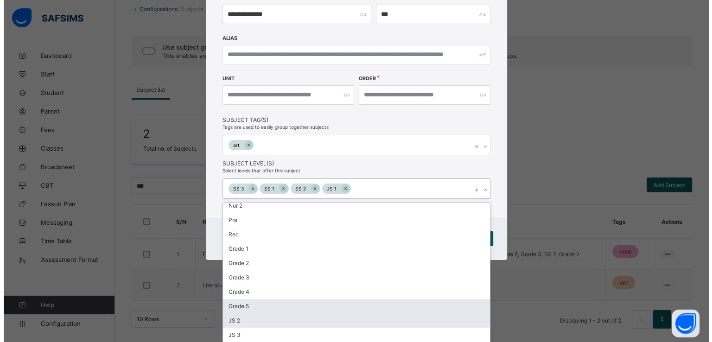
scroll to position [20, 0]
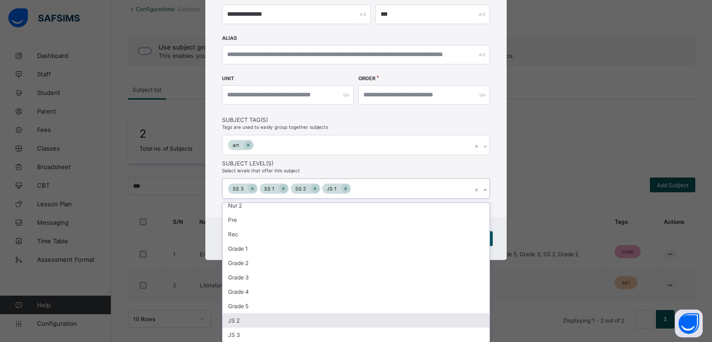
click at [236, 321] on div "JS 2" at bounding box center [356, 321] width 267 height 14
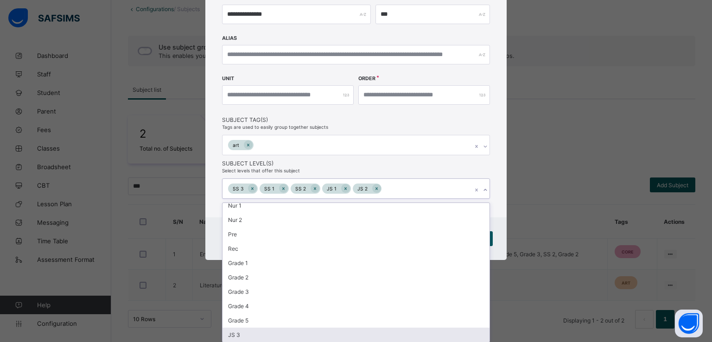
click at [242, 333] on div "JS 3" at bounding box center [356, 335] width 267 height 14
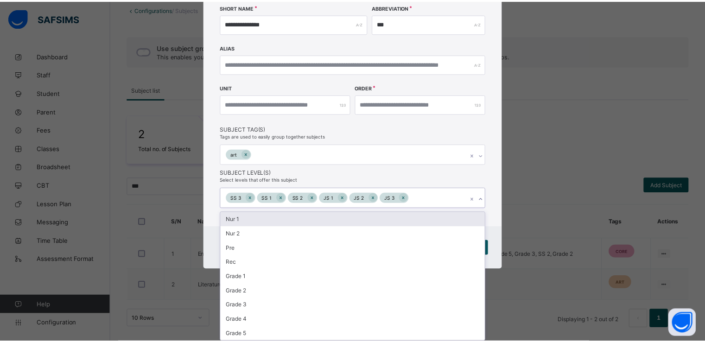
scroll to position [96, 0]
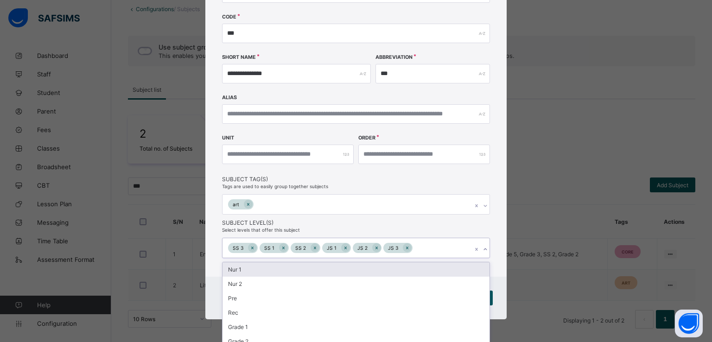
click at [503, 177] on div "**********" at bounding box center [355, 102] width 301 height 349
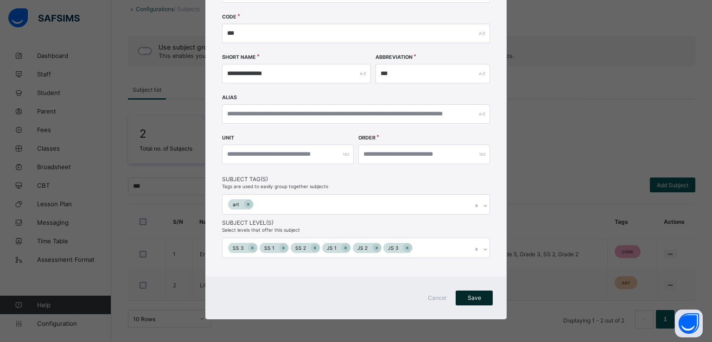
click at [471, 298] on span "Save" at bounding box center [474, 298] width 23 height 7
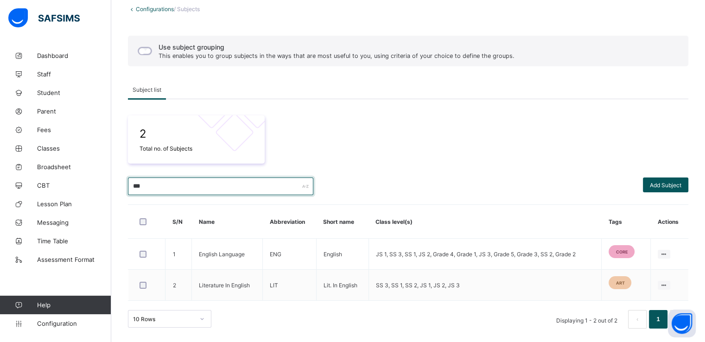
click at [203, 188] on input "***" at bounding box center [221, 187] width 186 height 18
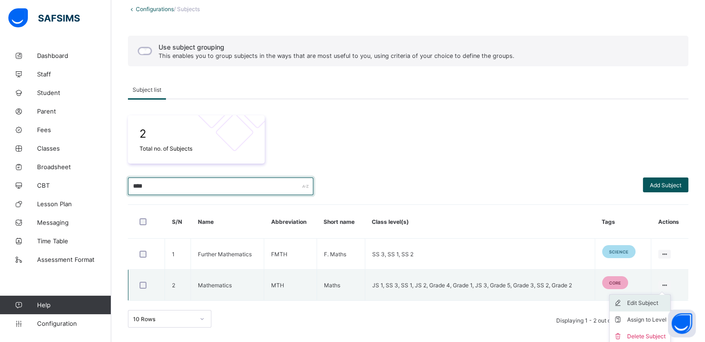
type input "****"
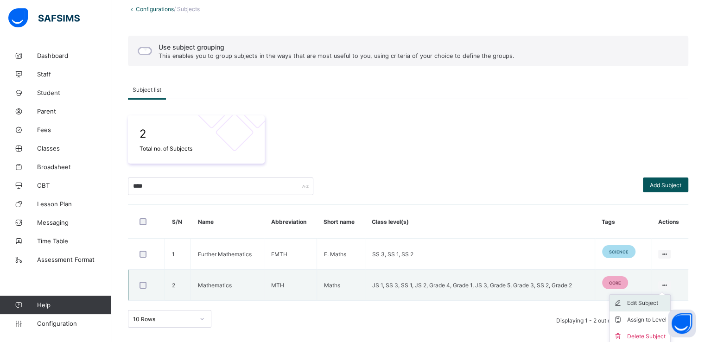
click at [652, 302] on div "Edit Subject" at bounding box center [646, 303] width 39 height 9
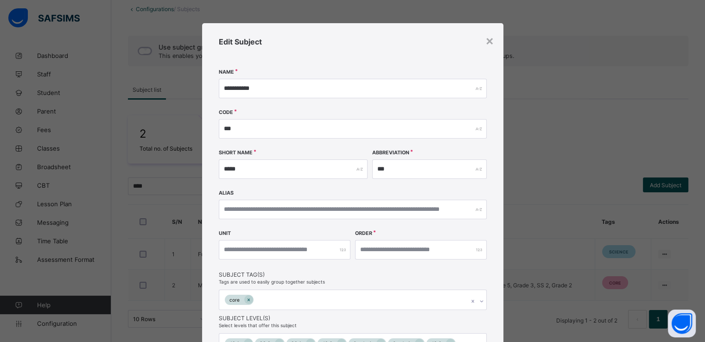
scroll to position [108, 0]
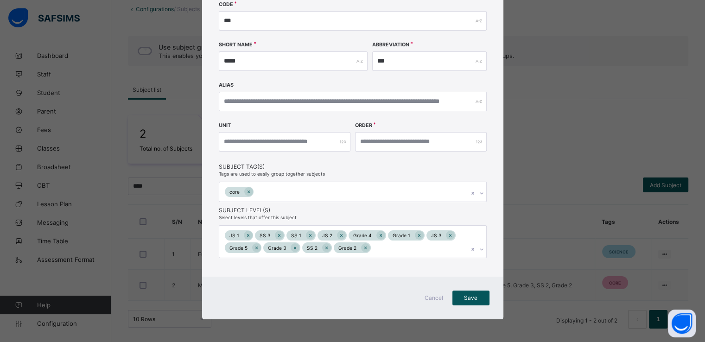
click at [433, 299] on span "Cancel" at bounding box center [434, 298] width 22 height 7
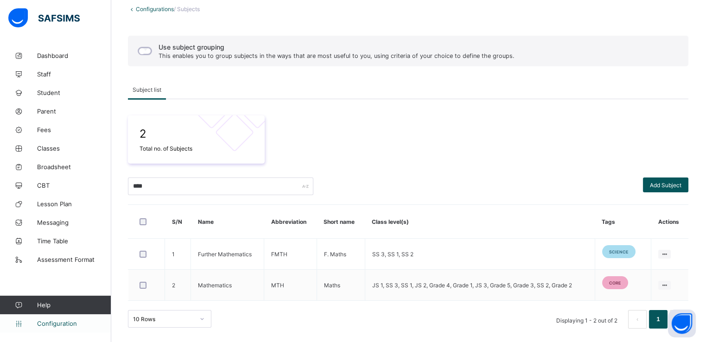
click at [55, 323] on span "Configuration" at bounding box center [74, 323] width 74 height 7
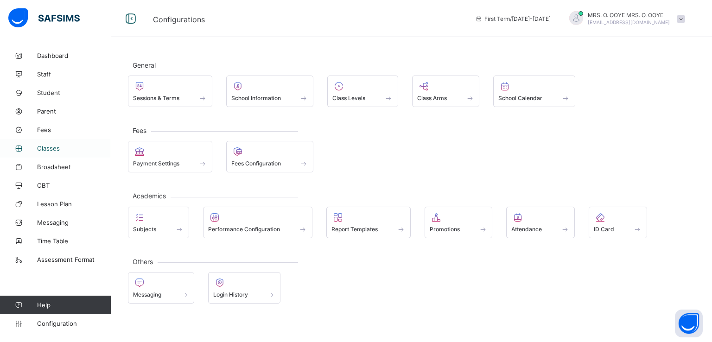
click at [50, 154] on link "Classes" at bounding box center [55, 148] width 111 height 19
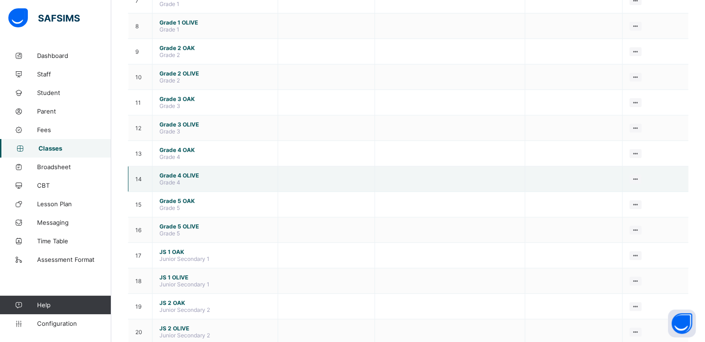
scroll to position [275, 0]
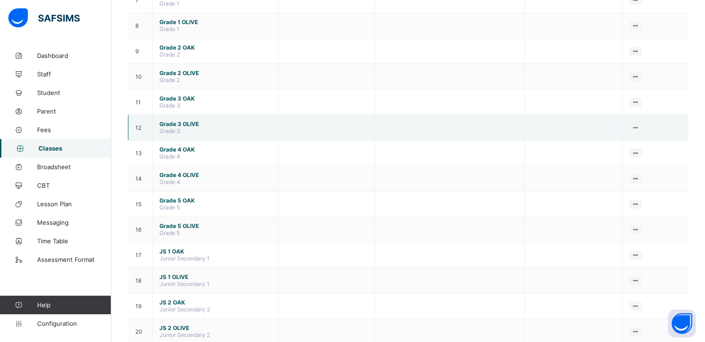
click at [167, 127] on span "Grade 3 OLIVE" at bounding box center [215, 124] width 111 height 7
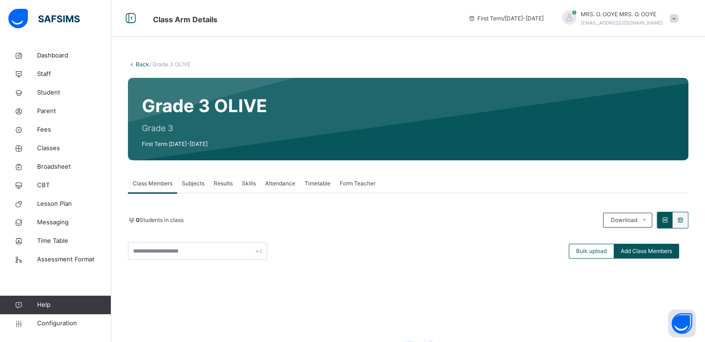
click at [202, 181] on span "Subjects" at bounding box center [193, 183] width 23 height 8
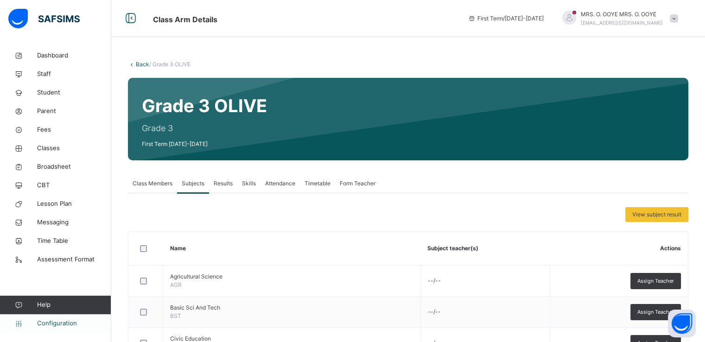
click at [67, 325] on span "Configuration" at bounding box center [74, 323] width 74 height 9
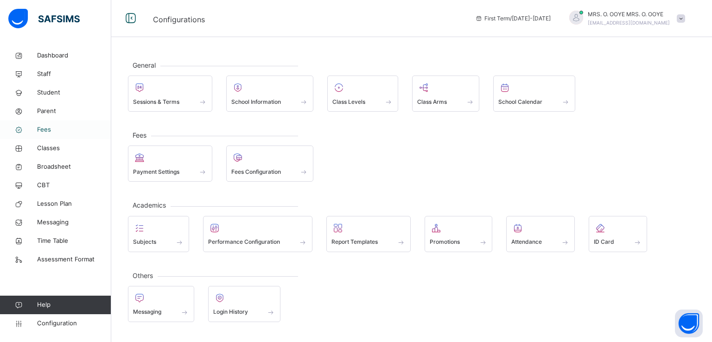
click at [44, 132] on span "Fees" at bounding box center [74, 129] width 74 height 9
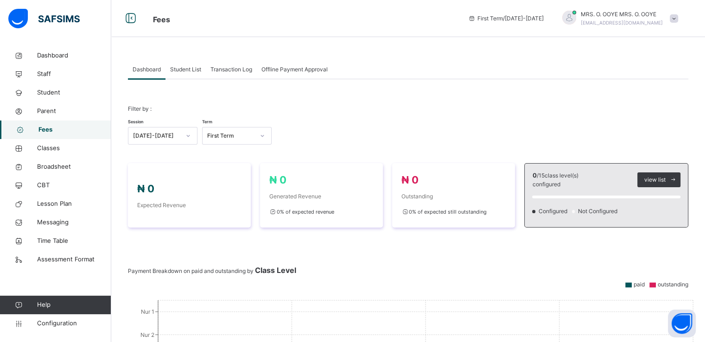
click at [186, 69] on span "Student List" at bounding box center [185, 69] width 31 height 8
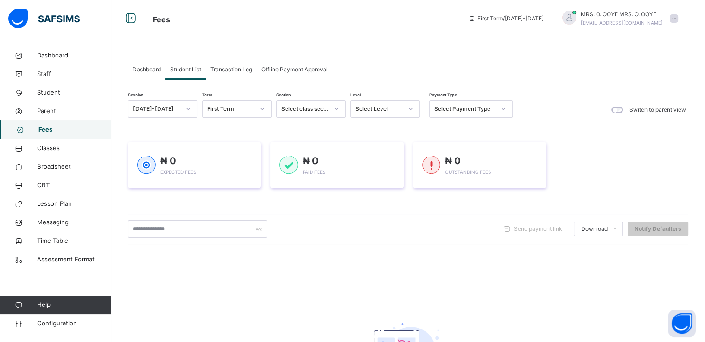
click at [239, 69] on span "Transaction Log" at bounding box center [232, 69] width 42 height 8
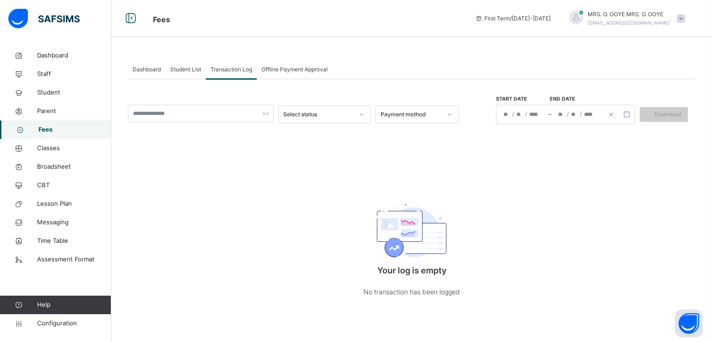
click at [290, 69] on span "Offline Payment Approval" at bounding box center [295, 69] width 66 height 8
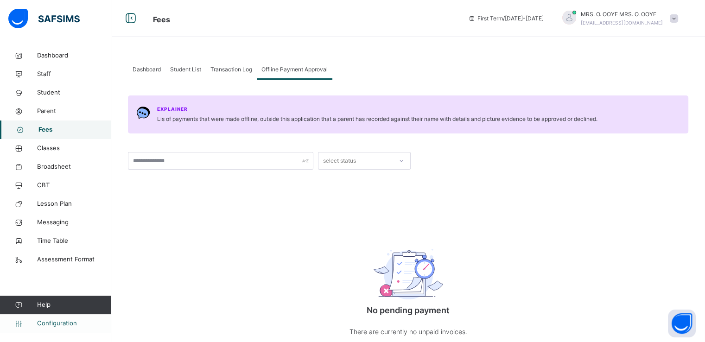
click at [51, 320] on span "Configuration" at bounding box center [74, 323] width 74 height 9
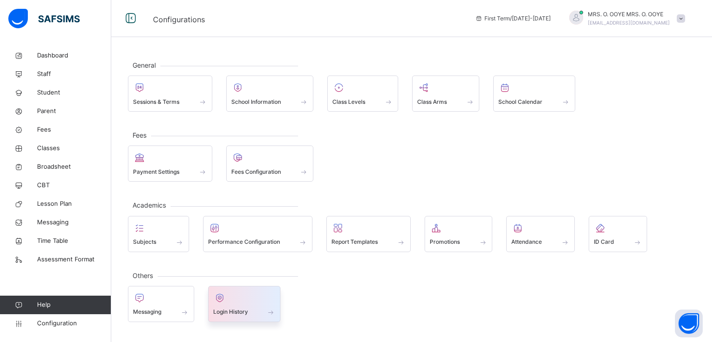
click at [248, 311] on span "Login History" at bounding box center [230, 312] width 35 height 8
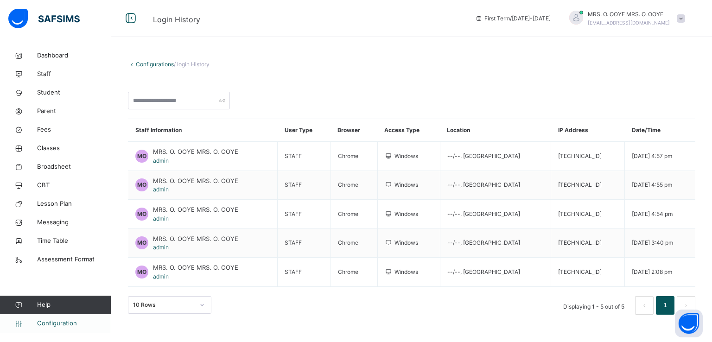
click at [57, 323] on span "Configuration" at bounding box center [74, 323] width 74 height 9
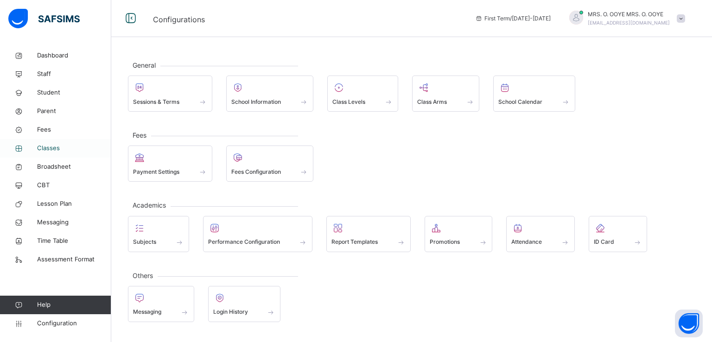
click at [50, 149] on span "Classes" at bounding box center [74, 148] width 74 height 9
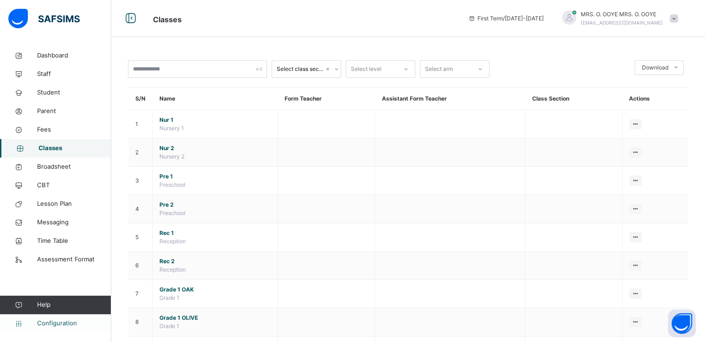
click at [47, 327] on span "Configuration" at bounding box center [74, 323] width 74 height 9
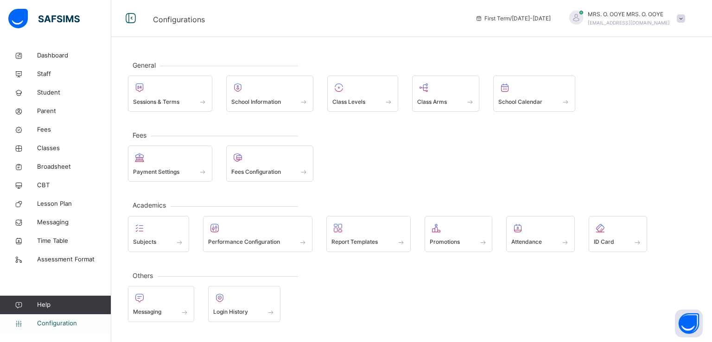
click at [55, 327] on span "Configuration" at bounding box center [74, 323] width 74 height 9
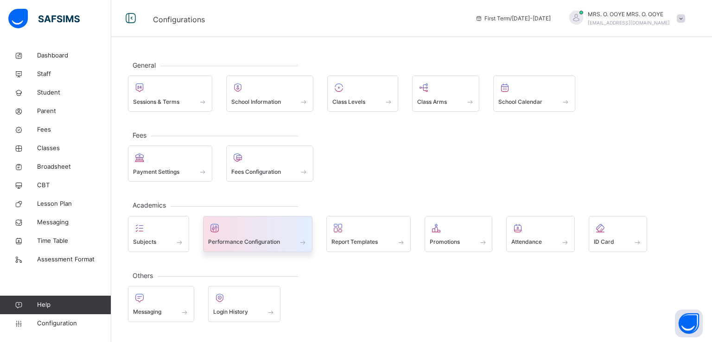
click at [244, 243] on span "Performance Configuration" at bounding box center [244, 242] width 72 height 8
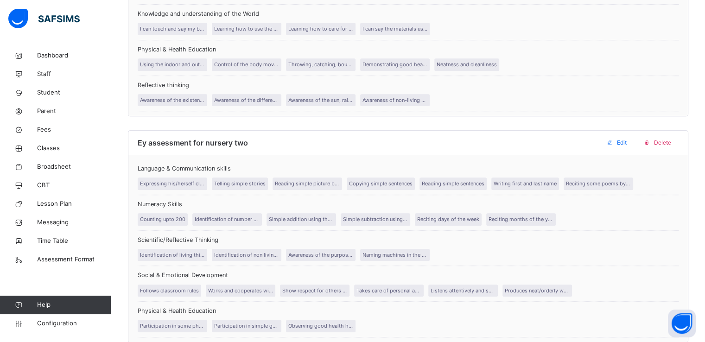
scroll to position [698, 0]
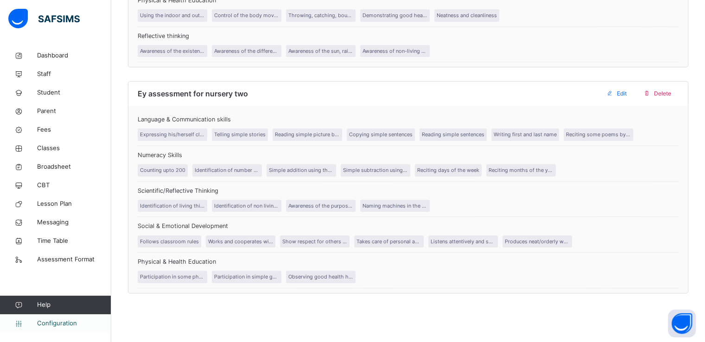
click at [58, 327] on span "Configuration" at bounding box center [74, 323] width 74 height 9
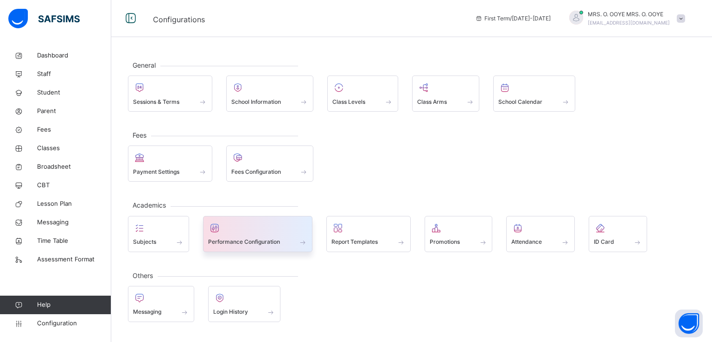
click at [233, 238] on span "Performance Configuration" at bounding box center [244, 242] width 72 height 8
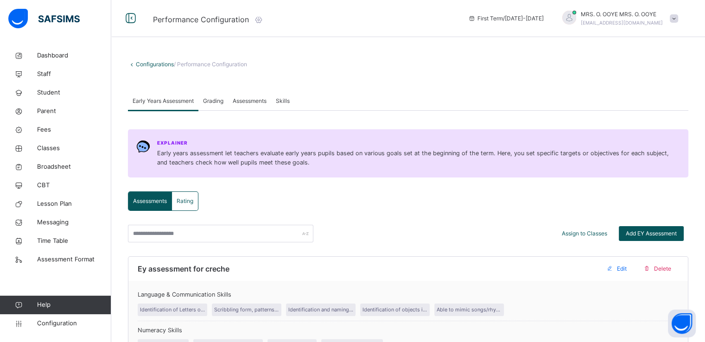
click at [262, 18] on icon at bounding box center [259, 19] width 10 height 9
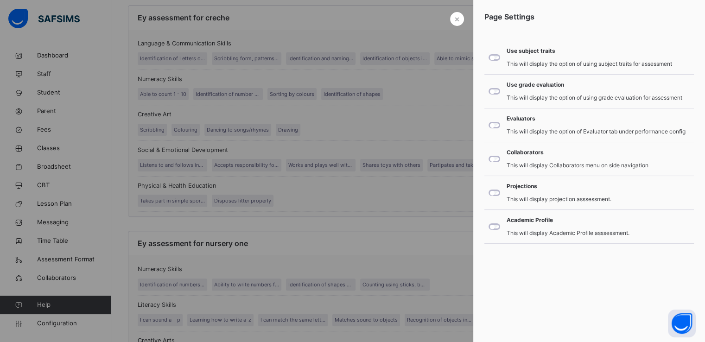
scroll to position [217, 0]
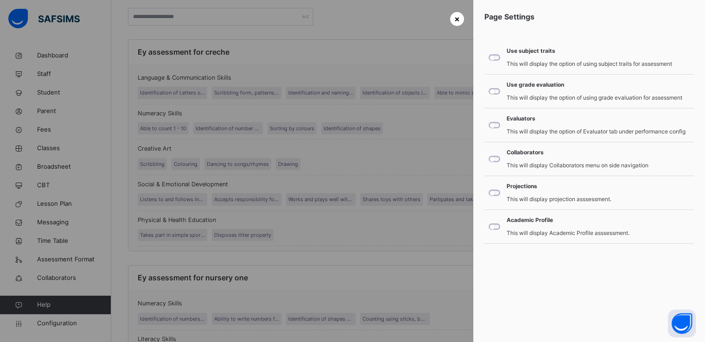
click at [457, 17] on span "×" at bounding box center [458, 19] width 6 height 13
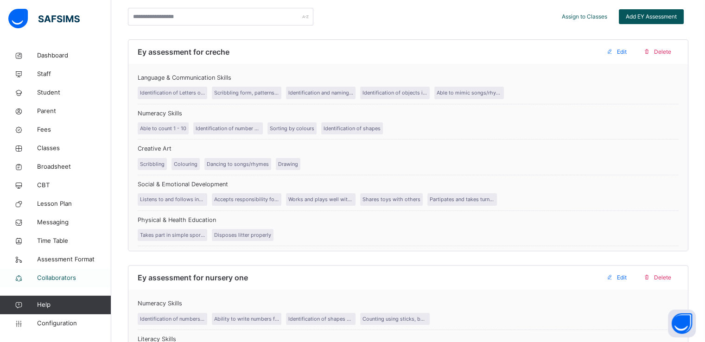
click at [42, 281] on span "Collaborators" at bounding box center [74, 278] width 74 height 9
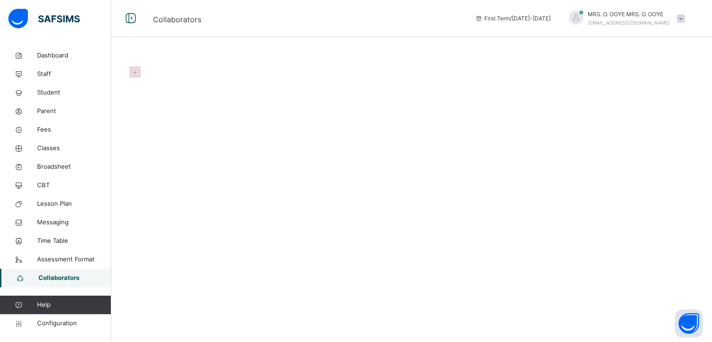
click at [139, 70] on icon at bounding box center [134, 72] width 9 height 10
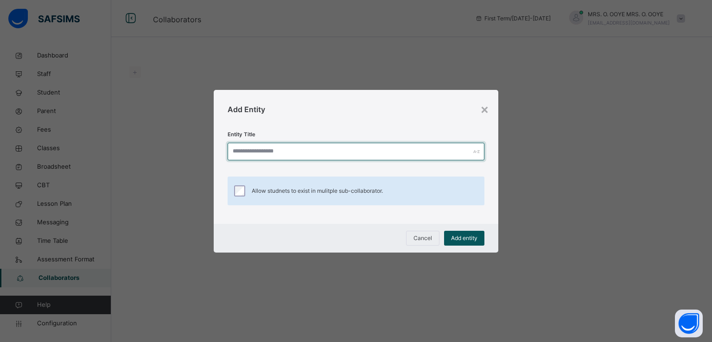
click at [312, 148] on input "text" at bounding box center [356, 152] width 257 height 18
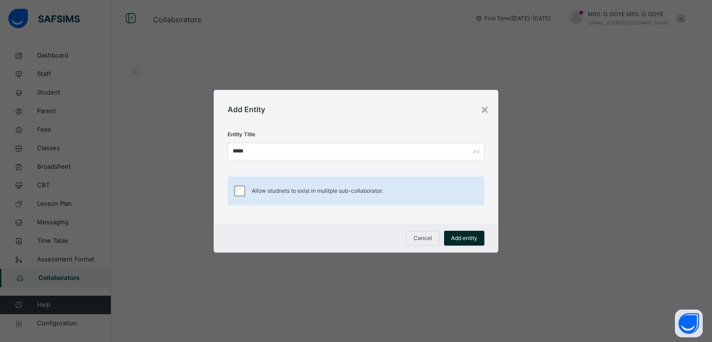
click at [458, 238] on span "Add entity" at bounding box center [464, 238] width 26 height 8
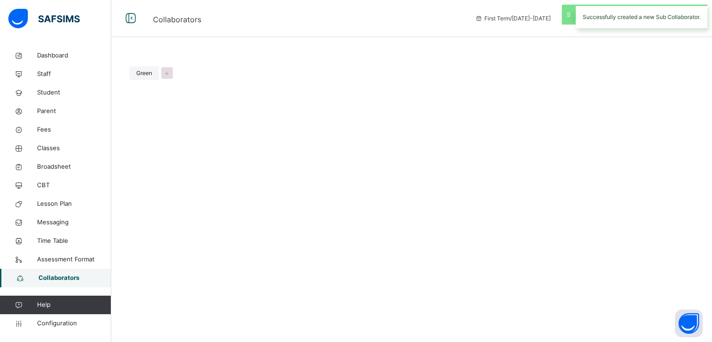
click at [165, 71] on icon at bounding box center [166, 73] width 9 height 10
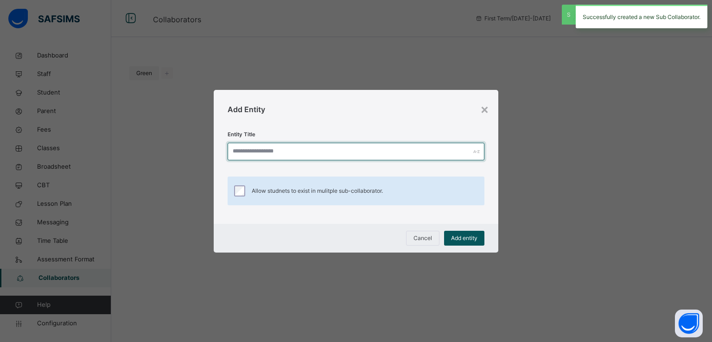
click at [263, 154] on input "text" at bounding box center [356, 152] width 257 height 18
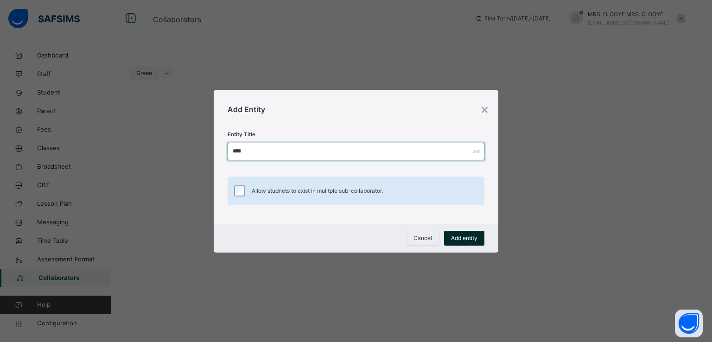
type input "****"
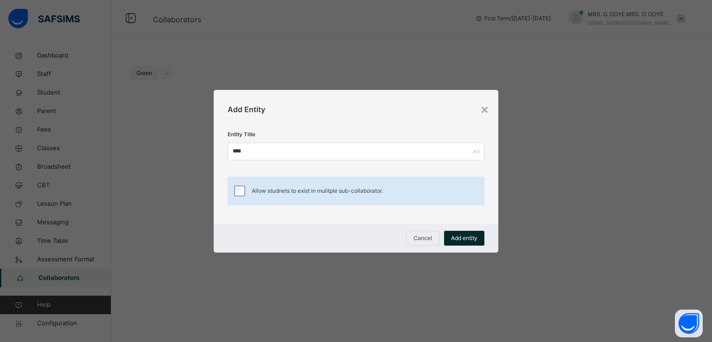
click at [459, 238] on span "Add entity" at bounding box center [464, 238] width 26 height 8
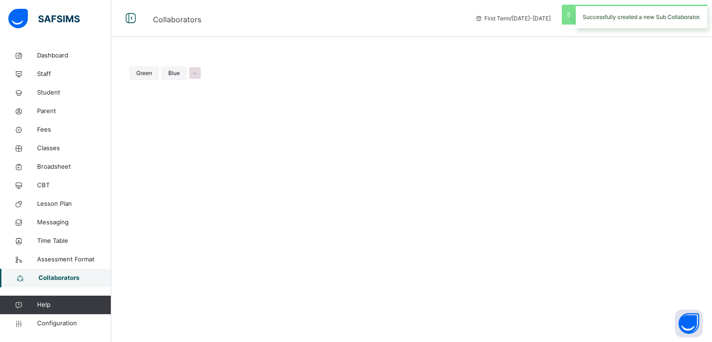
click at [193, 73] on icon at bounding box center [194, 73] width 9 height 10
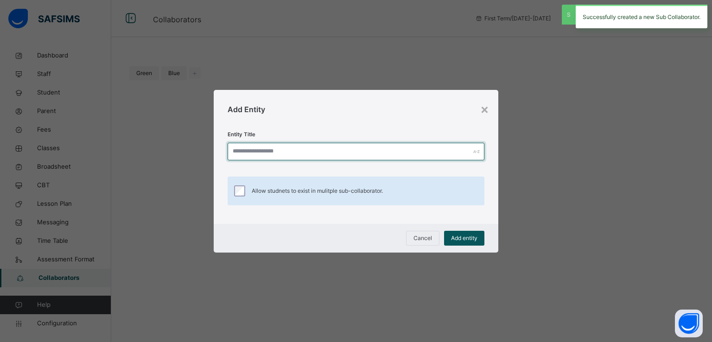
click at [271, 153] on input "text" at bounding box center [356, 152] width 257 height 18
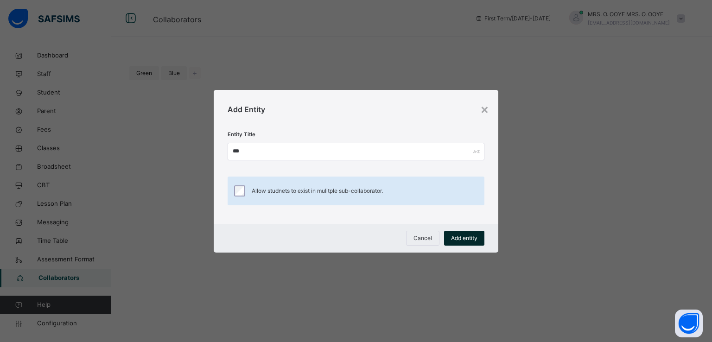
click at [461, 241] on span "Add entity" at bounding box center [464, 238] width 26 height 8
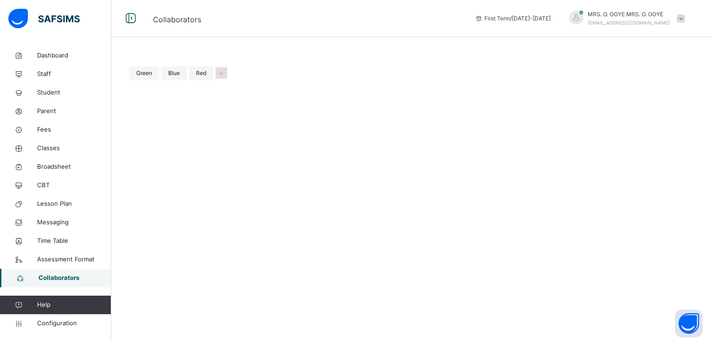
click at [221, 74] on icon at bounding box center [221, 73] width 9 height 10
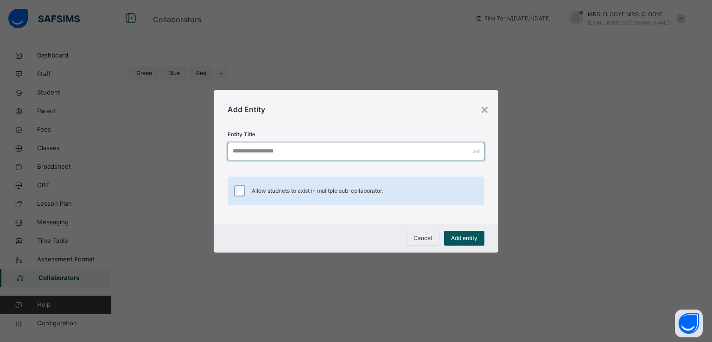
click at [302, 153] on input "text" at bounding box center [356, 152] width 257 height 18
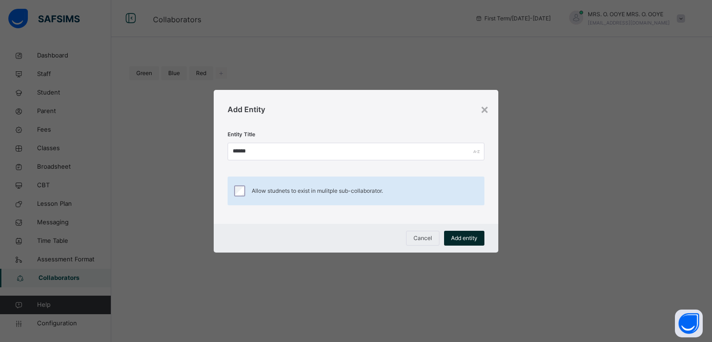
click at [464, 236] on span "Add entity" at bounding box center [464, 238] width 26 height 8
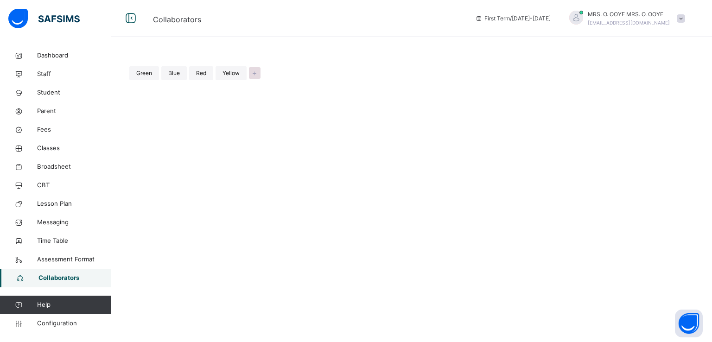
click at [255, 69] on icon at bounding box center [254, 73] width 9 height 10
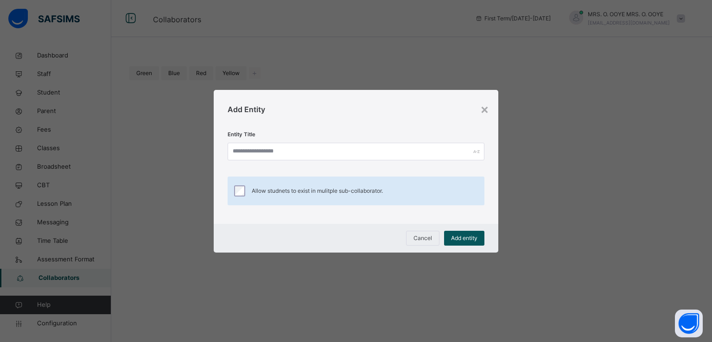
click at [318, 141] on div "Entity Title Allow studnets to exist in mulitple sub-collaborator." at bounding box center [356, 176] width 285 height 95
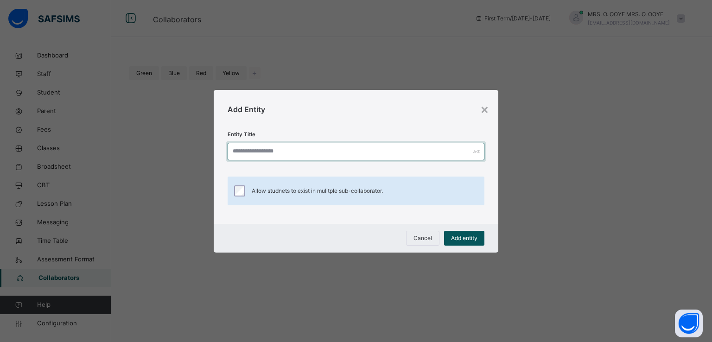
click at [309, 155] on input "text" at bounding box center [356, 152] width 257 height 18
type input "****"
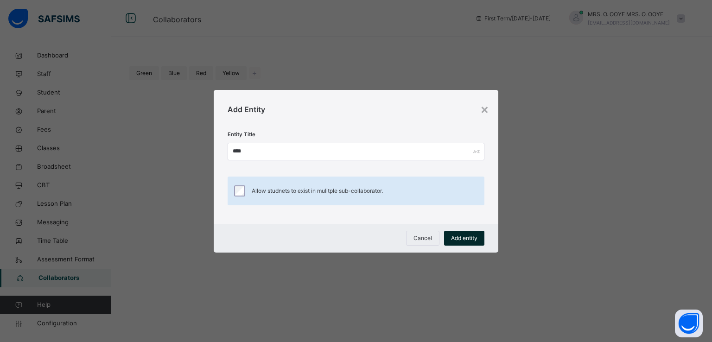
click at [461, 240] on span "Add entity" at bounding box center [464, 238] width 26 height 8
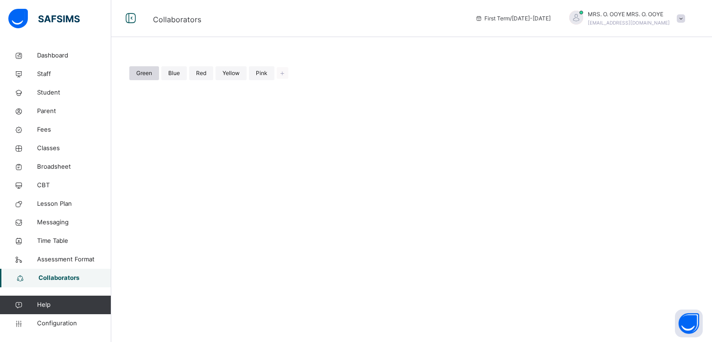
click at [143, 72] on span "Green" at bounding box center [144, 73] width 16 height 8
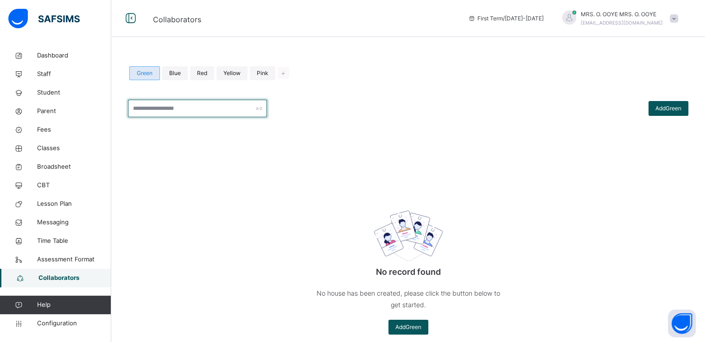
click at [234, 112] on input "text" at bounding box center [197, 109] width 139 height 18
click at [665, 111] on span "Add Green" at bounding box center [669, 108] width 26 height 8
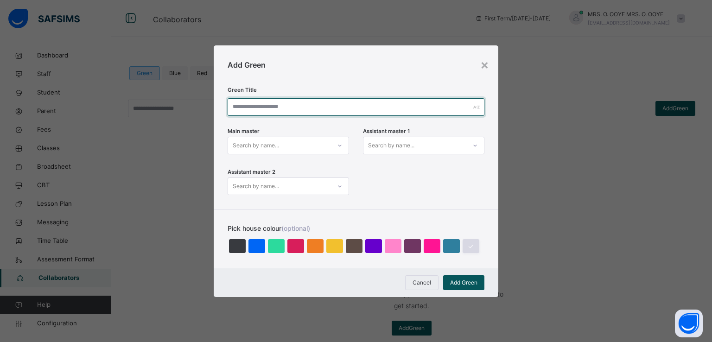
click at [332, 103] on input "text" at bounding box center [356, 107] width 257 height 18
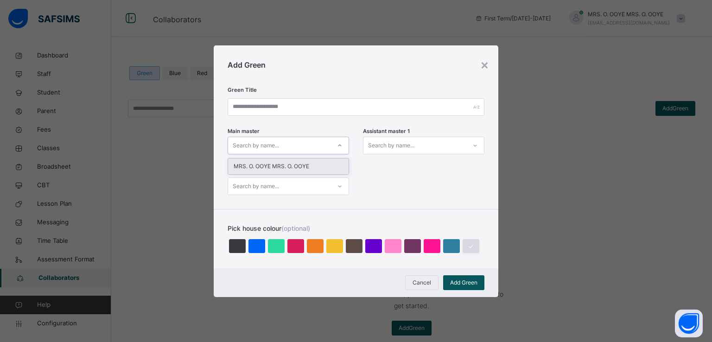
click at [336, 148] on div at bounding box center [340, 145] width 16 height 15
click at [308, 166] on div "MRS. O. OOYE MRS. O. OOYE" at bounding box center [288, 167] width 121 height 16
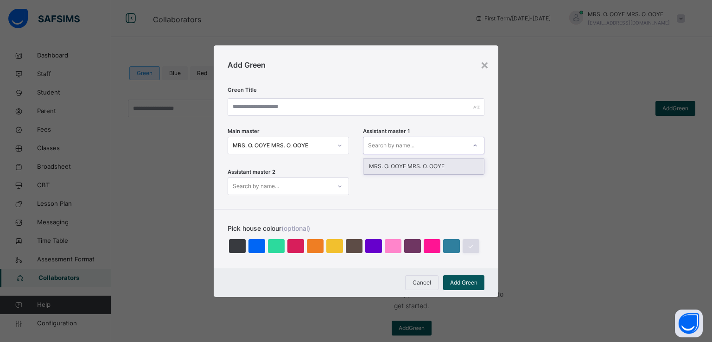
click at [395, 143] on div "Search by name..." at bounding box center [391, 146] width 46 height 18
click at [392, 166] on div "MRS. O. OOYE MRS. O. OOYE" at bounding box center [424, 167] width 121 height 16
click at [309, 189] on div "Search by name..." at bounding box center [279, 186] width 103 height 14
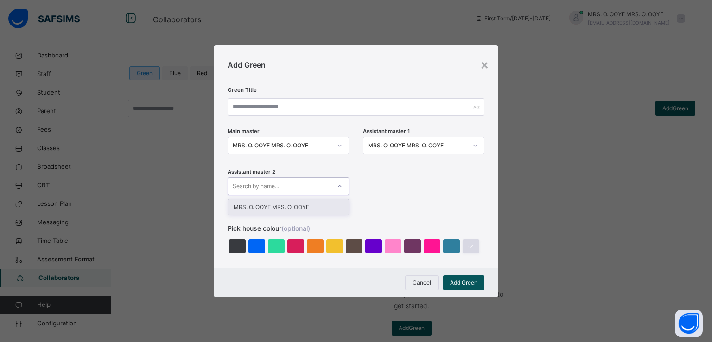
click at [290, 205] on div "MRS. O. OOYE MRS. O. OOYE" at bounding box center [288, 207] width 121 height 16
click at [417, 281] on span "Cancel" at bounding box center [422, 283] width 19 height 8
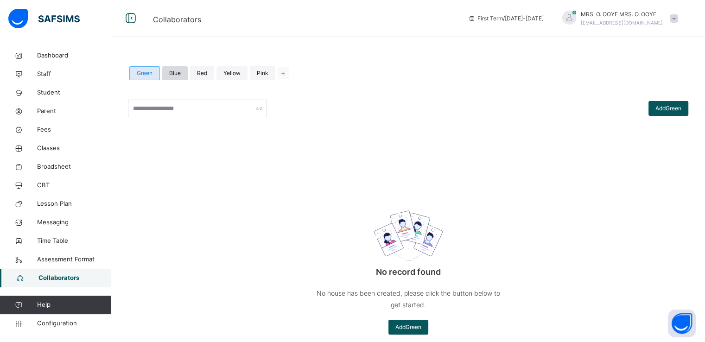
click at [172, 73] on span "Blue" at bounding box center [175, 73] width 12 height 8
click at [666, 109] on span "Add Blue" at bounding box center [671, 108] width 22 height 8
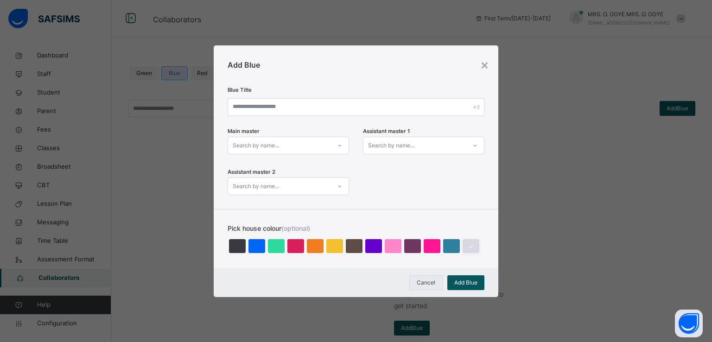
click at [419, 282] on span "Cancel" at bounding box center [426, 283] width 19 height 8
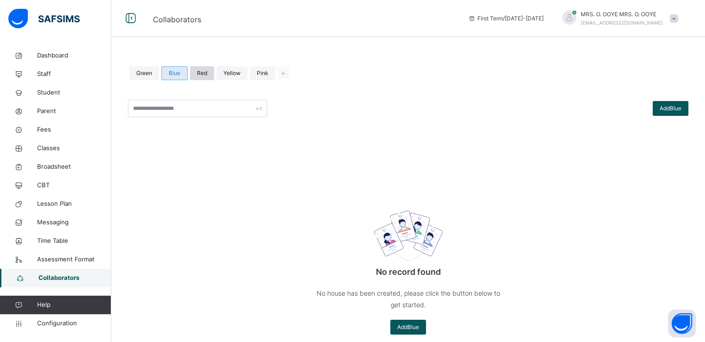
click at [195, 71] on div "Red" at bounding box center [202, 73] width 24 height 14
click at [170, 75] on span "Blue" at bounding box center [174, 73] width 12 height 8
click at [142, 71] on span "Green" at bounding box center [144, 73] width 16 height 8
click at [664, 109] on span "Add Green" at bounding box center [669, 108] width 26 height 8
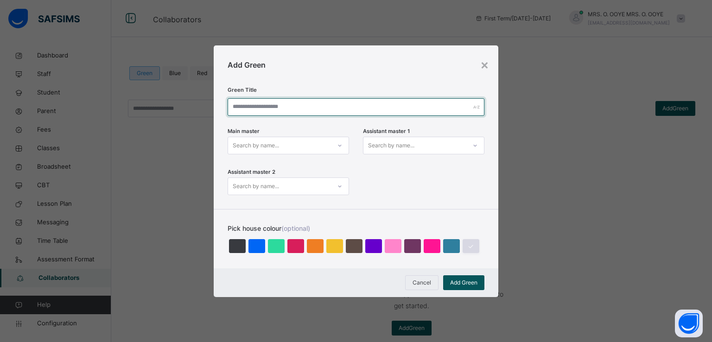
click at [298, 106] on input "text" at bounding box center [356, 107] width 257 height 18
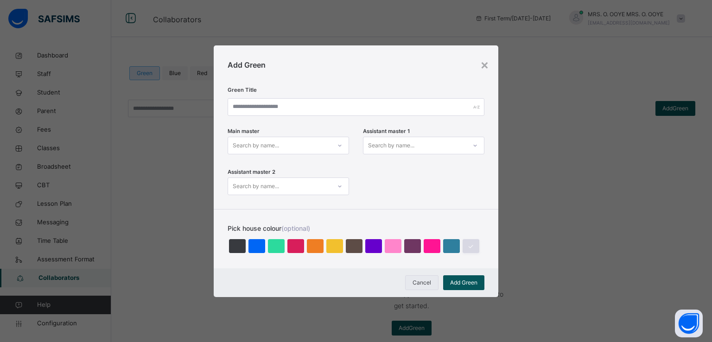
click at [413, 281] on span "Cancel" at bounding box center [422, 283] width 19 height 8
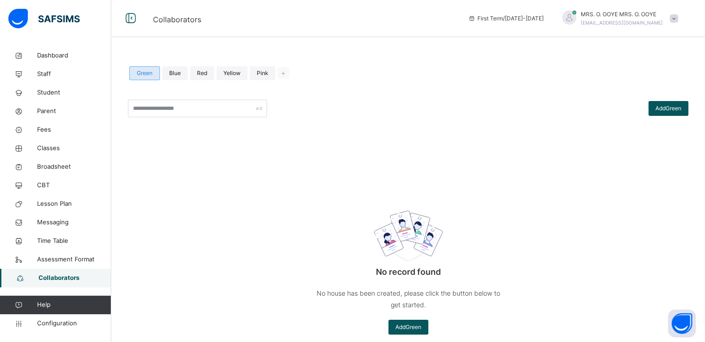
drag, startPoint x: 260, startPoint y: 72, endPoint x: 65, endPoint y: 281, distance: 285.5
click at [65, 281] on span "Collaborators" at bounding box center [74, 278] width 73 height 9
click at [286, 76] on icon at bounding box center [283, 73] width 9 height 10
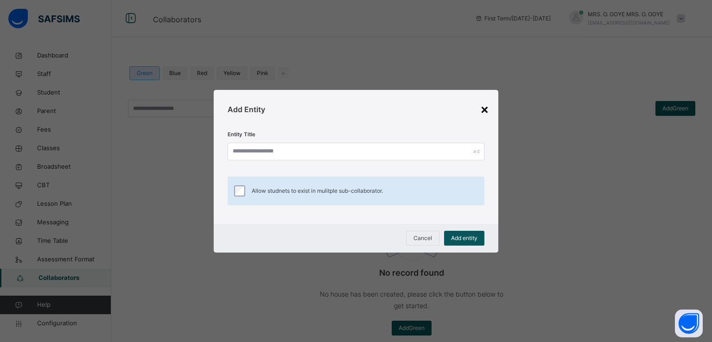
click at [483, 112] on div "×" at bounding box center [484, 108] width 9 height 19
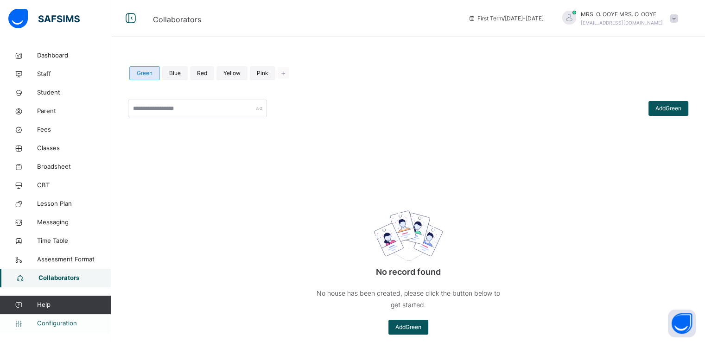
click at [51, 324] on span "Configuration" at bounding box center [74, 323] width 74 height 9
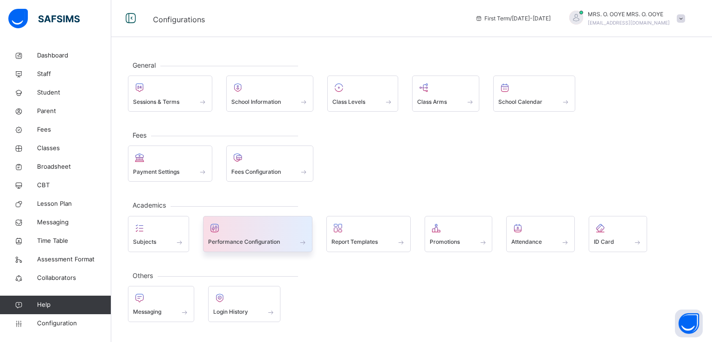
click at [247, 241] on span "Performance Configuration" at bounding box center [244, 242] width 72 height 8
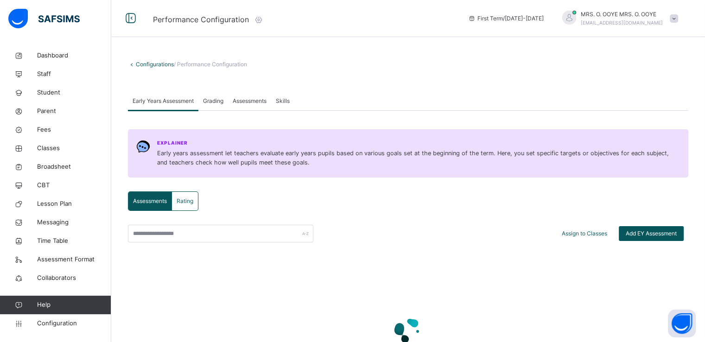
click at [261, 17] on icon at bounding box center [259, 19] width 10 height 9
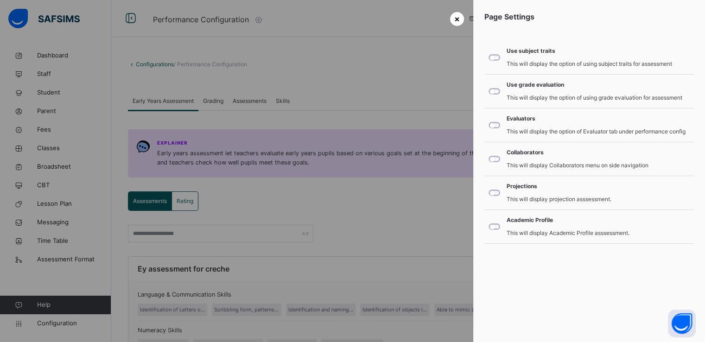
click at [458, 20] on span "×" at bounding box center [458, 19] width 6 height 13
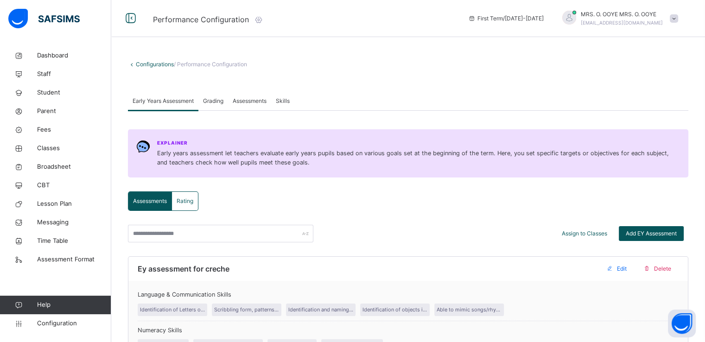
click at [217, 101] on span "Grading" at bounding box center [213, 101] width 20 height 8
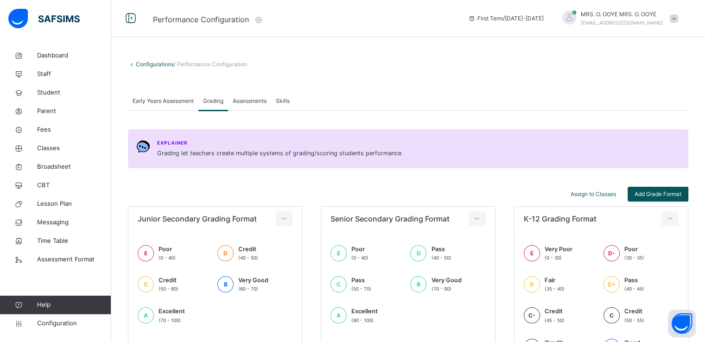
click at [256, 19] on icon at bounding box center [259, 19] width 10 height 9
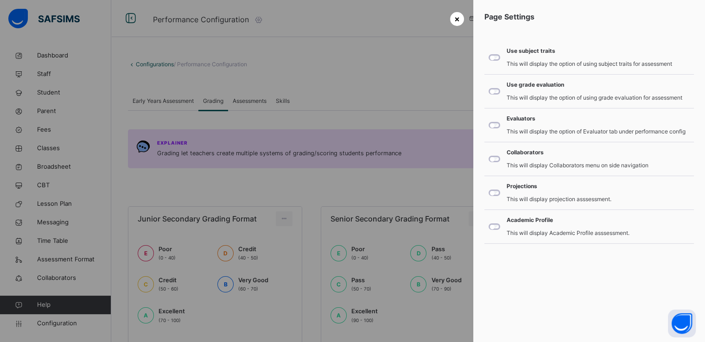
click at [459, 25] on div "×" at bounding box center [457, 19] width 14 height 14
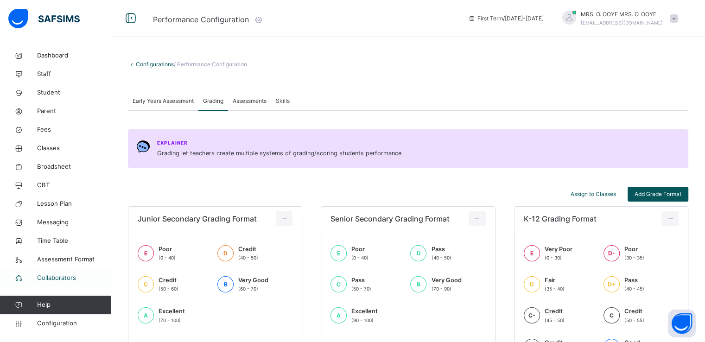
click at [59, 279] on span "Collaborators" at bounding box center [74, 278] width 74 height 9
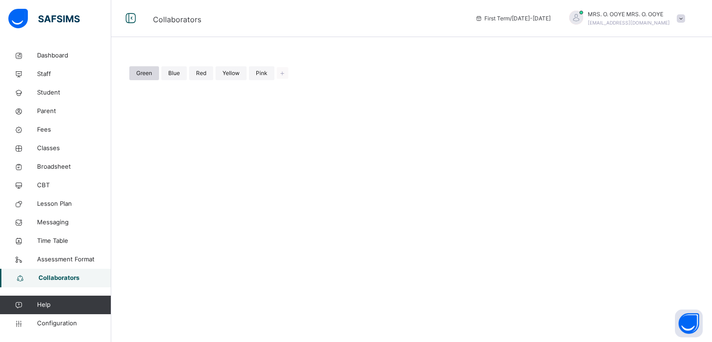
click at [145, 70] on span "Green" at bounding box center [144, 73] width 16 height 8
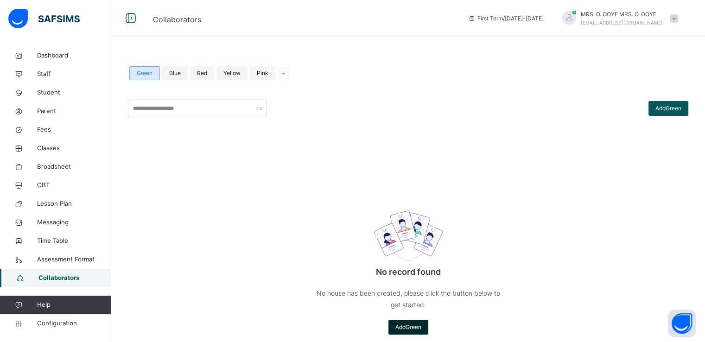
click at [400, 329] on span "Add Green" at bounding box center [409, 327] width 26 height 8
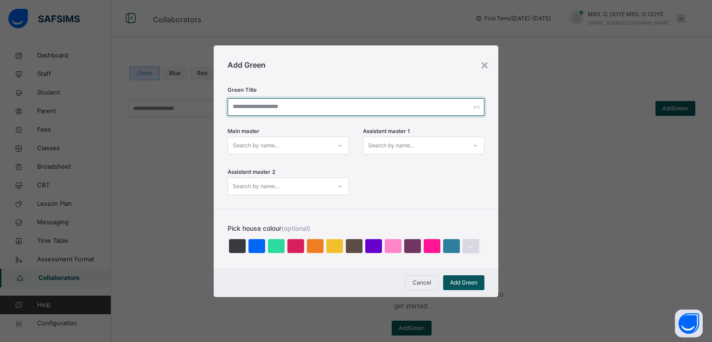
click at [290, 105] on input "text" at bounding box center [356, 107] width 257 height 18
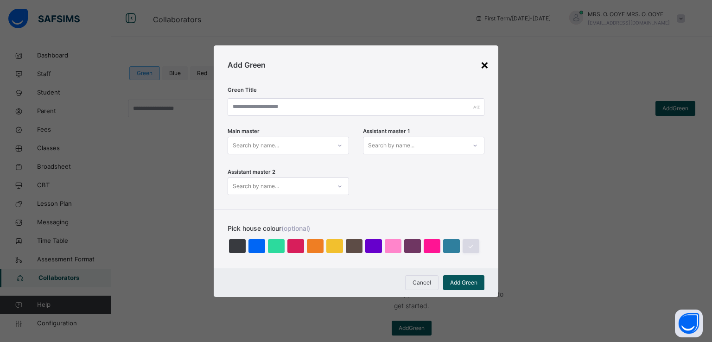
click at [487, 63] on div "×" at bounding box center [484, 64] width 9 height 19
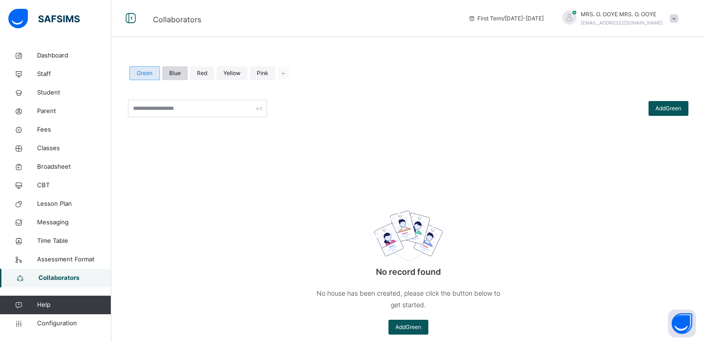
click at [173, 71] on span "Blue" at bounding box center [175, 73] width 12 height 8
click at [409, 329] on span "Add Blue" at bounding box center [408, 327] width 22 height 8
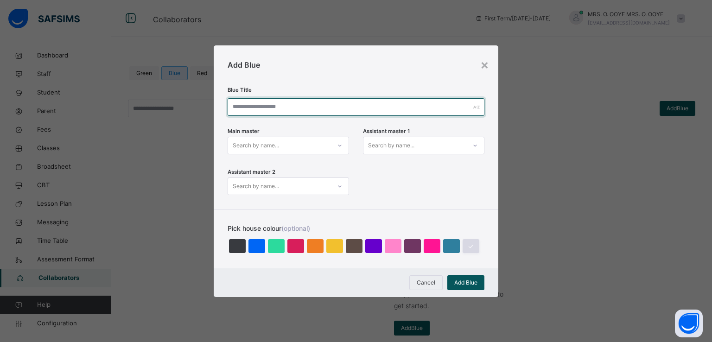
click at [269, 106] on input "text" at bounding box center [356, 107] width 257 height 18
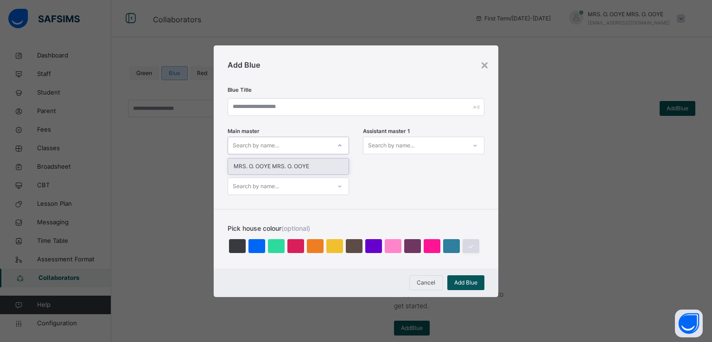
click at [253, 143] on div "Search by name..." at bounding box center [256, 146] width 46 height 18
click at [378, 177] on div "Main master Search by name... Assistant master 1 Search by name... Assistant ma…" at bounding box center [356, 162] width 257 height 68
click at [486, 65] on div "×" at bounding box center [484, 64] width 9 height 19
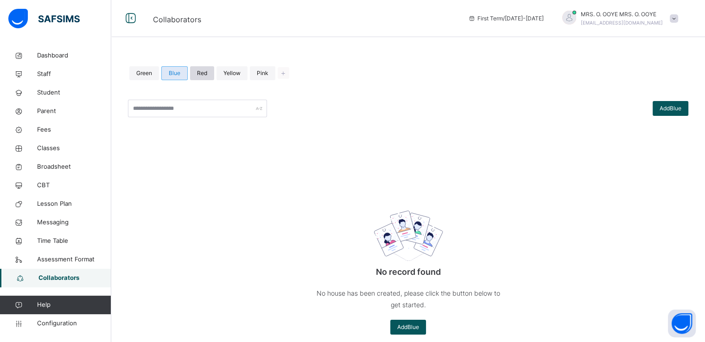
click at [195, 71] on div "Red" at bounding box center [202, 73] width 24 height 14
click at [172, 72] on span "Blue" at bounding box center [174, 73] width 12 height 8
click at [201, 75] on span "Red" at bounding box center [202, 73] width 10 height 8
click at [173, 71] on span "Blue" at bounding box center [174, 73] width 12 height 8
click at [145, 71] on span "Green" at bounding box center [144, 73] width 16 height 8
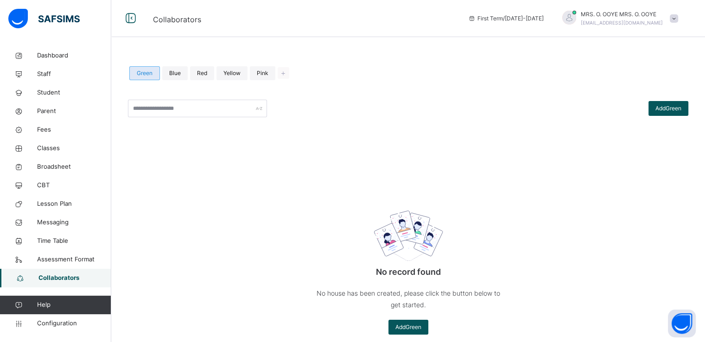
scroll to position [17, 0]
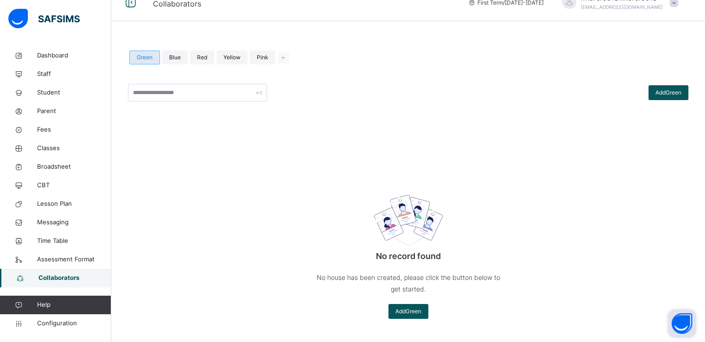
click at [680, 327] on button "Open asap" at bounding box center [682, 324] width 28 height 28
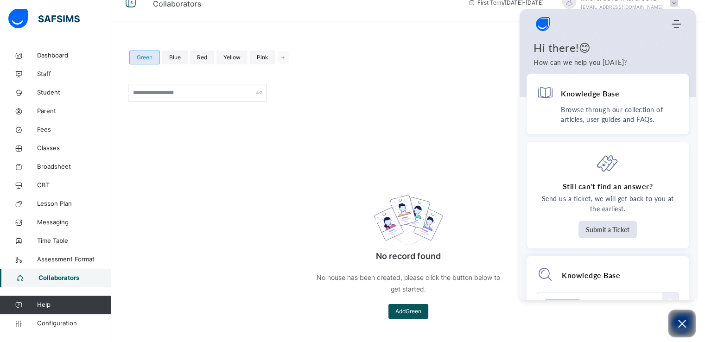
click at [458, 140] on div "Add Green No record found No house has been created, please click the button be…" at bounding box center [408, 206] width 561 height 244
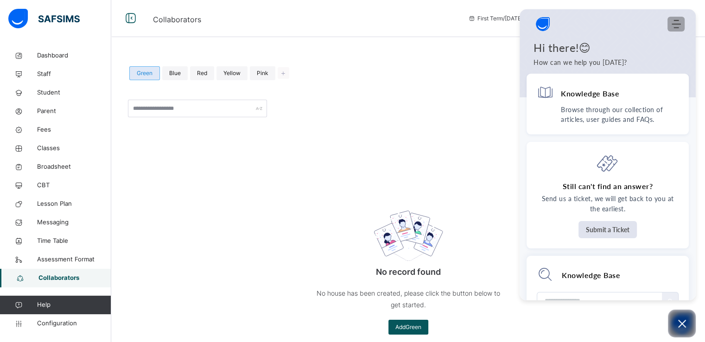
click at [678, 24] on use "Modules Menu" at bounding box center [676, 24] width 9 height 8
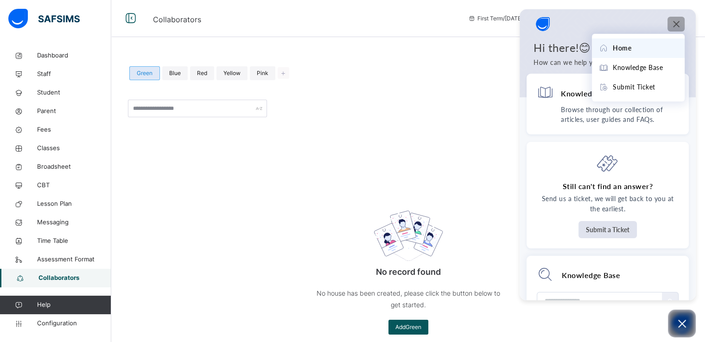
click at [618, 51] on span "Home" at bounding box center [622, 48] width 19 height 10
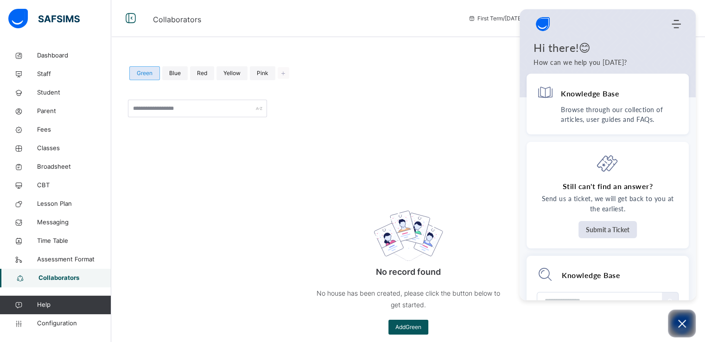
click at [399, 112] on div "Add Green" at bounding box center [408, 109] width 561 height 18
click at [679, 325] on icon "Open asap" at bounding box center [683, 324] width 12 height 12
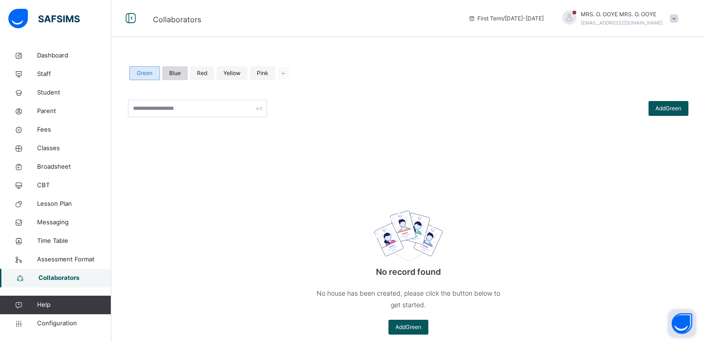
click at [175, 72] on span "Blue" at bounding box center [175, 73] width 12 height 8
click at [198, 73] on span "Red" at bounding box center [202, 73] width 10 height 8
click at [228, 72] on span "Yellow" at bounding box center [232, 73] width 17 height 8
click at [264, 72] on span "Pink" at bounding box center [263, 73] width 12 height 8
click at [282, 71] on icon at bounding box center [283, 73] width 9 height 10
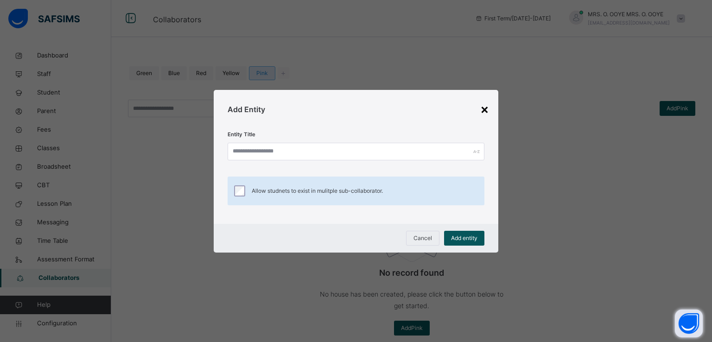
click at [486, 110] on div "×" at bounding box center [484, 108] width 9 height 19
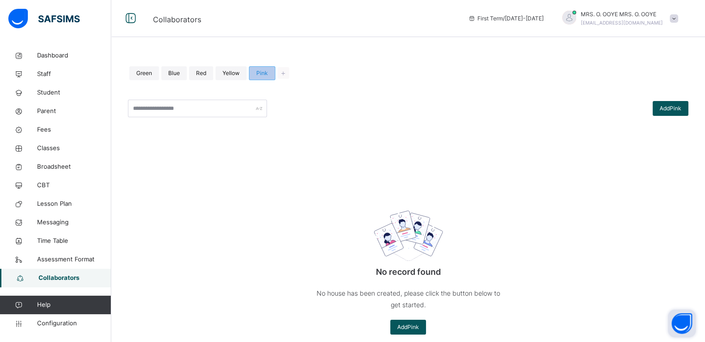
click at [263, 70] on span "Pink" at bounding box center [262, 73] width 12 height 8
click at [228, 74] on span "Yellow" at bounding box center [231, 73] width 17 height 8
click at [669, 109] on span "Add Yellow" at bounding box center [667, 108] width 27 height 8
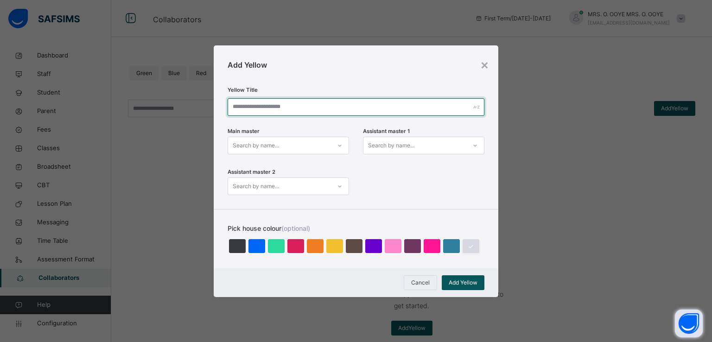
click at [294, 99] on input "text" at bounding box center [356, 107] width 257 height 18
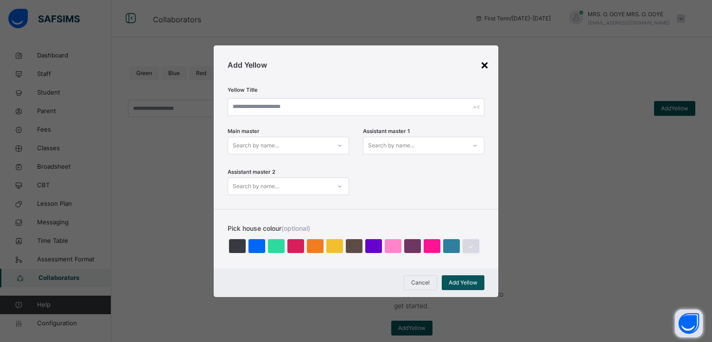
click at [483, 65] on div "×" at bounding box center [484, 64] width 9 height 19
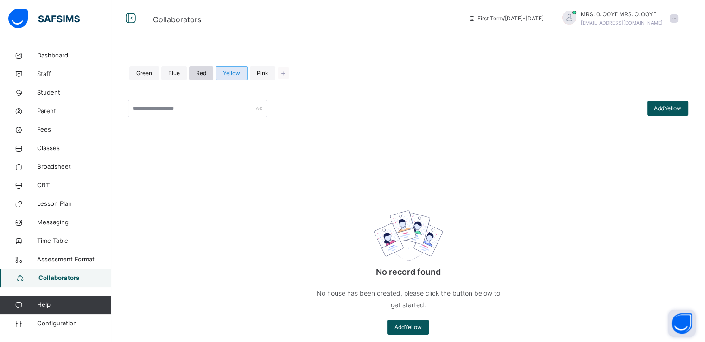
click at [202, 68] on div "Red" at bounding box center [201, 73] width 24 height 14
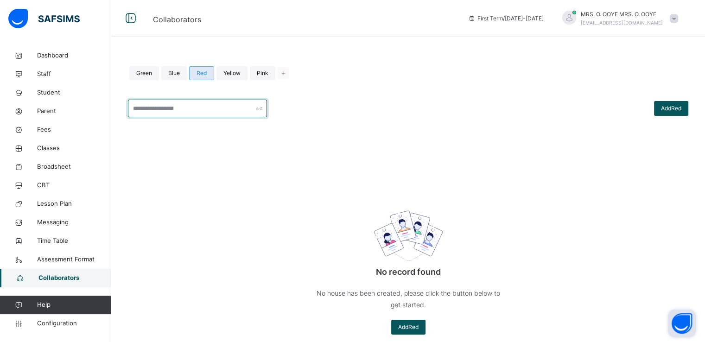
click at [184, 104] on input "text" at bounding box center [197, 109] width 139 height 18
type input "***"
click at [64, 278] on span "Collaborators" at bounding box center [74, 278] width 73 height 9
click at [48, 327] on span "Configuration" at bounding box center [74, 323] width 74 height 9
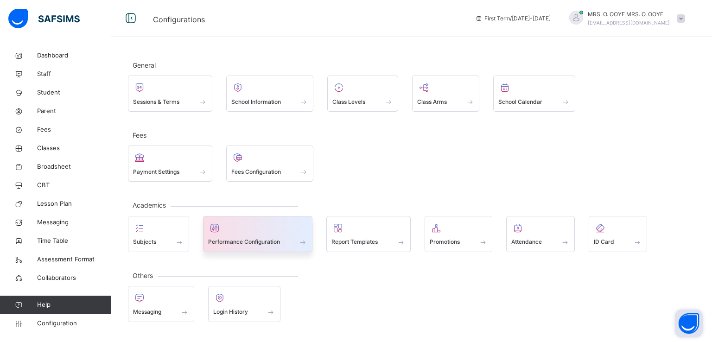
click at [239, 245] on div "Performance Configuration" at bounding box center [258, 242] width 100 height 10
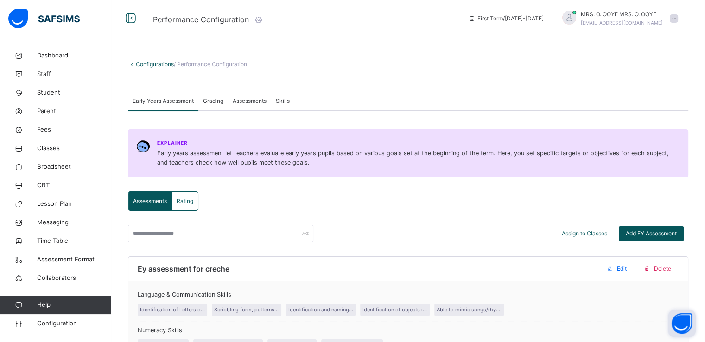
click at [260, 19] on icon at bounding box center [259, 19] width 10 height 9
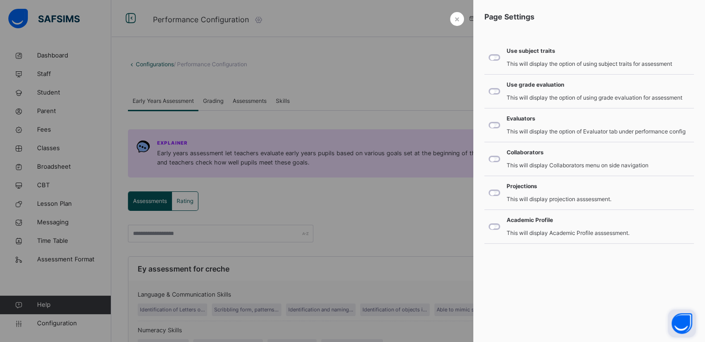
click at [485, 161] on div "Collaborators This will display Collaborators menu on side navigation" at bounding box center [568, 158] width 166 height 19
click at [455, 19] on span "×" at bounding box center [458, 19] width 6 height 13
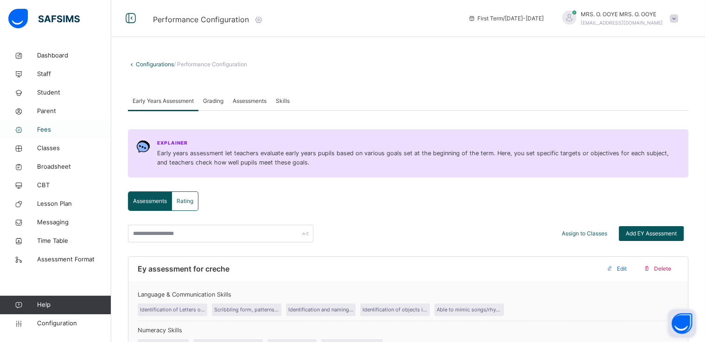
click at [49, 132] on span "Fees" at bounding box center [74, 129] width 74 height 9
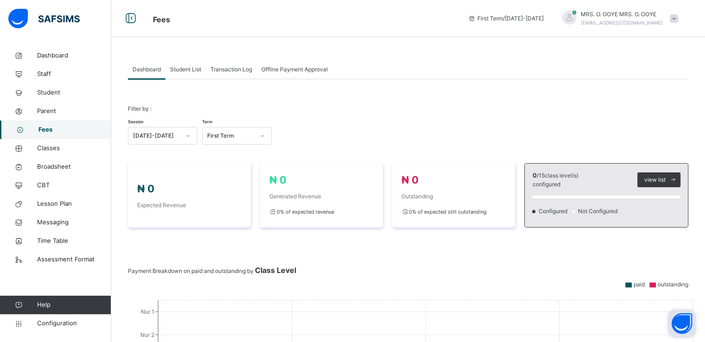
click at [191, 67] on span "Student List" at bounding box center [185, 69] width 31 height 8
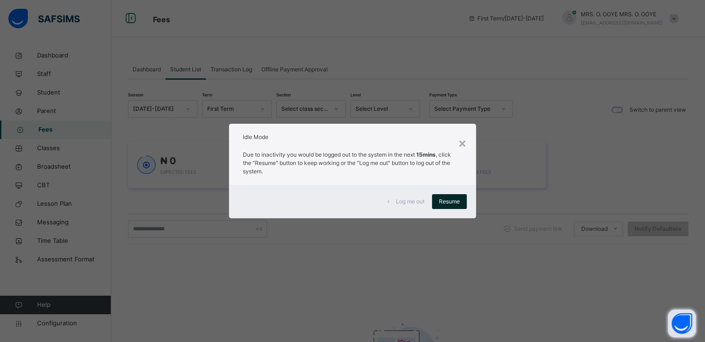
click at [447, 200] on span "Resume" at bounding box center [449, 202] width 21 height 8
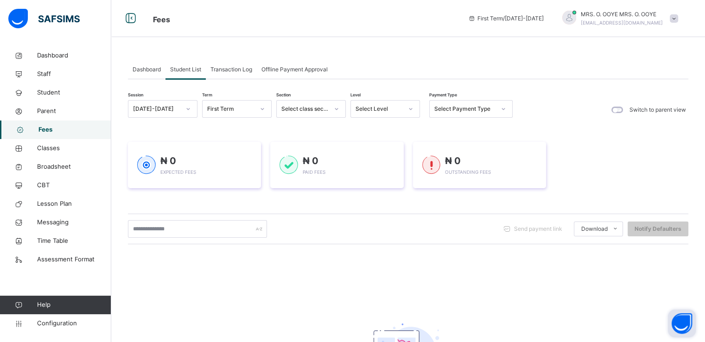
click at [284, 65] on span "Offline Payment Approval" at bounding box center [295, 69] width 66 height 8
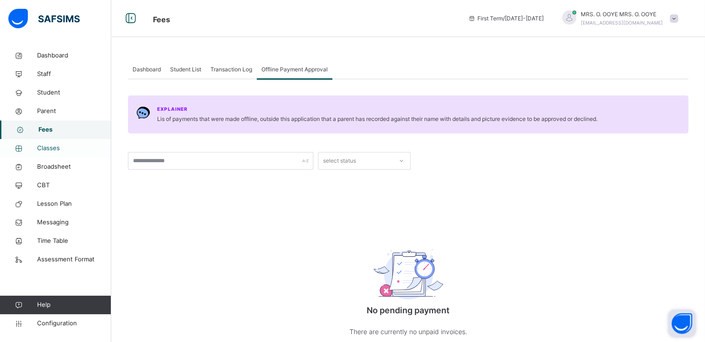
click at [45, 143] on link "Classes" at bounding box center [55, 148] width 111 height 19
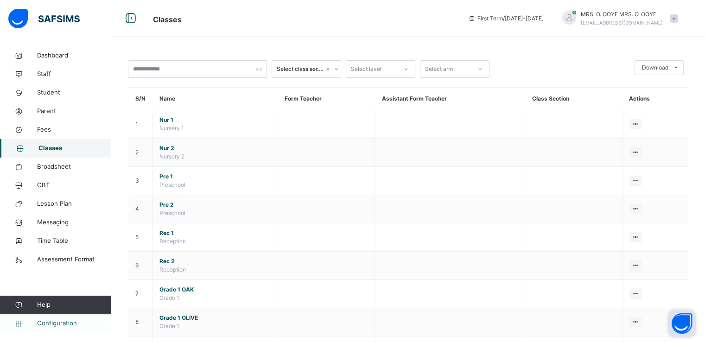
click at [58, 320] on span "Configuration" at bounding box center [74, 323] width 74 height 9
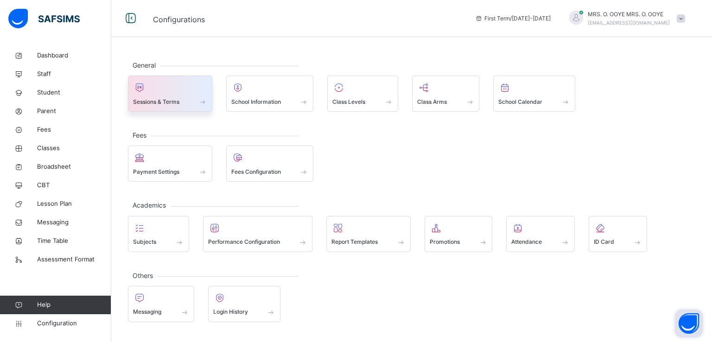
click at [163, 99] on span "Sessions & Terms" at bounding box center [156, 102] width 46 height 8
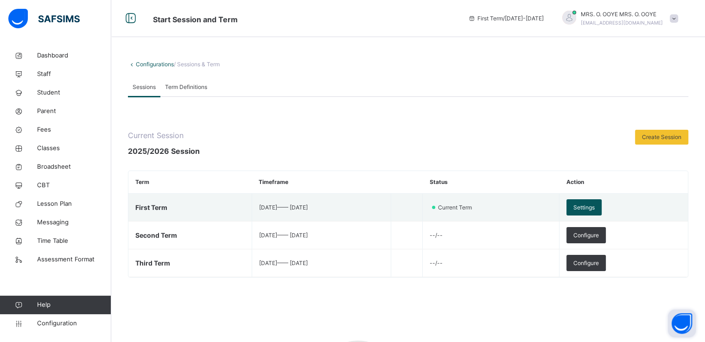
scroll to position [145, 0]
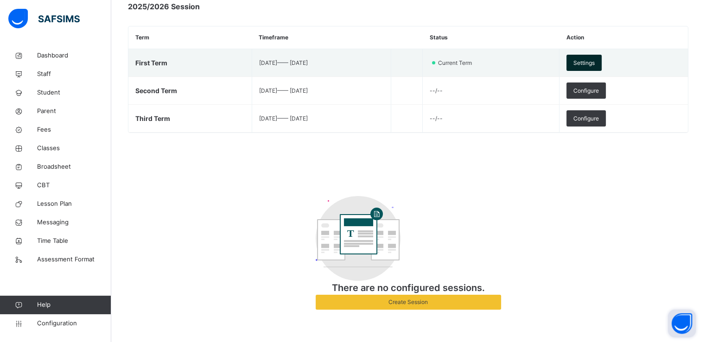
click at [595, 64] on span "Settings" at bounding box center [584, 63] width 21 height 8
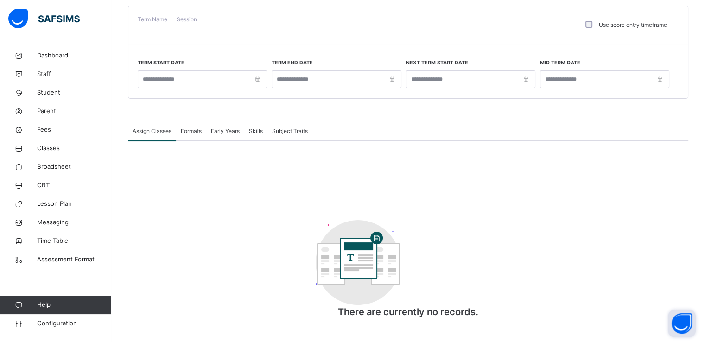
type input "**********"
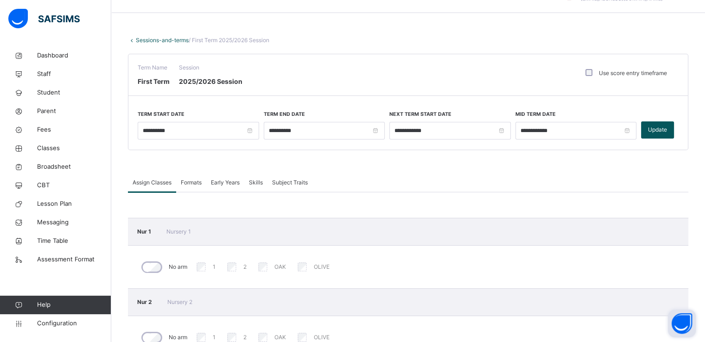
scroll to position [20, 0]
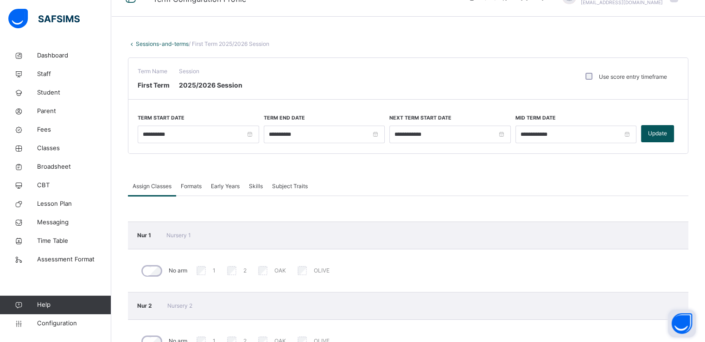
click at [190, 187] on span "Formats" at bounding box center [191, 186] width 21 height 8
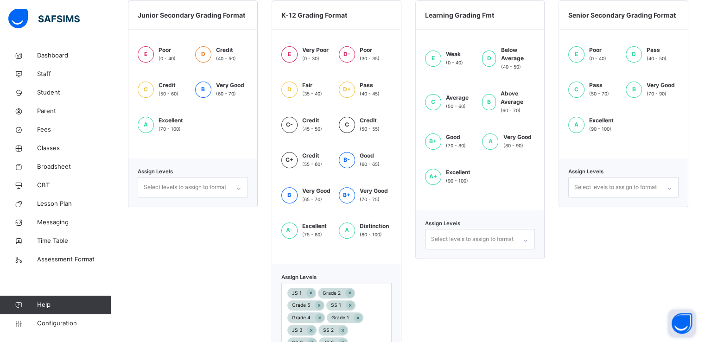
scroll to position [342, 0]
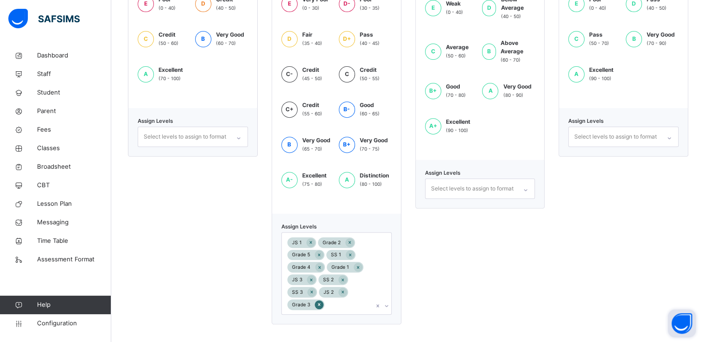
click at [318, 301] on icon at bounding box center [319, 304] width 5 height 6
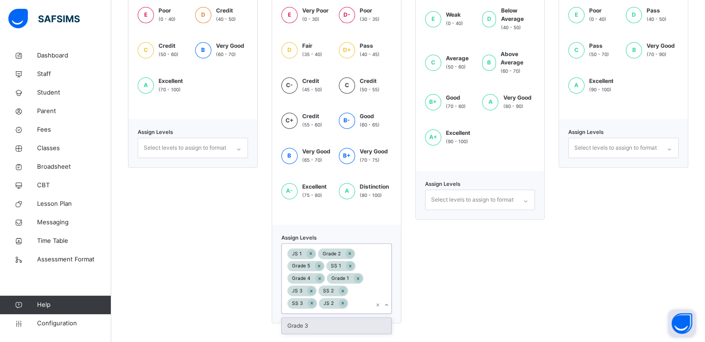
scroll to position [330, 0]
click at [317, 301] on div "SS 3" at bounding box center [303, 305] width 30 height 11
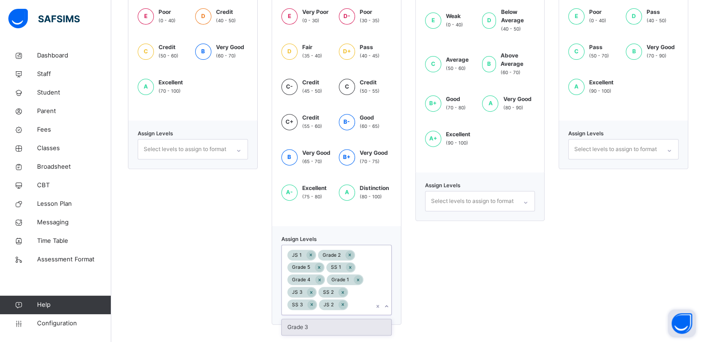
click at [317, 301] on div "SS 3" at bounding box center [303, 305] width 30 height 11
click at [314, 302] on icon at bounding box center [311, 304] width 5 height 6
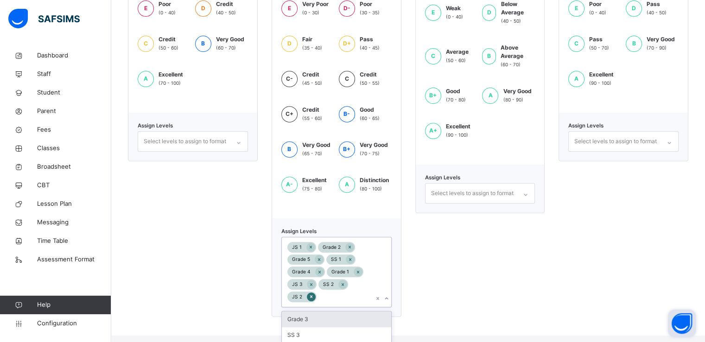
click at [310, 294] on icon at bounding box center [311, 297] width 5 height 6
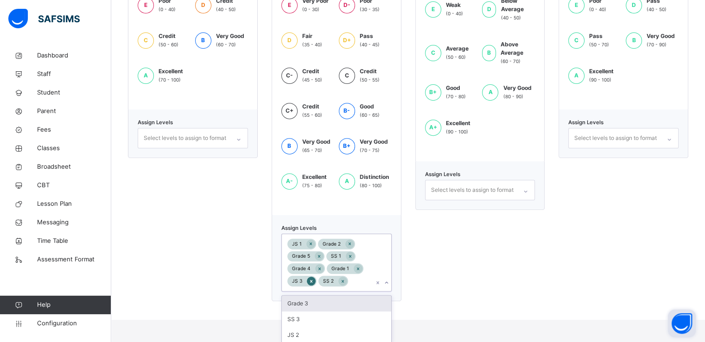
click at [312, 281] on icon at bounding box center [311, 281] width 2 height 3
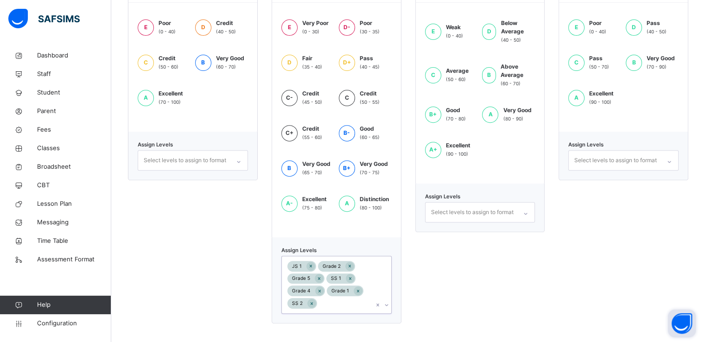
scroll to position [317, 0]
click at [312, 266] on div "JS 1 Grade 2 Grade 5 SS 1 Grade 4 Grade 1 SS 2" at bounding box center [328, 286] width 92 height 57
click at [310, 266] on icon at bounding box center [310, 267] width 5 height 6
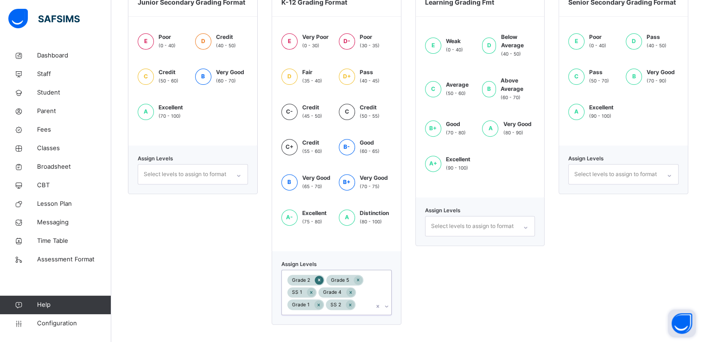
click at [317, 279] on div at bounding box center [319, 280] width 9 height 9
click at [320, 279] on icon at bounding box center [319, 280] width 2 height 3
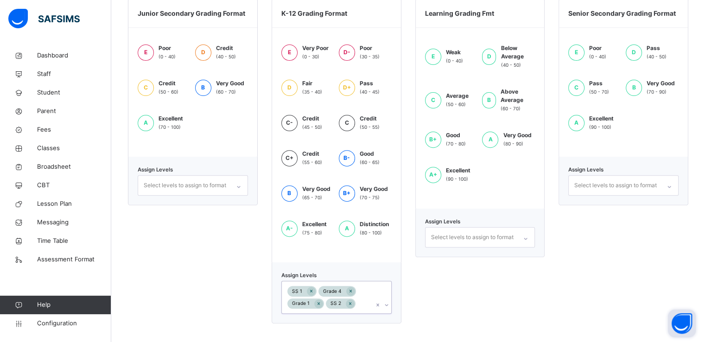
scroll to position [293, 0]
click at [314, 292] on icon at bounding box center [311, 292] width 5 height 6
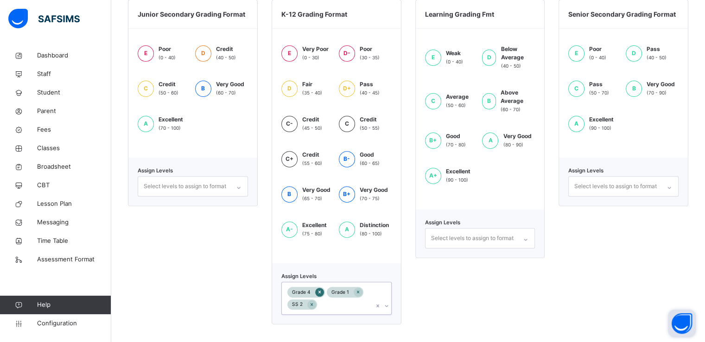
click at [322, 291] on icon at bounding box center [319, 292] width 5 height 6
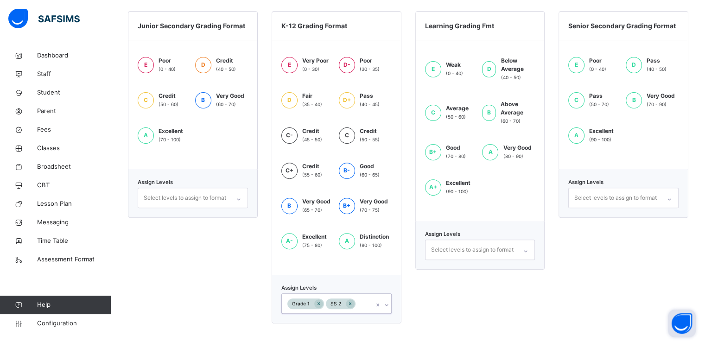
scroll to position [280, 0]
click at [349, 304] on icon at bounding box center [350, 304] width 5 height 6
click at [318, 304] on icon at bounding box center [318, 304] width 5 height 6
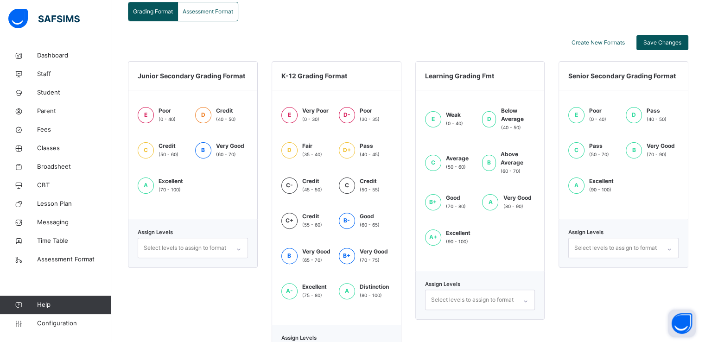
scroll to position [280, 0]
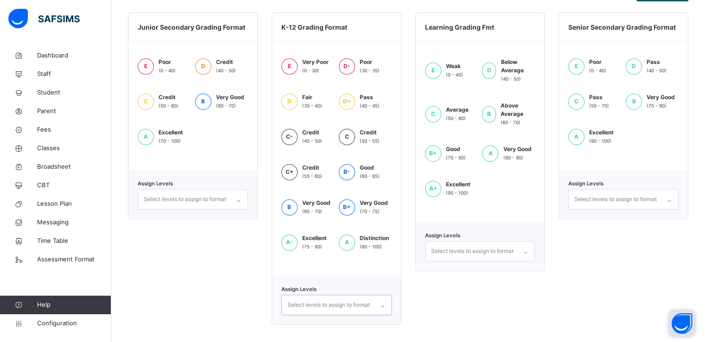
click at [519, 262] on div "Select levels to assign to format" at bounding box center [480, 251] width 110 height 20
click at [488, 309] on div "JS 2" at bounding box center [480, 305] width 109 height 16
click at [488, 309] on div "Grade 3 SS 3 JS 3 JS 1 Grade 2 Grade 5 SS 1 Grade 4 SS 2 Grade 1" at bounding box center [480, 303] width 109 height 75
click at [488, 309] on div "JS 3" at bounding box center [480, 305] width 109 height 16
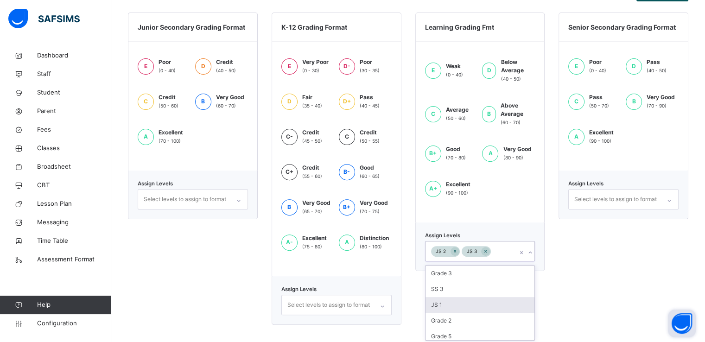
click at [488, 309] on div "Grade 3 SS 3 JS 1 Grade 2 Grade 5 SS 1 Grade 4 SS 2 Grade 1" at bounding box center [480, 303] width 109 height 75
click at [488, 309] on div "JS 1" at bounding box center [480, 305] width 109 height 16
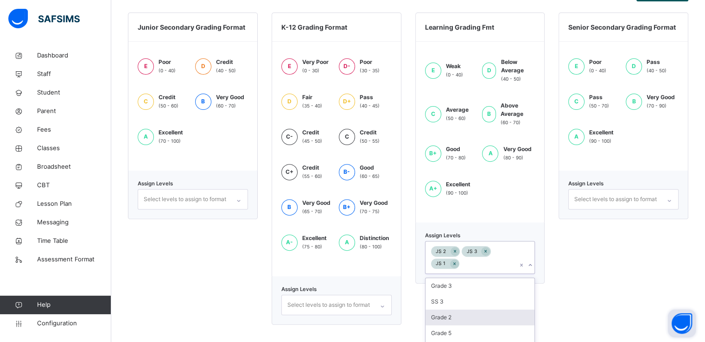
click at [488, 309] on div "Grade 3 SS 3 Grade 2 Grade 5 SS 1 Grade 4 SS 2 Grade 1" at bounding box center [480, 315] width 109 height 75
click at [488, 310] on div "Grade 2" at bounding box center [480, 318] width 109 height 16
click at [474, 320] on div "Grade 5" at bounding box center [480, 318] width 109 height 16
click at [474, 310] on div "SS 3" at bounding box center [480, 302] width 109 height 16
click at [474, 320] on div "Grade 3 SS 1 Grade 4 SS 2 Grade 1" at bounding box center [480, 328] width 109 height 75
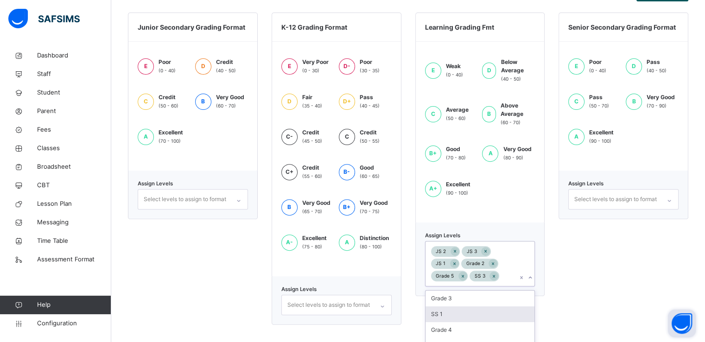
click at [474, 320] on div "SS 1" at bounding box center [480, 315] width 109 height 16
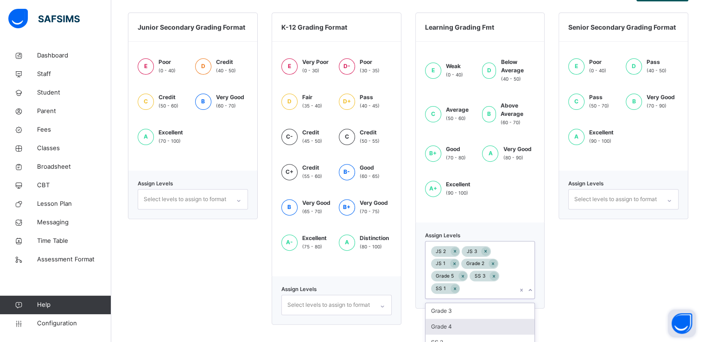
click at [474, 320] on div "Grade 3 Grade 4 SS 2 Grade 1" at bounding box center [480, 334] width 109 height 63
click at [455, 321] on div "Grade 4" at bounding box center [480, 327] width 109 height 16
click at [455, 321] on div "Grade 3 Grade 4 SS 2 Grade 1" at bounding box center [480, 334] width 109 height 63
click at [455, 321] on div "SS 2" at bounding box center [480, 327] width 109 height 16
click at [454, 324] on div "Grade 3" at bounding box center [480, 324] width 109 height 16
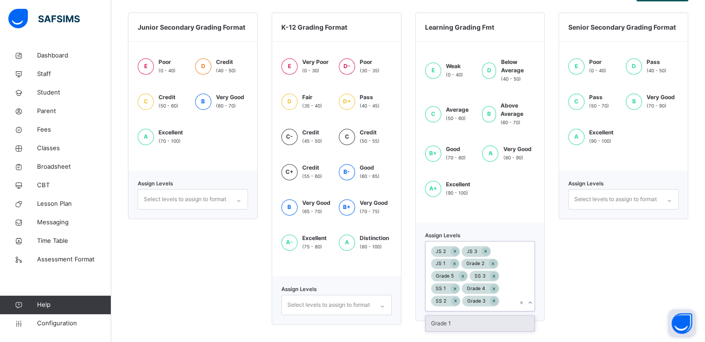
click at [448, 321] on div "Grade 1" at bounding box center [480, 324] width 109 height 16
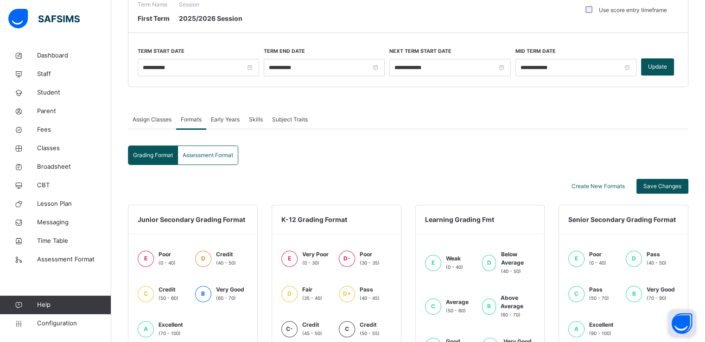
scroll to position [0, 0]
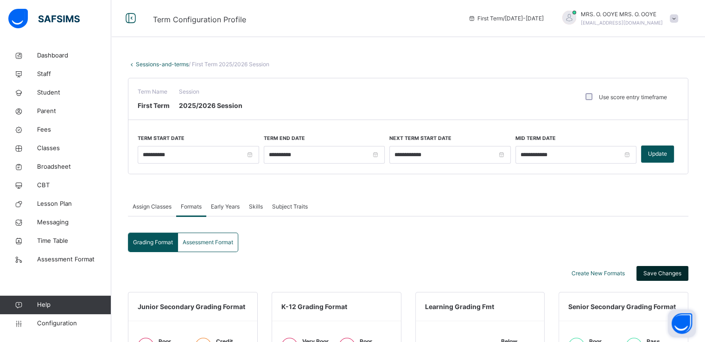
click at [661, 279] on div "Save Changes" at bounding box center [663, 273] width 52 height 15
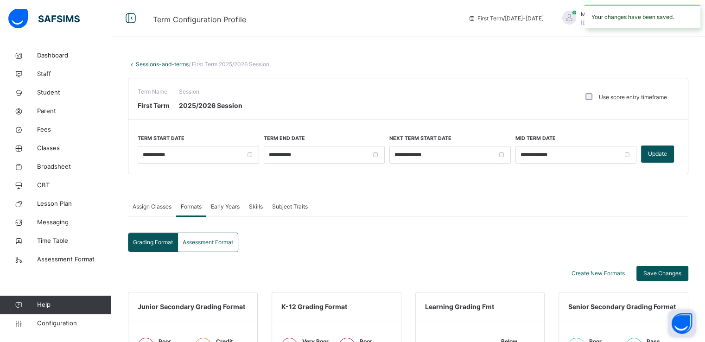
click at [215, 240] on span "Assessment Format" at bounding box center [208, 242] width 51 height 8
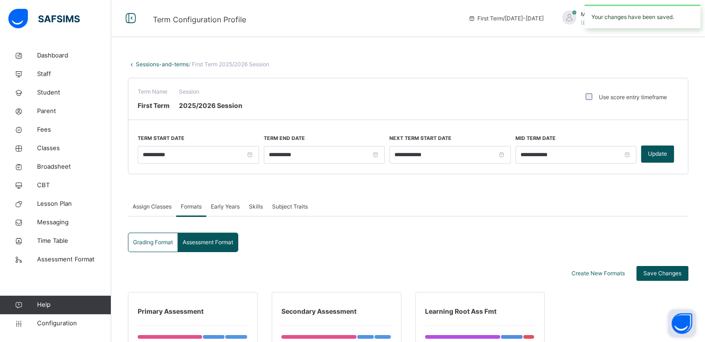
scroll to position [232, 0]
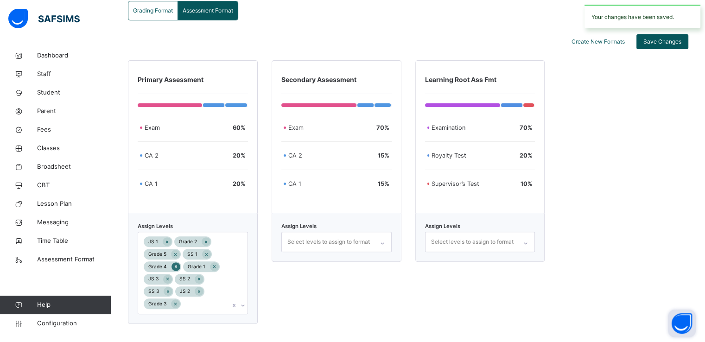
click at [175, 264] on icon at bounding box center [175, 266] width 5 height 6
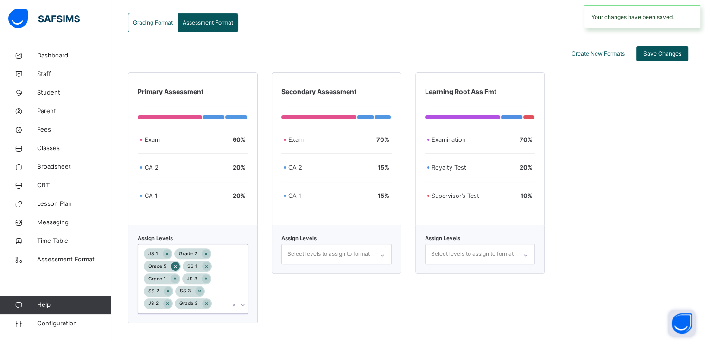
click at [175, 264] on icon at bounding box center [175, 266] width 5 height 6
click at [175, 264] on div "JS 1 Grade 2 Grade 5 SS 1 Grade 1 JS 3 SS 2 SS 3 JS 2 Grade 3" at bounding box center [184, 278] width 92 height 69
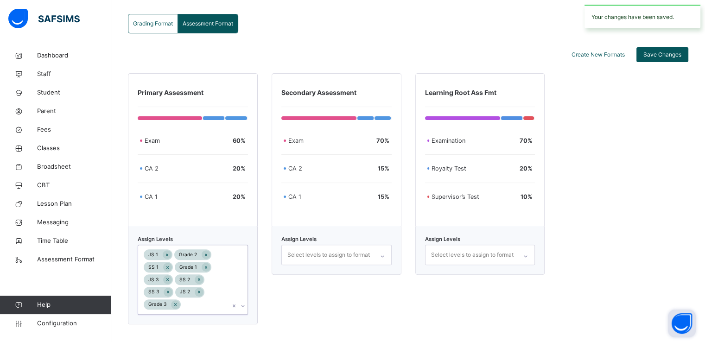
click at [175, 264] on div "JS 1 Grade 2 SS 1 Grade 1 JS 3 SS 2 SS 3 JS 2 Grade 3" at bounding box center [184, 279] width 92 height 69
click at [166, 268] on icon at bounding box center [167, 267] width 5 height 6
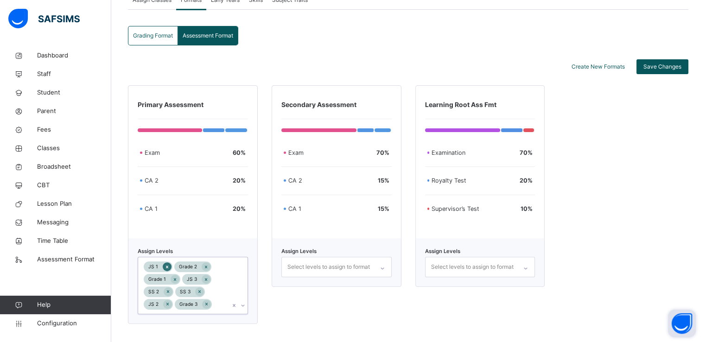
click at [166, 268] on icon at bounding box center [167, 267] width 5 height 6
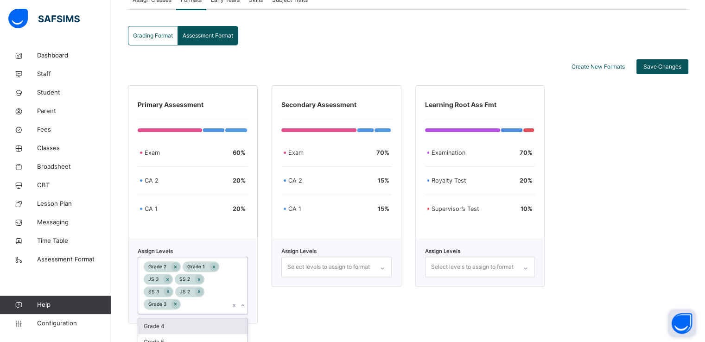
scroll to position [246, 0]
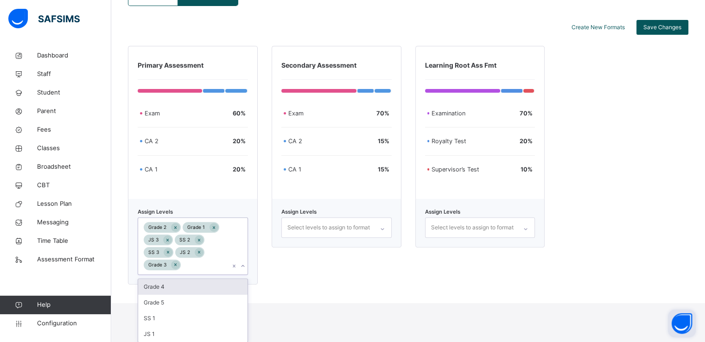
click at [166, 268] on div "Grade 2 Grade 1 JS 3 SS 2 SS 3 JS 2 Grade 3" at bounding box center [184, 246] width 92 height 57
click at [173, 265] on icon at bounding box center [175, 265] width 5 height 6
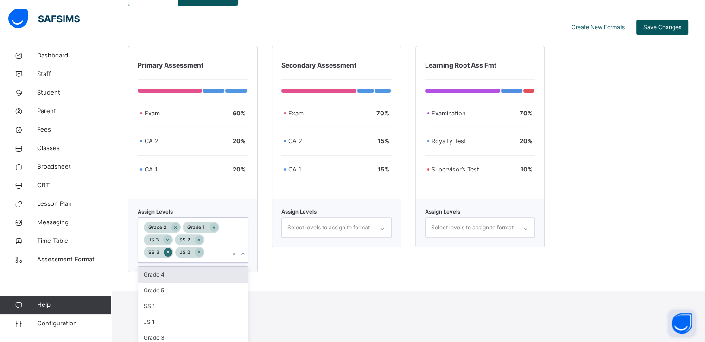
click at [168, 251] on icon at bounding box center [168, 252] width 5 height 6
click at [169, 237] on icon at bounding box center [167, 240] width 5 height 6
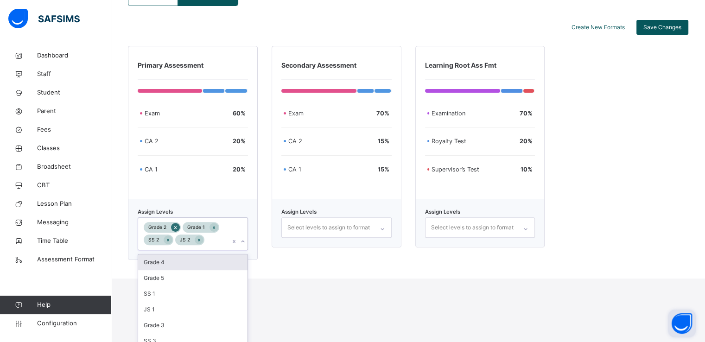
click at [174, 227] on icon at bounding box center [175, 227] width 5 height 6
click at [174, 227] on icon at bounding box center [175, 227] width 2 height 3
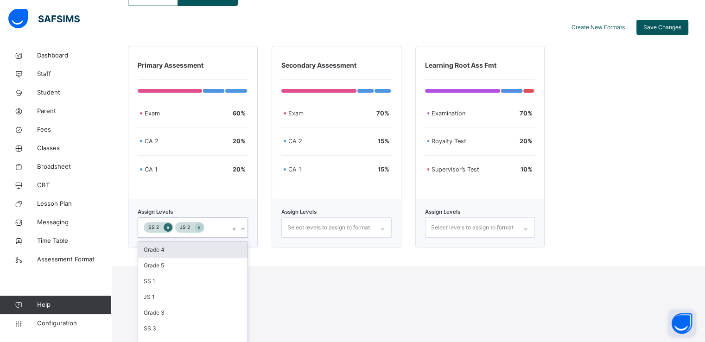
click at [167, 227] on icon at bounding box center [168, 227] width 2 height 3
click at [167, 227] on icon at bounding box center [167, 227] width 2 height 3
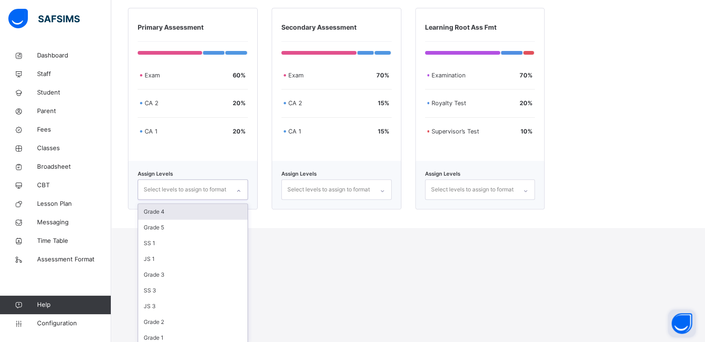
click at [528, 200] on div "Select levels to assign to format" at bounding box center [480, 189] width 110 height 20
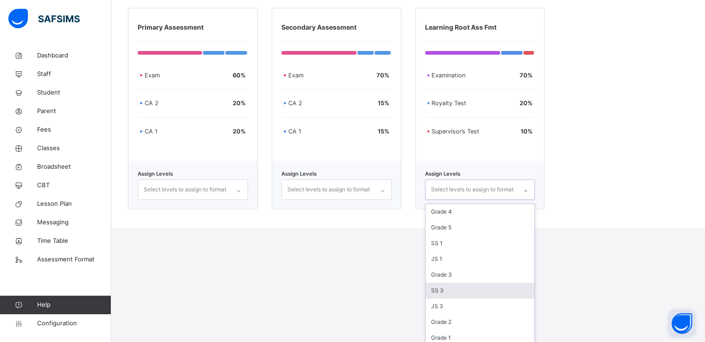
click at [472, 287] on div "SS 3" at bounding box center [480, 291] width 109 height 16
click at [472, 287] on div "Grade 4 Grade 5 SS 1 JS 1 Grade 3 JS 3 Grade 2 Grade 1 SS 2 JS 2" at bounding box center [480, 273] width 109 height 139
click at [472, 287] on div "JS 3" at bounding box center [480, 291] width 109 height 16
click at [472, 287] on div "Grade 4 Grade 5 SS 1 JS 1 Grade 3 Grade 2 Grade 1 SS 2 JS 2" at bounding box center [480, 273] width 109 height 139
click at [472, 287] on div "Grade 2" at bounding box center [480, 291] width 109 height 16
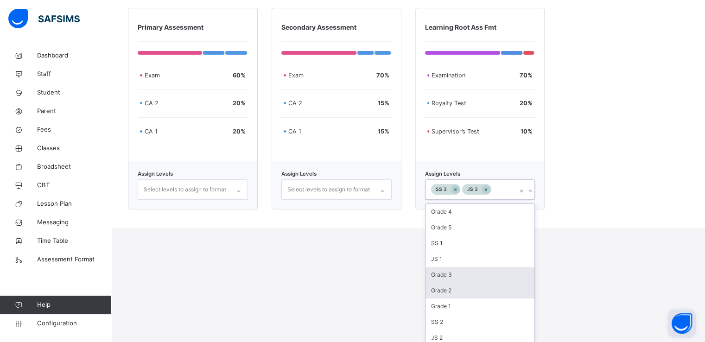
click at [472, 283] on div "Grade 3" at bounding box center [480, 275] width 109 height 16
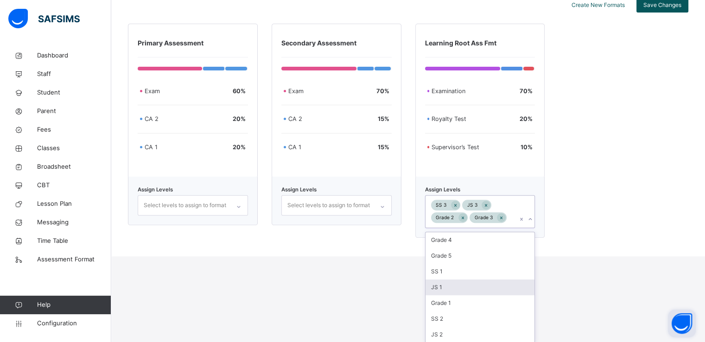
click at [472, 287] on div "JS 1" at bounding box center [480, 288] width 109 height 16
click at [472, 280] on div "SS 1" at bounding box center [480, 272] width 109 height 16
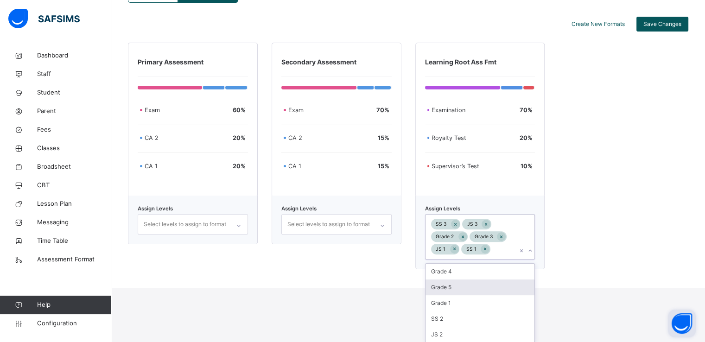
click at [472, 287] on div "Grade 5" at bounding box center [480, 288] width 109 height 16
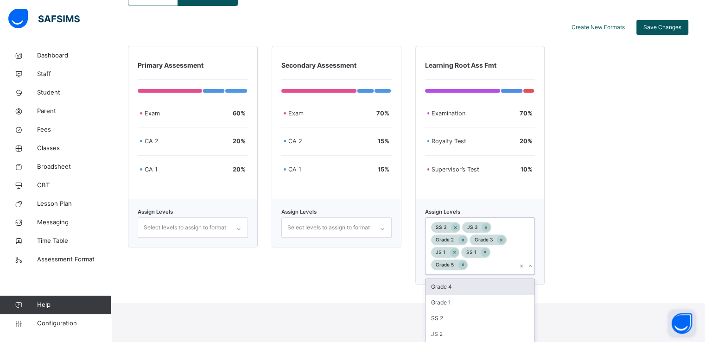
click at [472, 287] on div "Grade 4" at bounding box center [480, 287] width 109 height 16
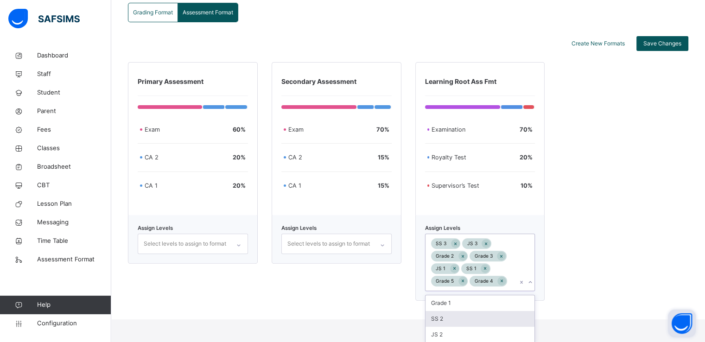
click at [448, 324] on div "SS 2" at bounding box center [480, 319] width 109 height 16
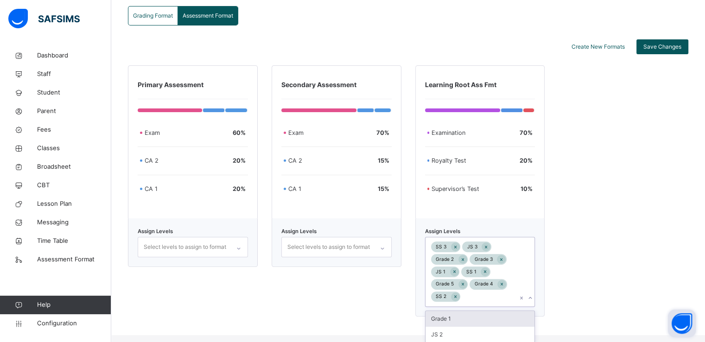
click at [448, 322] on div "Grade 1" at bounding box center [480, 319] width 109 height 16
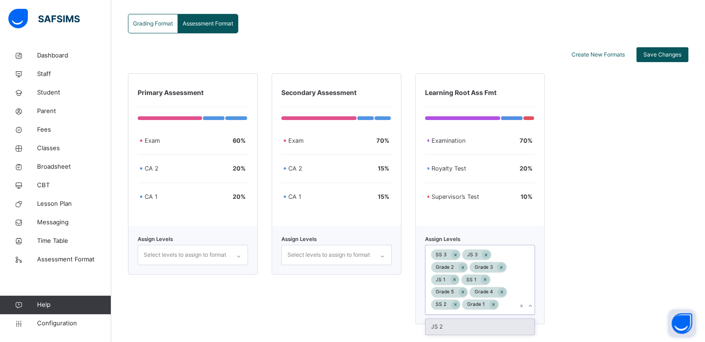
click at [447, 325] on div "JS 2" at bounding box center [480, 327] width 109 height 16
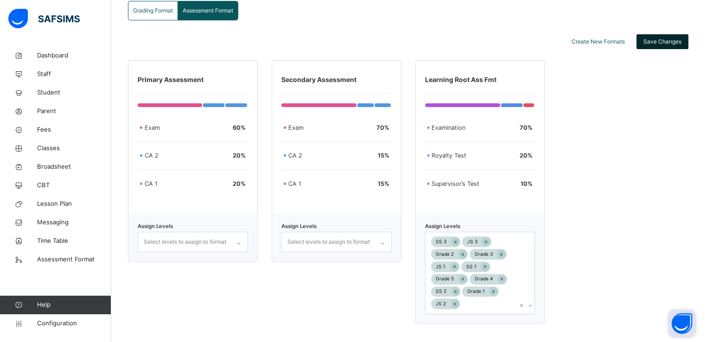
click at [657, 39] on span "Save Changes" at bounding box center [663, 42] width 38 height 8
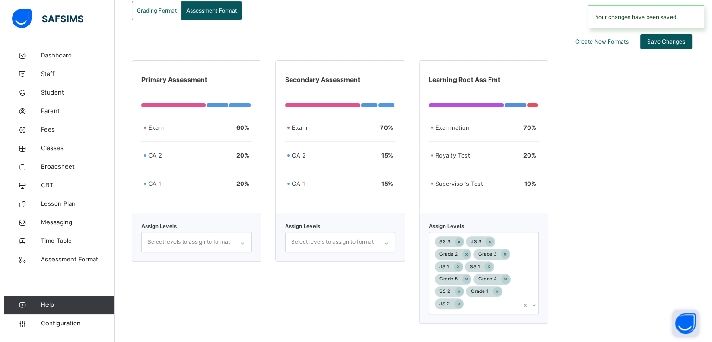
scroll to position [0, 0]
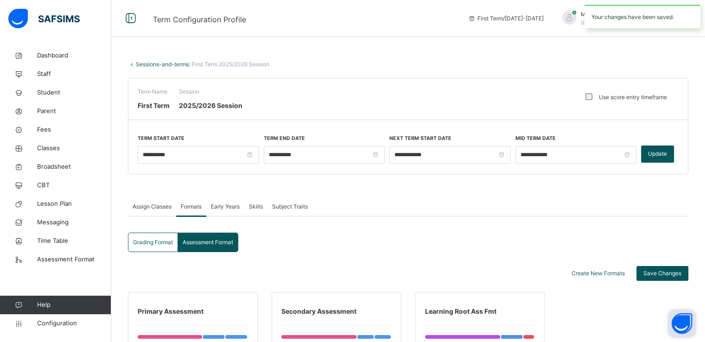
click at [139, 63] on link "Sessions-and-terms" at bounding box center [162, 64] width 53 height 7
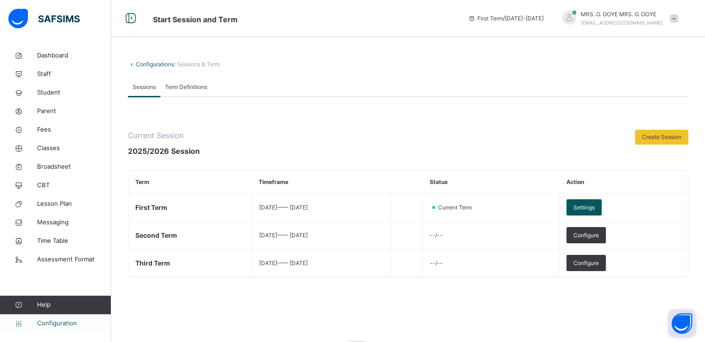
click at [59, 325] on span "Configuration" at bounding box center [74, 323] width 74 height 9
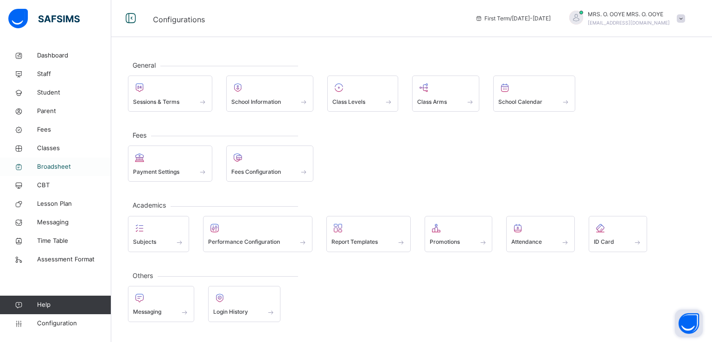
click at [47, 169] on span "Broadsheet" at bounding box center [74, 166] width 74 height 9
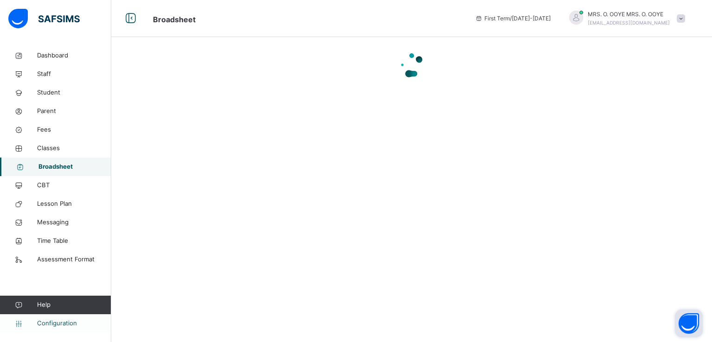
click at [51, 321] on span "Configuration" at bounding box center [74, 323] width 74 height 9
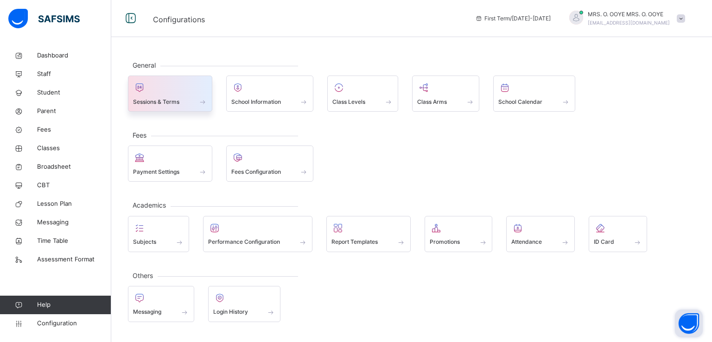
click at [184, 102] on div "Sessions & Terms" at bounding box center [170, 102] width 74 height 10
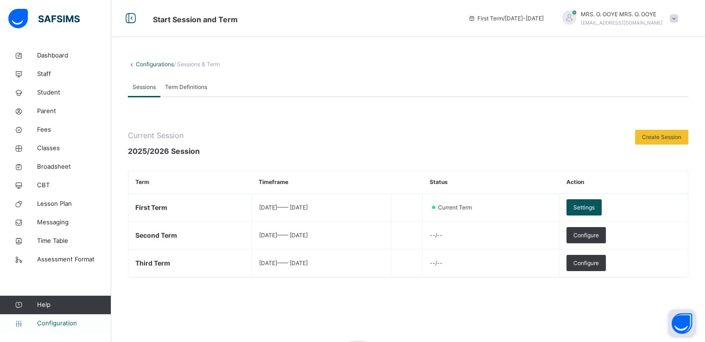
click at [45, 317] on link "Configuration" at bounding box center [55, 323] width 111 height 19
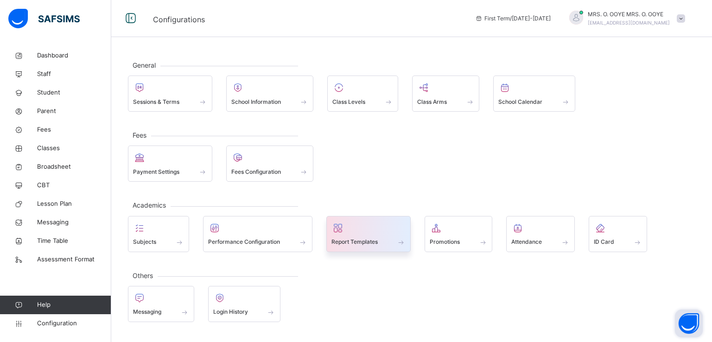
click at [359, 243] on span "Report Templates" at bounding box center [355, 242] width 46 height 8
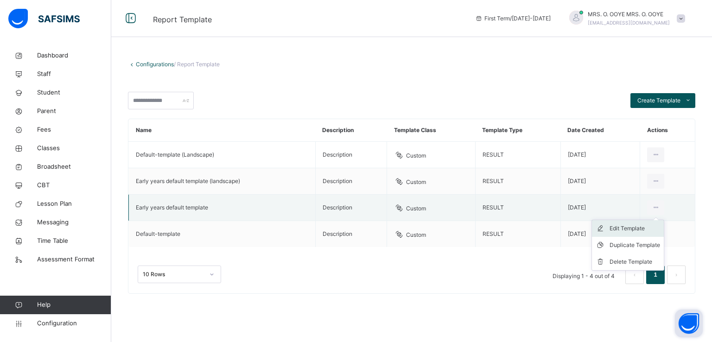
click at [625, 226] on div "Edit Template" at bounding box center [635, 228] width 51 height 9
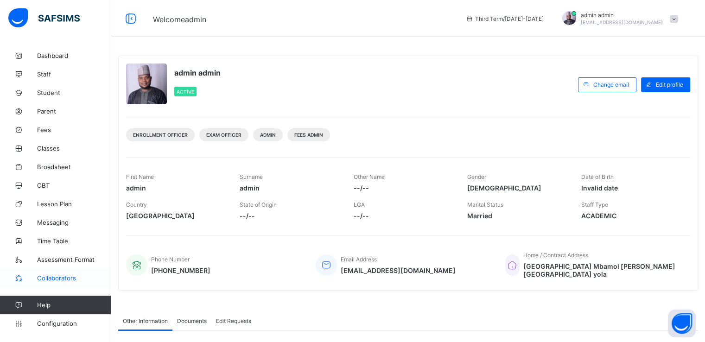
click at [54, 279] on span "Collaborators" at bounding box center [74, 278] width 74 height 7
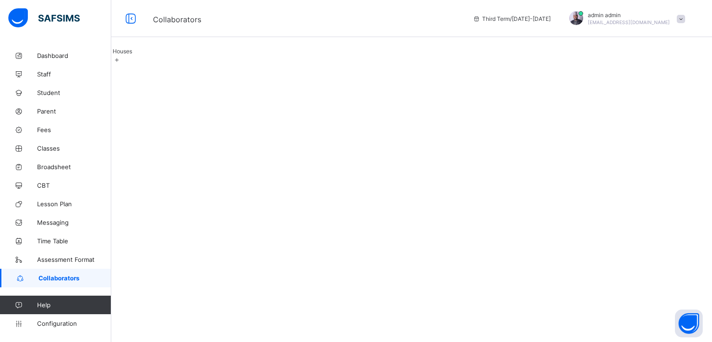
click at [145, 55] on div "Houses" at bounding box center [412, 51] width 599 height 7
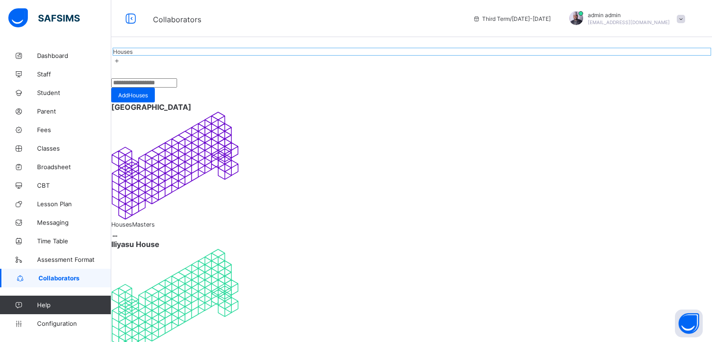
click at [160, 112] on span "Rabiu House" at bounding box center [411, 106] width 601 height 9
click at [119, 233] on icon at bounding box center [115, 236] width 8 height 7
click at [175, 112] on span "Rabiu House" at bounding box center [411, 106] width 601 height 9
click at [148, 99] on span "Add Houses" at bounding box center [133, 95] width 30 height 7
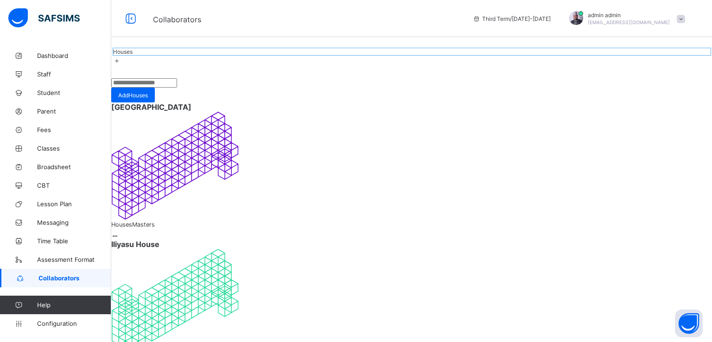
click at [56, 278] on span "Collaborators" at bounding box center [74, 278] width 73 height 7
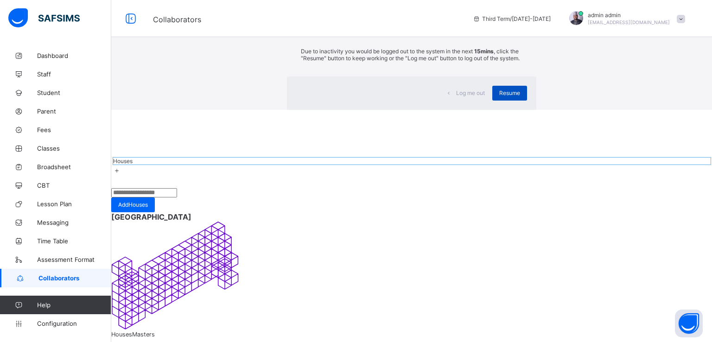
click at [499, 96] on span "Resume" at bounding box center [509, 93] width 21 height 7
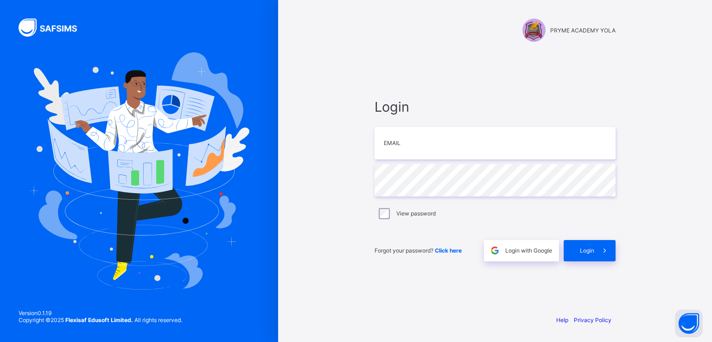
click at [564, 34] on div "PRYME ACADEMY YOLA" at bounding box center [495, 30] width 241 height 23
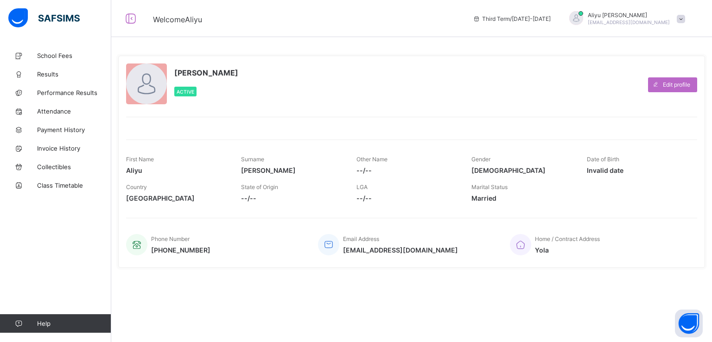
click at [682, 16] on span at bounding box center [681, 19] width 8 height 8
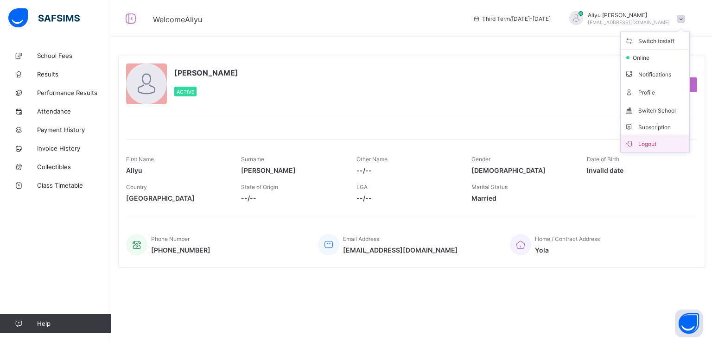
click at [642, 144] on span "Logout" at bounding box center [655, 143] width 61 height 11
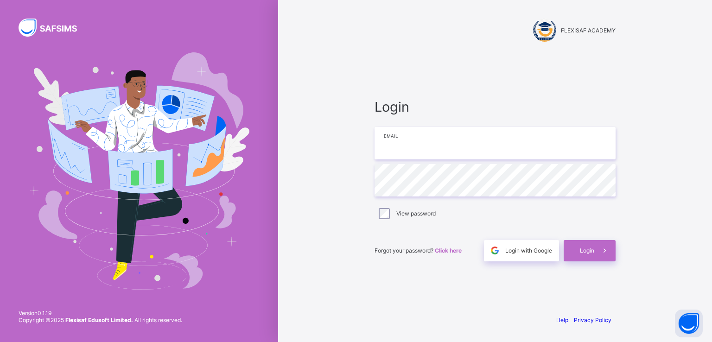
type input "**********"
click at [590, 250] on span "Login" at bounding box center [587, 250] width 14 height 7
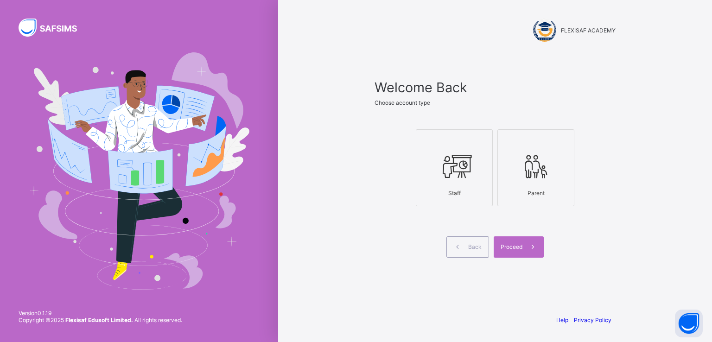
click at [456, 181] on div at bounding box center [454, 166] width 67 height 37
click at [521, 251] on div "Proceed" at bounding box center [519, 247] width 50 height 21
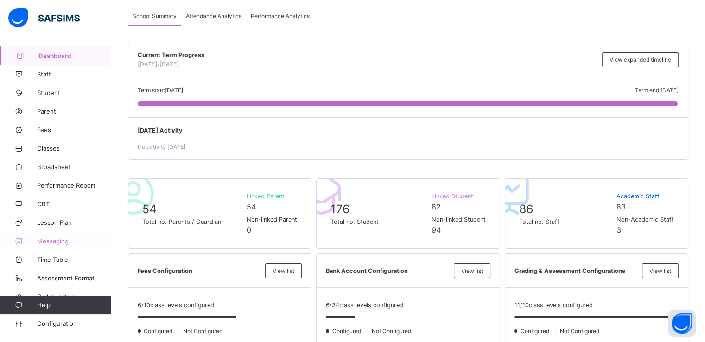
scroll to position [65, 0]
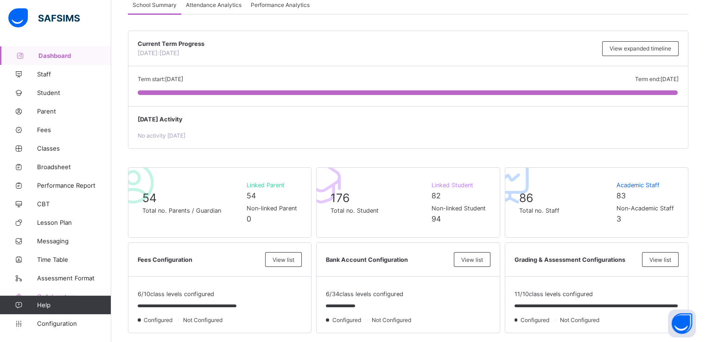
click at [53, 292] on link "Collaborators" at bounding box center [55, 297] width 111 height 19
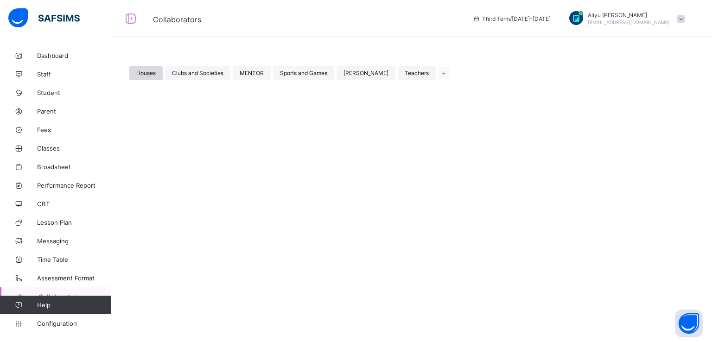
click at [148, 73] on span "Houses" at bounding box center [145, 73] width 19 height 7
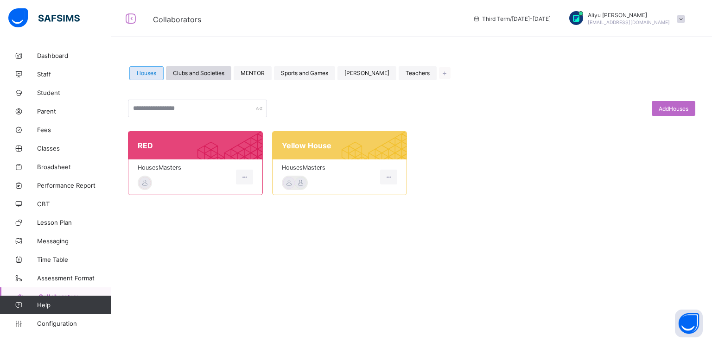
click at [203, 73] on span "Clubs and Societies" at bounding box center [198, 73] width 51 height 7
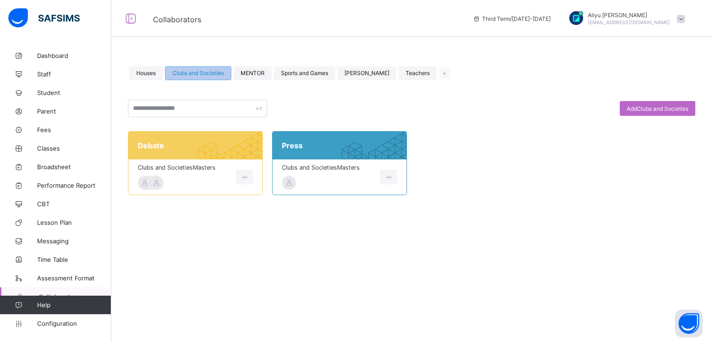
drag, startPoint x: 199, startPoint y: 73, endPoint x: 189, endPoint y: 71, distance: 10.4
click at [189, 71] on span "Clubs and Societies" at bounding box center [198, 73] width 51 height 7
click at [252, 75] on span "MENTOR" at bounding box center [253, 73] width 24 height 7
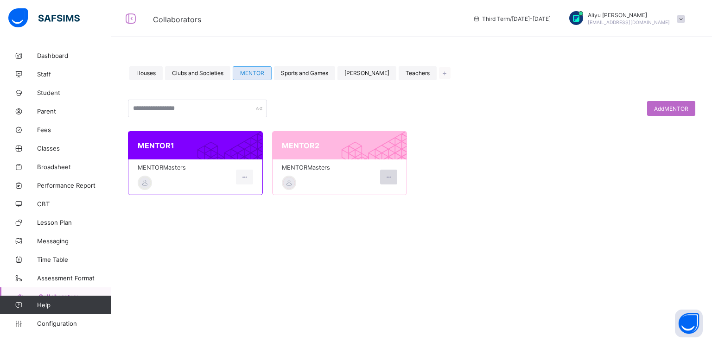
click at [385, 180] on div at bounding box center [388, 177] width 17 height 15
click at [244, 262] on div "Houses Clubs and Societies MENTOR Sports and Games [PERSON_NAME] Teachers Add M…" at bounding box center [411, 171] width 601 height 342
click at [205, 84] on div "Houses Clubs and Societies MENTOR Sports and Games [PERSON_NAME] Teachers" at bounding box center [412, 73] width 568 height 26
click at [184, 71] on span "Clubs and Societies" at bounding box center [197, 73] width 51 height 7
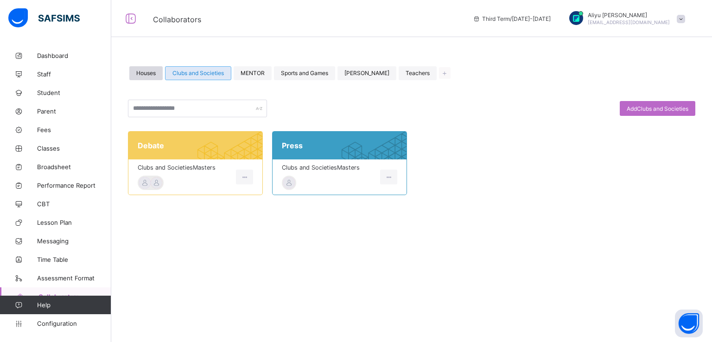
click at [147, 77] on span "Houses" at bounding box center [145, 73] width 19 height 7
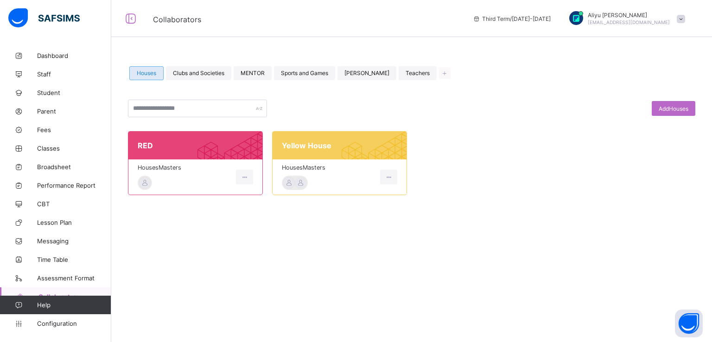
click at [156, 147] on span "RED" at bounding box center [195, 145] width 115 height 9
click at [158, 182] on div "Houses Masters" at bounding box center [185, 177] width 94 height 26
click at [159, 172] on span at bounding box center [185, 173] width 94 height 5
click at [159, 169] on span "Houses Masters" at bounding box center [185, 167] width 94 height 7
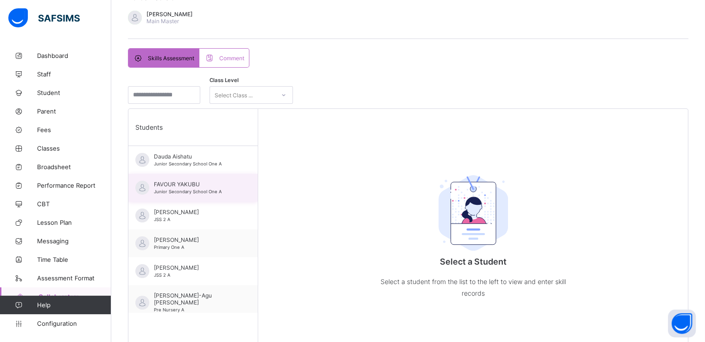
scroll to position [143, 0]
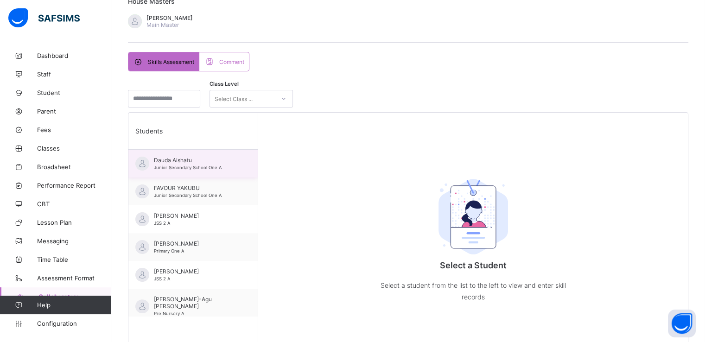
click at [176, 158] on span "Dauda Aishatu" at bounding box center [195, 160] width 83 height 7
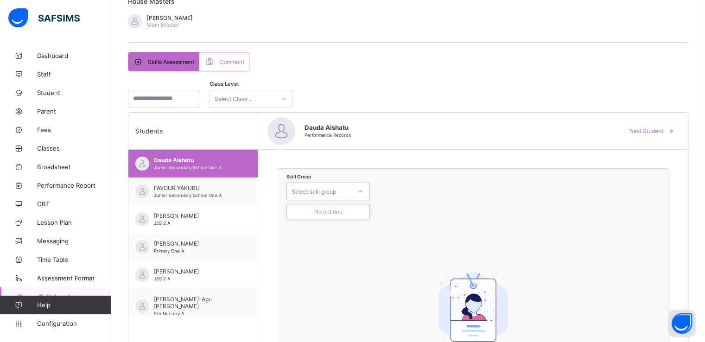
click at [359, 190] on icon at bounding box center [361, 191] width 6 height 9
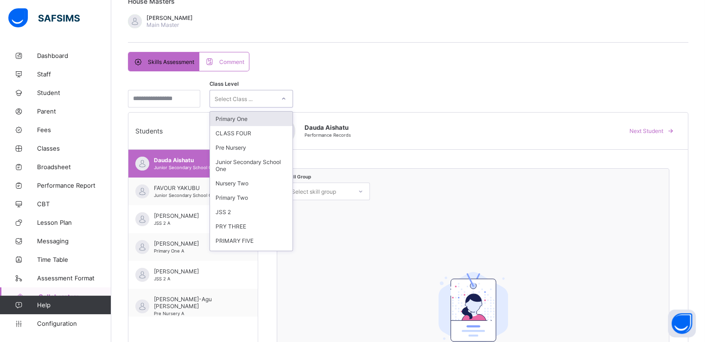
click at [269, 102] on div "Select Class ..." at bounding box center [242, 98] width 65 height 13
click at [254, 117] on div "Primary One" at bounding box center [251, 119] width 83 height 14
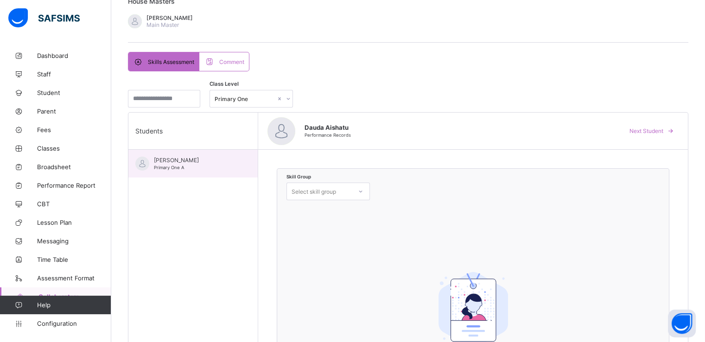
click at [184, 166] on span "Primary One A" at bounding box center [169, 167] width 30 height 5
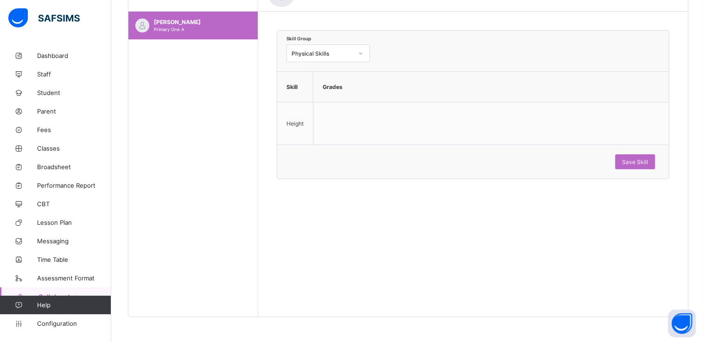
scroll to position [283, 0]
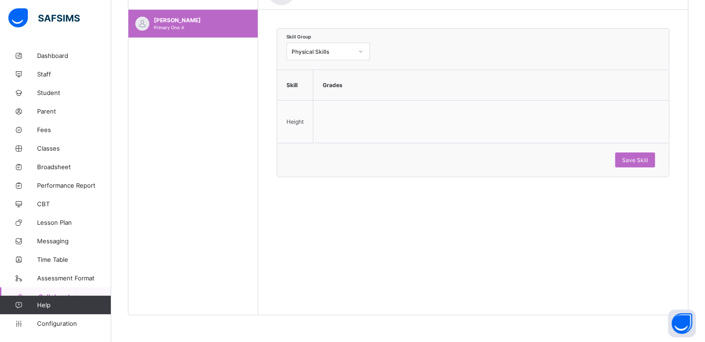
click at [345, 119] on td at bounding box center [492, 122] width 356 height 43
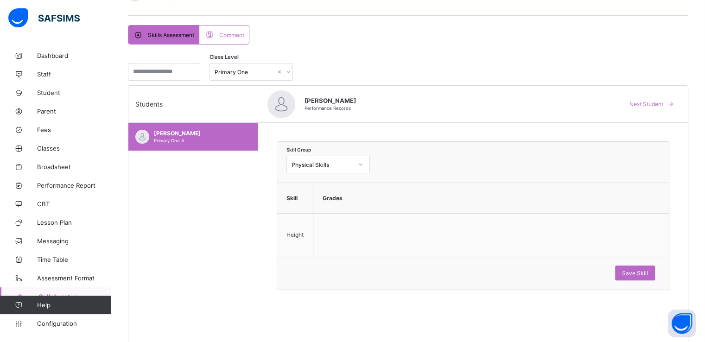
scroll to position [168, 0]
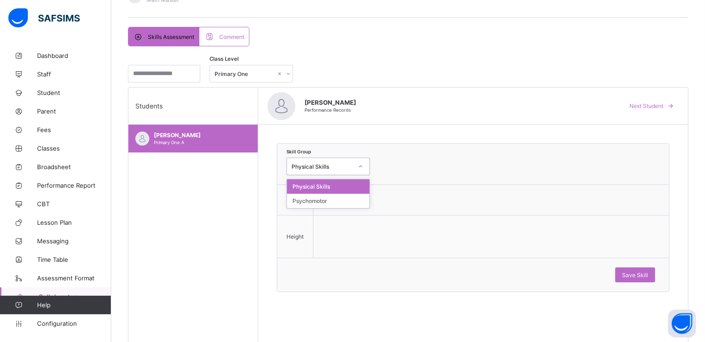
click at [340, 166] on div "Physical Skills" at bounding box center [322, 166] width 61 height 7
click at [431, 160] on div "Skill Group Physical Skills" at bounding box center [473, 167] width 373 height 18
click at [333, 198] on div "Grades" at bounding box center [491, 200] width 346 height 21
click at [45, 292] on link "Collaborators" at bounding box center [55, 297] width 111 height 19
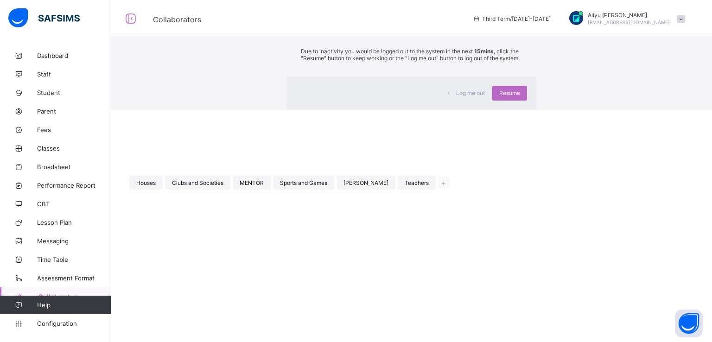
click at [519, 25] on div "×" at bounding box center [523, 17] width 9 height 16
